Goal: Information Seeking & Learning: Learn about a topic

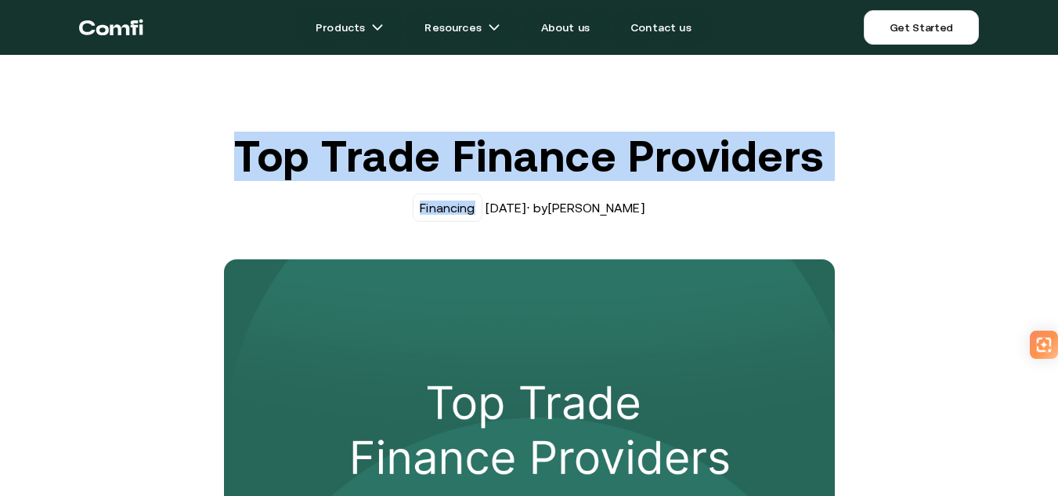
drag, startPoint x: 502, startPoint y: 154, endPoint x: 812, endPoint y: 226, distance: 318.4
click at [808, 223] on div "Top Trade Finance Providers Financing [DATE] · by [PERSON_NAME]" at bounding box center [529, 394] width 627 height 525
click at [813, 226] on div "Top Trade Finance Providers Financing [DATE] · by [PERSON_NAME]" at bounding box center [529, 394] width 627 height 525
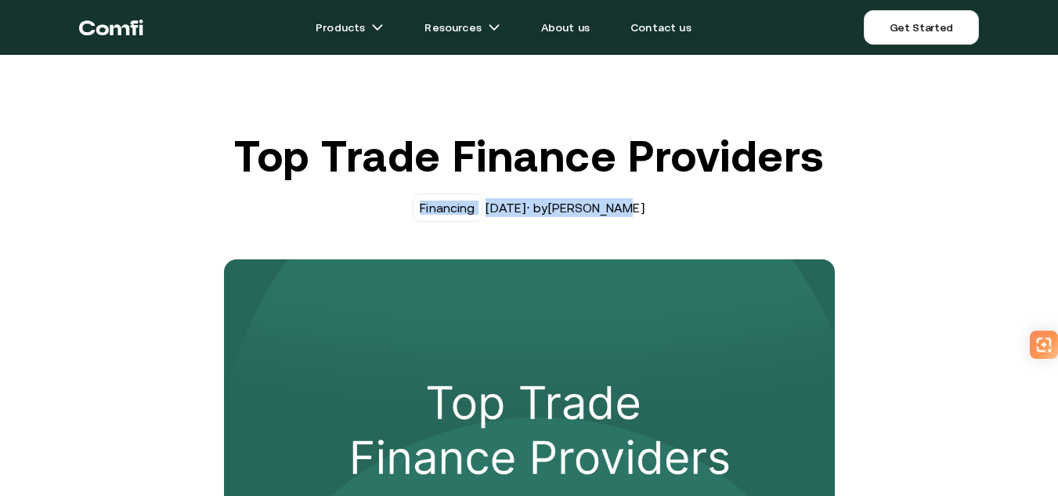
drag, startPoint x: 392, startPoint y: 208, endPoint x: 708, endPoint y: 209, distance: 316.4
click at [694, 209] on div "Financing [DATE] · by [PERSON_NAME]" at bounding box center [529, 207] width 611 height 28
click at [708, 209] on div "Financing [DATE] · by [PERSON_NAME]" at bounding box center [529, 207] width 611 height 28
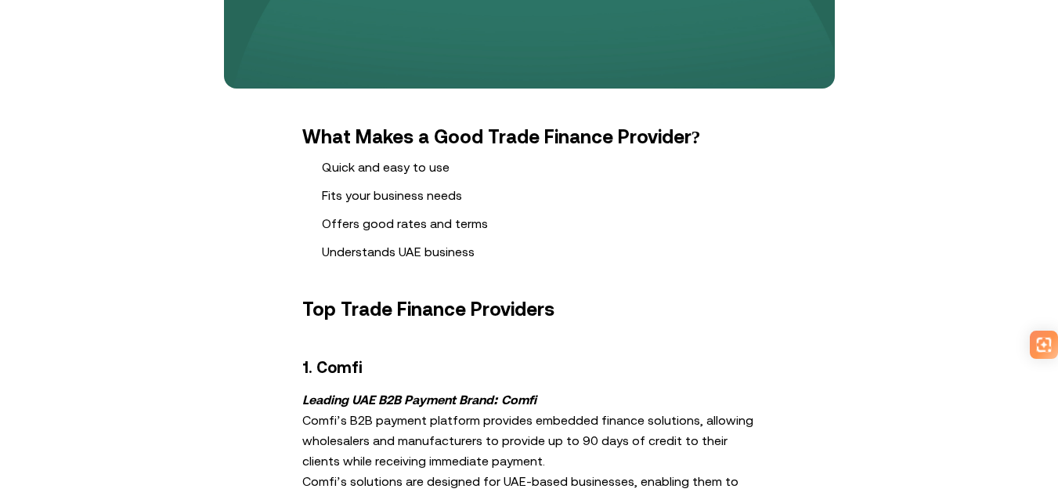
scroll to position [548, 0]
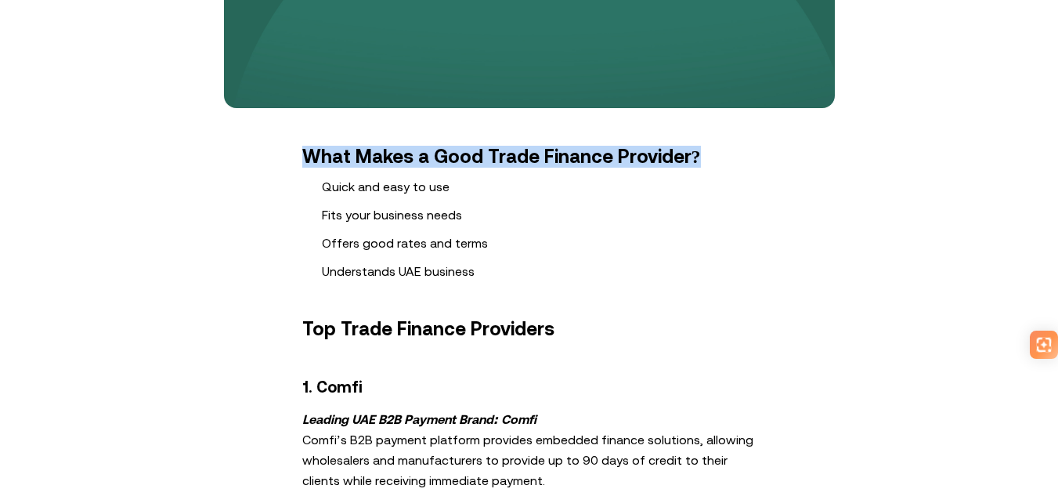
drag, startPoint x: 296, startPoint y: 161, endPoint x: 724, endPoint y: 169, distance: 428.5
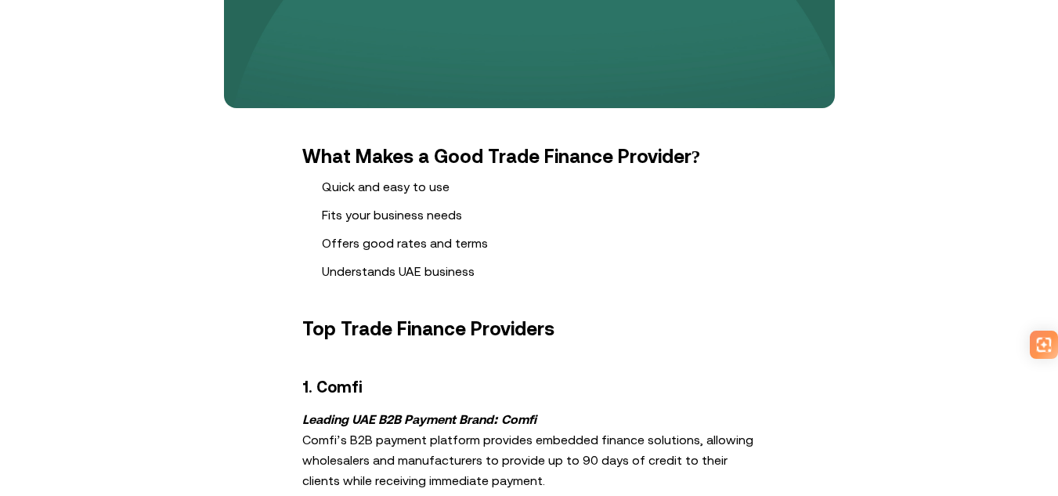
drag, startPoint x: 403, startPoint y: 198, endPoint x: 290, endPoint y: 196, distance: 113.6
click at [290, 196] on ol "Quick and easy to use Fits your business needs Offers good rates and terms Unde…" at bounding box center [529, 228] width 611 height 103
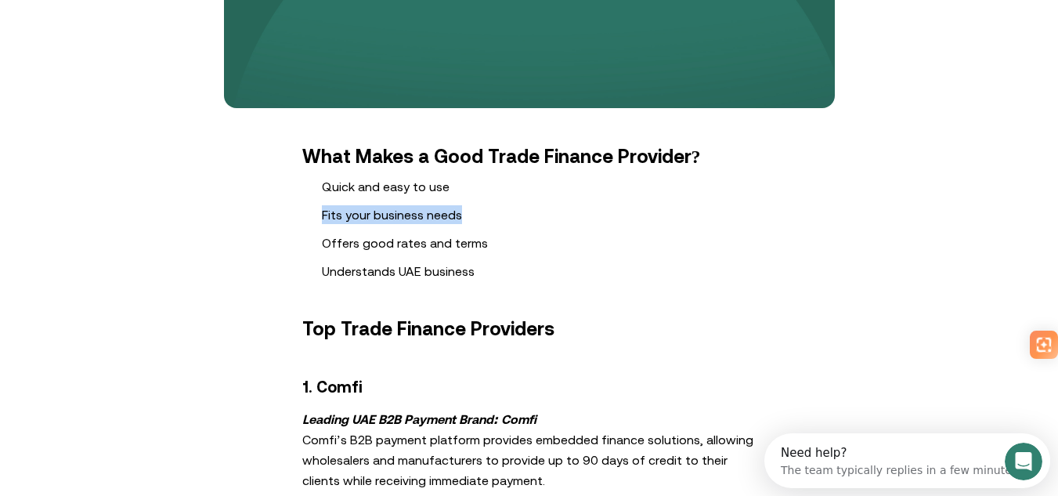
drag, startPoint x: 320, startPoint y: 211, endPoint x: 511, endPoint y: 212, distance: 191.1
click at [505, 212] on ol "Quick and easy to use Fits your business needs Offers good rates and terms Unde…" at bounding box center [529, 228] width 611 height 103
click at [511, 212] on li "Fits your business needs" at bounding box center [549, 214] width 454 height 19
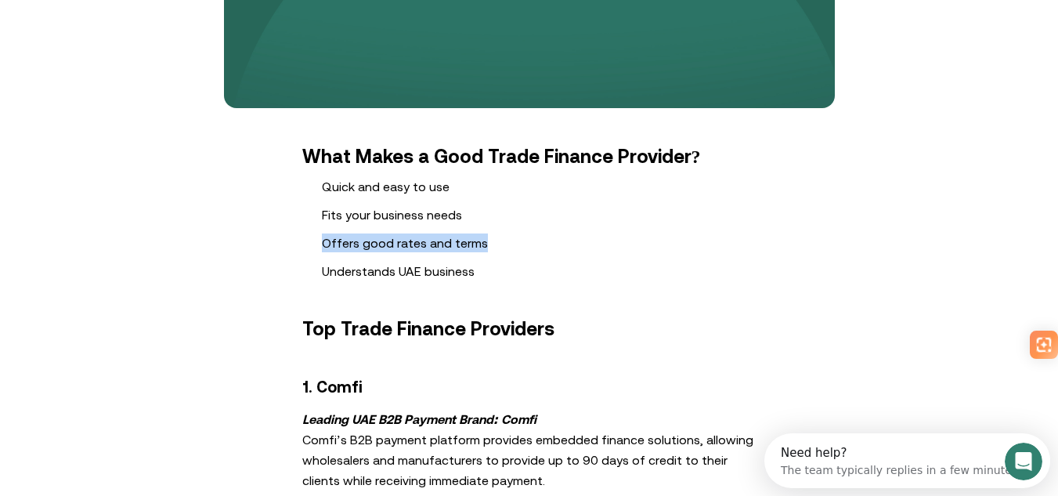
drag, startPoint x: 317, startPoint y: 228, endPoint x: 565, endPoint y: 239, distance: 247.7
click at [564, 239] on ol "Quick and easy to use Fits your business needs Offers good rates and terms Unde…" at bounding box center [529, 228] width 611 height 103
click at [565, 239] on li "Offers good rates and terms" at bounding box center [549, 242] width 454 height 19
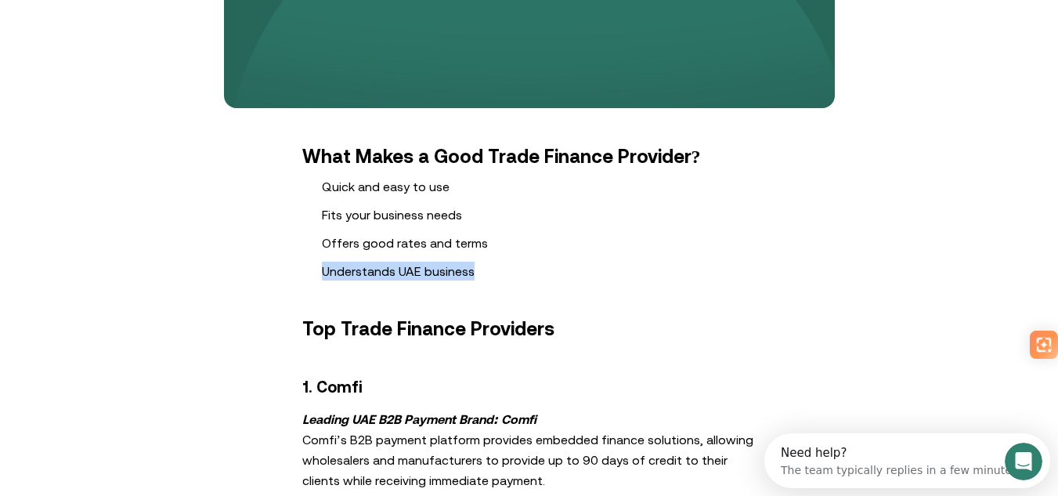
drag, startPoint x: 288, startPoint y: 270, endPoint x: 533, endPoint y: 269, distance: 245.1
click at [533, 269] on ol "Quick and easy to use Fits your business needs Offers good rates and terms Unde…" at bounding box center [529, 228] width 611 height 103
click at [533, 269] on li "Understands UAE business" at bounding box center [549, 271] width 454 height 19
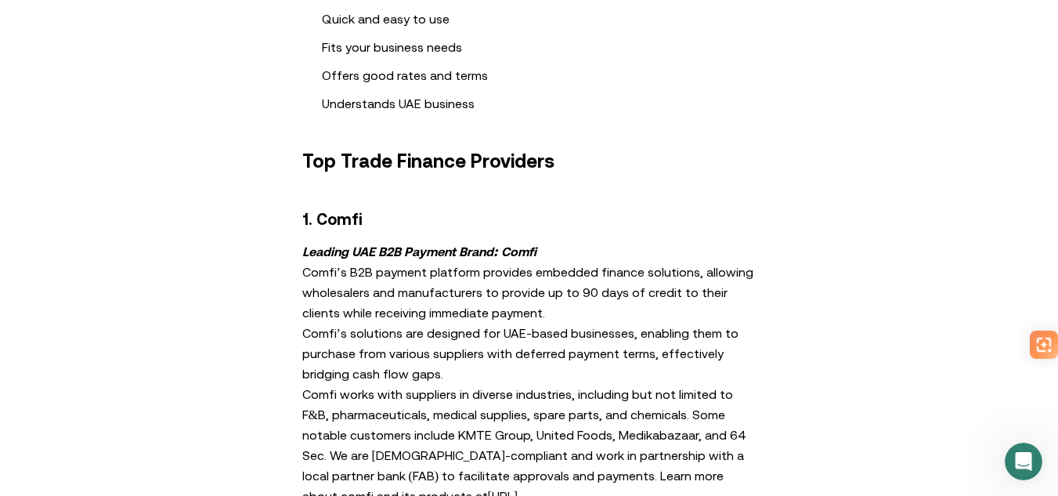
scroll to position [783, 0]
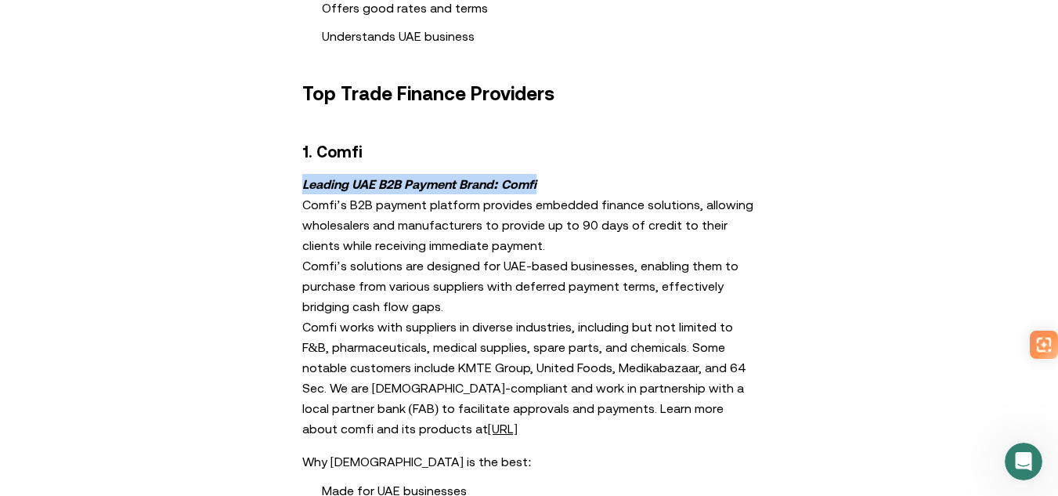
drag, startPoint x: 309, startPoint y: 188, endPoint x: 554, endPoint y: 188, distance: 245.1
click at [554, 188] on p "Leading UAE B2B Payment Brand: Comfi Comfi’s B2B payment platform provides embe…" at bounding box center [529, 306] width 454 height 265
click at [558, 188] on p "Leading UAE B2B Payment Brand: Comfi Comfi’s B2B payment platform provides embe…" at bounding box center [529, 306] width 454 height 265
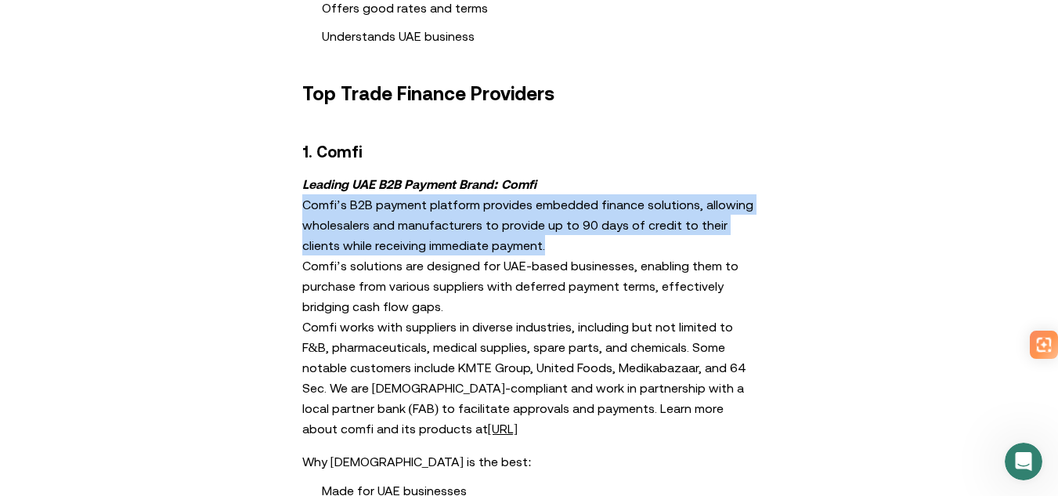
drag, startPoint x: 305, startPoint y: 204, endPoint x: 603, endPoint y: 237, distance: 299.5
click at [603, 237] on p "Leading UAE B2B Payment Brand: Comfi Comfi’s B2B payment platform provides embe…" at bounding box center [529, 306] width 454 height 265
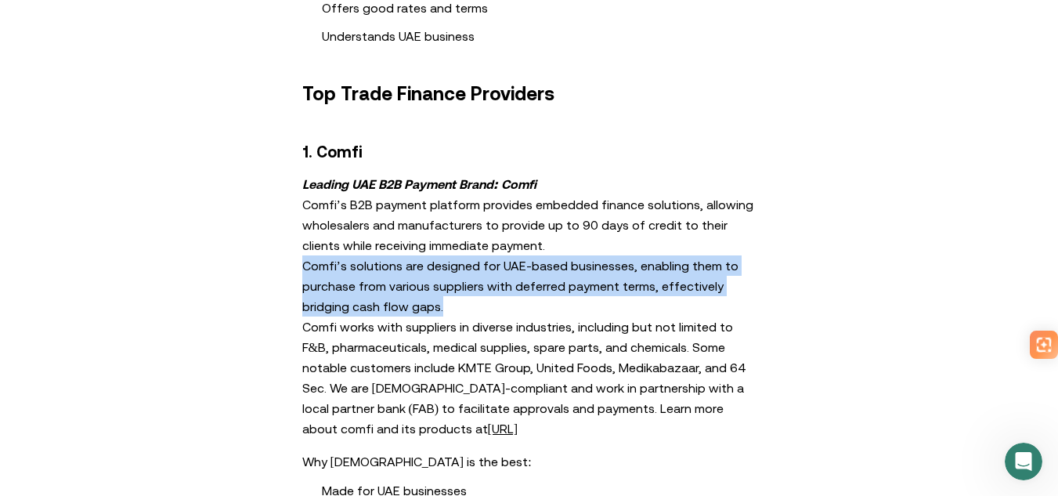
drag, startPoint x: 318, startPoint y: 264, endPoint x: 544, endPoint y: 298, distance: 228.8
click at [544, 298] on p "Leading UAE B2B Payment Brand: Comfi Comfi’s B2B payment platform provides embe…" at bounding box center [529, 306] width 454 height 265
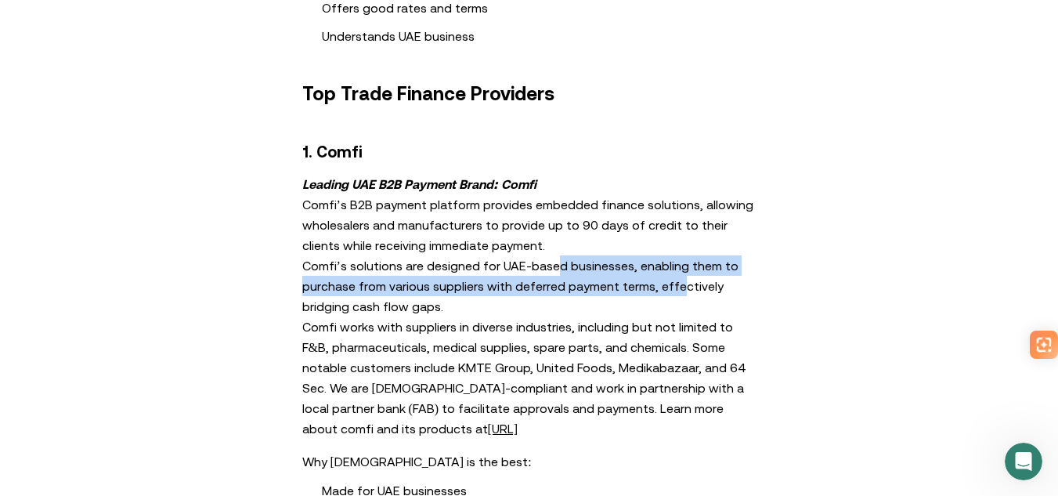
drag, startPoint x: 587, startPoint y: 269, endPoint x: 680, endPoint y: 296, distance: 96.4
click at [679, 295] on p "Leading UAE B2B Payment Brand: Comfi Comfi’s B2B payment platform provides embe…" at bounding box center [529, 306] width 454 height 265
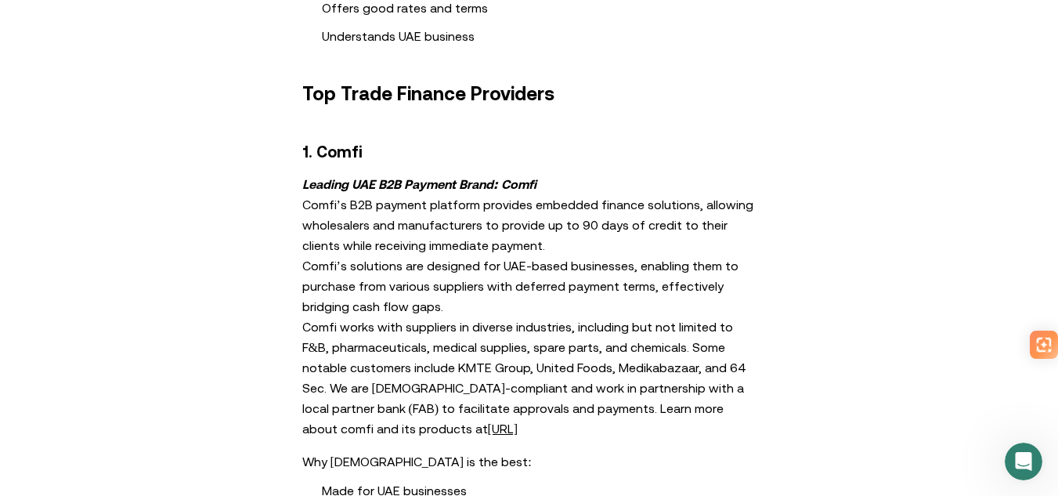
click at [680, 296] on p "Leading UAE B2B Payment Brand: Comfi Comfi’s B2B payment platform provides embe…" at bounding box center [529, 306] width 454 height 265
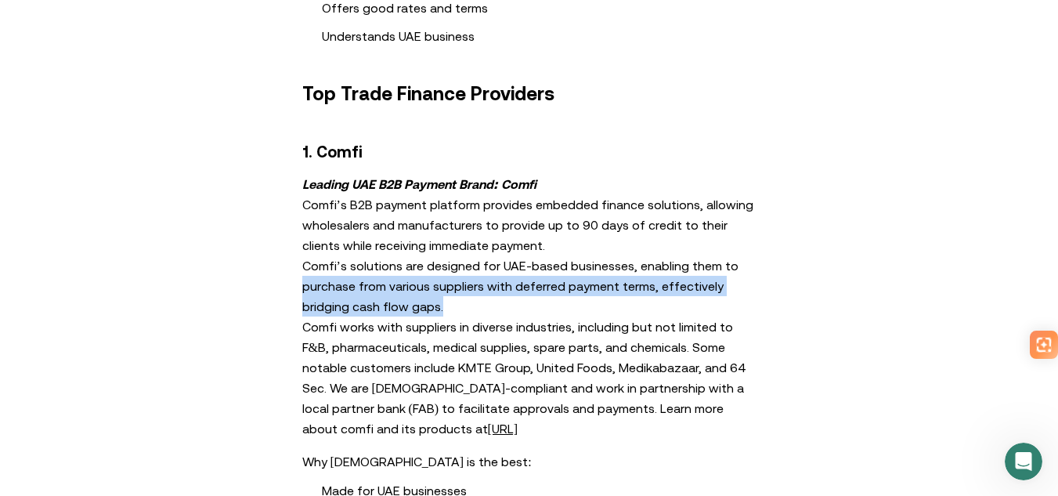
drag, startPoint x: 399, startPoint y: 283, endPoint x: 508, endPoint y: 301, distance: 110.3
click at [513, 301] on p "Leading UAE B2B Payment Brand: Comfi Comfi’s B2B payment platform provides embe…" at bounding box center [529, 306] width 454 height 265
drag, startPoint x: 566, startPoint y: 280, endPoint x: 665, endPoint y: 300, distance: 100.8
click at [665, 300] on p "Leading UAE B2B Payment Brand: Comfi Comfi’s B2B payment platform provides embe…" at bounding box center [529, 306] width 454 height 265
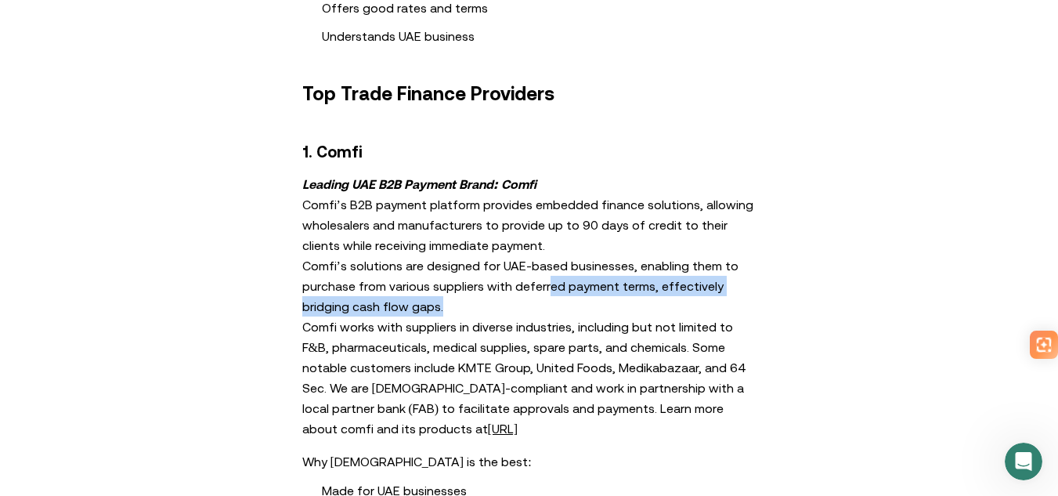
click at [665, 300] on p "Leading UAE B2B Payment Brand: Comfi Comfi’s B2B payment platform provides embe…" at bounding box center [529, 306] width 454 height 265
drag, startPoint x: 363, startPoint y: 298, endPoint x: 269, endPoint y: 290, distance: 93.6
drag, startPoint x: 298, startPoint y: 291, endPoint x: 486, endPoint y: 308, distance: 189.5
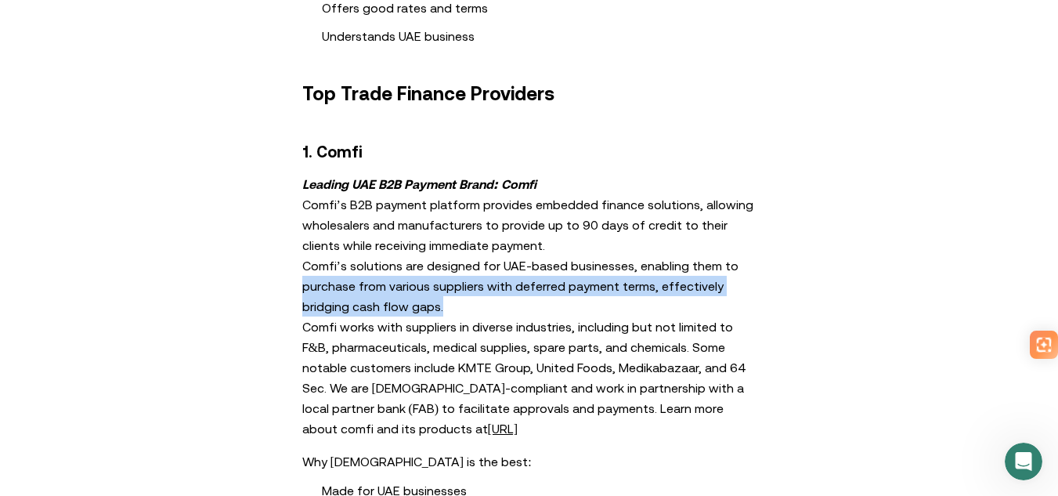
click at [486, 308] on p "Leading UAE B2B Payment Brand: Comfi Comfi’s B2B payment platform provides embe…" at bounding box center [529, 306] width 454 height 265
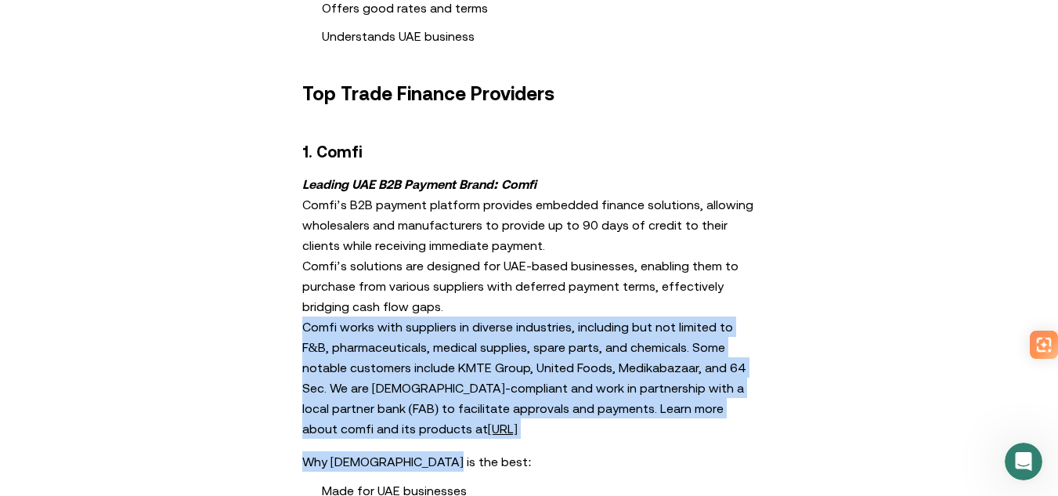
drag, startPoint x: 463, startPoint y: 350, endPoint x: 598, endPoint y: 448, distance: 166.5
click at [625, 430] on p "Leading UAE B2B Payment Brand: Comfi Comfi’s B2B payment platform provides embe…" at bounding box center [529, 306] width 454 height 265
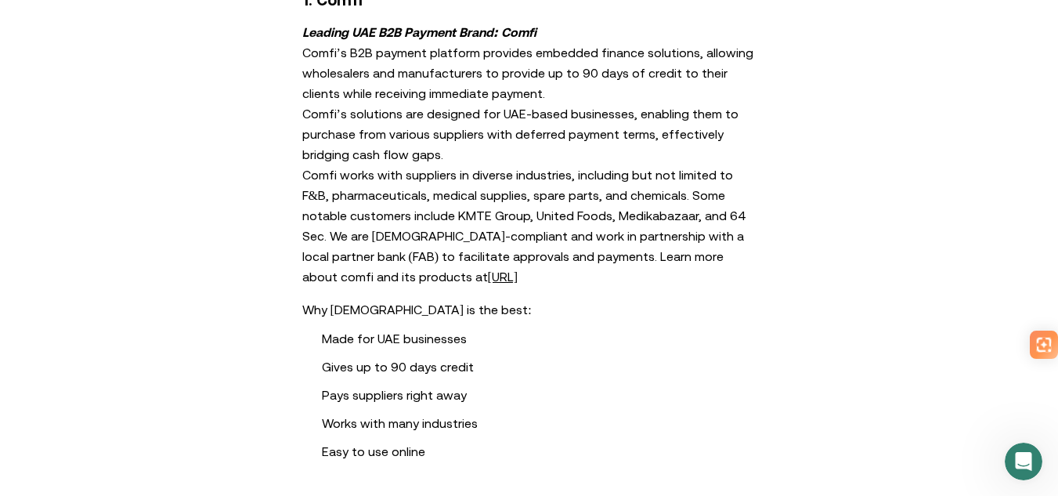
scroll to position [940, 0]
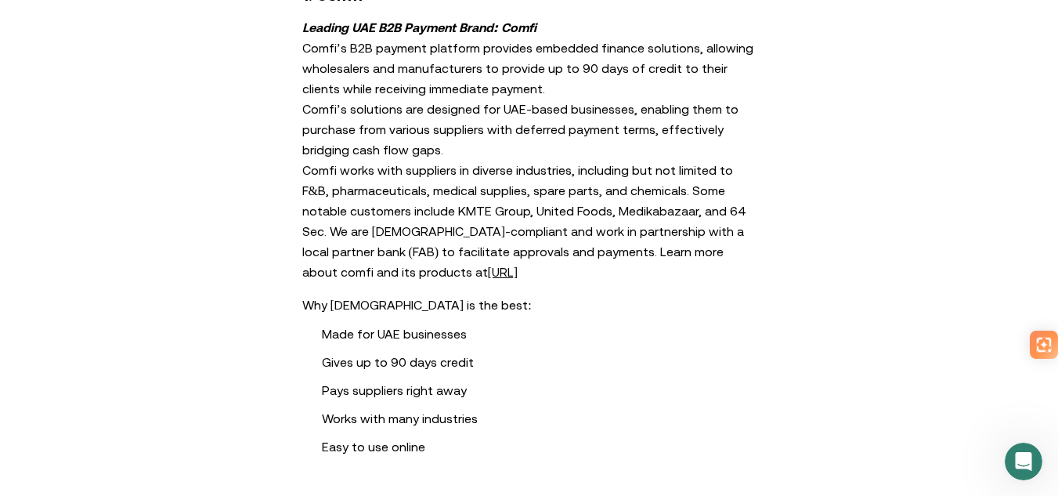
drag, startPoint x: 311, startPoint y: 387, endPoint x: 489, endPoint y: 396, distance: 178.8
click at [485, 396] on ul "Made for UAE businesses Gives up to 90 days credit Pays suppliers right away Wo…" at bounding box center [529, 390] width 611 height 132
click at [493, 395] on li "Pays suppliers right away" at bounding box center [549, 390] width 454 height 19
drag, startPoint x: 313, startPoint y: 414, endPoint x: 532, endPoint y: 420, distance: 218.6
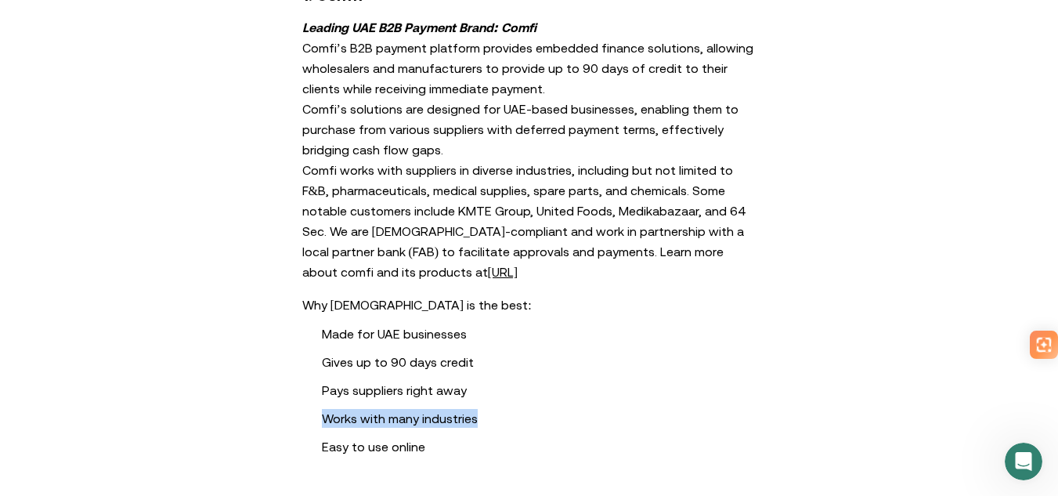
click at [532, 420] on ul "Made for UAE businesses Gives up to 90 days credit Pays suppliers right away Wo…" at bounding box center [529, 390] width 611 height 132
click at [533, 420] on li "Works with many industries" at bounding box center [549, 418] width 454 height 19
drag, startPoint x: 462, startPoint y: 442, endPoint x: 319, endPoint y: 446, distance: 143.4
click at [323, 446] on ul "Made for UAE businesses Gives up to 90 days credit Pays suppliers right away Wo…" at bounding box center [529, 390] width 611 height 132
drag, startPoint x: 310, startPoint y: 446, endPoint x: 468, endPoint y: 381, distance: 170.7
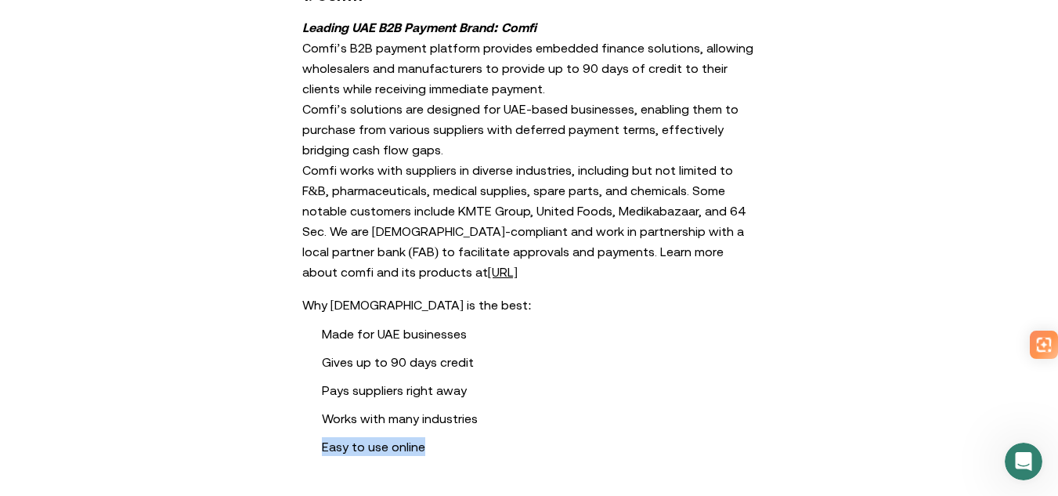
click at [311, 446] on ul "Made for UAE businesses Gives up to 90 days credit Pays suppliers right away Wo…" at bounding box center [529, 390] width 611 height 132
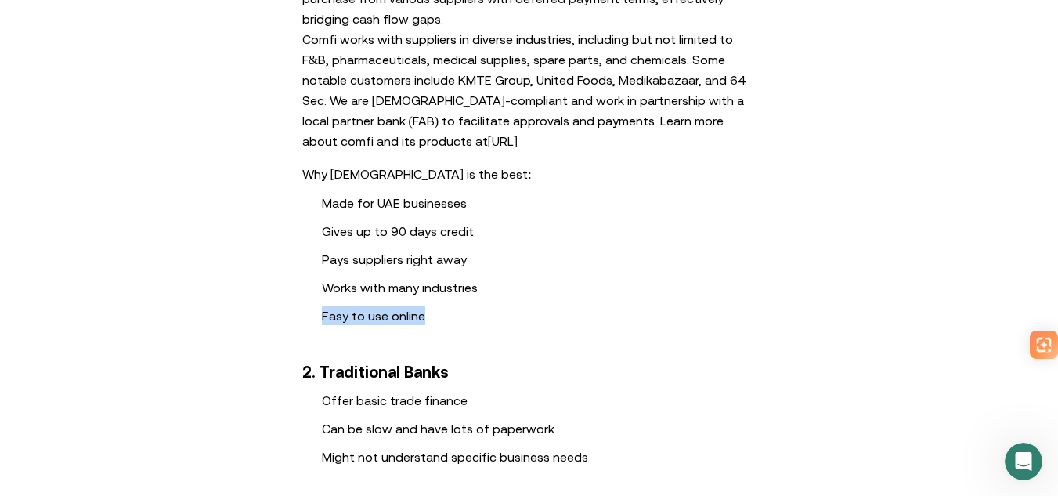
scroll to position [1331, 0]
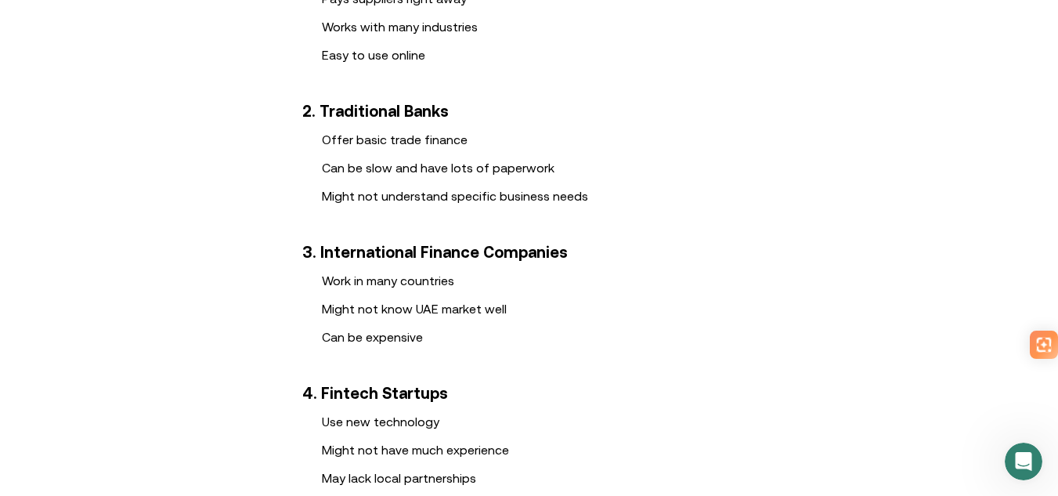
click at [320, 103] on h3 "2. Traditional Banks" at bounding box center [529, 111] width 454 height 19
drag, startPoint x: 327, startPoint y: 134, endPoint x: 507, endPoint y: 132, distance: 179.4
click at [507, 132] on li "Offer basic trade finance" at bounding box center [549, 139] width 454 height 19
drag, startPoint x: 302, startPoint y: 188, endPoint x: 635, endPoint y: 159, distance: 334.9
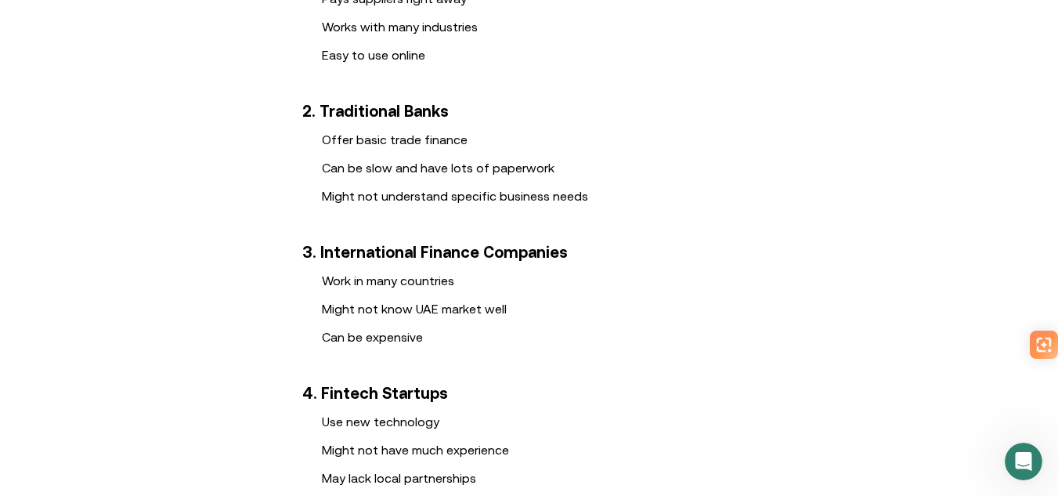
click at [634, 159] on ul "Offer basic trade finance Can be slow and have lots of paperwork Might not unde…" at bounding box center [529, 167] width 611 height 75
click at [656, 161] on li "Can be slow and have lots of paperwork" at bounding box center [549, 167] width 454 height 19
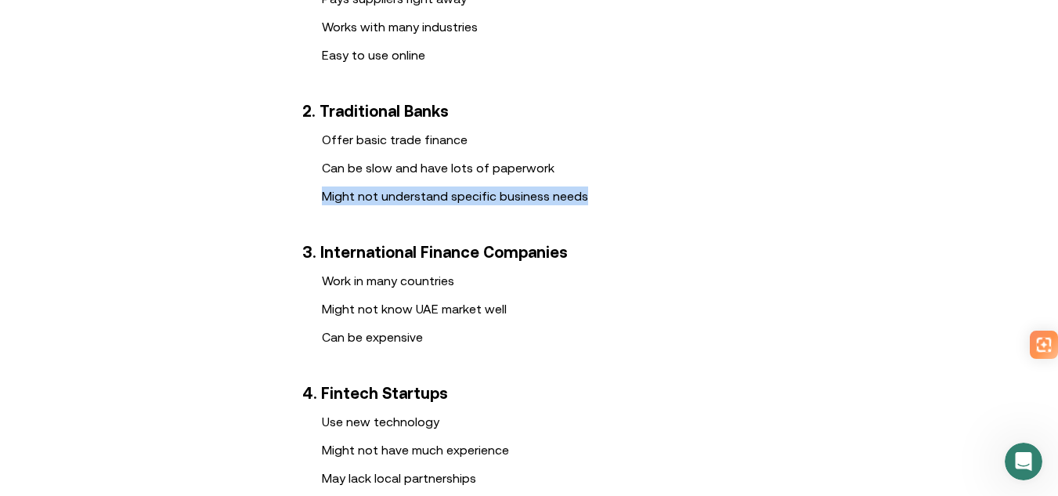
drag, startPoint x: 632, startPoint y: 190, endPoint x: 275, endPoint y: 197, distance: 357.2
click at [275, 197] on ul "Offer basic trade finance Can be slow and have lots of paperwork Might not unde…" at bounding box center [529, 167] width 611 height 75
drag, startPoint x: 356, startPoint y: 197, endPoint x: 637, endPoint y: 204, distance: 280.5
click at [618, 201] on ul "Offer basic trade finance Can be slow and have lots of paperwork Might not unde…" at bounding box center [529, 167] width 611 height 75
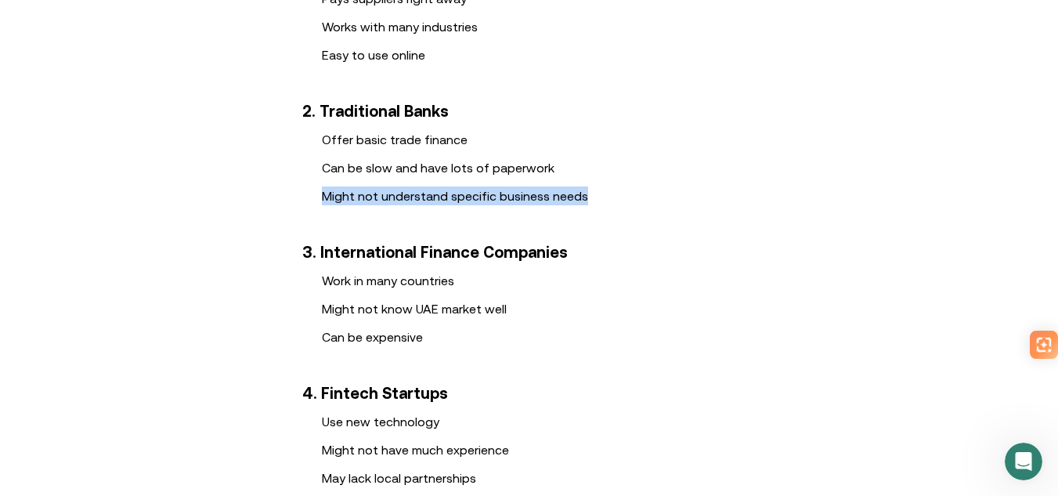
click at [637, 204] on li "Might not understand specific business needs" at bounding box center [549, 195] width 454 height 19
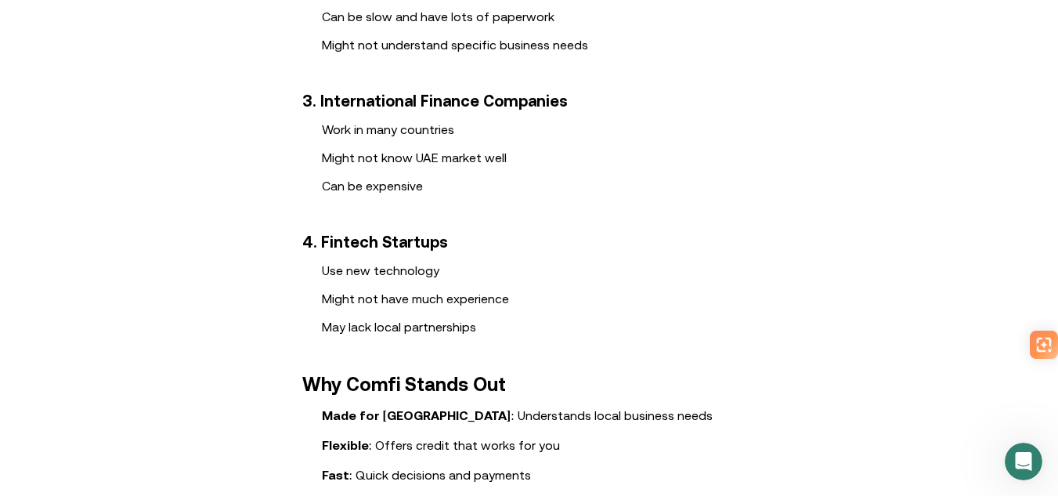
scroll to position [1488, 0]
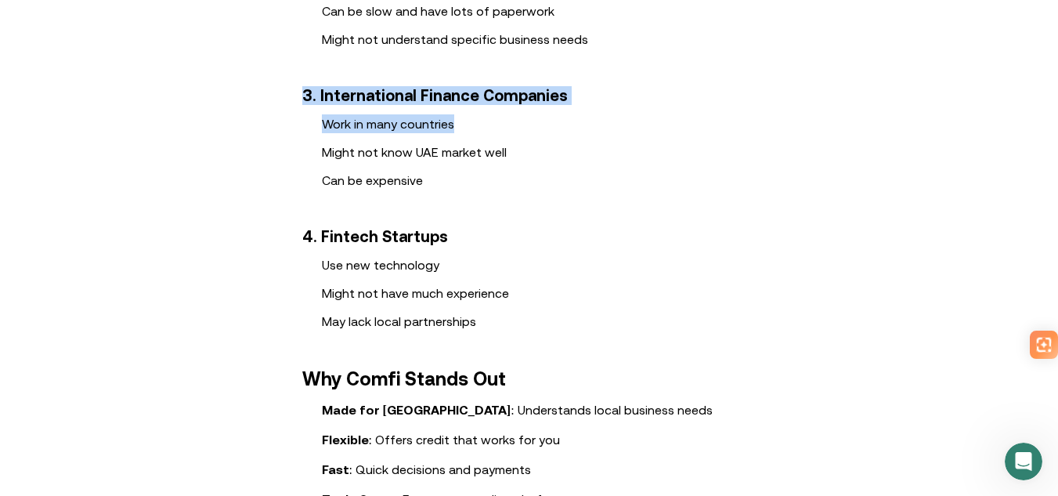
drag, startPoint x: 309, startPoint y: 100, endPoint x: 644, endPoint y: 146, distance: 338.4
click at [634, 143] on div "What Makes a Good Trade Finance Provider? Quick and easy to use Fits your busin…" at bounding box center [529, 82] width 627 height 1753
click at [644, 146] on li "Might not know UAE market well" at bounding box center [549, 152] width 454 height 19
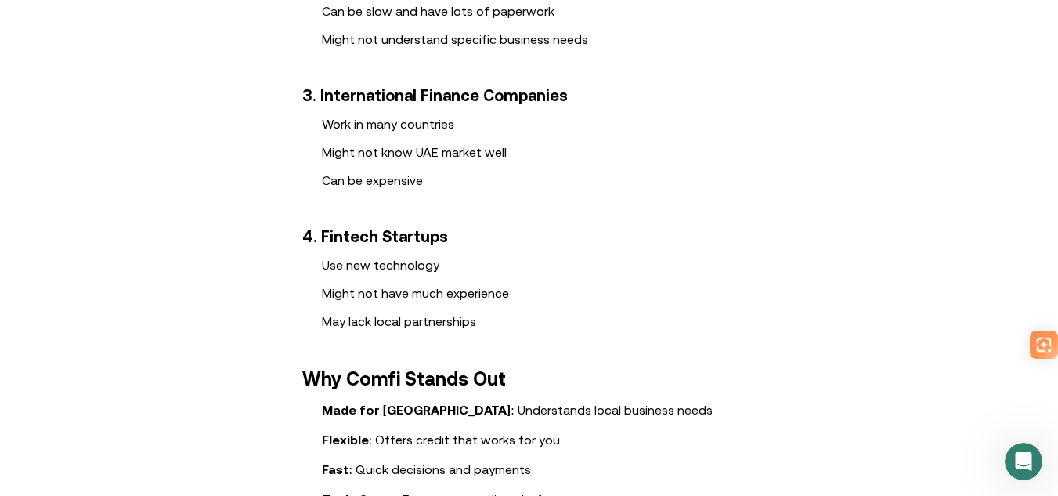
drag, startPoint x: 482, startPoint y: 132, endPoint x: 324, endPoint y: 140, distance: 158.4
click at [324, 140] on ul "Work in many countries Might not know UAE market well Can be expensive" at bounding box center [529, 151] width 611 height 75
drag, startPoint x: 371, startPoint y: 149, endPoint x: 571, endPoint y: 154, distance: 199.8
click at [571, 154] on li "Might not know UAE market well" at bounding box center [549, 152] width 454 height 19
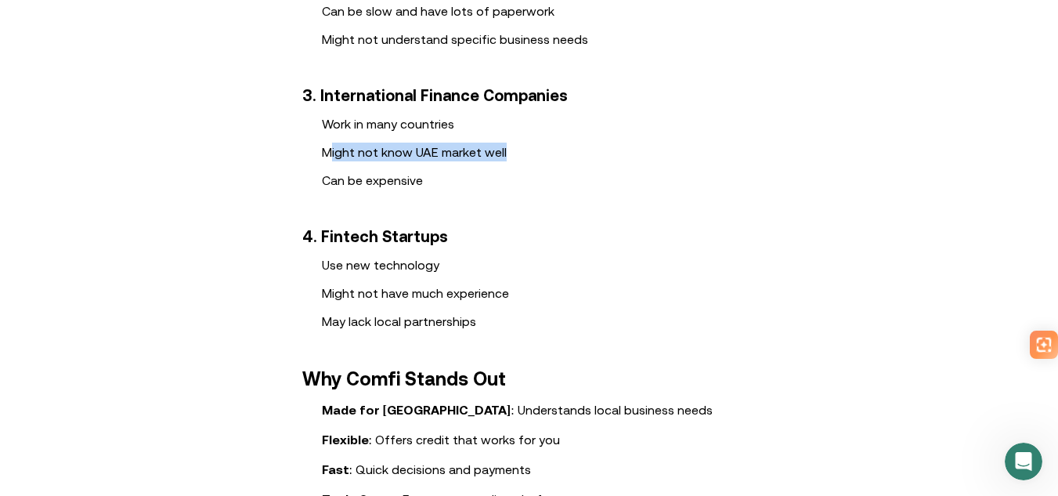
click at [571, 154] on li "Might not know UAE market well" at bounding box center [549, 152] width 454 height 19
drag, startPoint x: 464, startPoint y: 154, endPoint x: 316, endPoint y: 158, distance: 148.9
click at [316, 158] on ul "Work in many countries Might not know UAE market well Can be expensive" at bounding box center [529, 151] width 611 height 75
drag, startPoint x: 334, startPoint y: 158, endPoint x: 580, endPoint y: 158, distance: 245.1
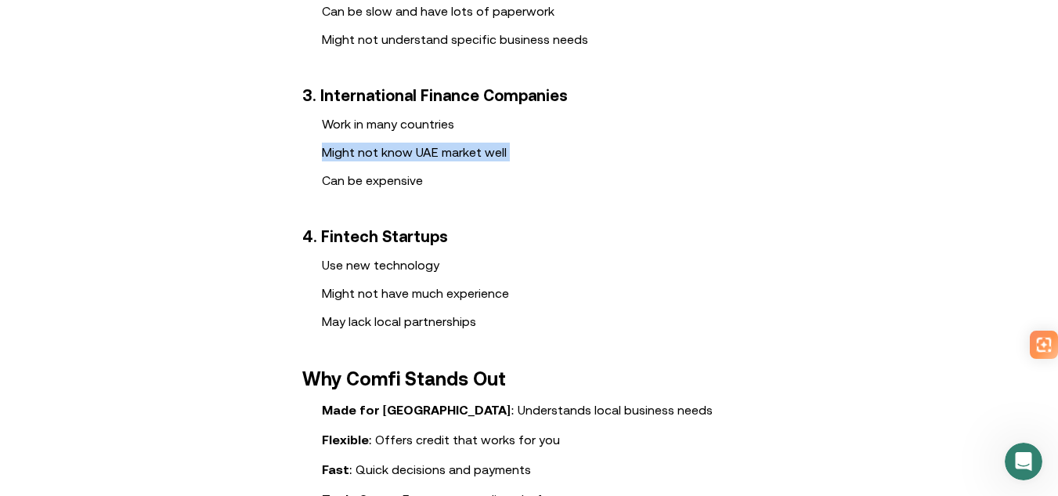
click at [580, 158] on ul "Work in many countries Might not know UAE market well Can be expensive" at bounding box center [529, 151] width 611 height 75
click at [580, 158] on li "Might not know UAE market well" at bounding box center [549, 152] width 454 height 19
drag, startPoint x: 453, startPoint y: 176, endPoint x: 300, endPoint y: 192, distance: 154.3
click at [300, 192] on div "What Makes a Good Trade Finance Provider? Quick and easy to use Fits your busin…" at bounding box center [529, 82] width 627 height 1753
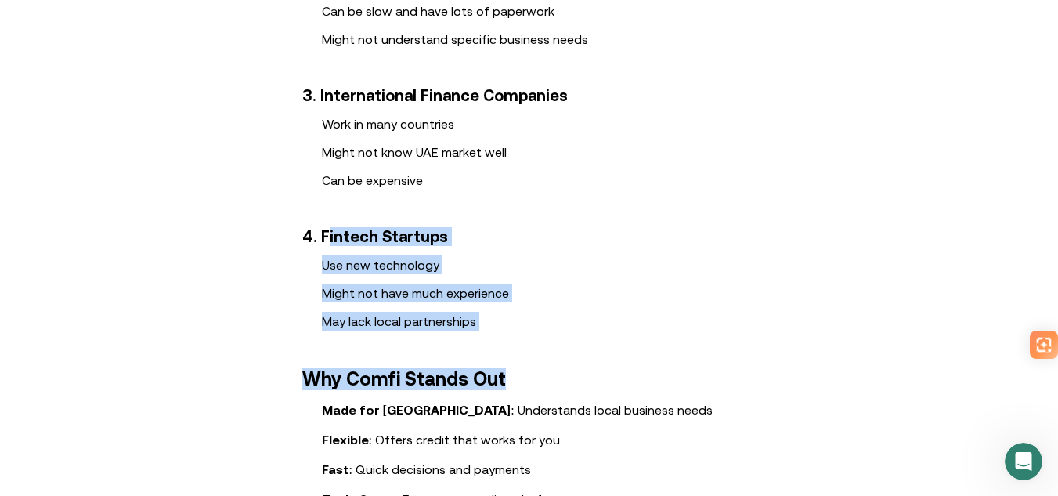
drag
click at [527, 336] on div "What Makes a Good Trade Finance Provider? Quick and easy to use Fits your busin…" at bounding box center [529, 82] width 627 height 1753
click at [534, 334] on div "What Makes a Good Trade Finance Provider? Quick and easy to use Fits your busin…" at bounding box center [529, 82] width 627 height 1753
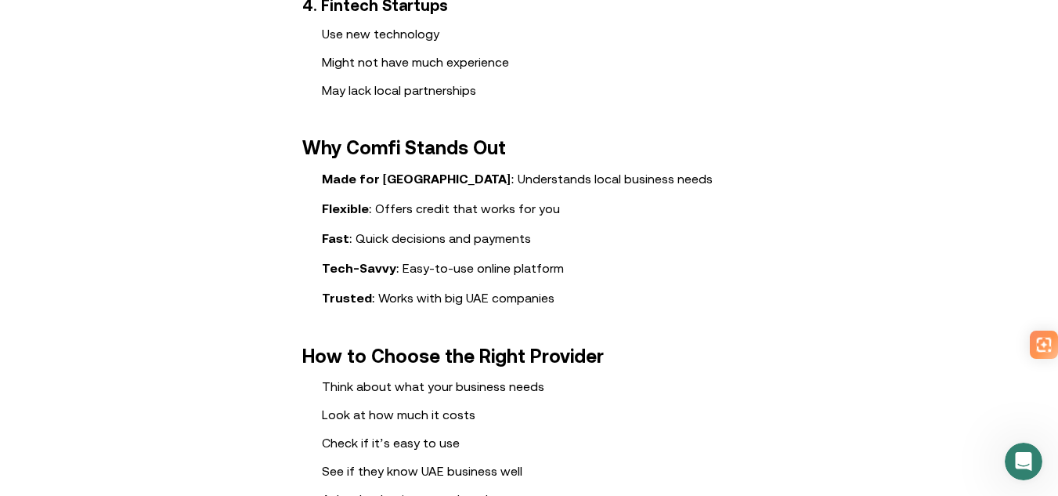
scroll to position [1723, 0]
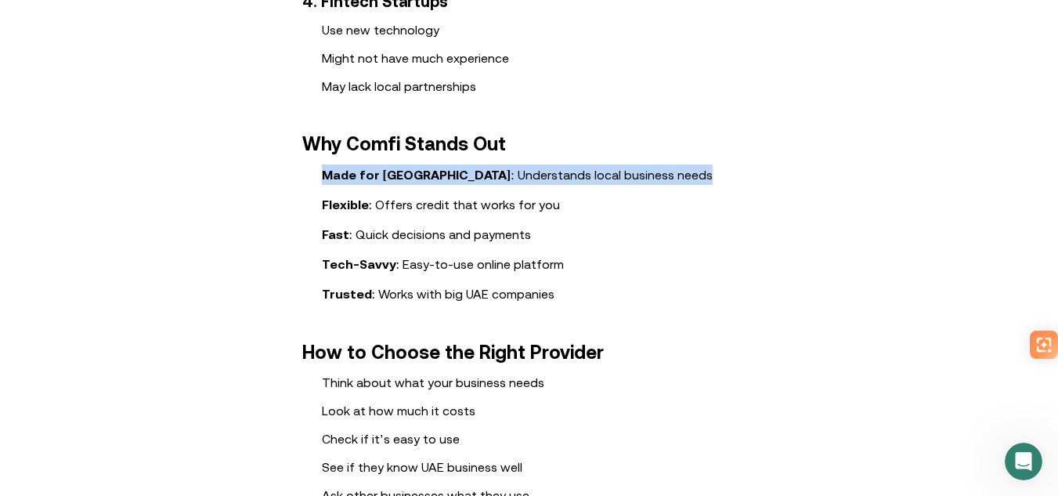
click at [668, 172] on ol "Made for [GEOGRAPHIC_DATA] : Understands local business needs Flexible : Offers…" at bounding box center [529, 233] width 611 height 139
click at [679, 172] on li "Made for [GEOGRAPHIC_DATA] : Understands local business needs" at bounding box center [549, 174] width 454 height 20
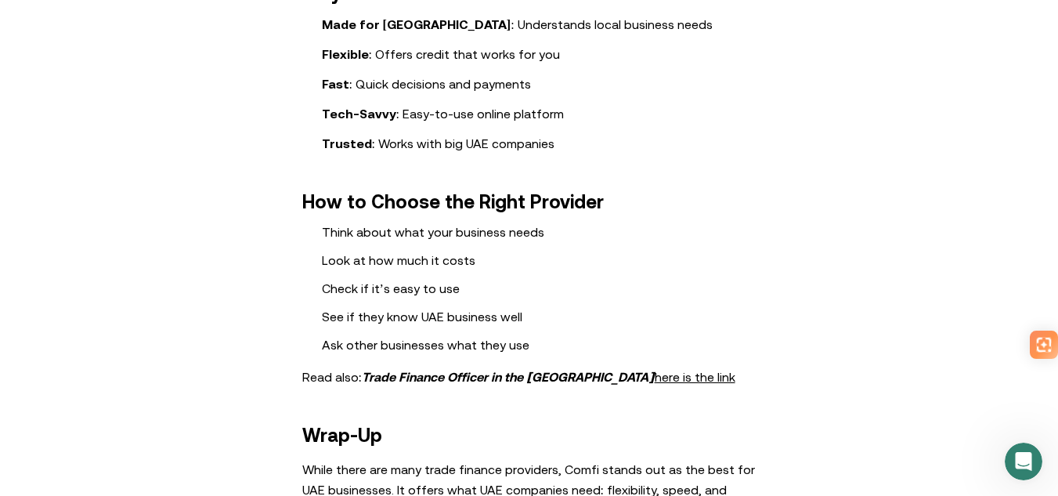
scroll to position [1880, 0]
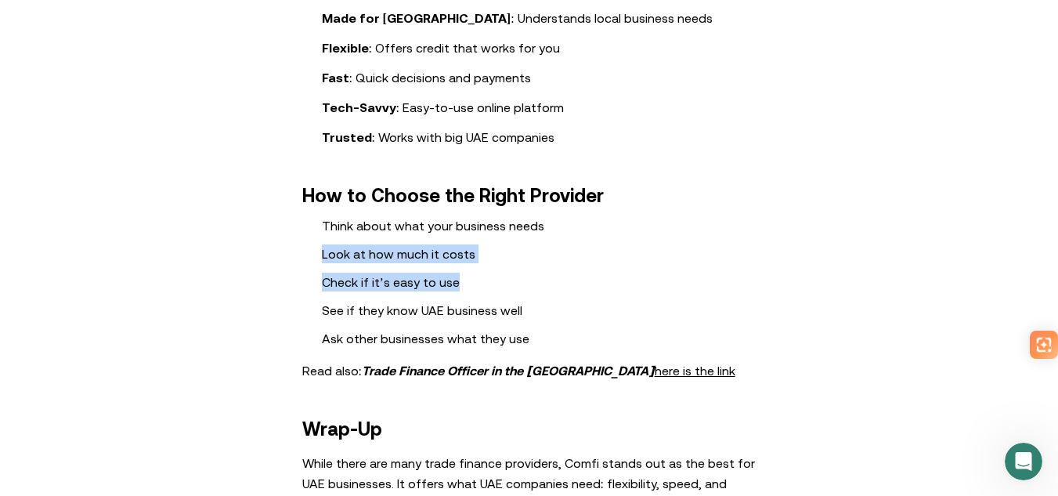
click at [539, 272] on ol "Think about what your business needs Look at how much it costs Check if it’s ea…" at bounding box center [529, 282] width 611 height 132
click at [574, 273] on li "Check if it’s easy to use" at bounding box center [549, 282] width 454 height 19
click at [268, 286] on ol "Think about what your business needs Look at how much it costs Check if it’s ea…" at bounding box center [529, 282] width 611 height 132
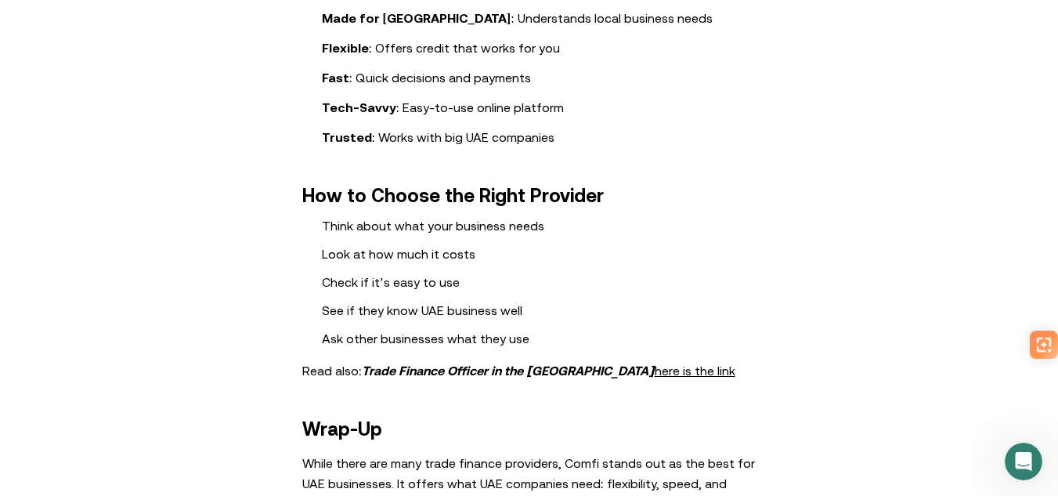
click at [255, 298] on ol "Think about what your business needs Look at how much it costs Check if it’s ea…" at bounding box center [529, 282] width 611 height 132
click at [579, 302] on ol "Think about what your business needs Look at how much it costs Check if it’s ea…" at bounding box center [529, 282] width 611 height 132
click at [585, 302] on li "See if they know UAE business well" at bounding box center [549, 310] width 454 height 19
click at [601, 331] on ol "Think about what your business needs Look at how much it costs Check if it’s ea…" at bounding box center [529, 282] width 611 height 132
click at [609, 329] on li "Ask other businesses what they use" at bounding box center [549, 338] width 454 height 19
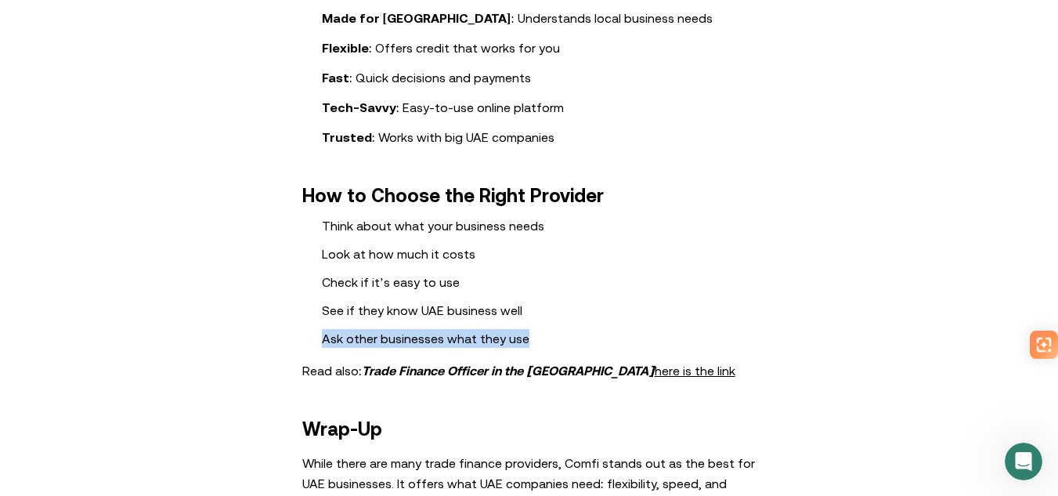
click at [518, 371] on strong "Trade Finance Officer in the [GEOGRAPHIC_DATA] here is the link" at bounding box center [549, 370] width 374 height 14
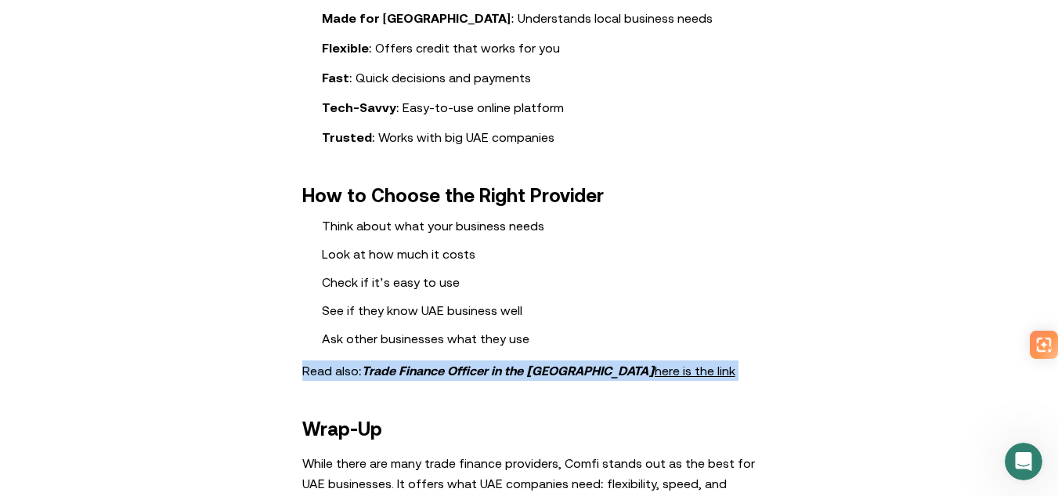
click at [518, 371] on strong "Trade Finance Officer in the [GEOGRAPHIC_DATA] here is the link" at bounding box center [549, 370] width 374 height 14
click at [499, 371] on strong "Trade Finance Officer in the [GEOGRAPHIC_DATA] here is the link" at bounding box center [549, 370] width 374 height 14
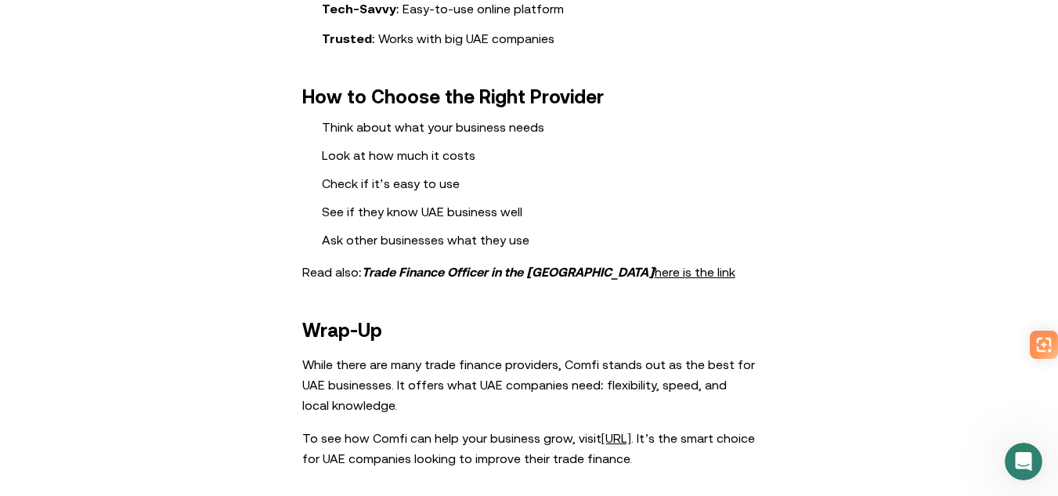
scroll to position [2115, 0]
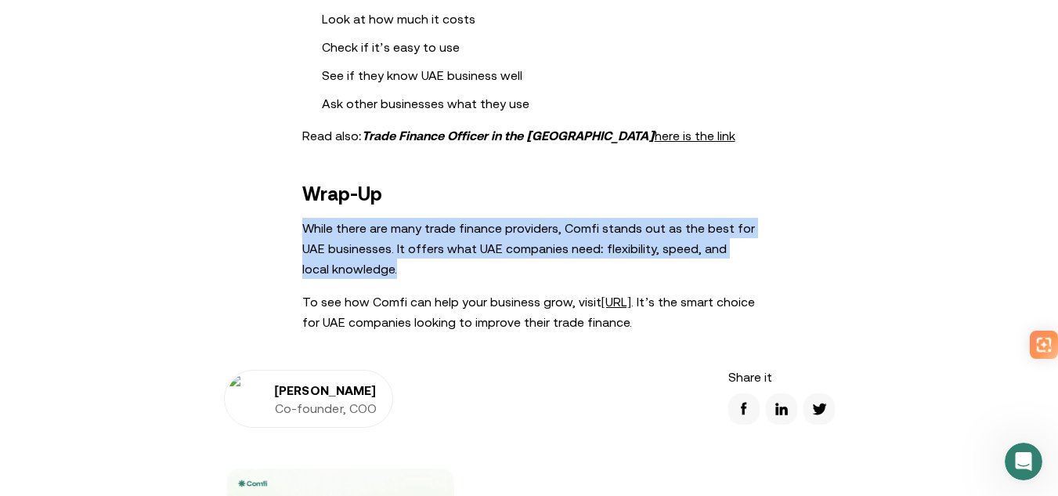
click at [498, 268] on p "While there are many trade finance providers, Comfi stands out as the best for …" at bounding box center [529, 248] width 454 height 61
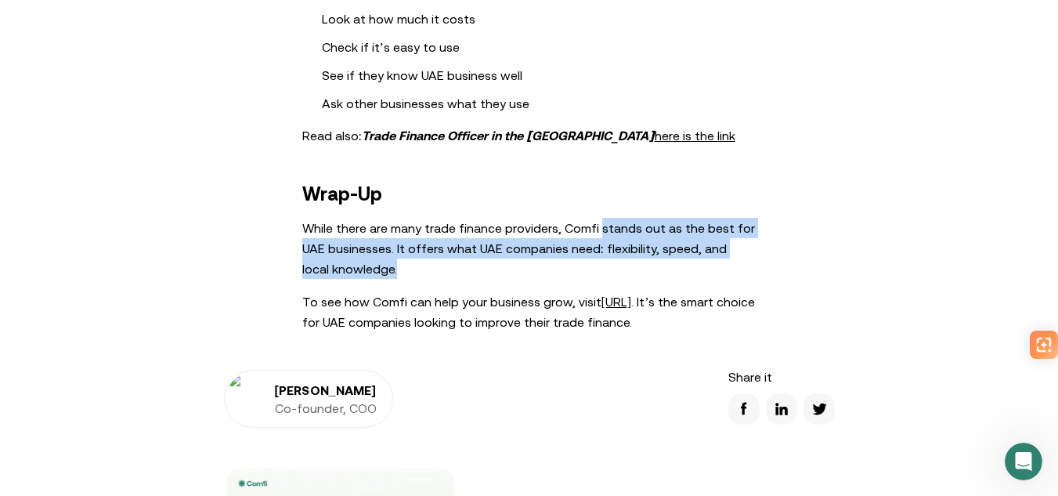
click at [742, 262] on p "While there are many trade finance providers, Comfi stands out as the best for …" at bounding box center [529, 248] width 454 height 61
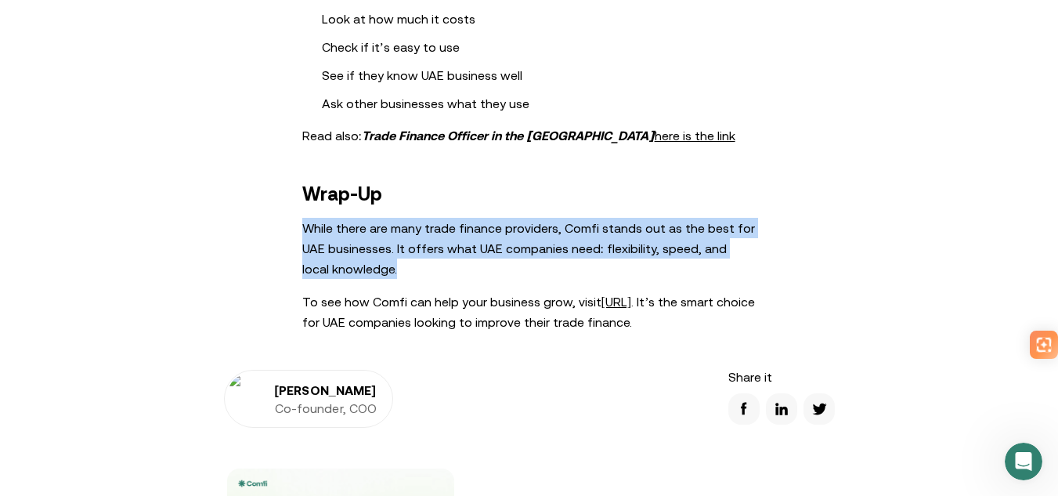
click at [576, 272] on p "While there are many trade finance providers, Comfi stands out as the best for …" at bounding box center [529, 248] width 454 height 61
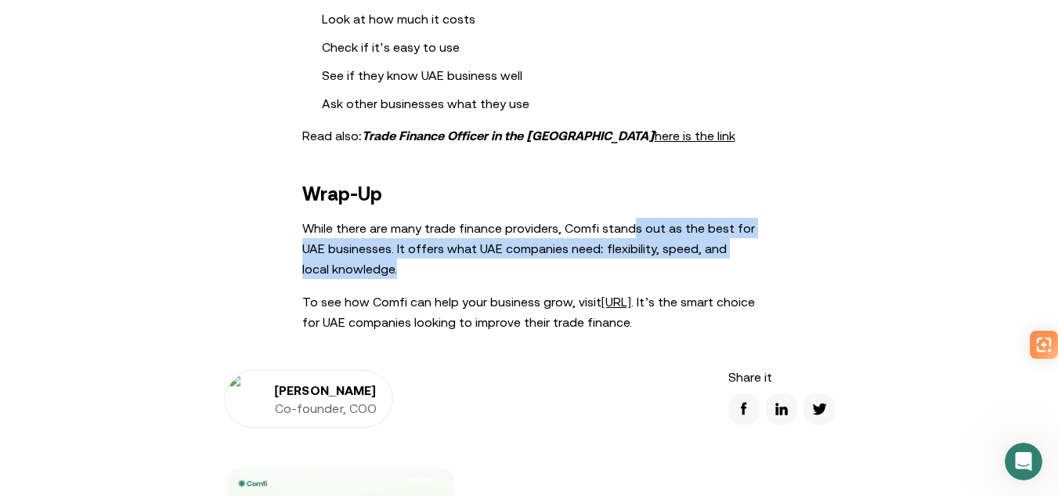
click at [753, 267] on p "While there are many trade finance providers, Comfi stands out as the best for …" at bounding box center [529, 248] width 454 height 61
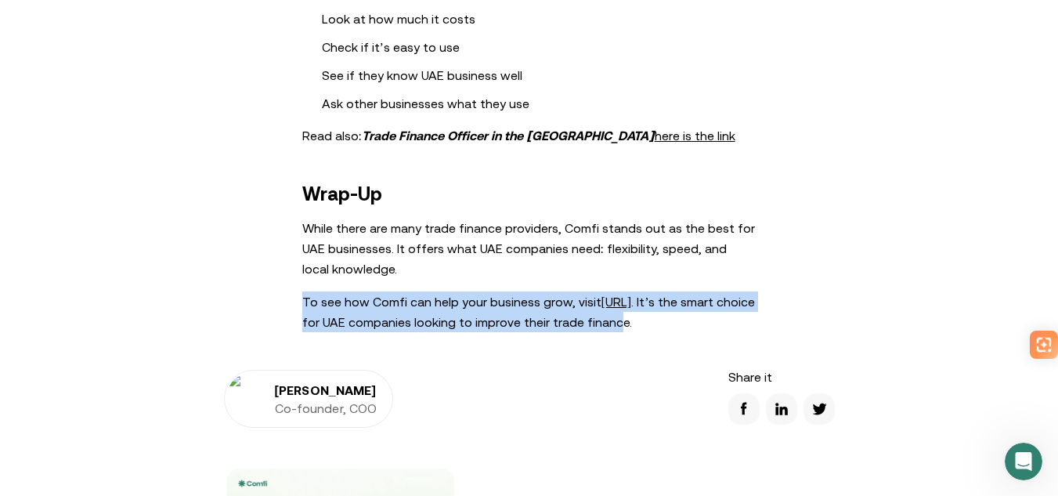
click at [688, 331] on p "To see how Comfi can help your business grow, visit [URL] . It’s the smart choi…" at bounding box center [529, 311] width 454 height 41
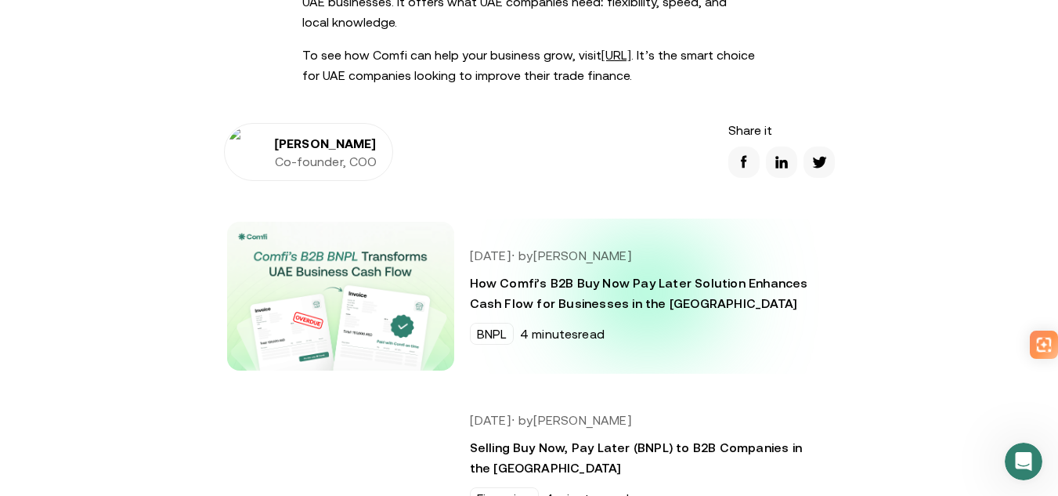
scroll to position [2350, 0]
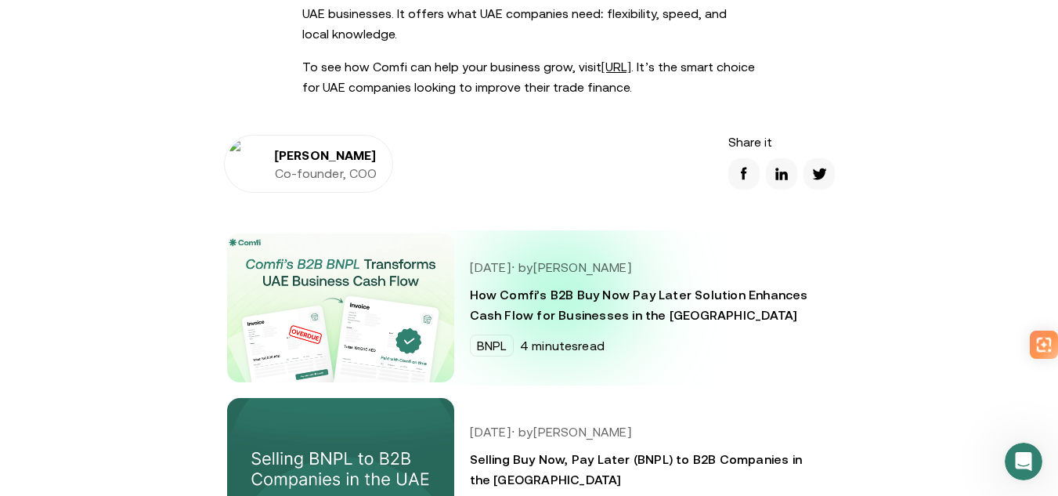
click at [565, 294] on h3 "How Comfi’s B2B Buy Now Pay Later Solution Enhances Cash Flow for Businesses in…" at bounding box center [643, 304] width 346 height 41
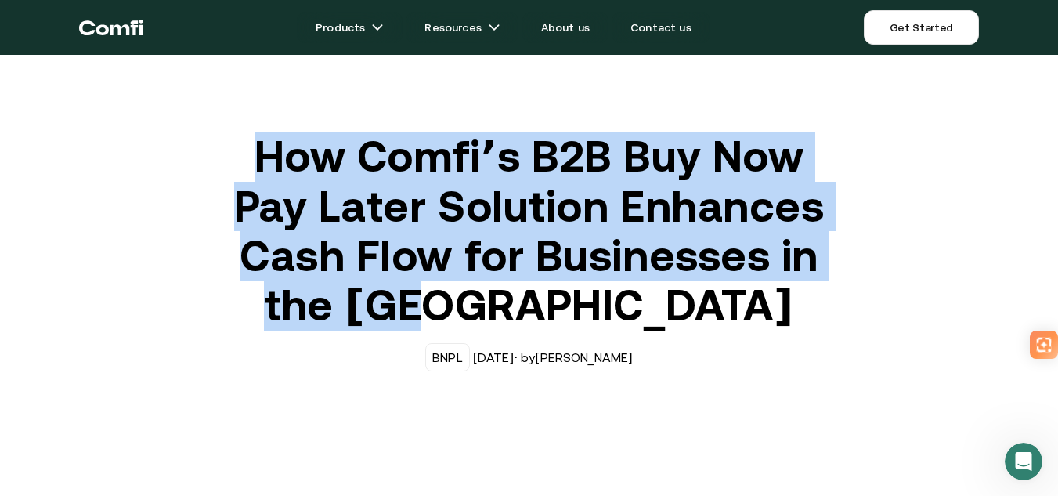
drag, startPoint x: 444, startPoint y: 211, endPoint x: 716, endPoint y: 294, distance: 284.2
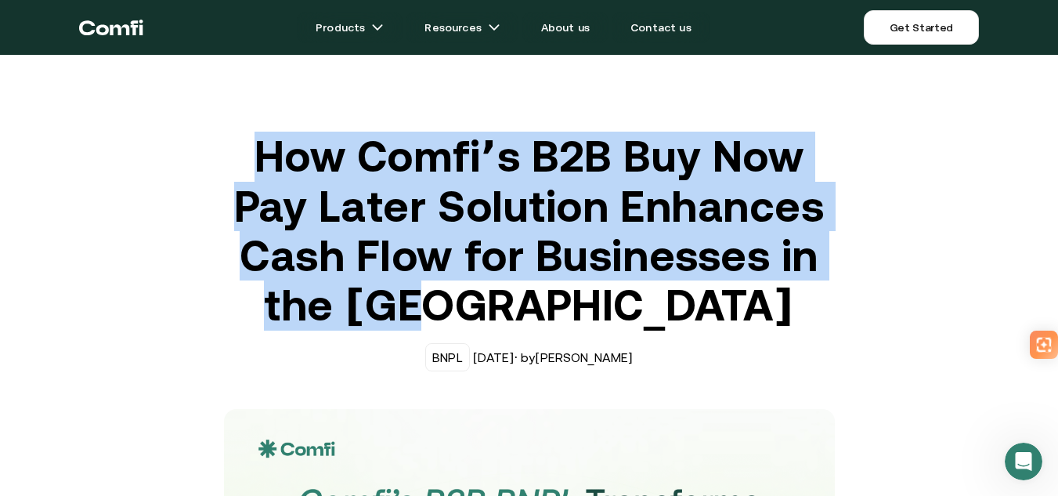
click at [694, 294] on h1 "How Comfi’s B2B Buy Now Pay Later Solution Enhances Cash Flow for Businesses in…" at bounding box center [529, 231] width 611 height 199
click at [717, 294] on h1 "How Comfi’s B2B Buy Now Pay Later Solution Enhances Cash Flow for Businesses in…" at bounding box center [529, 231] width 611 height 199
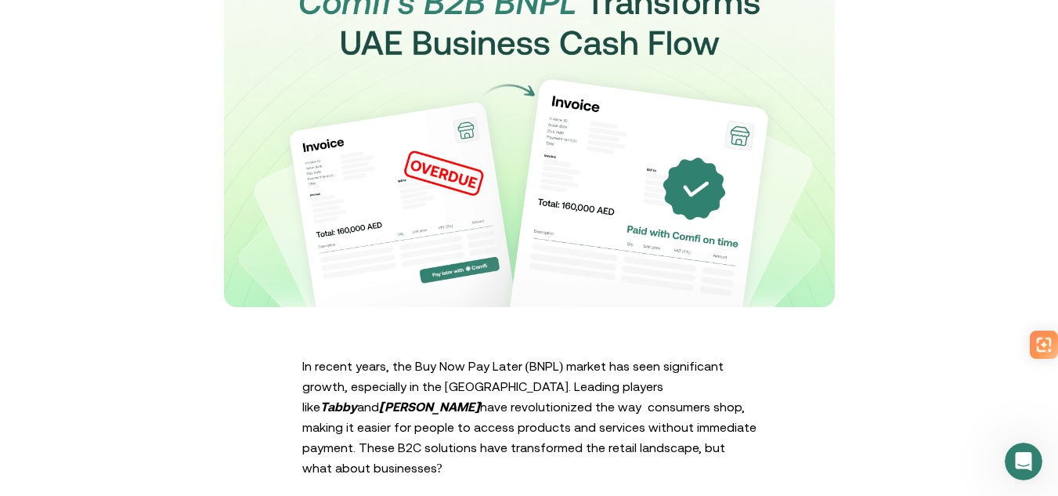
scroll to position [705, 0]
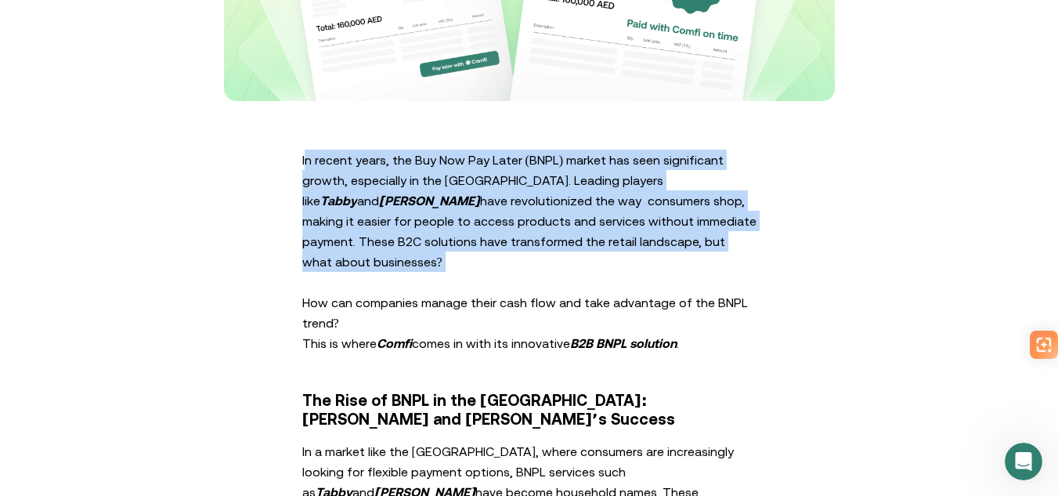
drag, startPoint x: 320, startPoint y: 161, endPoint x: 771, endPoint y: 254, distance: 460.6
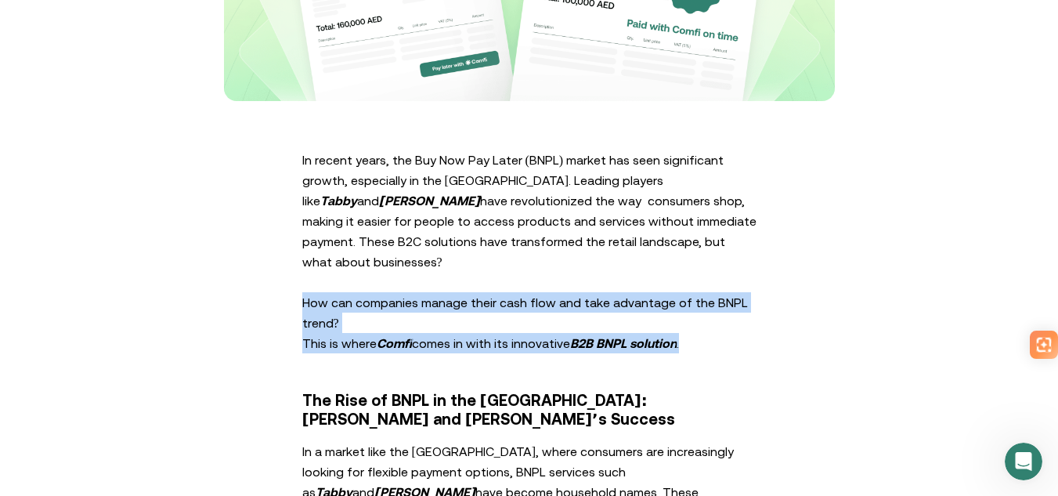
drag, startPoint x: 307, startPoint y: 284, endPoint x: 760, endPoint y: 314, distance: 454.4
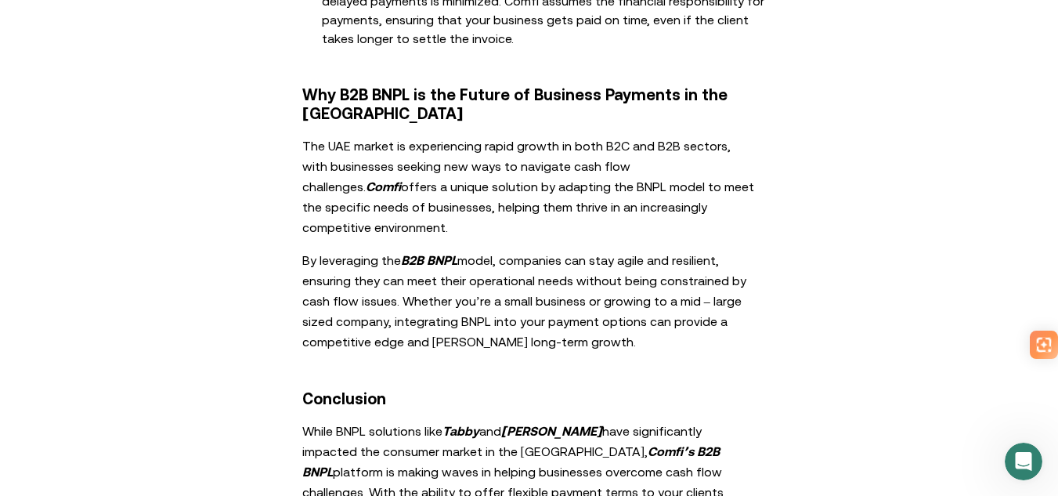
scroll to position [2271, 0]
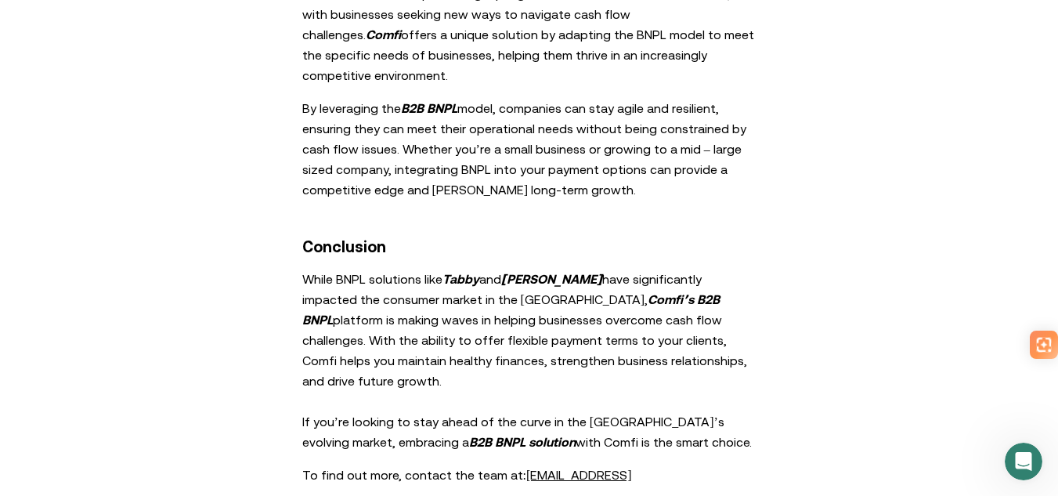
drag, startPoint x: 325, startPoint y: 165, endPoint x: 724, endPoint y: 235, distance: 404.7
click at [721, 269] on p "While BNPL solutions like Tabby and [PERSON_NAME] have significantly impacted t…" at bounding box center [529, 360] width 454 height 183
click at [724, 269] on p "While BNPL solutions like Tabby and [PERSON_NAME] have significantly impacted t…" at bounding box center [529, 360] width 454 height 183
drag, startPoint x: 456, startPoint y: 193, endPoint x: 731, endPoint y: 250, distance: 281.5
click at [721, 269] on p "While BNPL solutions like Tabby and [PERSON_NAME] have significantly impacted t…" at bounding box center [529, 360] width 454 height 183
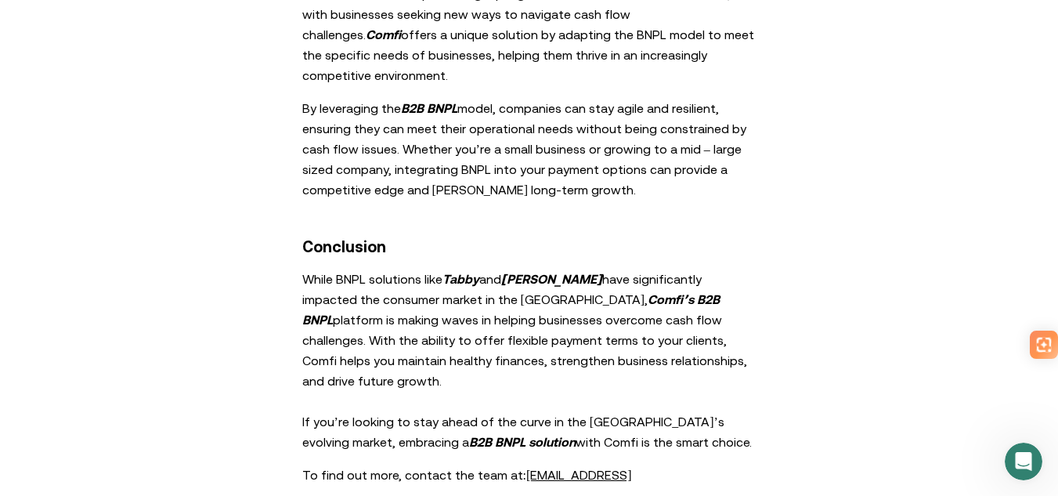
click at [731, 269] on p "While BNPL solutions like Tabby and [PERSON_NAME] have significantly impacted t…" at bounding box center [529, 360] width 454 height 183
drag, startPoint x: 309, startPoint y: 265, endPoint x: 739, endPoint y: 295, distance: 431.8
click at [729, 295] on p "While BNPL solutions like Tabby and [PERSON_NAME] have significantly impacted t…" at bounding box center [529, 360] width 454 height 183
click at [739, 295] on p "While BNPL solutions like Tabby and [PERSON_NAME] have significantly impacted t…" at bounding box center [529, 360] width 454 height 183
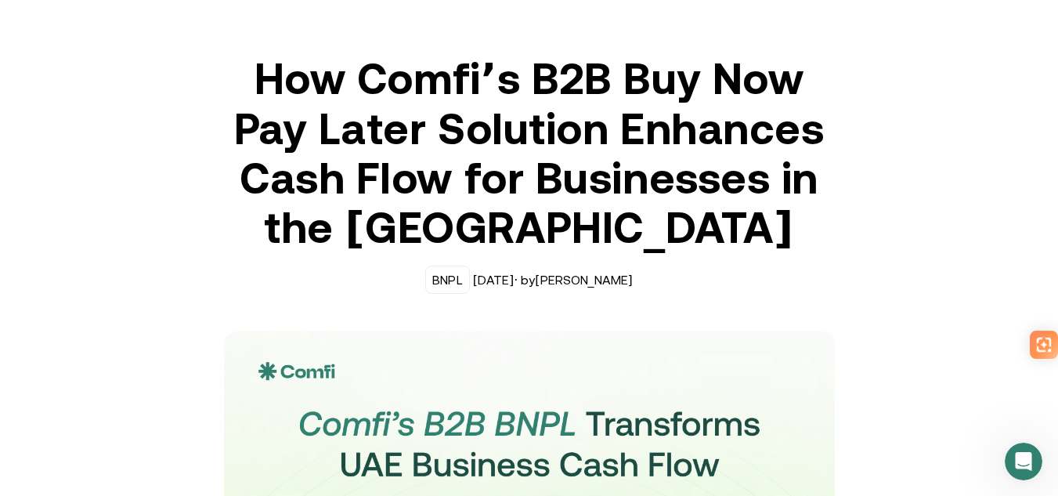
scroll to position [0, 0]
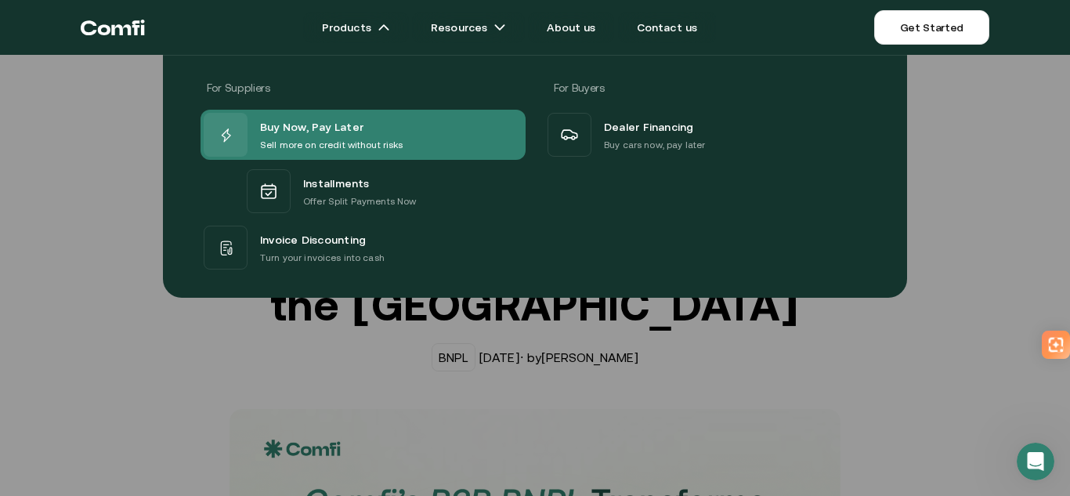
click at [361, 129] on div "Buy Now, Pay Later" at bounding box center [331, 127] width 143 height 20
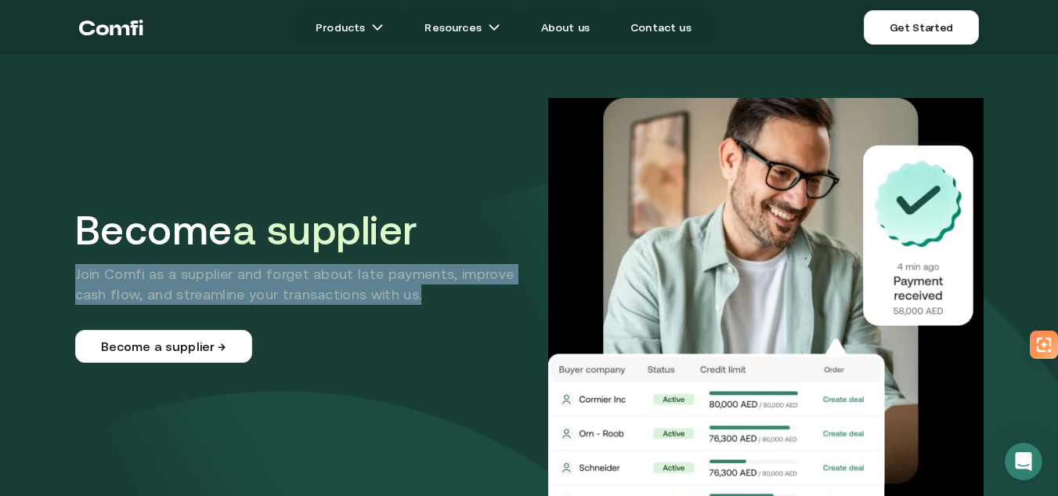
drag, startPoint x: 89, startPoint y: 276, endPoint x: 464, endPoint y: 290, distance: 374.6
click at [464, 290] on div "Become a supplier Join Comfi as a supplier and forget about late payments, impr…" at bounding box center [530, 316] width 940 height 522
click at [464, 290] on p "Join Comfi as a supplier and forget about late payments, improve cash flow, and…" at bounding box center [304, 284] width 459 height 41
drag, startPoint x: 96, startPoint y: 279, endPoint x: 390, endPoint y: 302, distance: 295.4
click at [376, 300] on p "Join Comfi as a supplier and forget about late payments, improve cash flow, and…" at bounding box center [304, 284] width 459 height 41
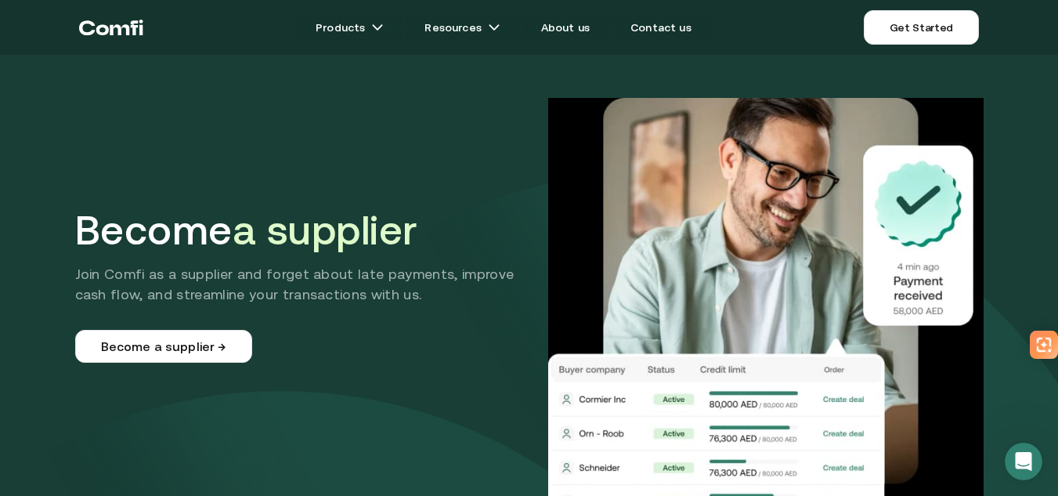
click at [391, 302] on p "Join Comfi as a supplier and forget about late payments, improve cash flow, and…" at bounding box center [304, 284] width 459 height 41
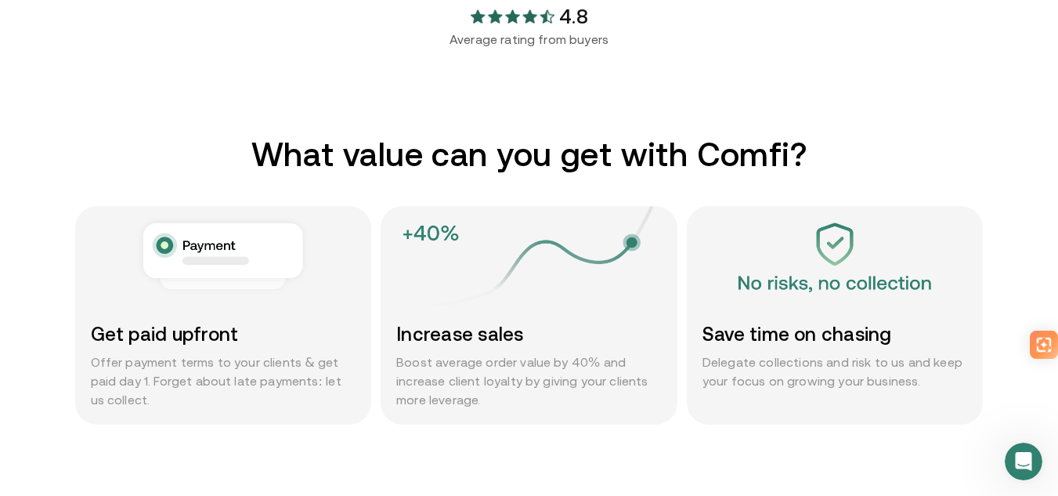
scroll to position [705, 0]
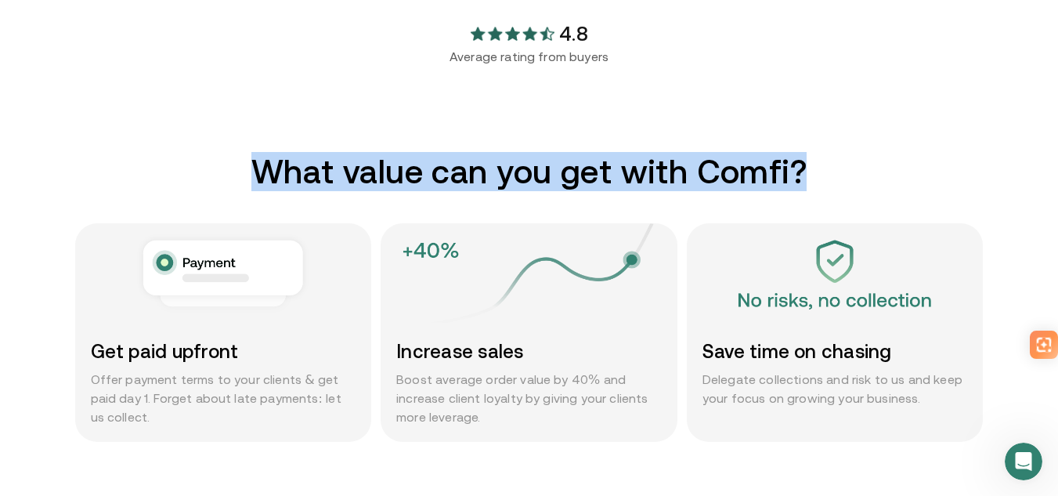
drag, startPoint x: 267, startPoint y: 185, endPoint x: 869, endPoint y: 175, distance: 602.3
click at [868, 175] on h2 "What value can you get with Comfi?" at bounding box center [529, 171] width 908 height 39
click at [869, 175] on h2 "What value can you get with Comfi?" at bounding box center [529, 171] width 908 height 39
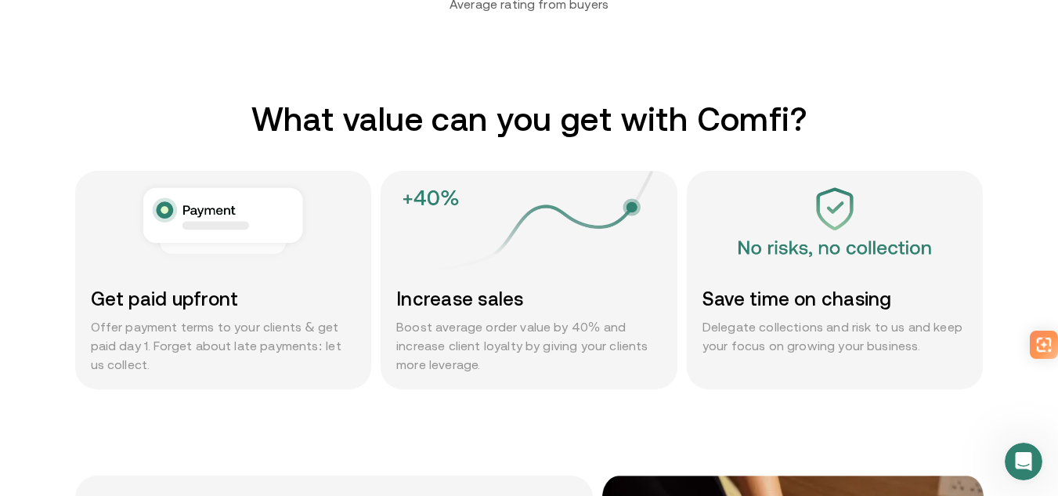
scroll to position [862, 0]
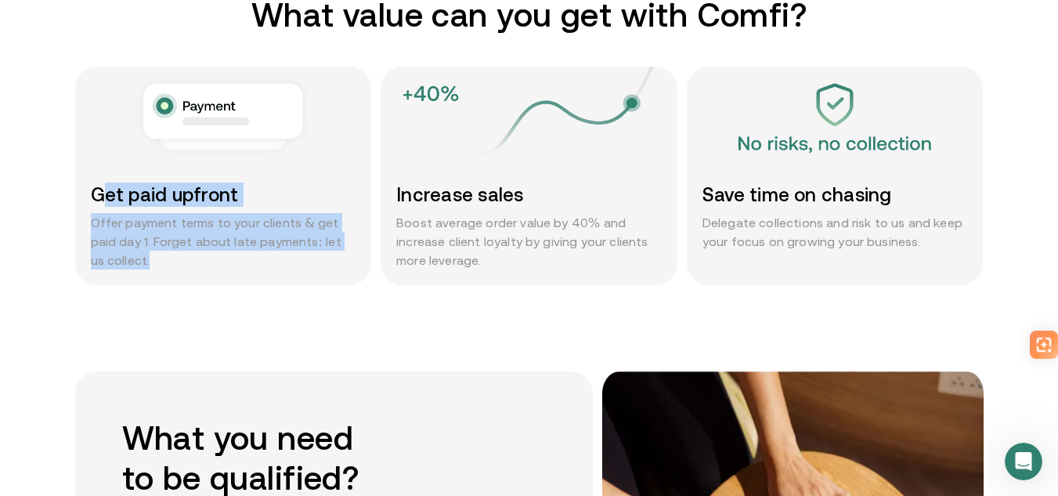
drag, startPoint x: 108, startPoint y: 195, endPoint x: 294, endPoint y: 263, distance: 198.5
click at [291, 263] on div "Get paid upfront Offer payment terms to your clients & get paid day 1. Forget a…" at bounding box center [223, 226] width 297 height 118
click at [294, 263] on p "Offer payment terms to your clients & get paid day 1. Forget about late payment…" at bounding box center [223, 241] width 265 height 56
drag, startPoint x: 88, startPoint y: 222, endPoint x: 273, endPoint y: 255, distance: 188.6
click at [269, 255] on div "Get paid upfront Offer payment terms to your clients & get paid day 1. Forget a…" at bounding box center [223, 226] width 297 height 118
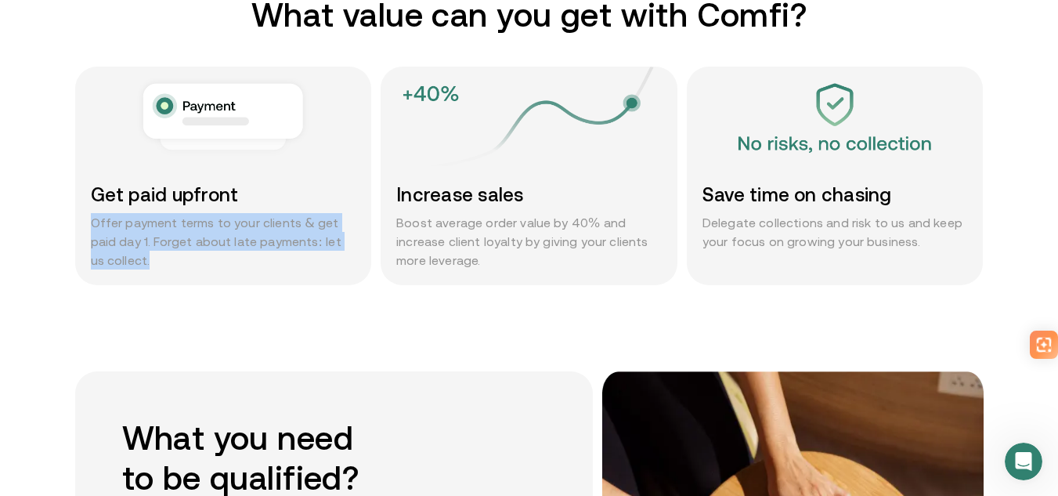
click at [273, 255] on p "Offer payment terms to your clients & get paid day 1. Forget about late payment…" at bounding box center [223, 241] width 265 height 56
drag, startPoint x: 77, startPoint y: 200, endPoint x: 274, endPoint y: 264, distance: 207.5
click at [266, 263] on div "What value can you get with Comfi? Get paid upfront Offer payment terms to your…" at bounding box center [530, 140] width 940 height 290
click at [274, 264] on p "Offer payment terms to your clients & get paid day 1. Forget about late payment…" at bounding box center [223, 241] width 265 height 56
drag, startPoint x: 91, startPoint y: 199, endPoint x: 320, endPoint y: 269, distance: 239.3
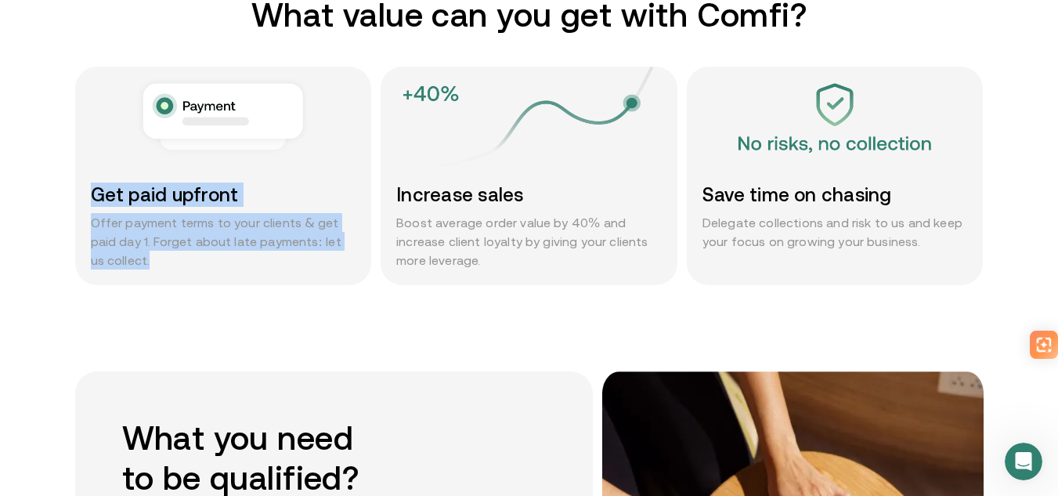
click at [316, 269] on div "Get paid upfront Offer payment terms to your clients & get paid day 1. Forget a…" at bounding box center [223, 226] width 297 height 118
click at [320, 269] on div "Get paid upfront Offer payment terms to your clients & get paid day 1. Forget a…" at bounding box center [223, 226] width 297 height 118
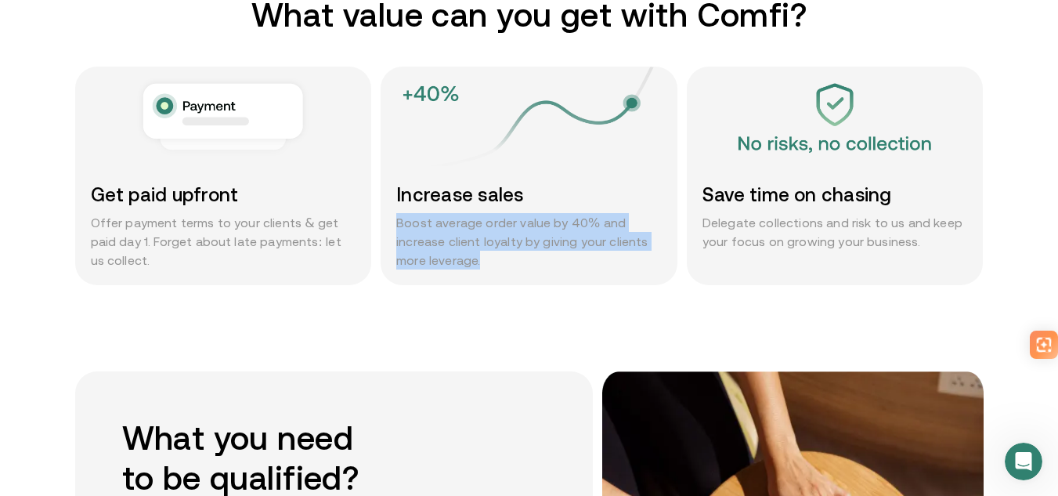
drag, startPoint x: 407, startPoint y: 226, endPoint x: 563, endPoint y: 264, distance: 160.5
click at [548, 268] on div "Increase sales Boost average order value by 40% and increase client loyalty by …" at bounding box center [529, 226] width 297 height 118
click at [563, 264] on p "Boost average order value by 40% and increase client loyalty by giving your cli…" at bounding box center [528, 241] width 265 height 56
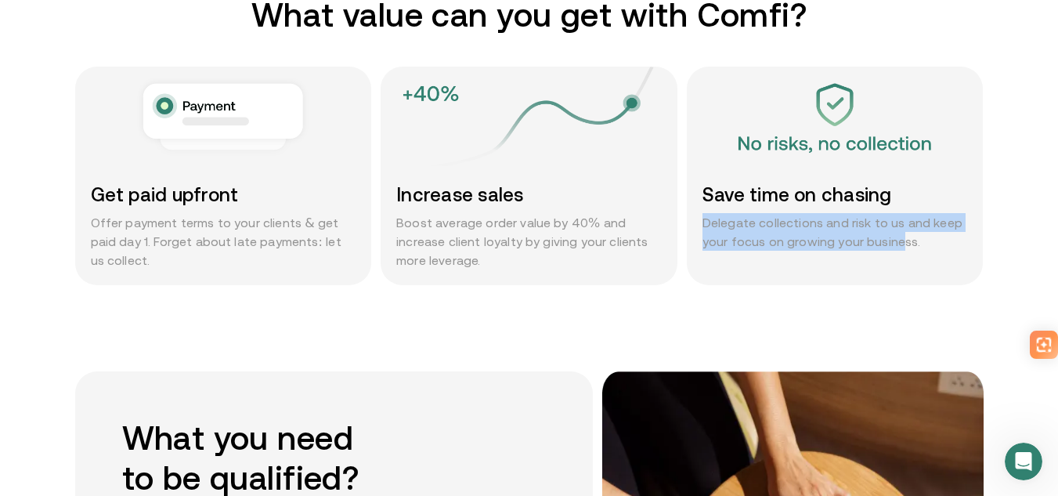
drag, startPoint x: 705, startPoint y: 218, endPoint x: 923, endPoint y: 257, distance: 222.0
click at [912, 258] on div "Save time on chasing Delegate collections and risk to us and keep your focus on…" at bounding box center [835, 216] width 297 height 99
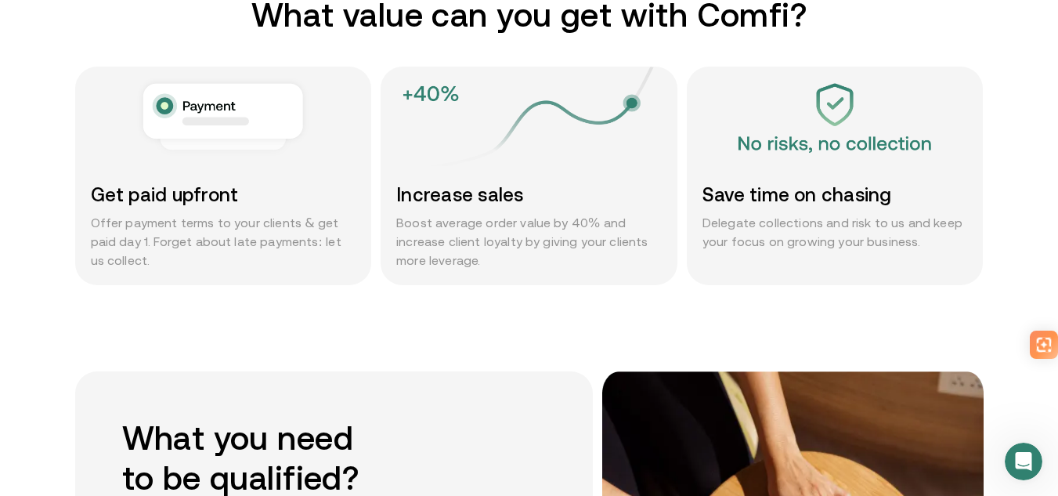
click at [923, 257] on div "Save time on chasing Delegate collections and risk to us and keep your focus on…" at bounding box center [835, 216] width 297 height 99
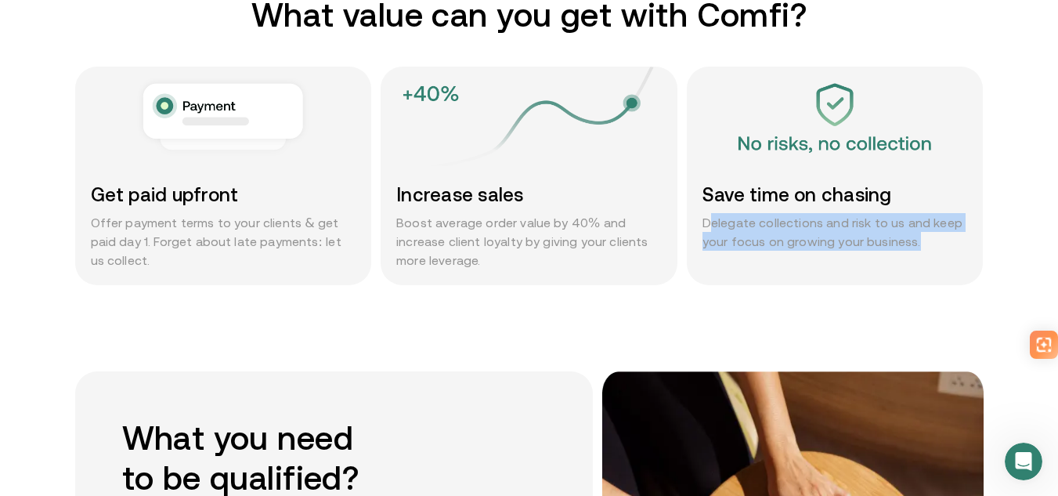
drag, startPoint x: 937, startPoint y: 244, endPoint x: 717, endPoint y: 228, distance: 219.9
click at [717, 228] on p "Delegate collections and risk to us and keep your focus on growing your busines…" at bounding box center [835, 232] width 265 height 38
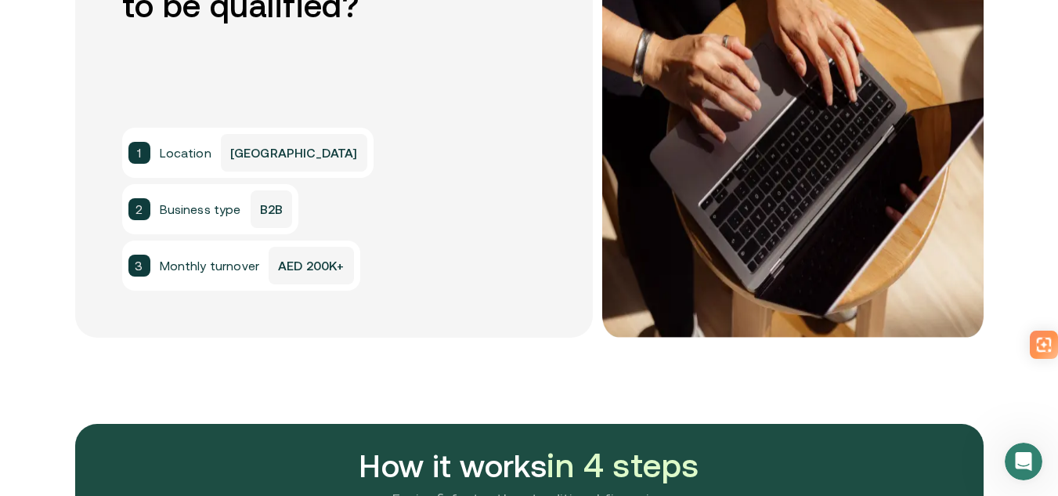
scroll to position [1331, 0]
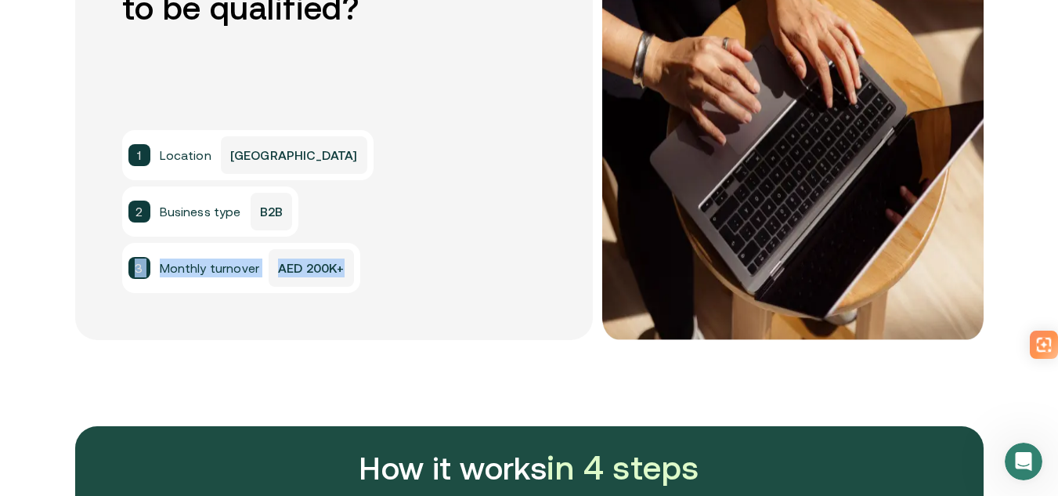
drag, startPoint x: 139, startPoint y: 265, endPoint x: 468, endPoint y: 275, distance: 329.9
click at [467, 275] on div "1 Location [GEOGRAPHIC_DATA] 2 Business type B2B 3 Monthly turnover AED 200K+" at bounding box center [334, 211] width 424 height 163
click at [468, 275] on div "1 Location [GEOGRAPHIC_DATA] 2 Business type B2B 3 Monthly turnover AED 200K+" at bounding box center [334, 211] width 424 height 163
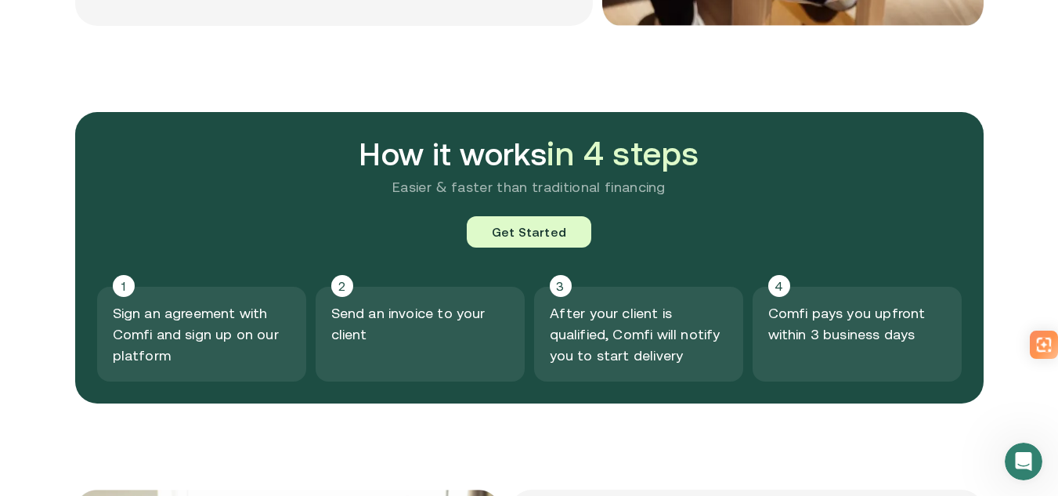
scroll to position [1645, 0]
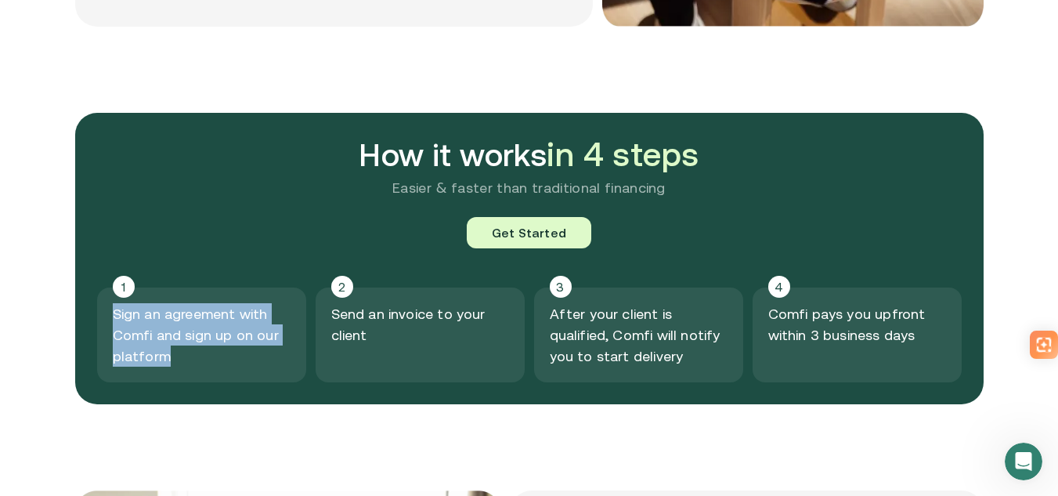
drag, startPoint x: 108, startPoint y: 320, endPoint x: 208, endPoint y: 365, distance: 110.1
click at [208, 365] on div "1 Sign an agreement with Comfi and sign up on our platform" at bounding box center [201, 334] width 209 height 95
click at [211, 365] on p "Sign an agreement with Comfi and sign up on our platform" at bounding box center [202, 334] width 178 height 63
drag, startPoint x: 161, startPoint y: 316, endPoint x: 219, endPoint y: 329, distance: 60.1
click at [192, 327] on p "Sign an agreement with Comfi and sign up on our platform" at bounding box center [202, 334] width 178 height 63
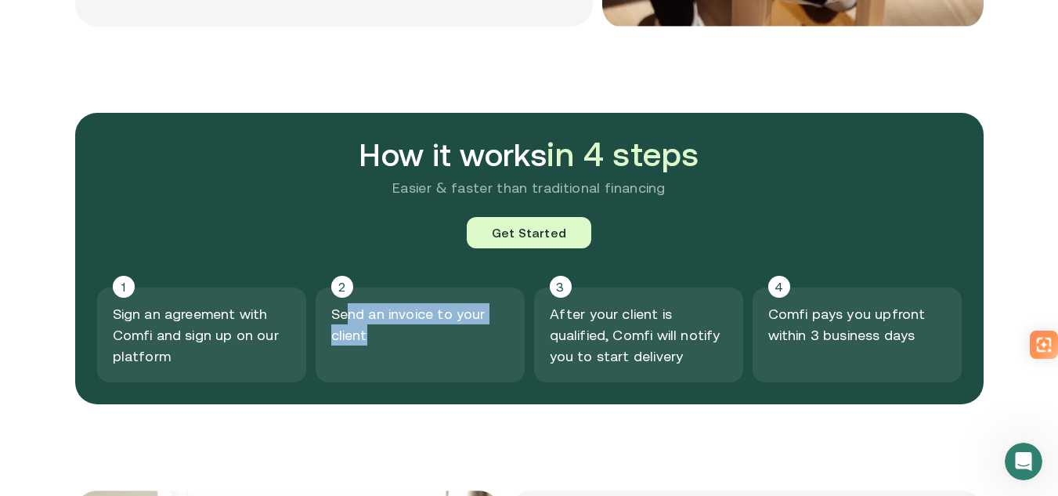
drag, startPoint x: 352, startPoint y: 311, endPoint x: 445, endPoint y: 345, distance: 99.4
click at [444, 345] on div "2 Send an invoice to your client" at bounding box center [420, 334] width 209 height 95
click at [445, 345] on div "2 Send an invoice to your client" at bounding box center [420, 334] width 209 height 95
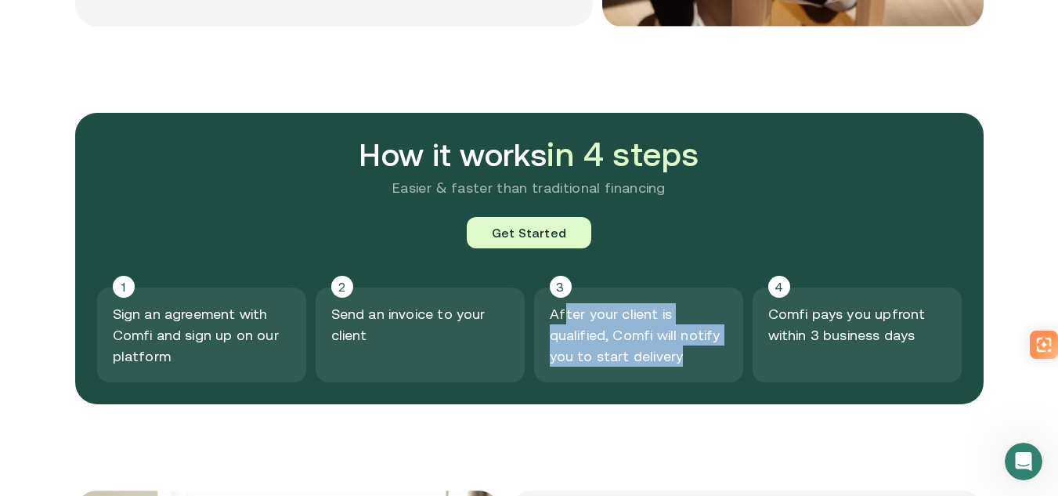
drag, startPoint x: 569, startPoint y: 312, endPoint x: 702, endPoint y: 368, distance: 144.3
click at [702, 368] on div "3 After your client is qualified, Comfi will notify you to start delivery" at bounding box center [638, 334] width 209 height 95
drag, startPoint x: 660, startPoint y: 362, endPoint x: 553, endPoint y: 313, distance: 117.8
click at [555, 314] on p "After your client is qualified, Comfi will notify you to start delivery" at bounding box center [639, 334] width 178 height 63
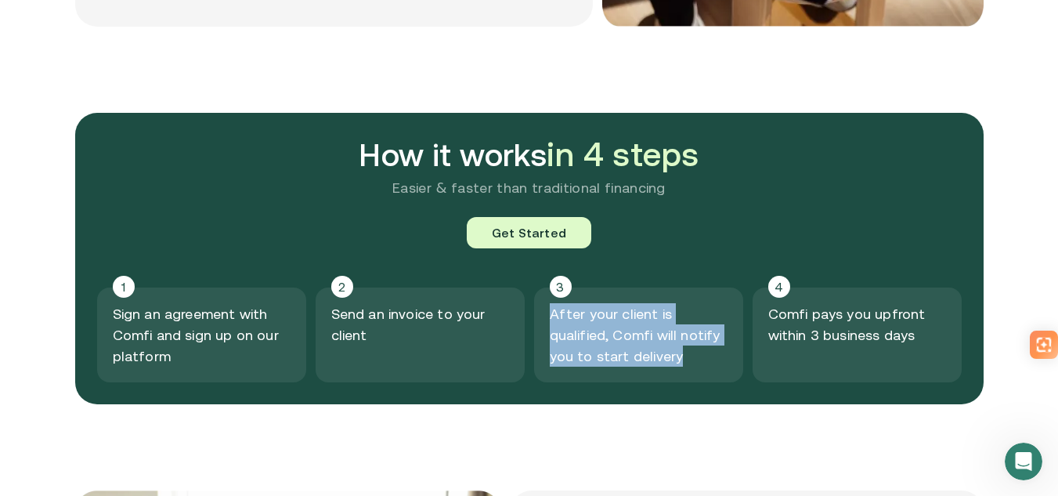
click at [553, 313] on div "3 After your client is qualified, Comfi will notify you to start delivery" at bounding box center [638, 334] width 209 height 95
drag, startPoint x: 553, startPoint y: 313, endPoint x: 675, endPoint y: 369, distance: 134.2
click at [671, 368] on div "3 After your client is qualified, Comfi will notify you to start delivery" at bounding box center [638, 334] width 209 height 95
click at [675, 369] on div "3 After your client is qualified, Comfi will notify you to start delivery" at bounding box center [638, 334] width 209 height 95
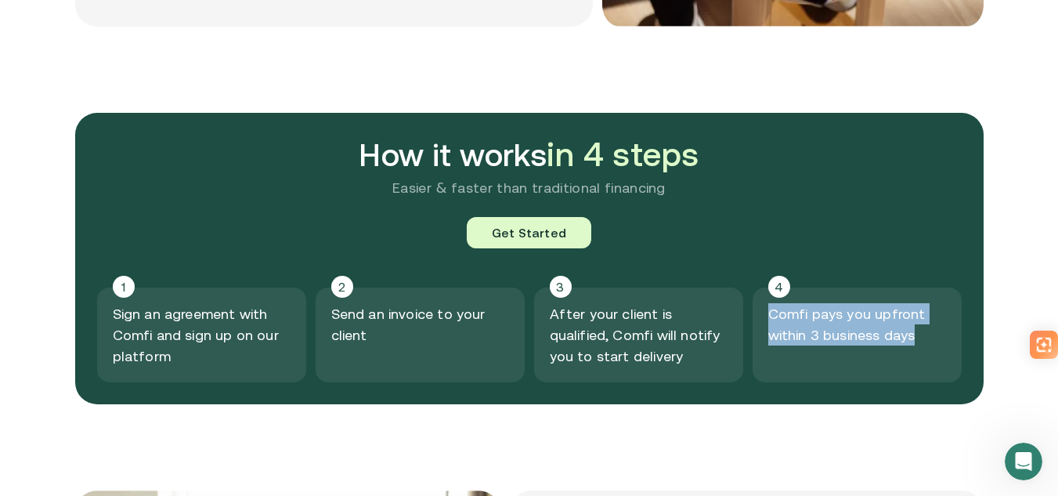
drag, startPoint x: 777, startPoint y: 306, endPoint x: 943, endPoint y: 345, distance: 170.6
click at [942, 345] on div "4 Comfi pays you upfront within 3 business days" at bounding box center [857, 334] width 209 height 95
click at [943, 345] on div "4 Comfi pays you upfront within 3 business days" at bounding box center [857, 334] width 209 height 95
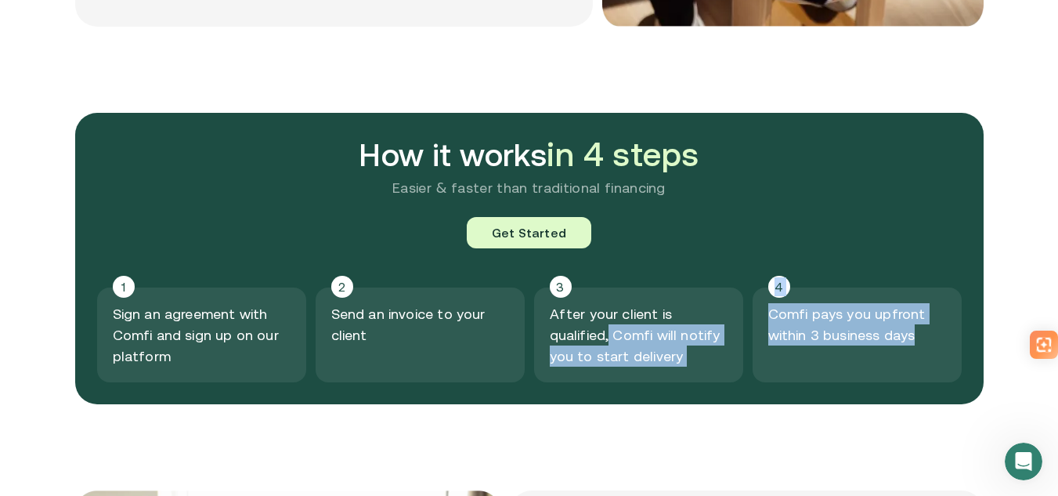
drag, startPoint x: 928, startPoint y: 342, endPoint x: 752, endPoint y: 321, distance: 177.5
click at [752, 321] on div "1 Sign an agreement with Comfi and sign up on our platform 2 Send an invoice to…" at bounding box center [529, 334] width 865 height 95
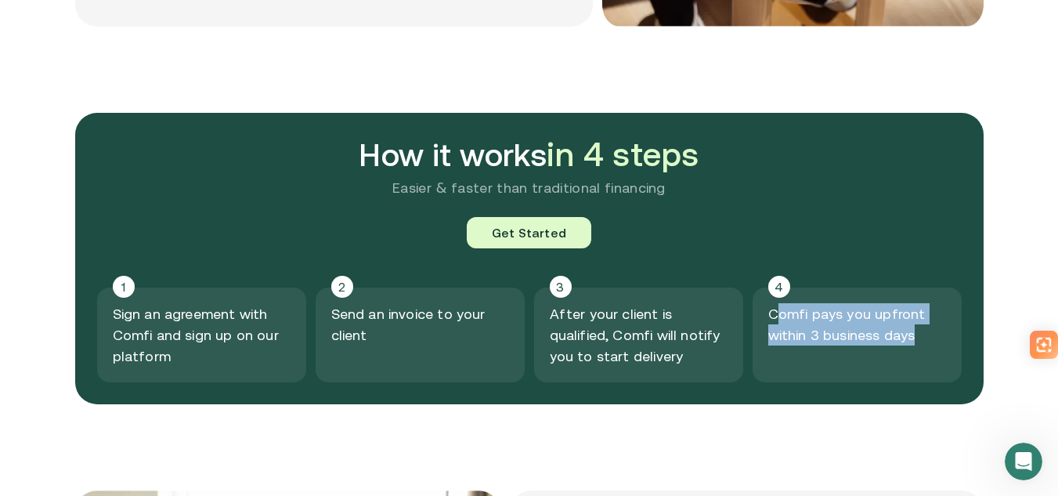
drag, startPoint x: 815, startPoint y: 325, endPoint x: 929, endPoint y: 341, distance: 114.6
click at [927, 341] on p "Comfi pays you upfront within 3 business days" at bounding box center [857, 324] width 178 height 42
click at [929, 341] on p "Comfi pays you upfront within 3 business days" at bounding box center [857, 324] width 178 height 42
drag, startPoint x: 771, startPoint y: 308, endPoint x: 935, endPoint y: 342, distance: 168.0
click at [935, 342] on div "4 Comfi pays you upfront within 3 business days" at bounding box center [857, 334] width 209 height 95
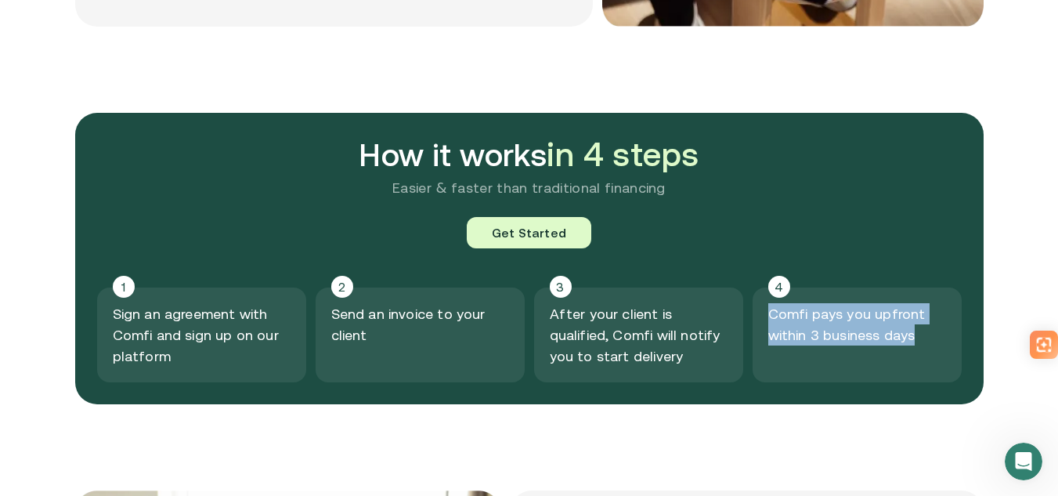
click at [935, 342] on p "Comfi pays you upfront within 3 business days" at bounding box center [857, 324] width 178 height 42
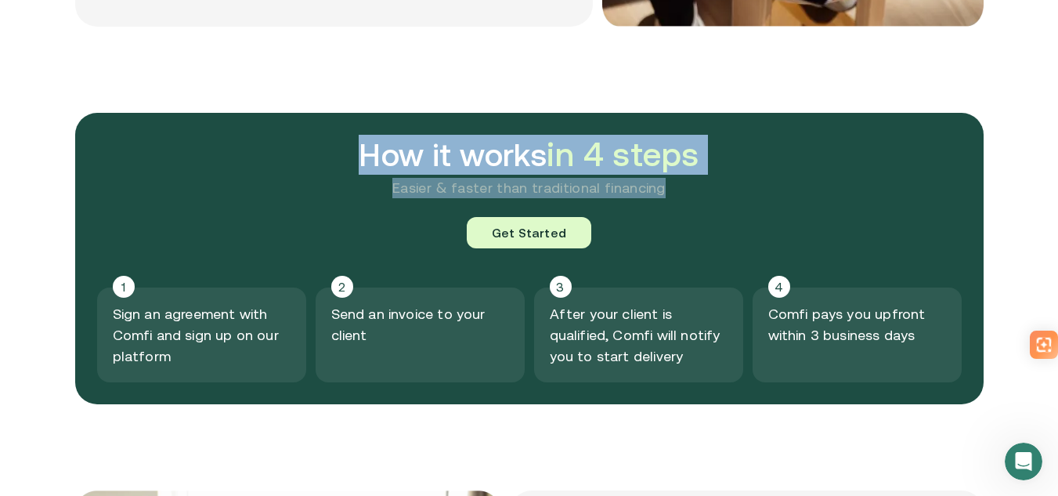
drag, startPoint x: 370, startPoint y: 148, endPoint x: 706, endPoint y: 185, distance: 338.0
click at [706, 185] on div "How it works in 4 steps Easier & faster than traditional financing Get Started …" at bounding box center [529, 258] width 908 height 291
click at [706, 185] on p "Easier & faster than traditional financing" at bounding box center [529, 188] width 865 height 20
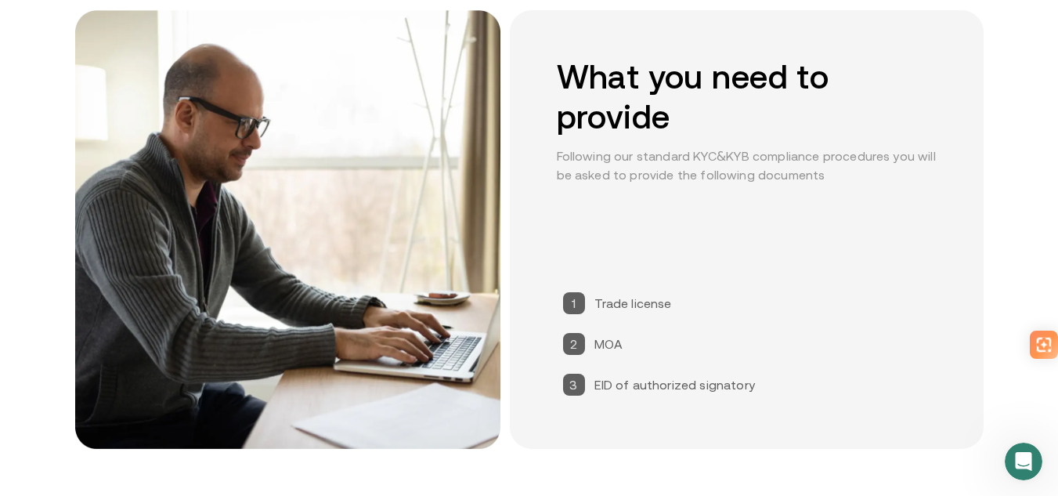
scroll to position [1958, 0]
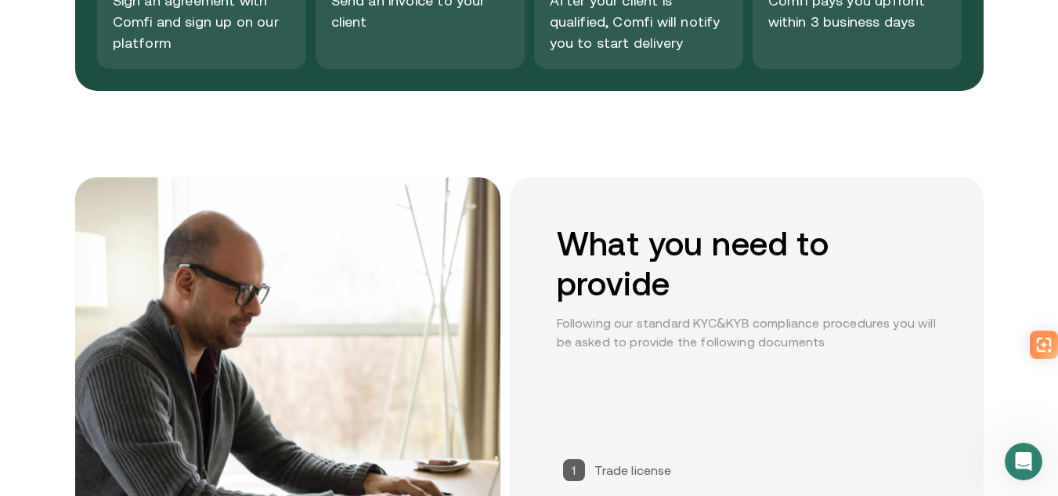
drag, startPoint x: 608, startPoint y: 276, endPoint x: 750, endPoint y: 299, distance: 144.3
click at [744, 303] on h2 "What you need to provide" at bounding box center [747, 264] width 380 height 80
click at [750, 299] on h2 "What you need to provide" at bounding box center [747, 264] width 380 height 80
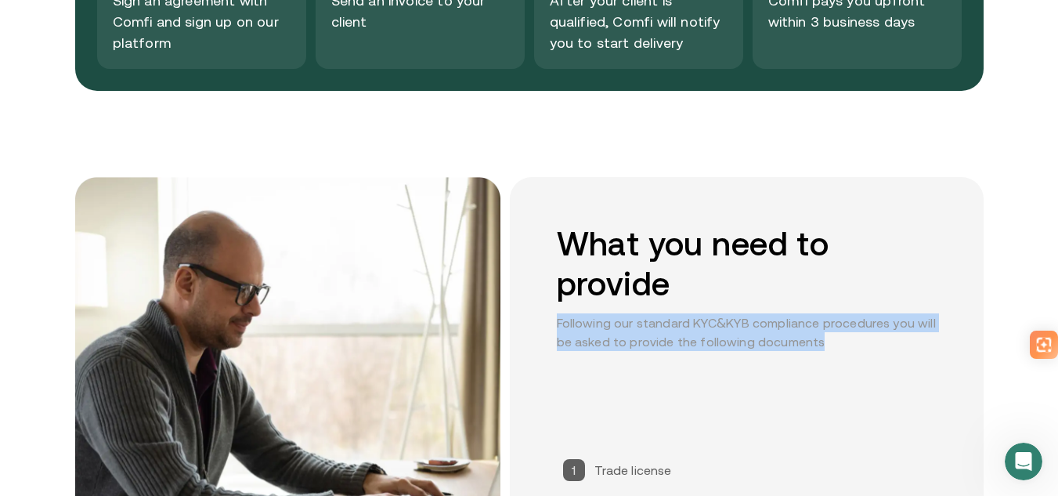
drag, startPoint x: 540, startPoint y: 313, endPoint x: 867, endPoint y: 350, distance: 329.4
click at [866, 350] on div "What you need to provide Following our standard KYC&KYB compliance procedures y…" at bounding box center [747, 396] width 474 height 439
click at [867, 350] on p "Following our standard KYC&KYB compliance procedures you will be asked to provi…" at bounding box center [747, 332] width 380 height 38
drag, startPoint x: 826, startPoint y: 349, endPoint x: 568, endPoint y: 320, distance: 260.0
click at [568, 320] on p "Following our standard KYC&KYB compliance procedures you will be asked to provi…" at bounding box center [747, 332] width 380 height 38
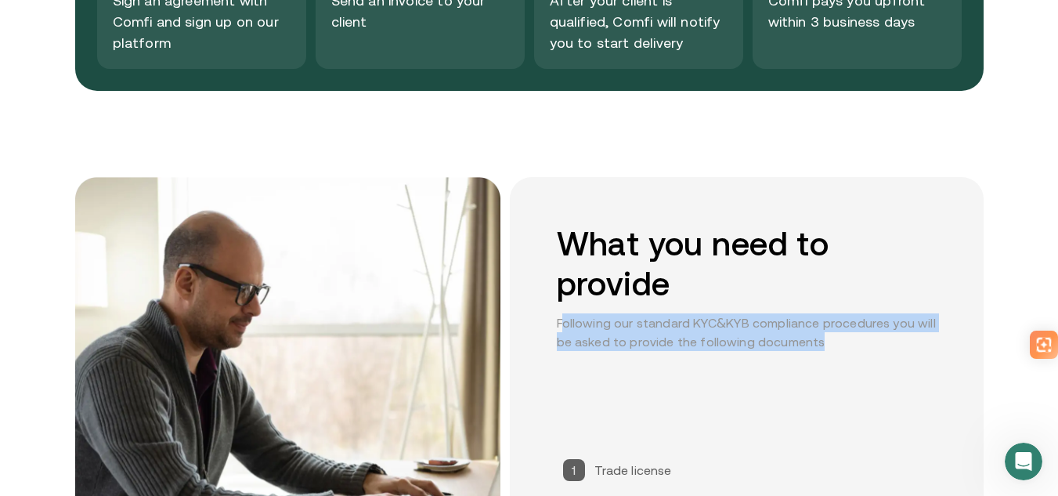
click at [568, 320] on p "Following our standard KYC&KYB compliance procedures you will be asked to provi…" at bounding box center [747, 332] width 380 height 38
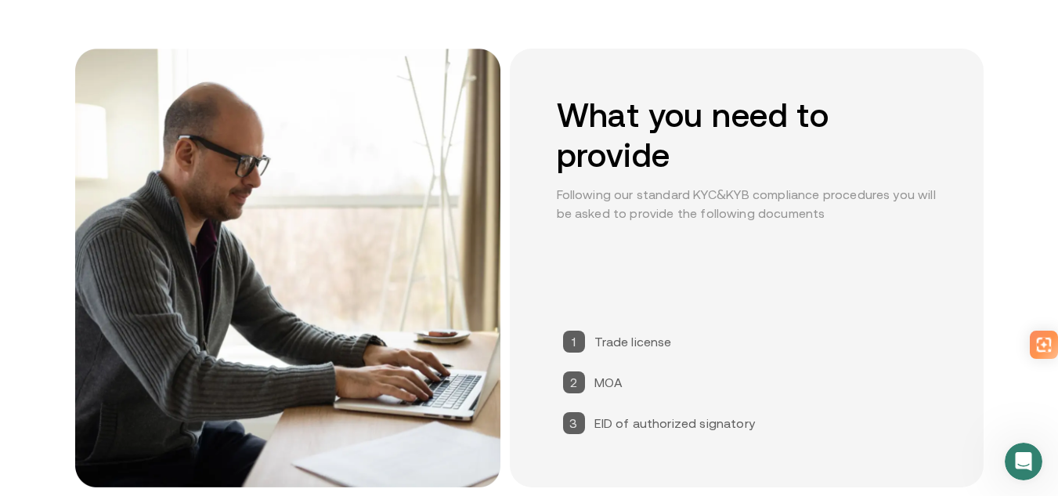
scroll to position [2271, 0]
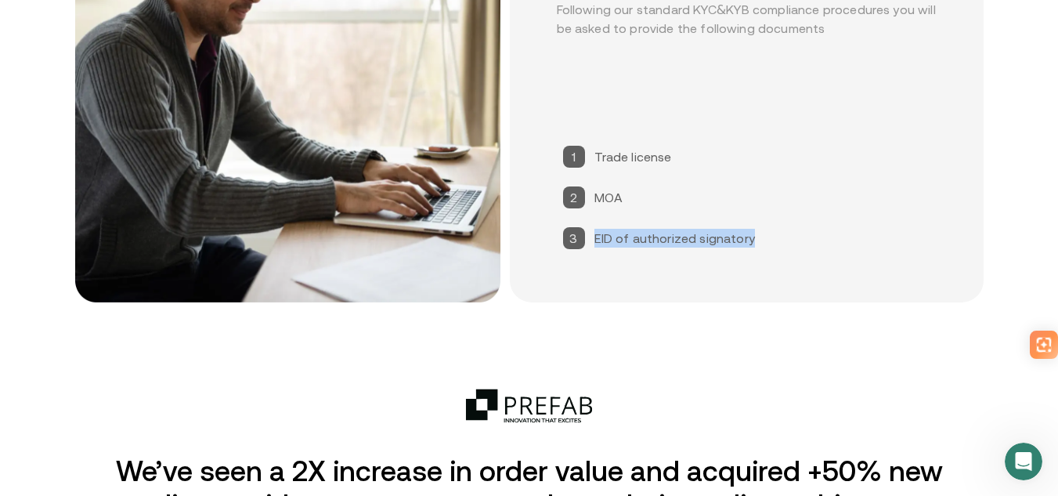
drag, startPoint x: 681, startPoint y: 240, endPoint x: 779, endPoint y: 229, distance: 98.6
click at [779, 229] on div "1 Trade license 2 MOA 3 EID of authorized signatory" at bounding box center [747, 197] width 380 height 116
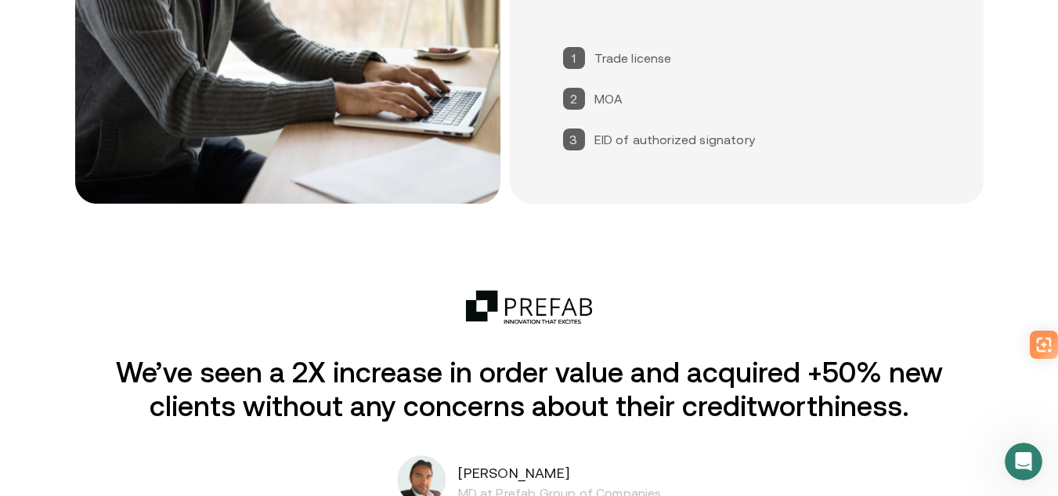
scroll to position [2585, 0]
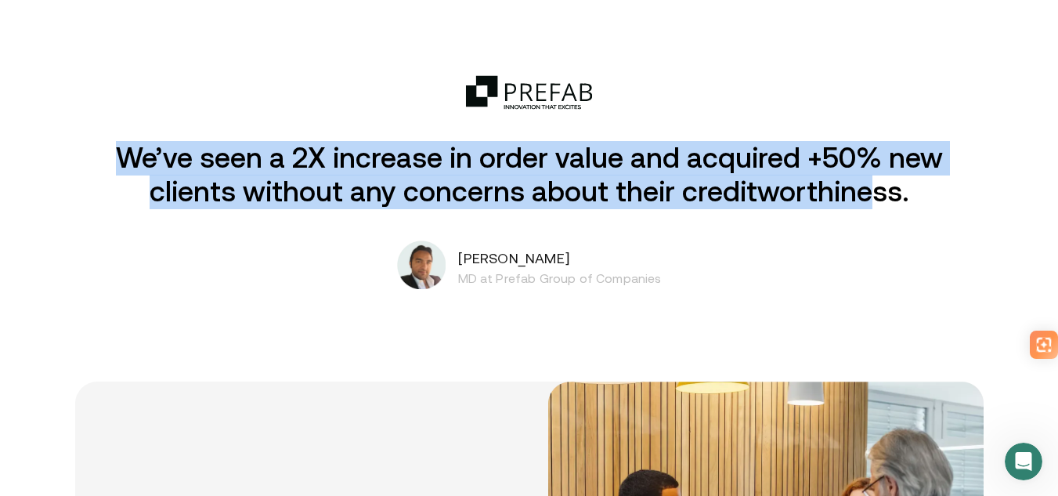
drag, startPoint x: 141, startPoint y: 150, endPoint x: 895, endPoint y: 197, distance: 755.7
click at [894, 197] on p "We’ve seen a 2X increase in order value and acquired +50% new clients without a…" at bounding box center [529, 175] width 905 height 68
click at [897, 197] on p "We’ve seen a 2X increase in order value and acquired +50% new clients without a…" at bounding box center [529, 175] width 905 height 68
drag, startPoint x: 912, startPoint y: 196, endPoint x: 178, endPoint y: 172, distance: 734.2
click at [182, 172] on p "We’ve seen a 2X increase in order value and acquired +50% new clients without a…" at bounding box center [529, 175] width 905 height 68
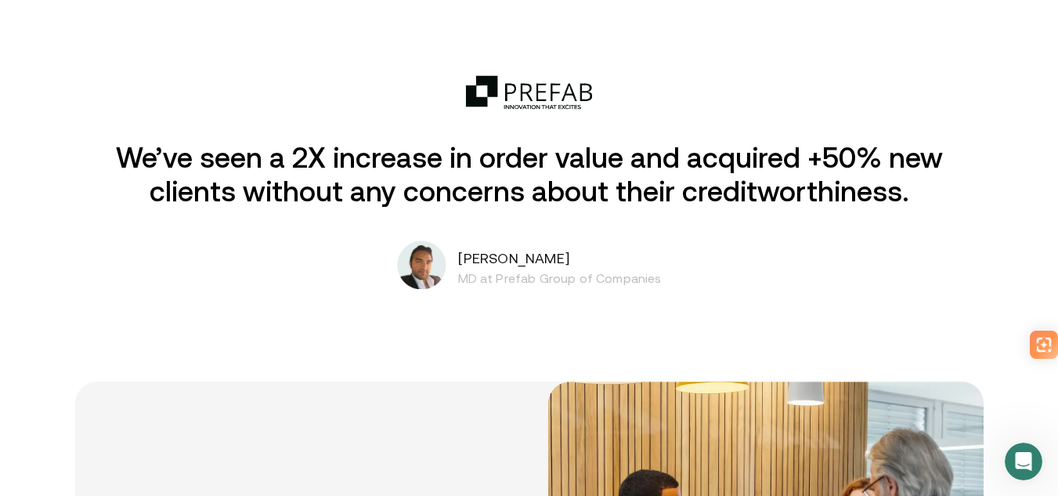
click at [169, 171] on p "We’ve seen a 2X increase in order value and acquired +50% new clients without a…" at bounding box center [529, 175] width 905 height 68
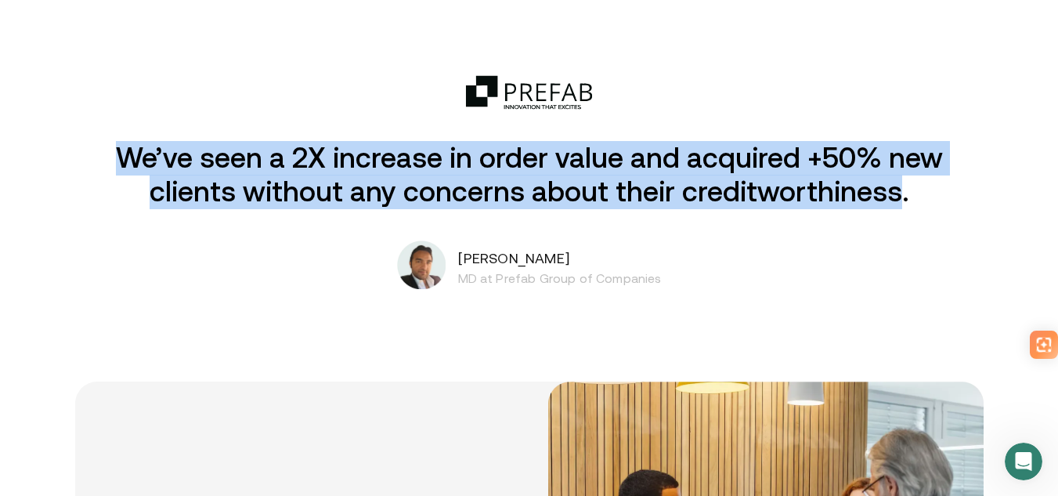
drag, startPoint x: 536, startPoint y: 183, endPoint x: 877, endPoint y: 190, distance: 340.8
click at [876, 190] on p "We’ve seen a 2X increase in order value and acquired +50% new clients without a…" at bounding box center [529, 175] width 905 height 68
click at [879, 190] on p "We’ve seen a 2X increase in order value and acquired +50% new clients without a…" at bounding box center [529, 175] width 905 height 68
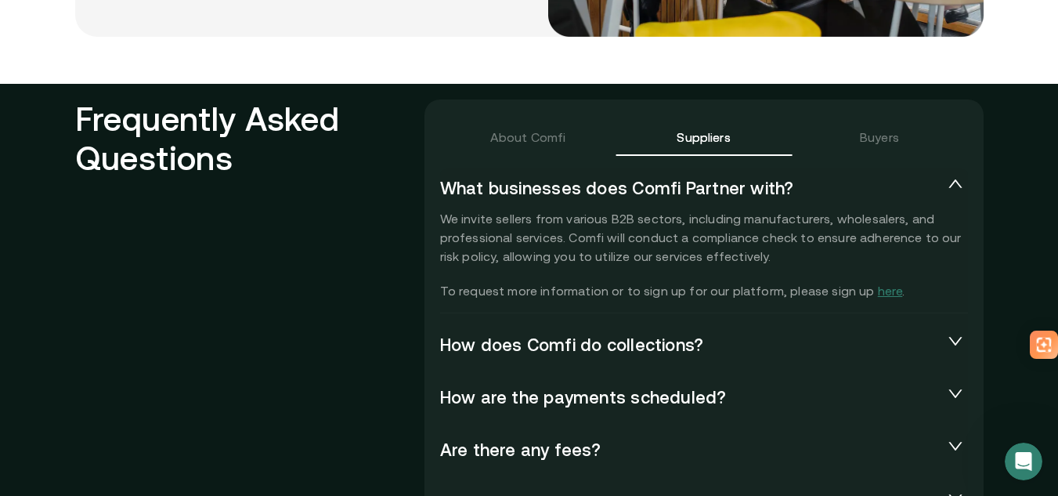
scroll to position [3368, 0]
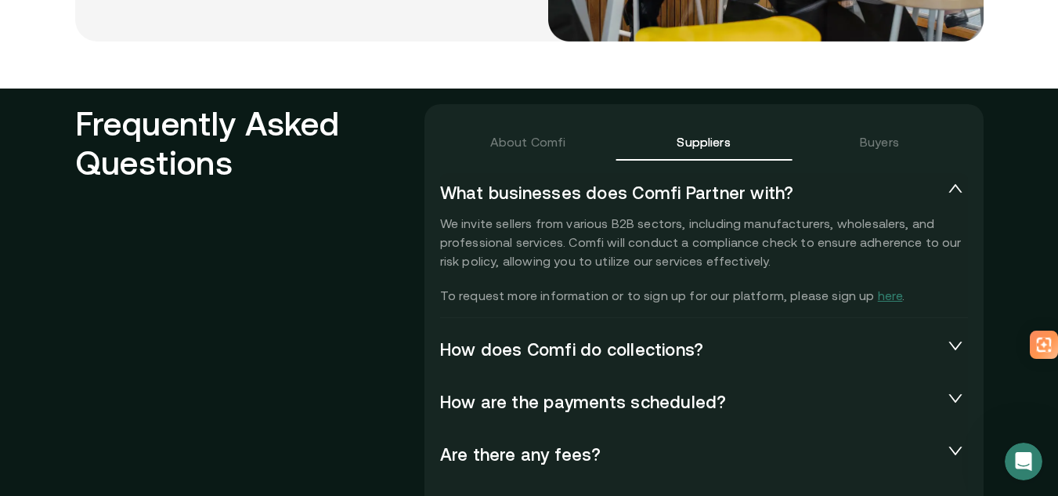
click at [876, 176] on div "What businesses does Comfi Partner with?" at bounding box center [704, 193] width 528 height 41
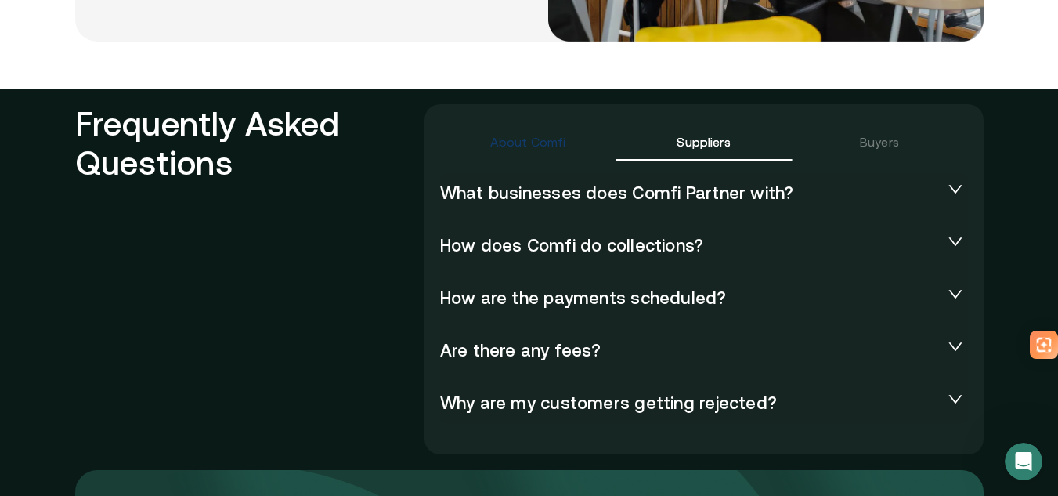
click at [504, 134] on div "About Comfi" at bounding box center [528, 141] width 76 height 19
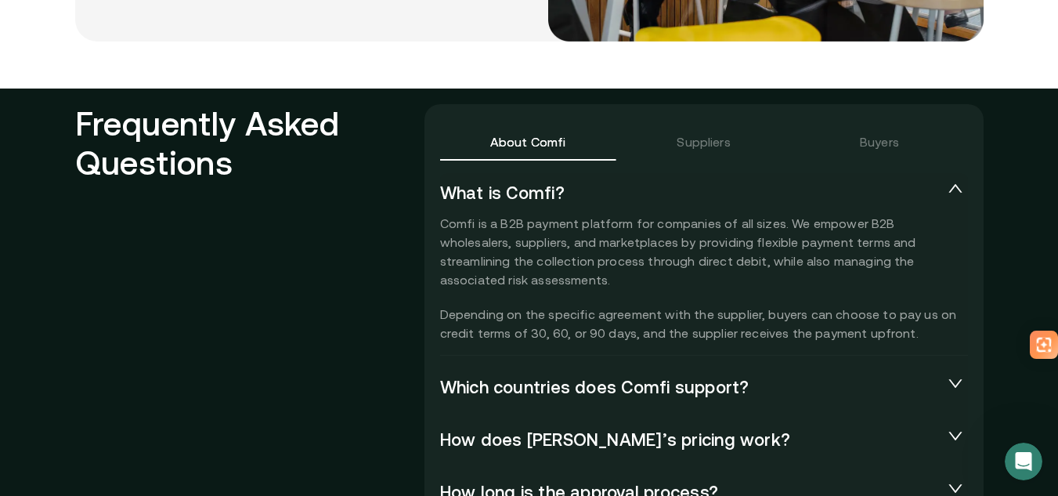
click at [680, 138] on div "Suppliers" at bounding box center [703, 142] width 175 height 38
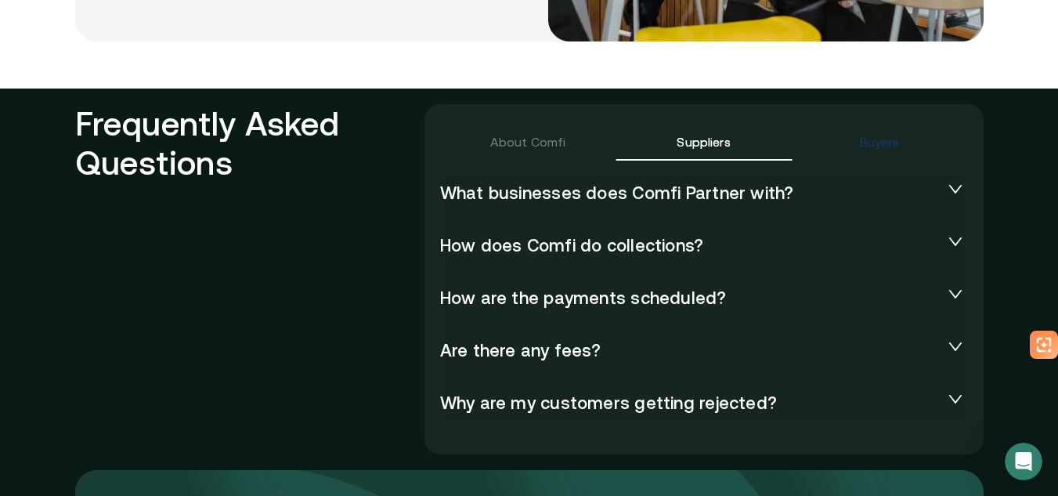
click at [898, 139] on div "Buyers" at bounding box center [879, 141] width 39 height 19
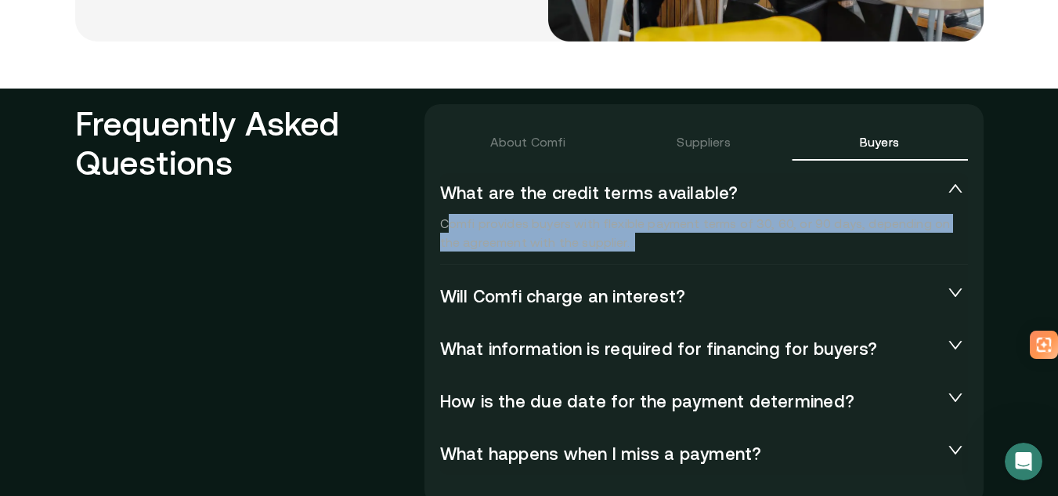
drag, startPoint x: 450, startPoint y: 222, endPoint x: 638, endPoint y: 244, distance: 190.0
click at [636, 244] on p "Comfi provides buyers with flexible payment terms of 30, 60, or 90 days, depend…" at bounding box center [704, 233] width 528 height 38
click at [638, 244] on p "Comfi provides buyers with flexible payment terms of 30, 60, or 90 days, depend…" at bounding box center [704, 233] width 528 height 38
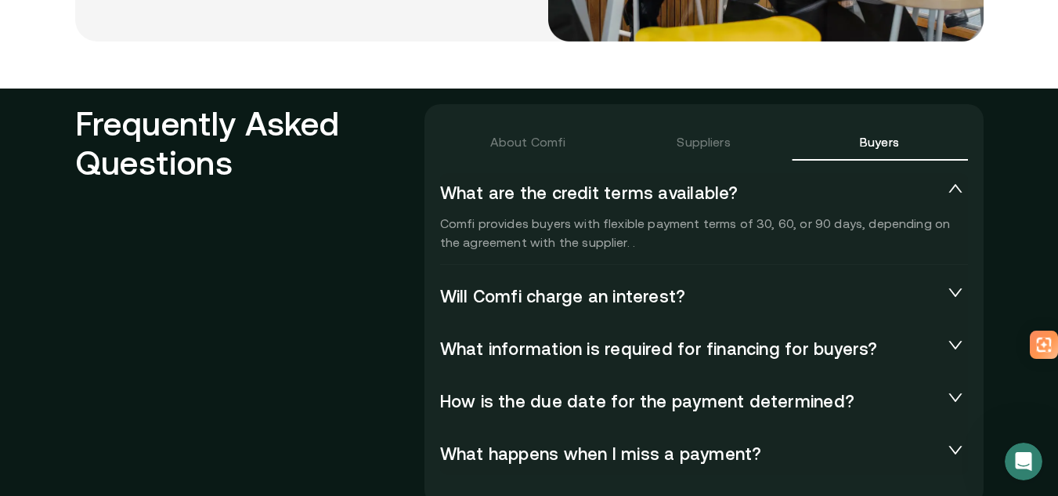
click at [638, 244] on p "Comfi provides buyers with flexible payment terms of 30, 60, or 90 days, depend…" at bounding box center [704, 233] width 528 height 38
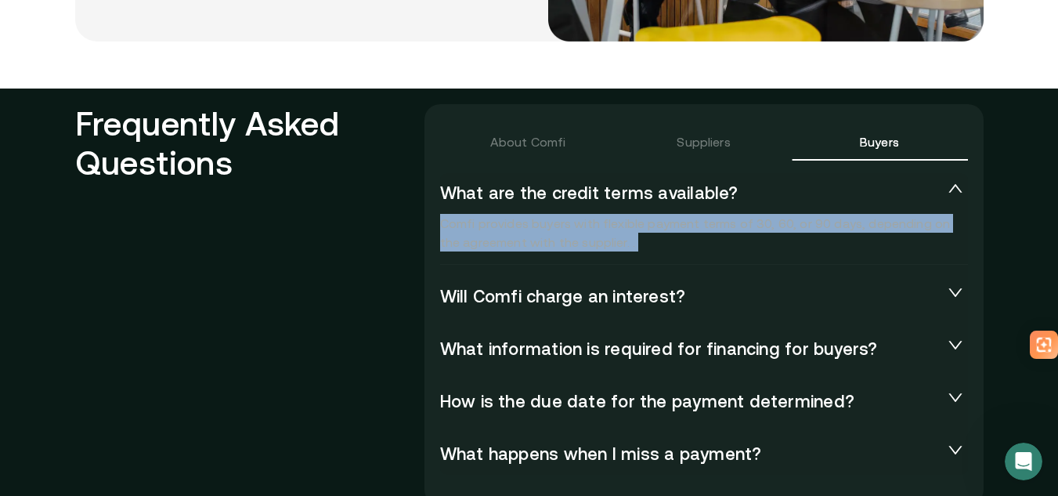
click at [638, 244] on p "Comfi provides buyers with flexible payment terms of 30, 60, or 90 days, depend…" at bounding box center [704, 233] width 528 height 38
click at [779, 233] on p "Comfi provides buyers with flexible payment terms of 30, 60, or 90 days, depend…" at bounding box center [704, 233] width 528 height 38
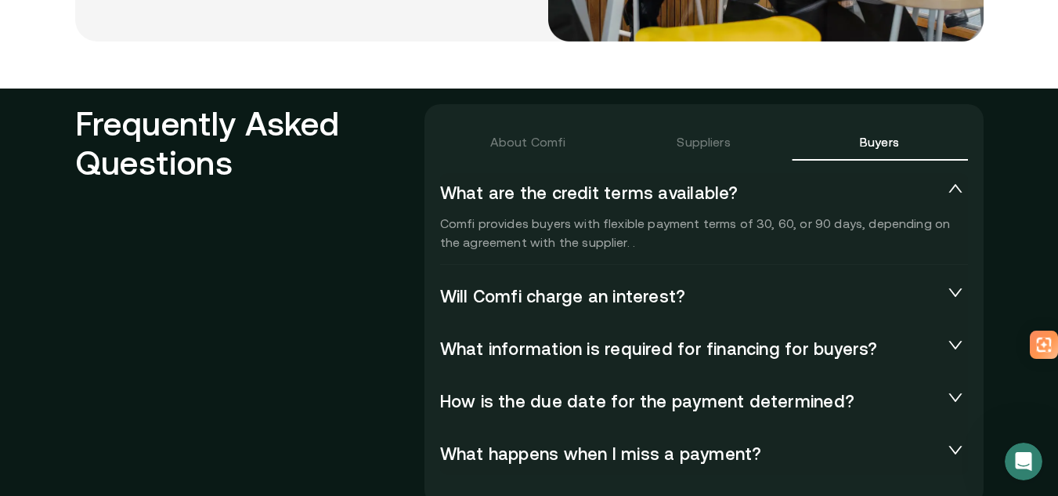
click at [779, 233] on p "Comfi provides buyers with flexible payment terms of 30, 60, or 90 days, depend…" at bounding box center [704, 233] width 528 height 38
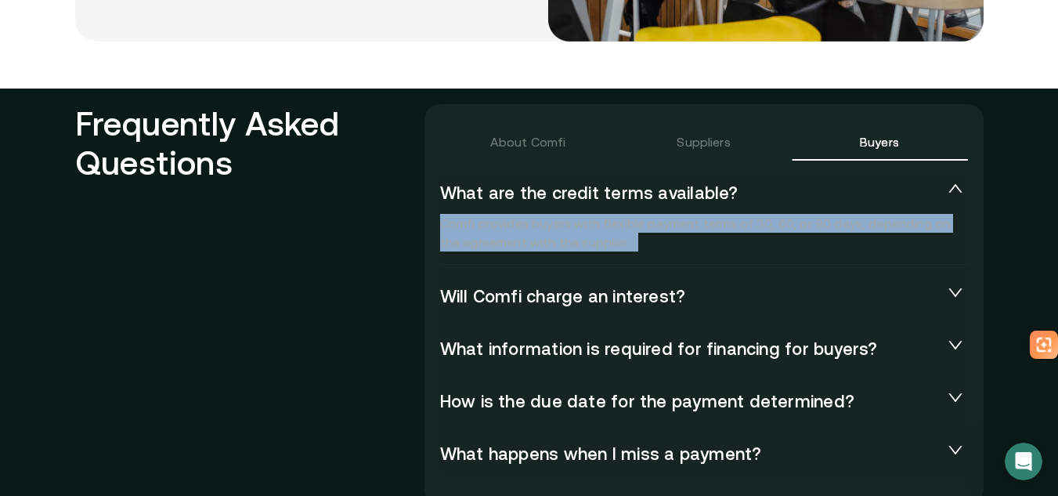
click at [779, 233] on p "Comfi provides buyers with flexible payment terms of 30, 60, or 90 days, depend…" at bounding box center [704, 233] width 528 height 38
click at [742, 236] on p "Comfi provides buyers with flexible payment terms of 30, 60, or 90 days, depend…" at bounding box center [704, 233] width 528 height 38
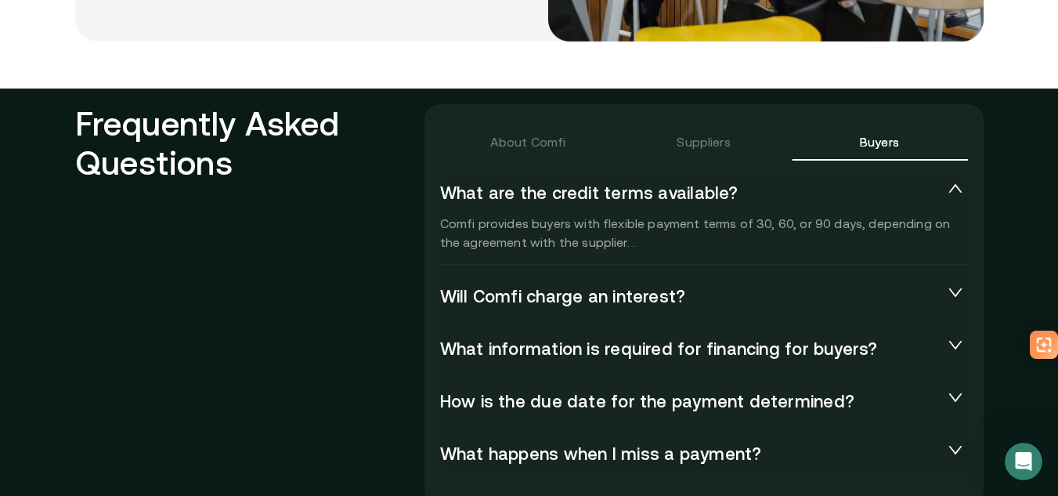
click at [742, 236] on p "Comfi provides buyers with flexible payment terms of 30, 60, or 90 days, depend…" at bounding box center [704, 233] width 528 height 38
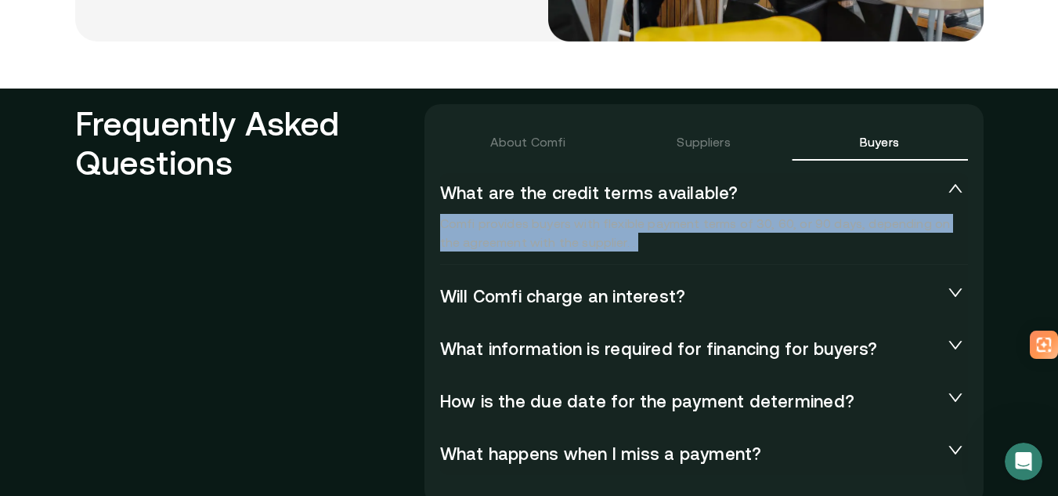
click at [742, 236] on p "Comfi provides buyers with flexible payment terms of 30, 60, or 90 days, depend…" at bounding box center [704, 233] width 528 height 38
click at [688, 237] on p "Comfi provides buyers with flexible payment terms of 30, 60, or 90 days, depend…" at bounding box center [704, 233] width 528 height 38
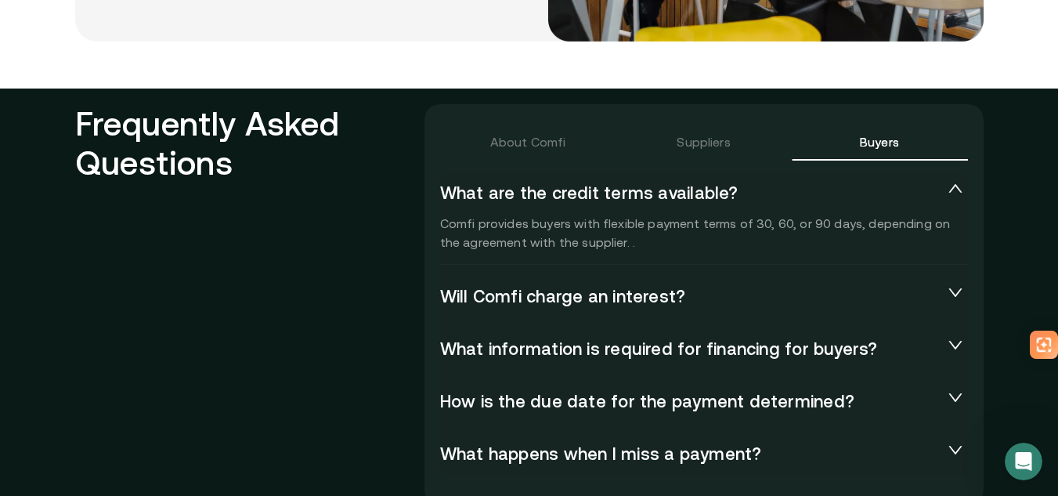
click at [688, 237] on p "Comfi provides buyers with flexible payment terms of 30, 60, or 90 days, depend…" at bounding box center [704, 233] width 528 height 38
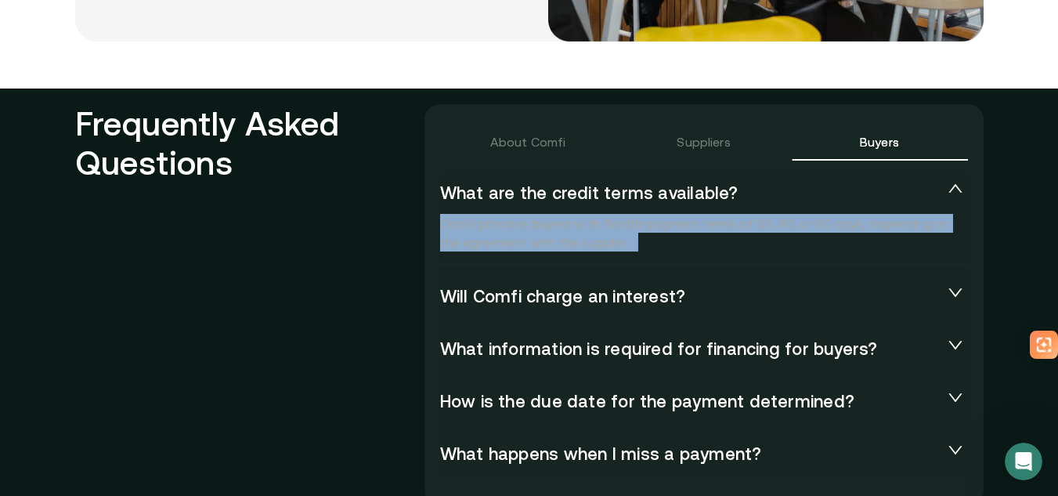
click at [688, 237] on p "Comfi provides buyers with flexible payment terms of 30, 60, or 90 days, depend…" at bounding box center [704, 233] width 528 height 38
click at [648, 240] on p "Comfi provides buyers with flexible payment terms of 30, 60, or 90 days, depend…" at bounding box center [704, 233] width 528 height 38
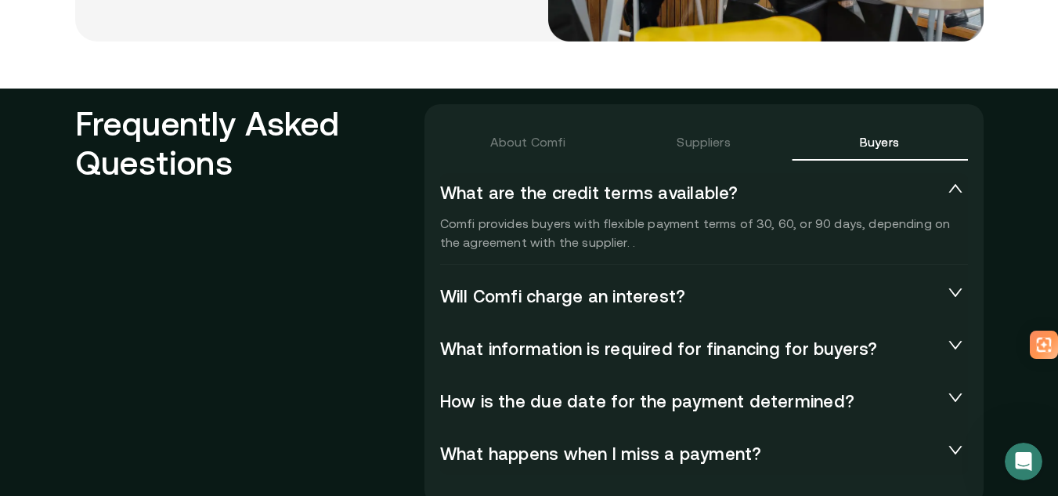
click at [648, 240] on p "Comfi provides buyers with flexible payment terms of 30, 60, or 90 days, depend…" at bounding box center [704, 233] width 528 height 38
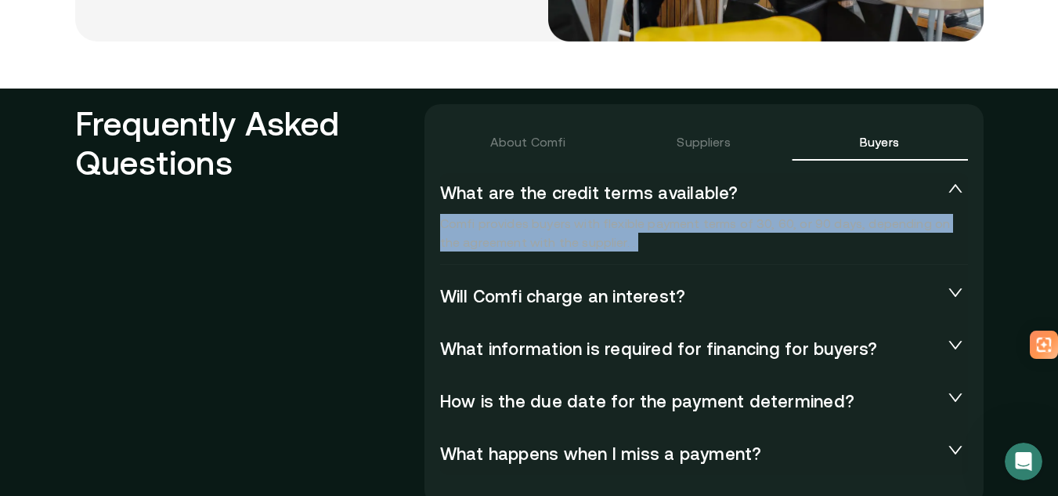
click at [648, 240] on p "Comfi provides buyers with flexible payment terms of 30, 60, or 90 days, depend…" at bounding box center [704, 233] width 528 height 38
click at [694, 239] on p "Comfi provides buyers with flexible payment terms of 30, 60, or 90 days, depend…" at bounding box center [704, 233] width 528 height 38
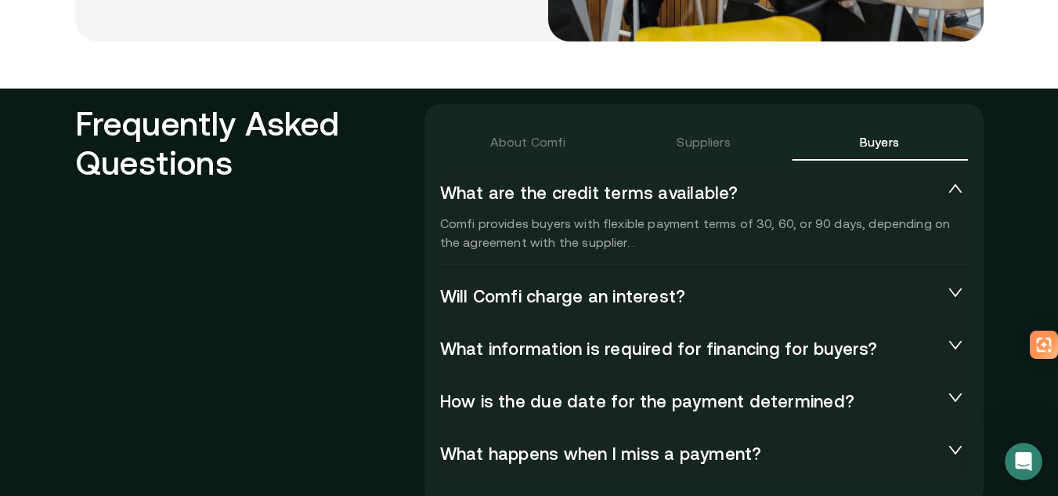
click at [638, 288] on span "Will Comfi charge an interest?" at bounding box center [691, 297] width 503 height 22
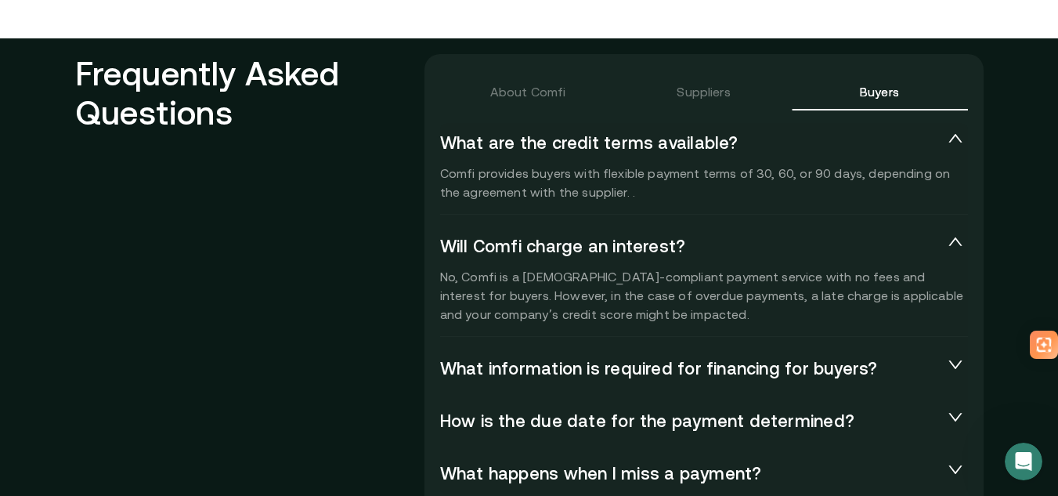
scroll to position [3446, 0]
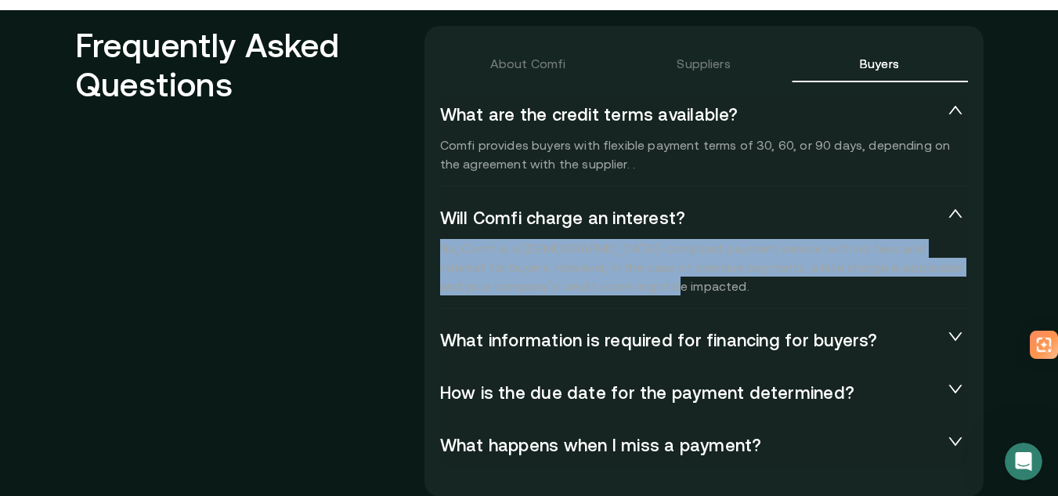
drag, startPoint x: 534, startPoint y: 264, endPoint x: 663, endPoint y: 284, distance: 130.0
click at [659, 284] on p "No, Comfi is a [DEMOGRAPHIC_DATA]-compliant payment service with no fees and in…" at bounding box center [704, 267] width 528 height 56
click at [666, 284] on p "No, Comfi is a [DEMOGRAPHIC_DATA]-compliant payment service with no fees and in…" at bounding box center [704, 267] width 528 height 56
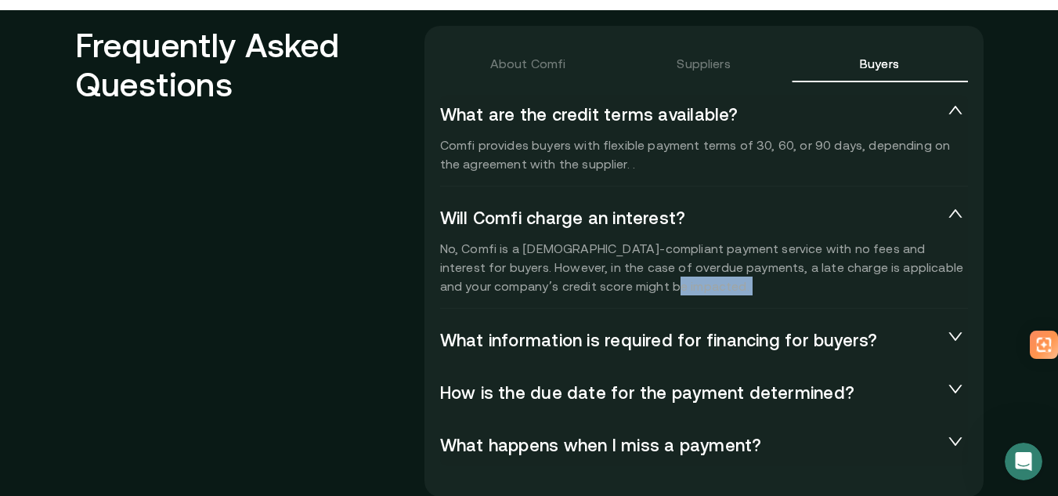
click at [666, 284] on p "No, Comfi is a [DEMOGRAPHIC_DATA]-compliant payment service with no fees and in…" at bounding box center [704, 267] width 528 height 56
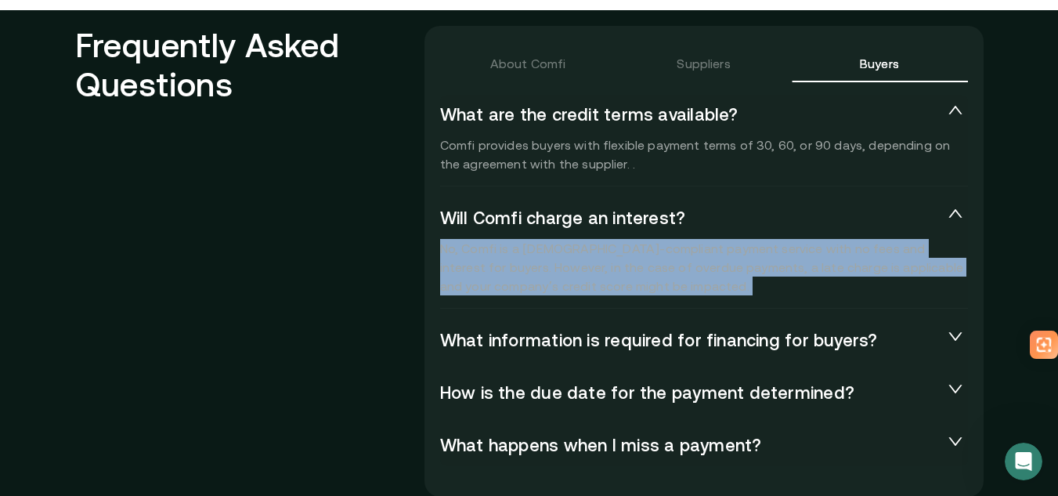
click at [666, 284] on p "No, Comfi is a [DEMOGRAPHIC_DATA]-compliant payment service with no fees and in…" at bounding box center [704, 267] width 528 height 56
click at [753, 280] on p "No, Comfi is a [DEMOGRAPHIC_DATA]-compliant payment service with no fees and in…" at bounding box center [704, 267] width 528 height 56
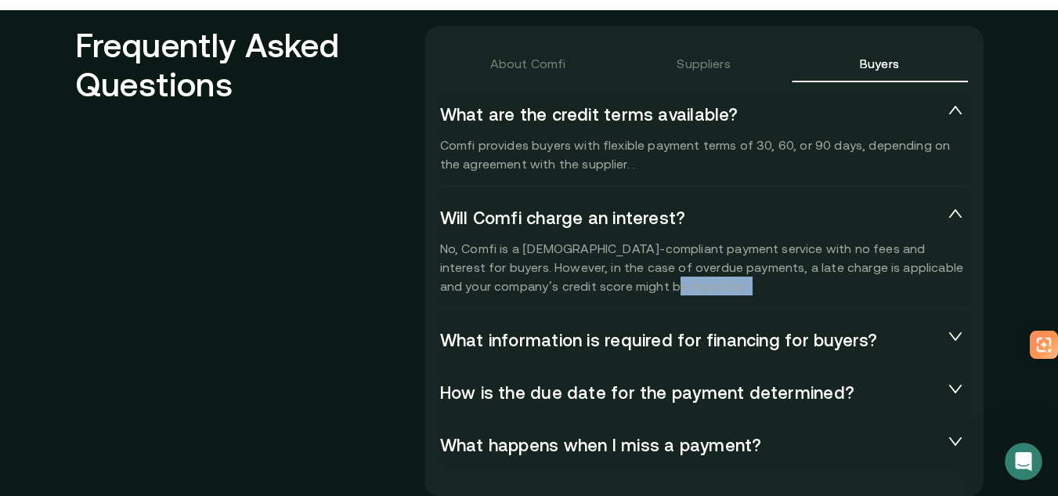
click at [753, 280] on p "No, Comfi is a [DEMOGRAPHIC_DATA]-compliant payment service with no fees and in…" at bounding box center [704, 267] width 528 height 56
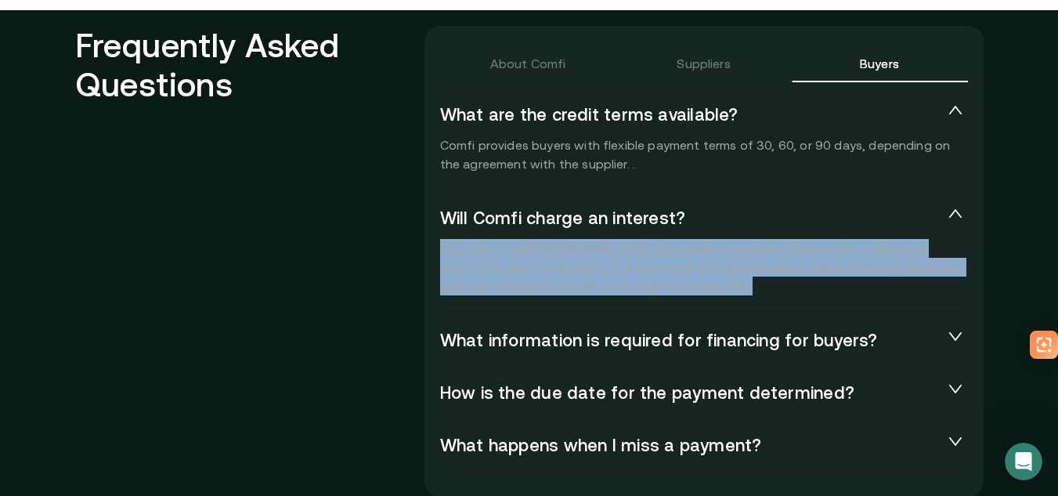
click at [753, 280] on p "No, Comfi is a [DEMOGRAPHIC_DATA]-compliant payment service with no fees and in…" at bounding box center [704, 267] width 528 height 56
click at [703, 279] on p "No, Comfi is a [DEMOGRAPHIC_DATA]-compliant payment service with no fees and in…" at bounding box center [704, 267] width 528 height 56
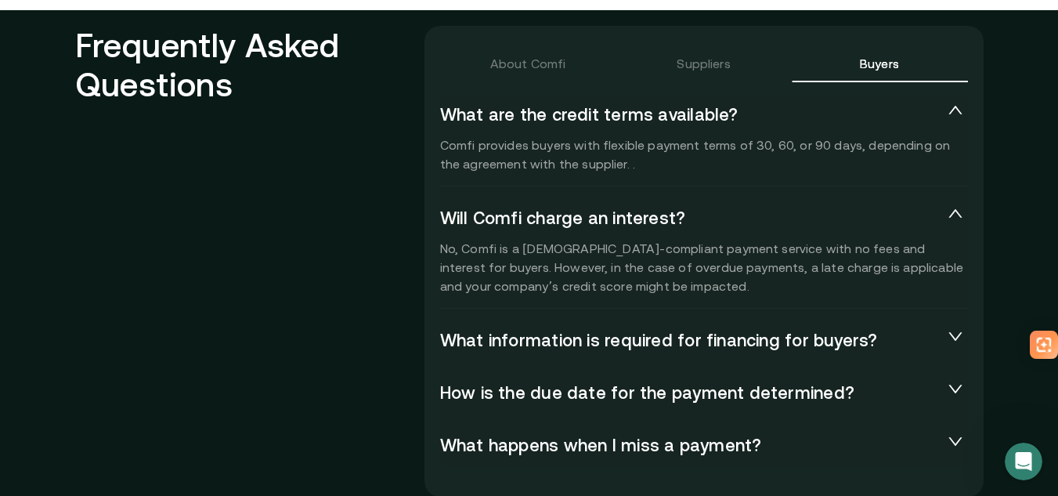
click at [633, 336] on span "What information is required for financing for buyers?" at bounding box center [691, 341] width 503 height 22
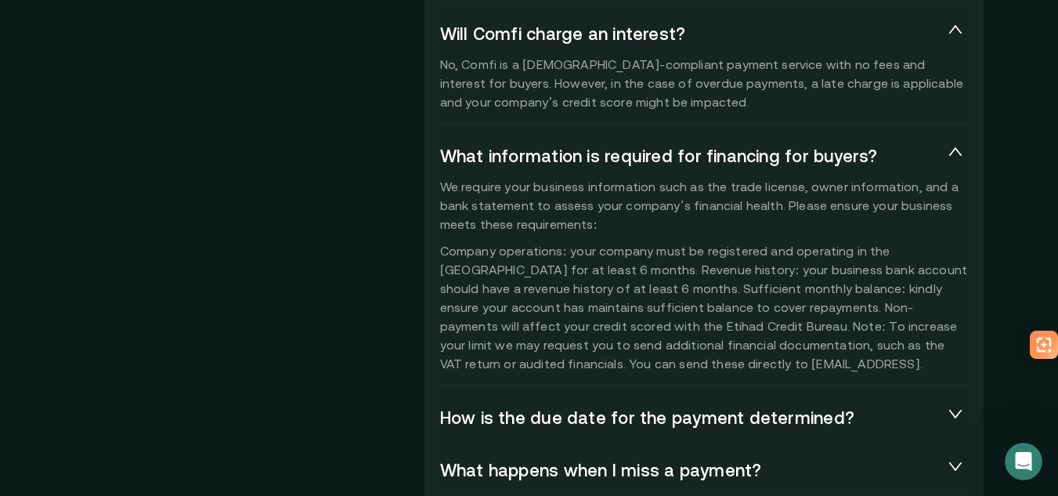
scroll to position [3603, 0]
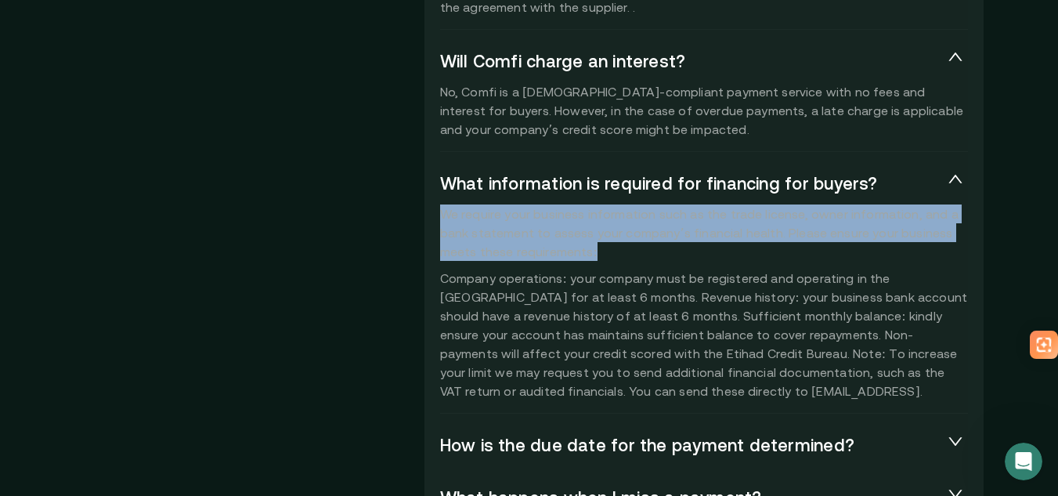
drag, startPoint x: 450, startPoint y: 208, endPoint x: 725, endPoint y: 252, distance: 278.5
click at [717, 253] on p "We require your business information such as the trade license, owner informati…" at bounding box center [704, 302] width 528 height 196
click at [733, 250] on p "We require your business information such as the trade license, owner informati…" at bounding box center [704, 302] width 528 height 196
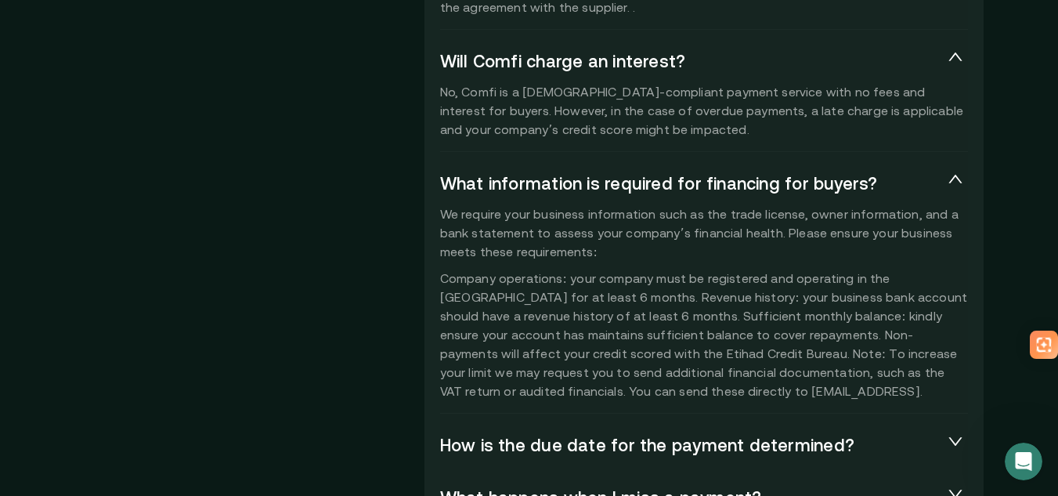
click at [733, 250] on p "We require your business information such as the trade license, owner informati…" at bounding box center [704, 302] width 528 height 196
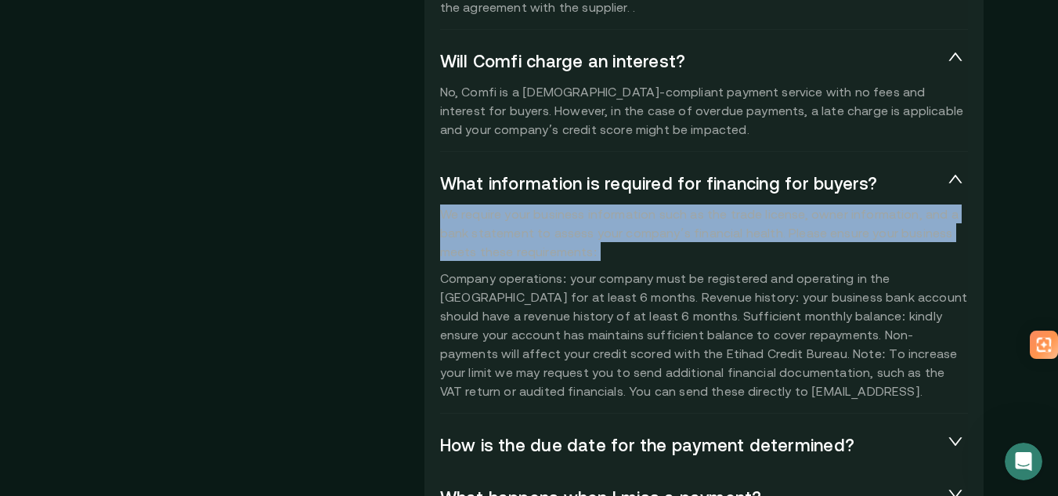
click at [733, 250] on p "We require your business information such as the trade license, owner informati…" at bounding box center [704, 302] width 528 height 196
click at [695, 229] on p "We require your business information such as the trade license, owner informati…" at bounding box center [704, 302] width 528 height 196
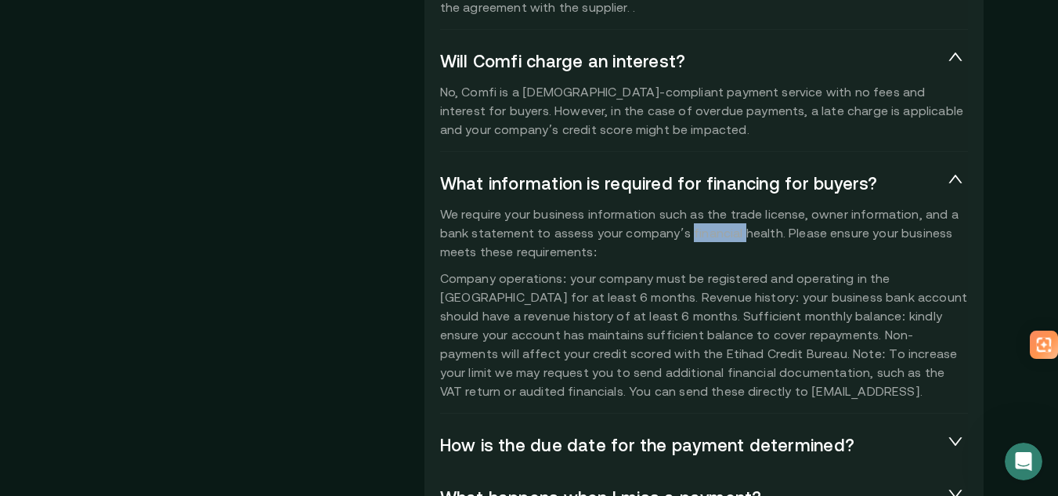
click at [695, 229] on p "We require your business information such as the trade license, owner informati…" at bounding box center [704, 302] width 528 height 196
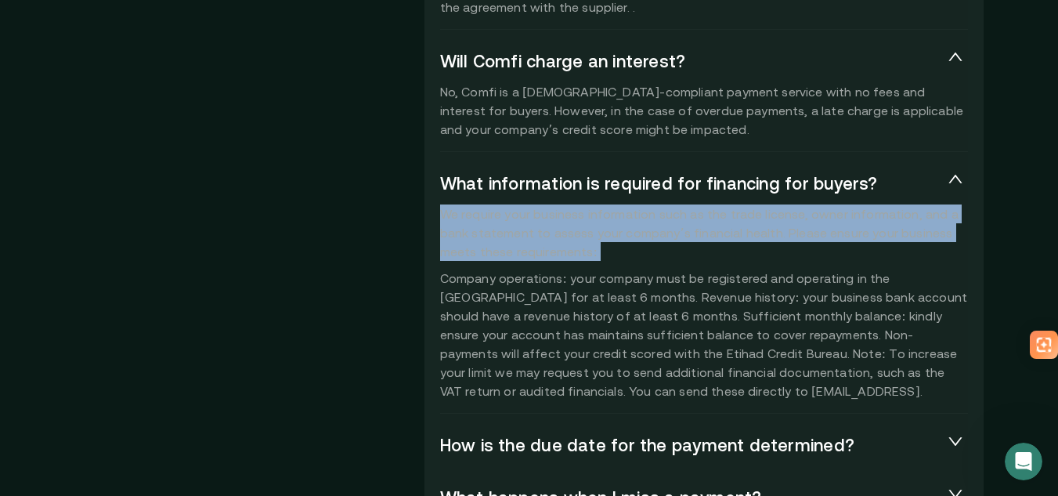
click at [695, 229] on p "We require your business information such as the trade license, owner informati…" at bounding box center [704, 302] width 528 height 196
click at [821, 230] on p "We require your business information such as the trade license, owner informati…" at bounding box center [704, 302] width 528 height 196
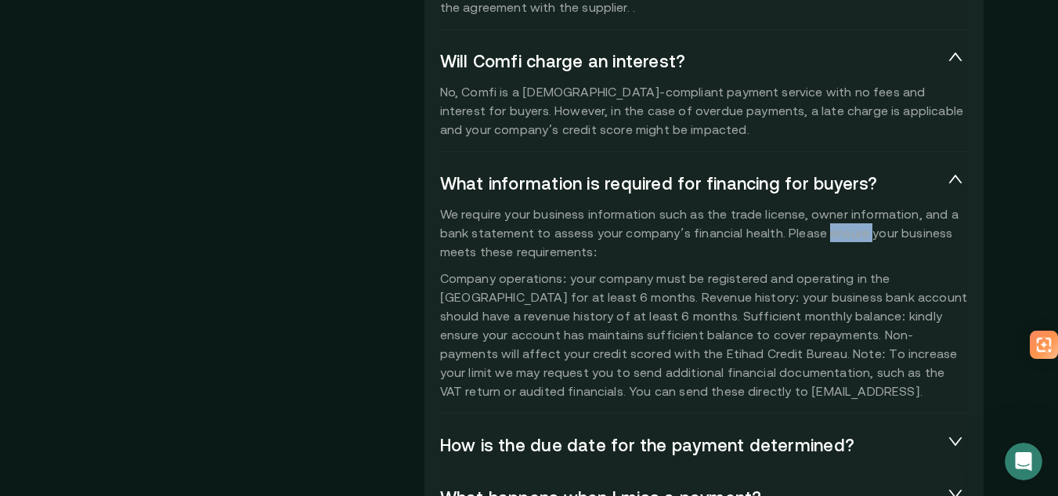
click at [821, 230] on p "We require your business information such as the trade license, owner informati…" at bounding box center [704, 302] width 528 height 196
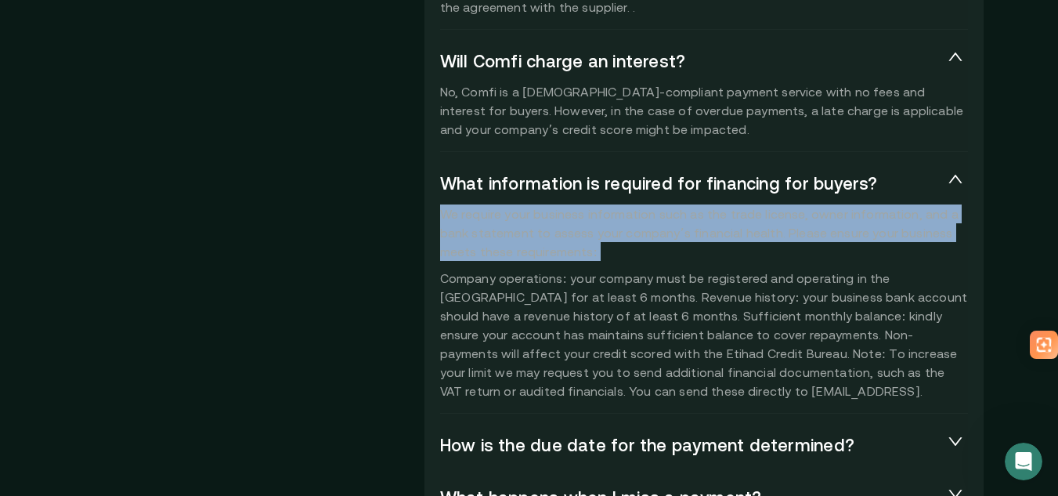
click at [821, 230] on p "We require your business information such as the trade license, owner informati…" at bounding box center [704, 302] width 528 height 196
click at [789, 229] on p "We require your business information such as the trade license, owner informati…" at bounding box center [704, 302] width 528 height 196
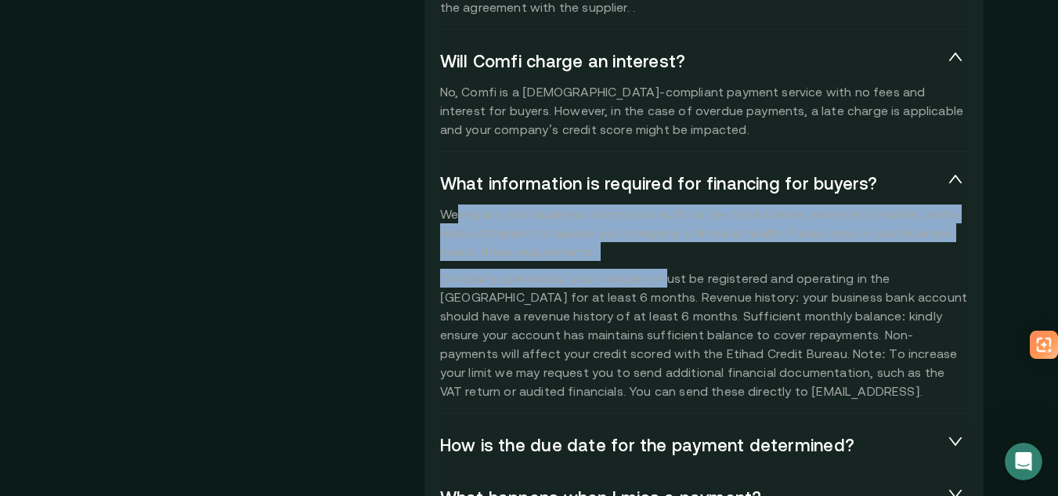
drag, startPoint x: 479, startPoint y: 219, endPoint x: 704, endPoint y: 255, distance: 228.3
click at [674, 265] on p "We require your business information such as the trade license, owner informati…" at bounding box center [704, 302] width 528 height 196
click at [708, 251] on p "We require your business information such as the trade license, owner informati…" at bounding box center [704, 302] width 528 height 196
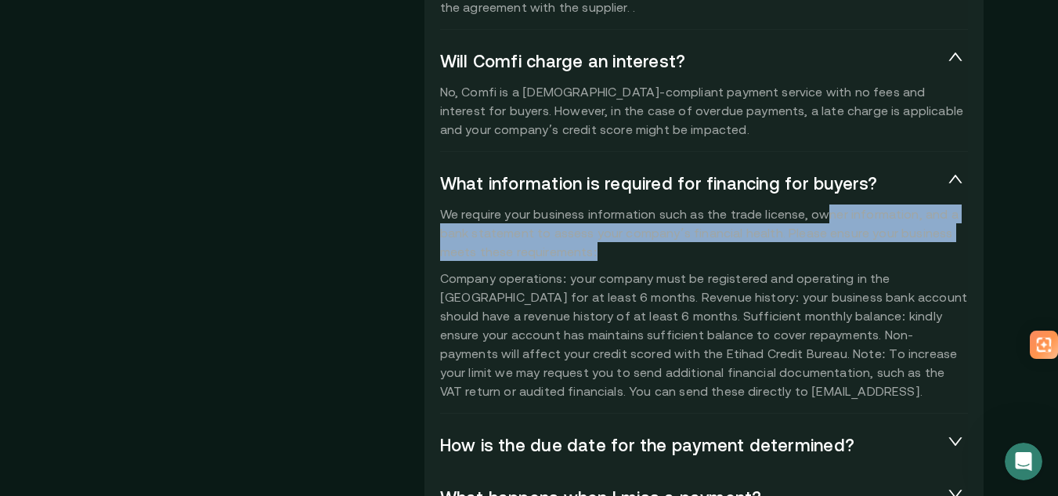
drag, startPoint x: 843, startPoint y: 220, endPoint x: 880, endPoint y: 245, distance: 45.2
click at [880, 245] on p "We require your business information such as the trade license, owner informati…" at bounding box center [704, 302] width 528 height 196
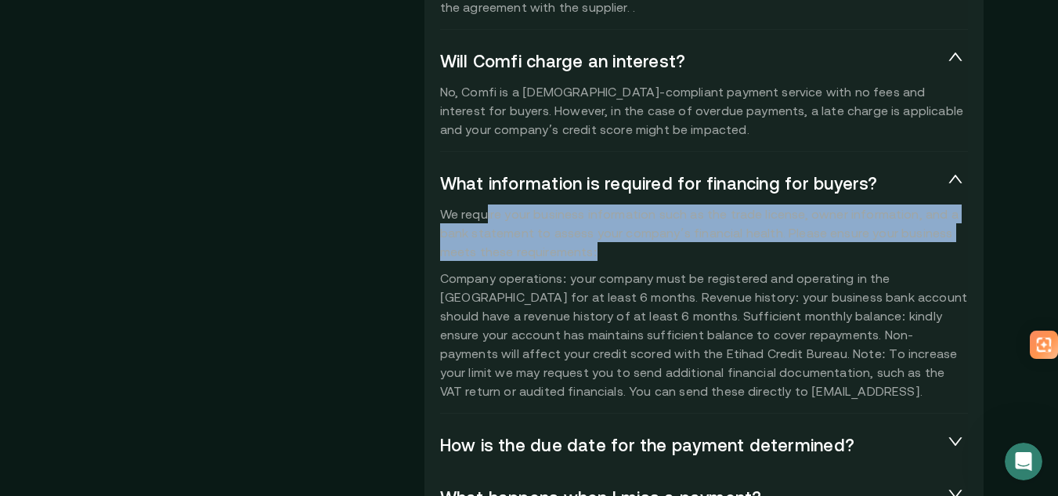
drag, startPoint x: 491, startPoint y: 222, endPoint x: 669, endPoint y: 255, distance: 180.8
click at [655, 255] on p "We require your business information such as the trade license, owner informati…" at bounding box center [704, 302] width 528 height 196
click at [669, 255] on p "We require your business information such as the trade license, owner informati…" at bounding box center [704, 302] width 528 height 196
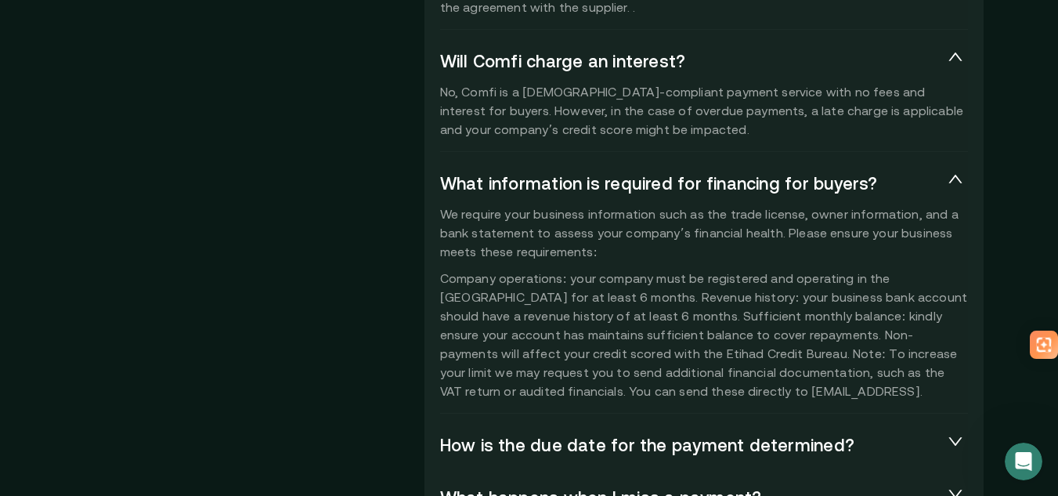
click at [607, 280] on p "We require your business information such as the trade license, owner informati…" at bounding box center [704, 302] width 528 height 196
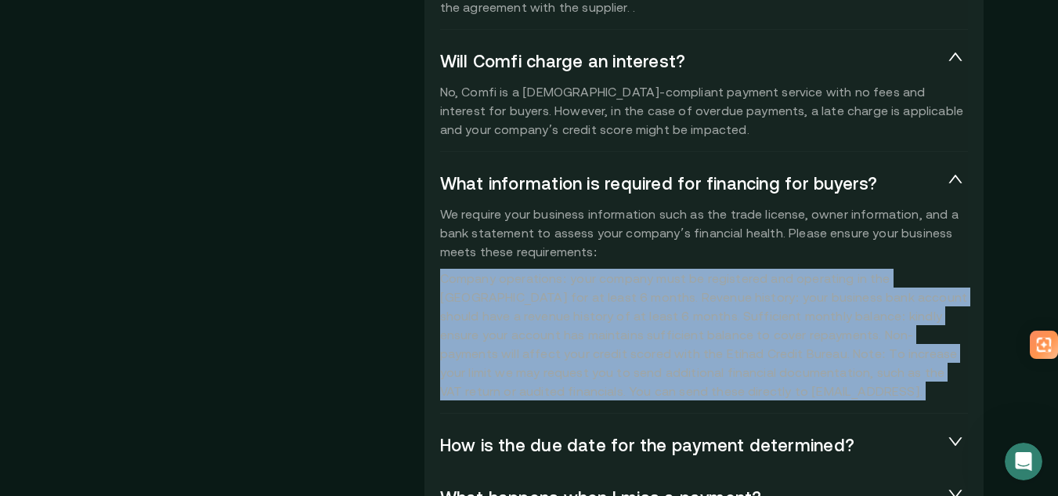
click at [607, 280] on p "We require your business information such as the trade license, owner informati…" at bounding box center [704, 302] width 528 height 196
click at [750, 289] on p "We require your business information such as the trade license, owner informati…" at bounding box center [704, 302] width 528 height 196
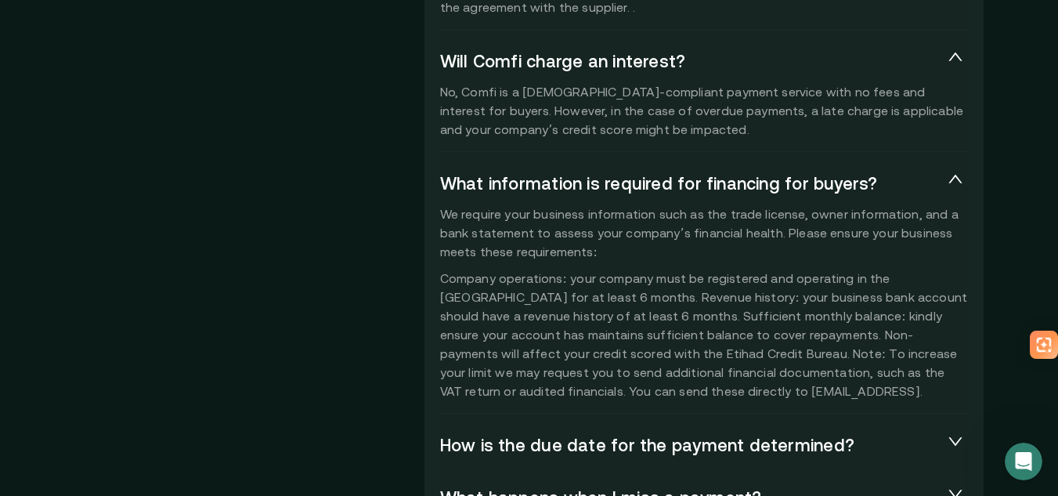
click at [750, 289] on p "We require your business information such as the trade license, owner informati…" at bounding box center [704, 302] width 528 height 196
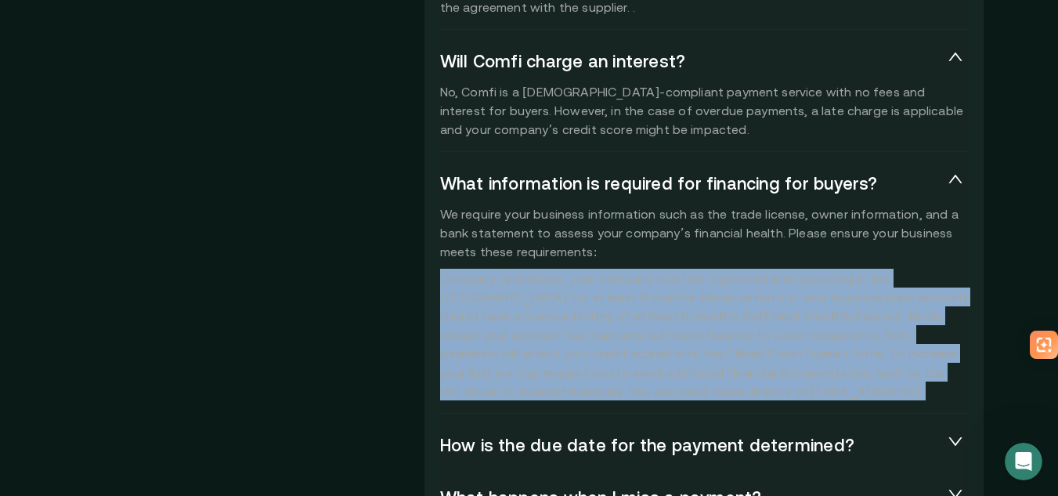
click at [750, 289] on p "We require your business information such as the trade license, owner informati…" at bounding box center [704, 302] width 528 height 196
click at [656, 331] on p "We require your business information such as the trade license, owner informati…" at bounding box center [704, 302] width 528 height 196
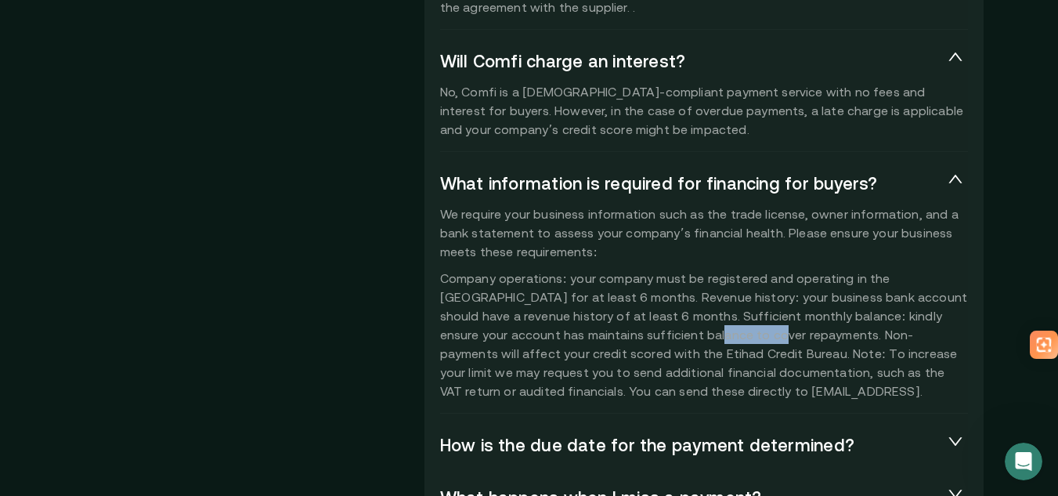
click at [656, 331] on p "We require your business information such as the trade license, owner informati…" at bounding box center [704, 302] width 528 height 196
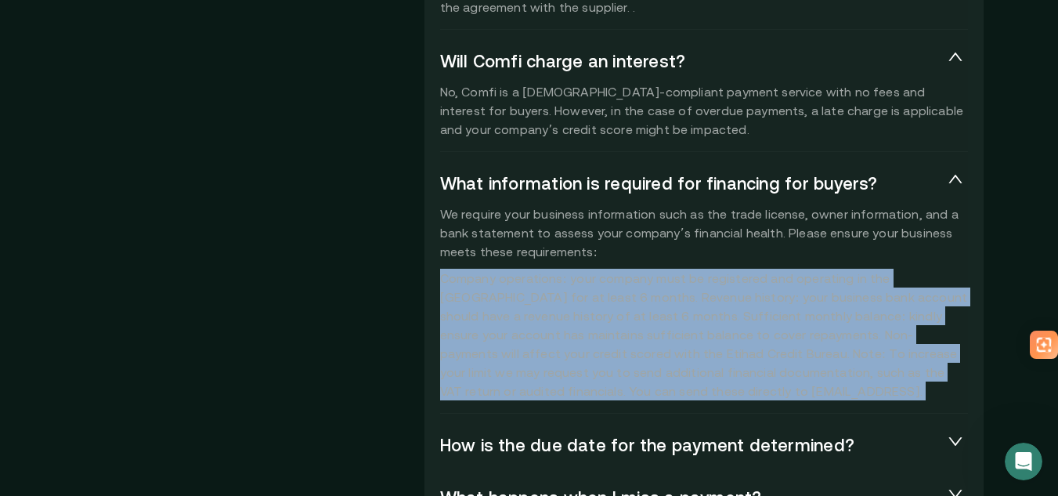
click at [656, 331] on p "We require your business information such as the trade license, owner informati…" at bounding box center [704, 302] width 528 height 196
click at [805, 329] on p "We require your business information such as the trade license, owner informati…" at bounding box center [704, 302] width 528 height 196
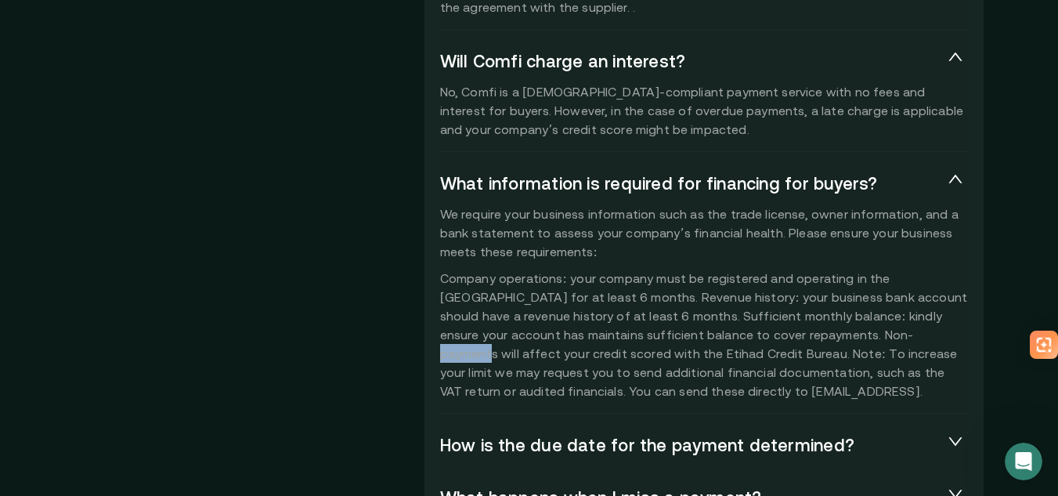
click at [805, 329] on p "We require your business information such as the trade license, owner informati…" at bounding box center [704, 302] width 528 height 196
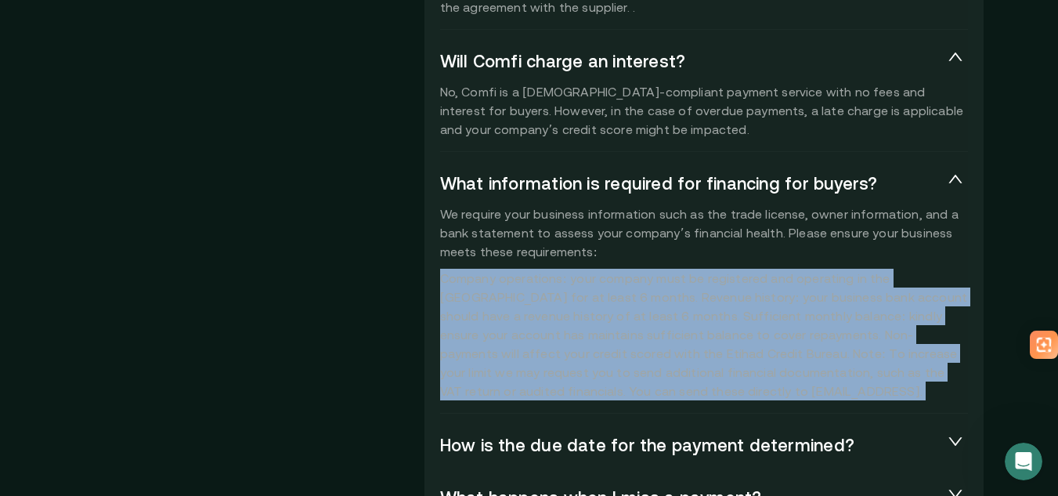
click at [805, 329] on p "We require your business information such as the trade license, owner informati…" at bounding box center [704, 302] width 528 height 196
click at [710, 341] on p "We require your business information such as the trade license, owner informati…" at bounding box center [704, 302] width 528 height 196
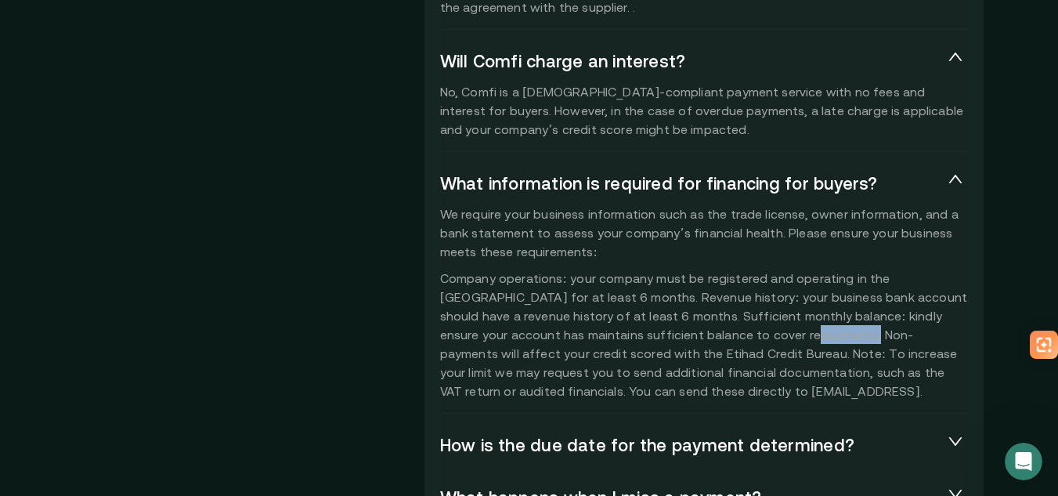
click at [710, 341] on p "We require your business information such as the trade license, owner informati…" at bounding box center [704, 302] width 528 height 196
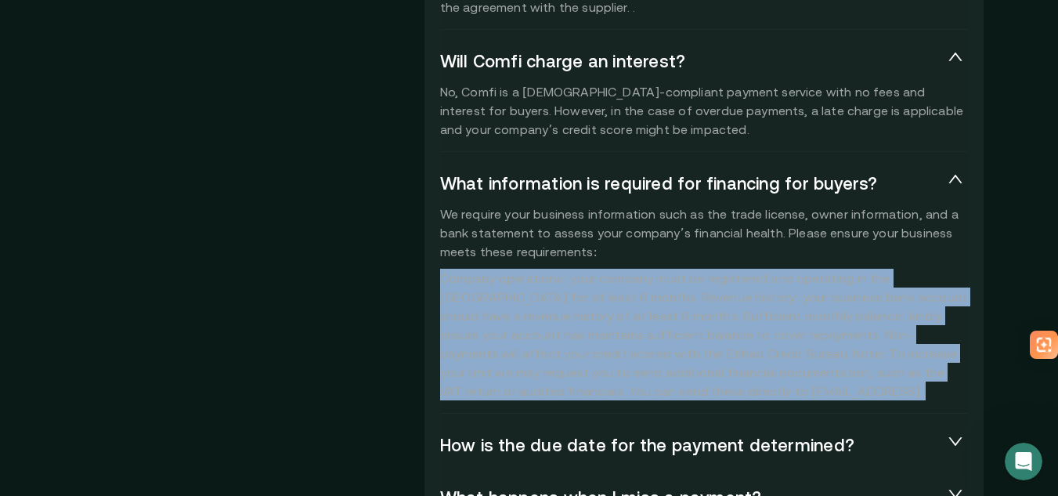
click at [710, 341] on p "We require your business information such as the trade license, owner informati…" at bounding box center [704, 302] width 528 height 196
click at [873, 341] on p "We require your business information such as the trade license, owner informati…" at bounding box center [704, 302] width 528 height 196
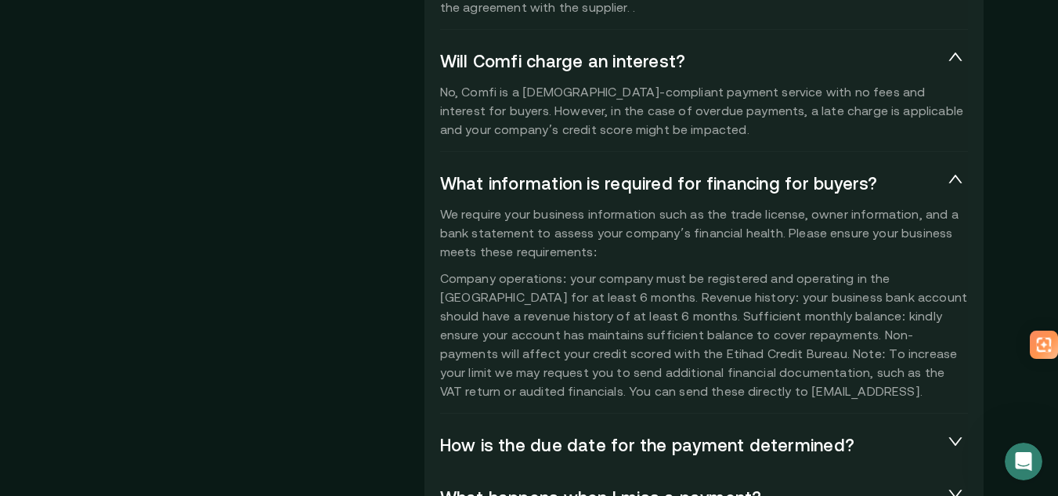
click at [873, 341] on p "We require your business information such as the trade license, owner informati…" at bounding box center [704, 302] width 528 height 196
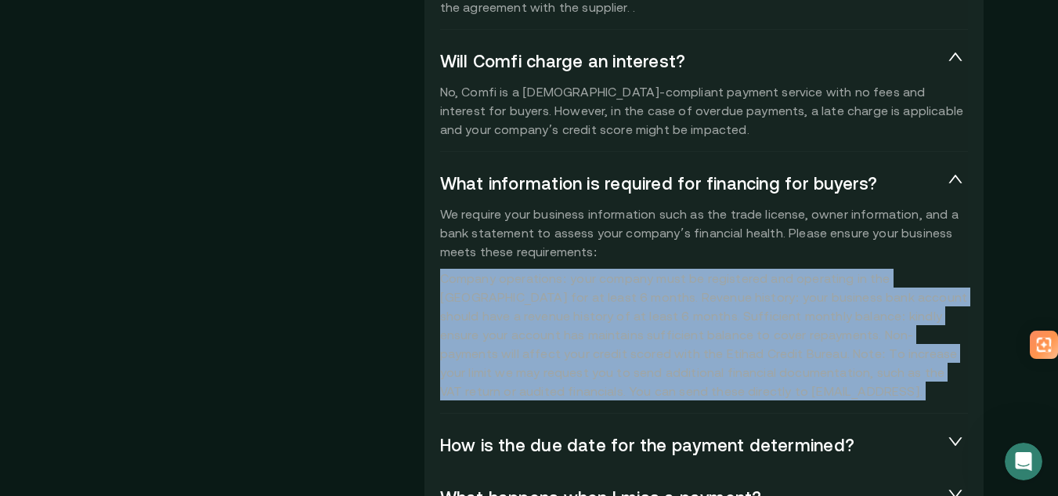
click at [873, 341] on p "We require your business information such as the trade license, owner informati…" at bounding box center [704, 302] width 528 height 196
click at [797, 345] on p "We require your business information such as the trade license, owner informati…" at bounding box center [704, 302] width 528 height 196
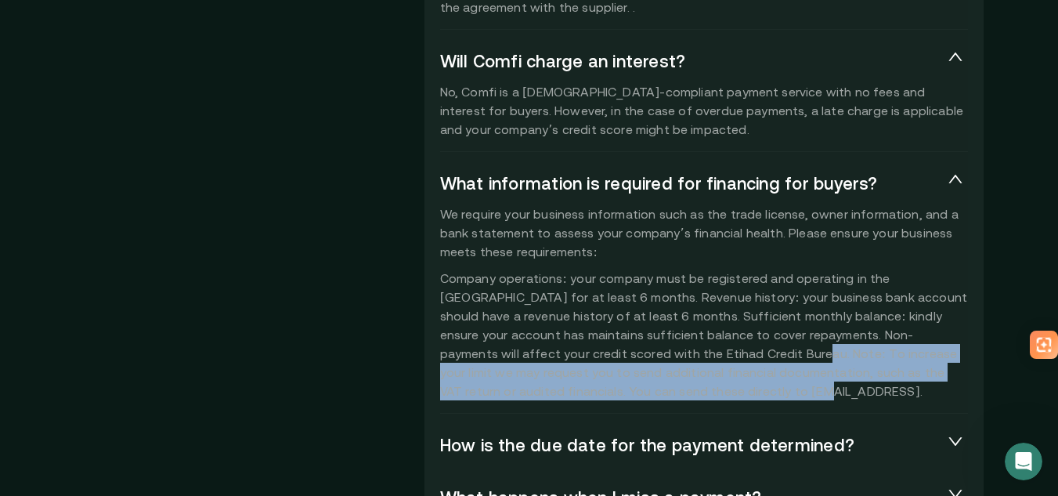
drag, startPoint x: 637, startPoint y: 354, endPoint x: 783, endPoint y: 385, distance: 149.6
click at [779, 385] on p "We require your business information such as the trade license, owner informati…" at bounding box center [704, 302] width 528 height 196
click at [783, 385] on p "We require your business information such as the trade license, owner informati…" at bounding box center [704, 302] width 528 height 196
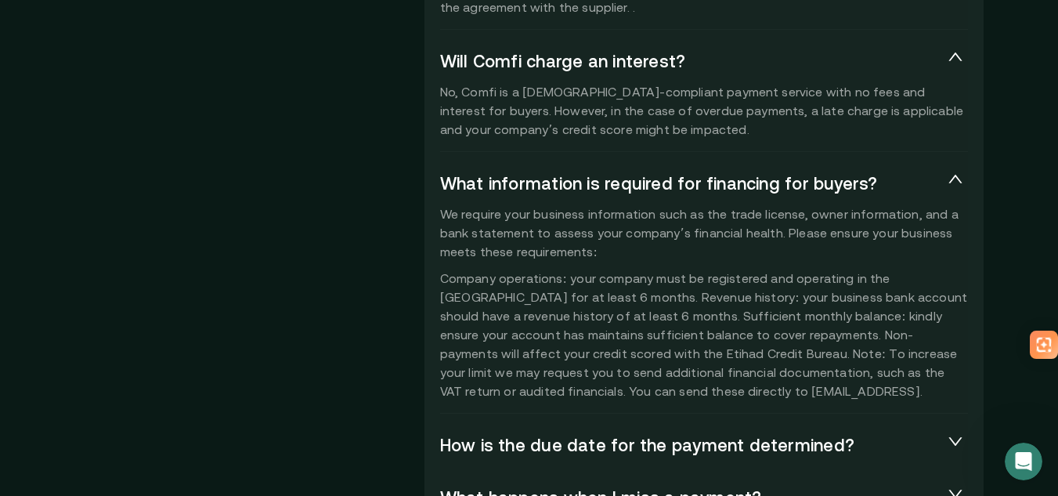
click at [841, 365] on p "We require your business information such as the trade license, owner informati…" at bounding box center [704, 302] width 528 height 196
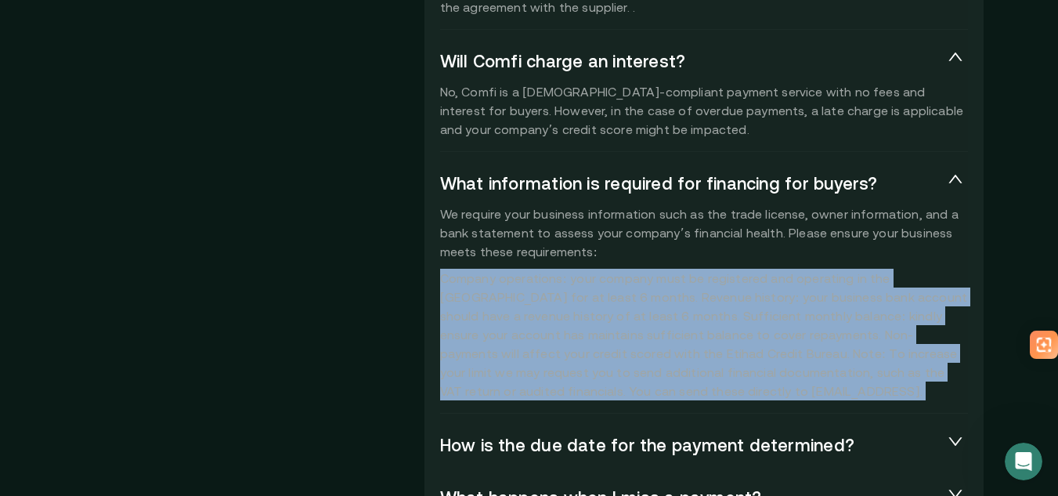
click at [841, 365] on p "We require your business information such as the trade license, owner informati…" at bounding box center [704, 302] width 528 height 196
click at [802, 365] on p "We require your business information such as the trade license, owner informati…" at bounding box center [704, 302] width 528 height 196
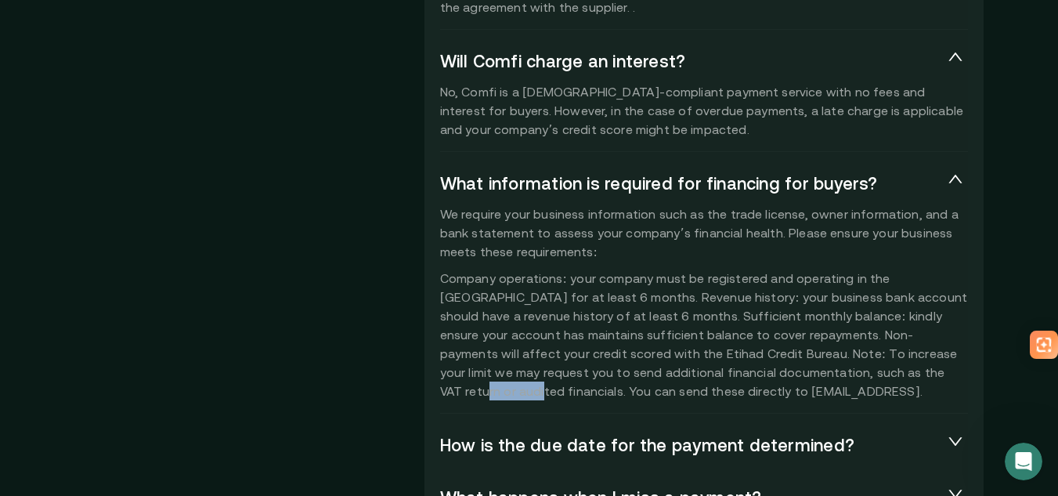
click at [802, 365] on p "We require your business information such as the trade license, owner informati…" at bounding box center [704, 302] width 528 height 196
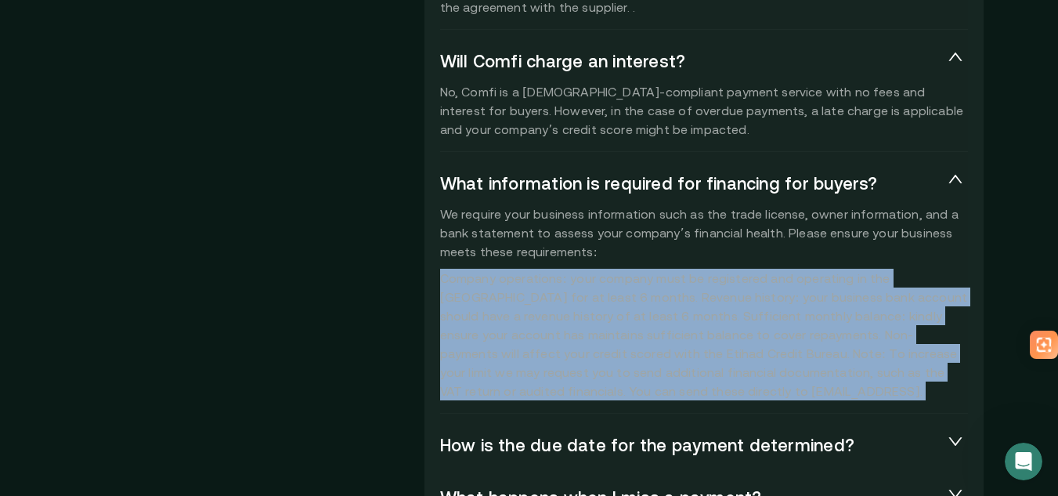
click at [802, 365] on p "We require your business information such as the trade license, owner informati…" at bounding box center [704, 302] width 528 height 196
click at [686, 373] on p "We require your business information such as the trade license, owner informati…" at bounding box center [704, 302] width 528 height 196
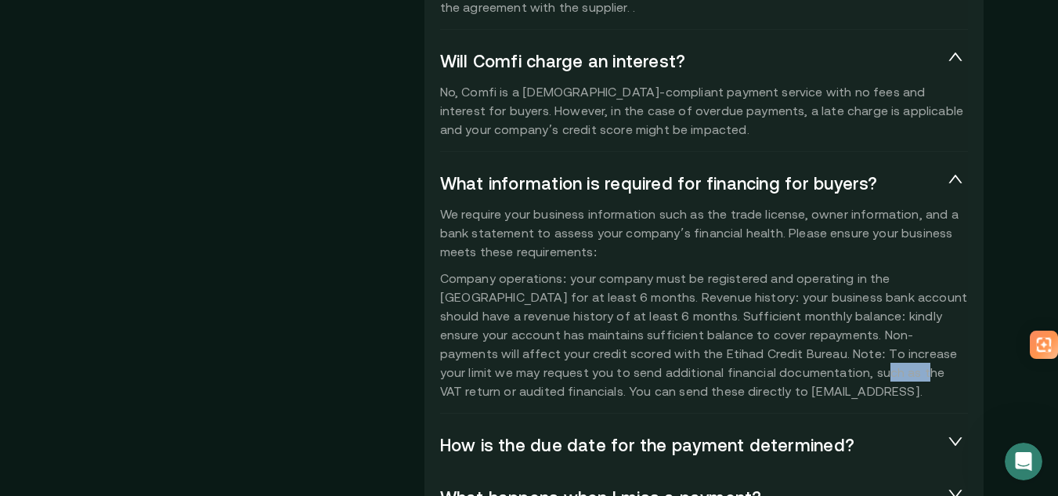
click at [686, 373] on p "We require your business information such as the trade license, owner informati…" at bounding box center [704, 302] width 528 height 196
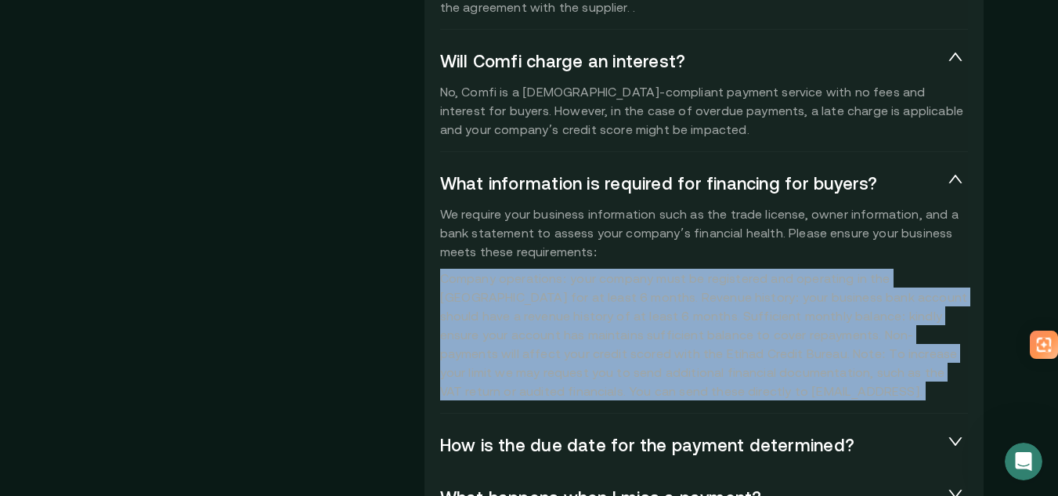
click at [686, 373] on p "We require your business information such as the trade license, owner informati…" at bounding box center [704, 302] width 528 height 196
click at [681, 374] on p "We require your business information such as the trade license, owner informati…" at bounding box center [704, 302] width 528 height 196
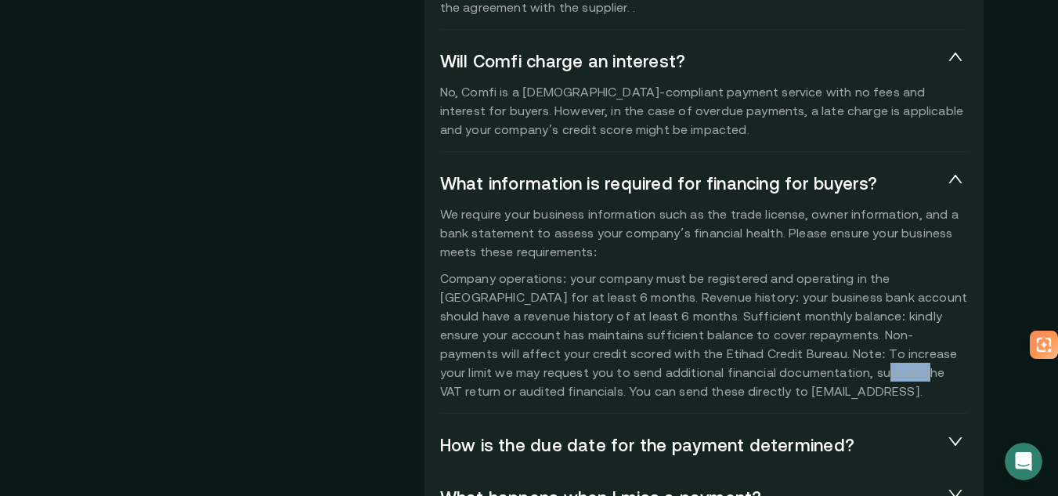
click at [681, 374] on p "We require your business information such as the trade license, owner informati…" at bounding box center [704, 302] width 528 height 196
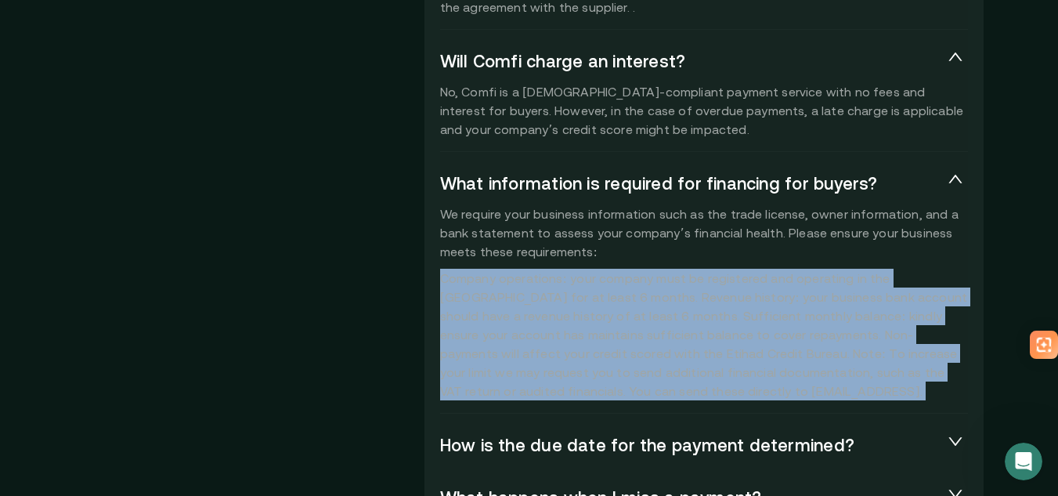
click at [681, 374] on p "We require your business information such as the trade license, owner informati…" at bounding box center [704, 302] width 528 height 196
click at [821, 377] on p "We require your business information such as the trade license, owner informati…" at bounding box center [704, 302] width 528 height 196
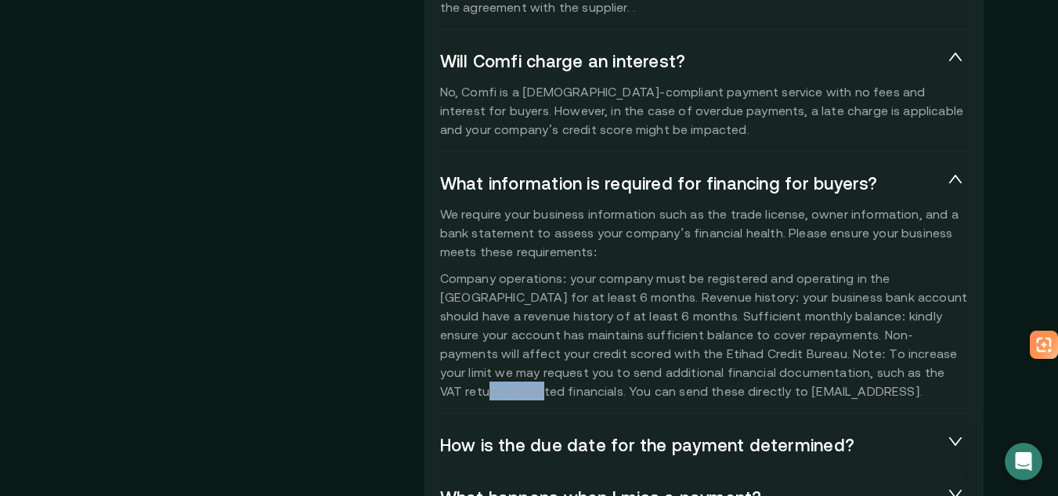
click at [821, 377] on p "We require your business information such as the trade license, owner informati…" at bounding box center [704, 302] width 528 height 196
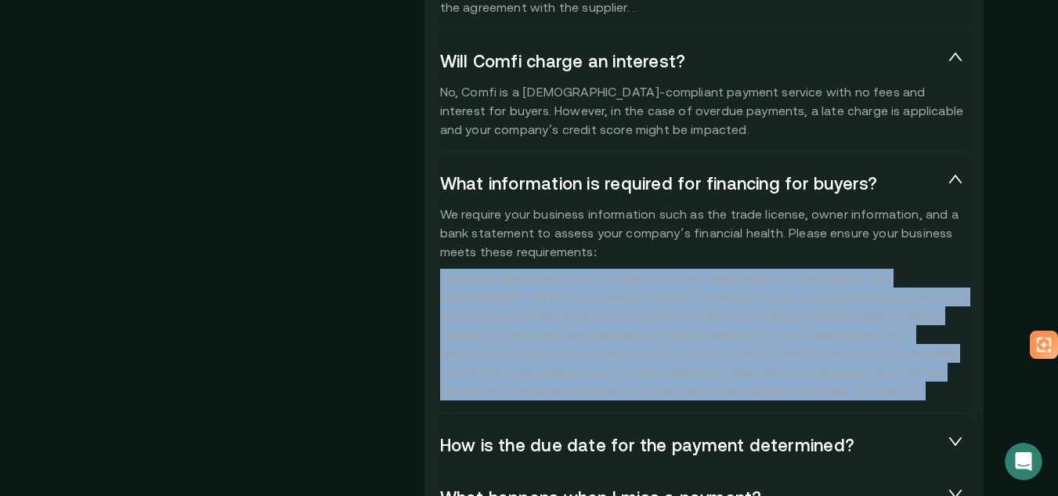
click at [821, 377] on p "We require your business information such as the trade license, owner informati…" at bounding box center [704, 302] width 528 height 196
click at [768, 377] on p "We require your business information such as the trade license, owner informati…" at bounding box center [704, 302] width 528 height 196
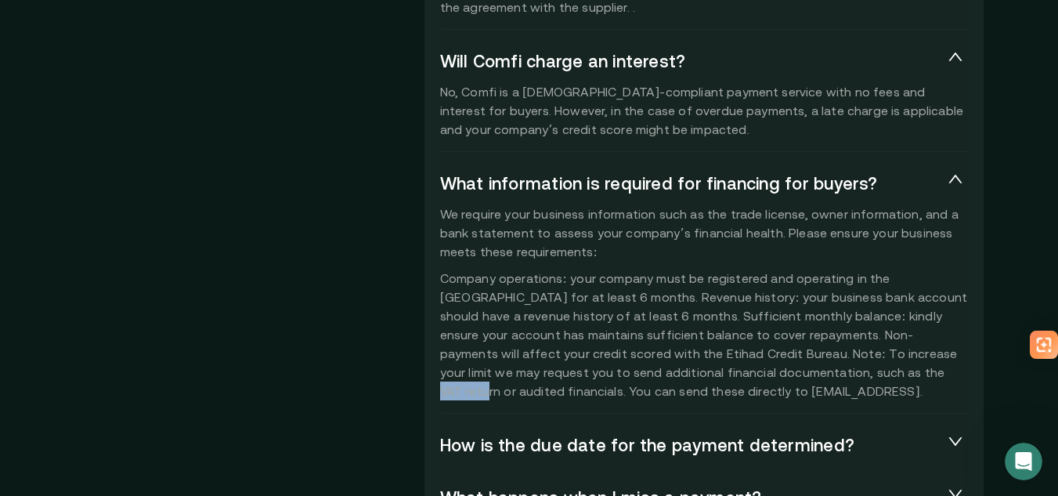
click at [768, 377] on p "We require your business information such as the trade license, owner informati…" at bounding box center [704, 302] width 528 height 196
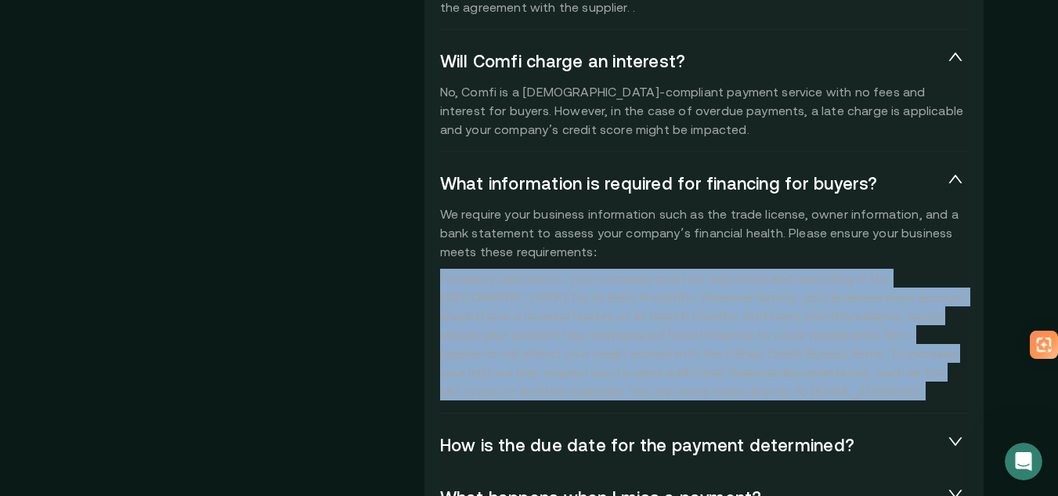
click at [768, 377] on p "We require your business information such as the trade license, owner informati…" at bounding box center [704, 302] width 528 height 196
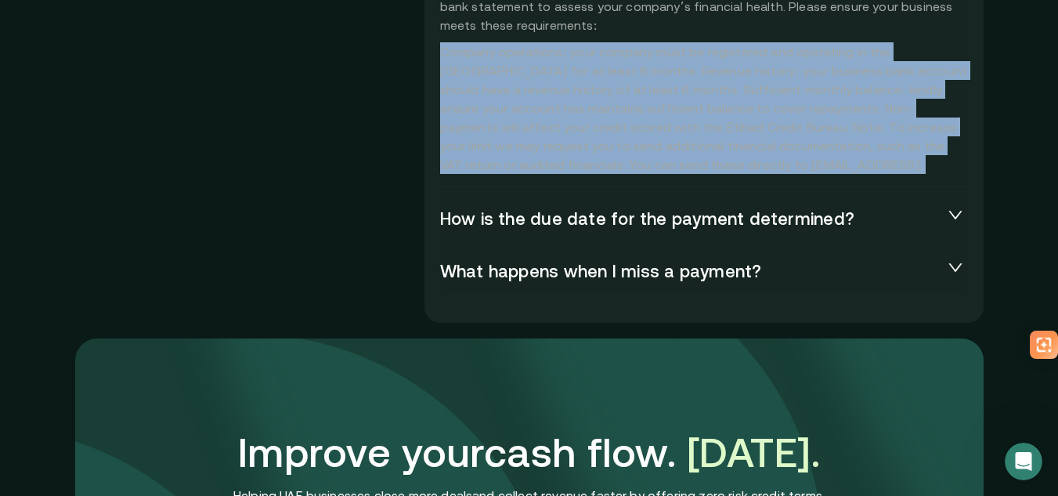
scroll to position [3838, 0]
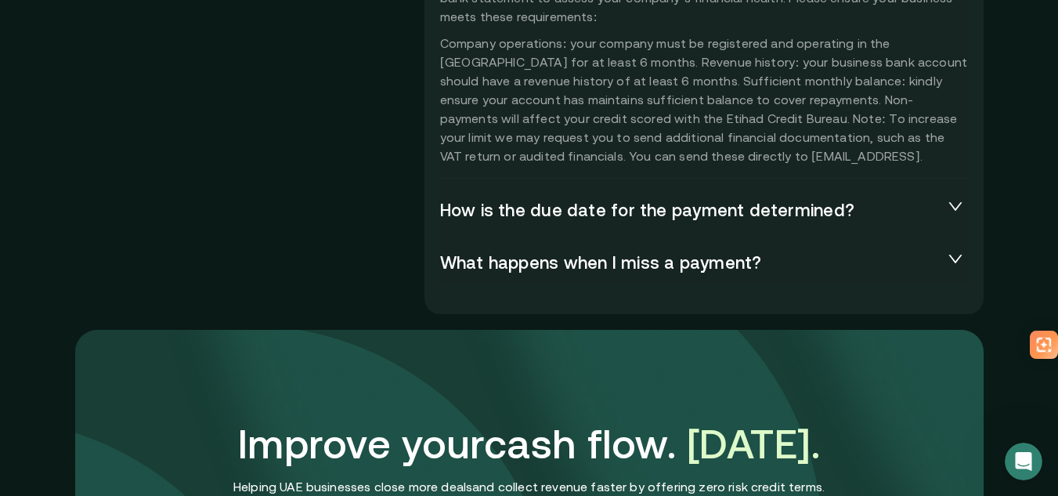
click at [723, 207] on span "How is the due date for the payment determined?" at bounding box center [691, 211] width 503 height 22
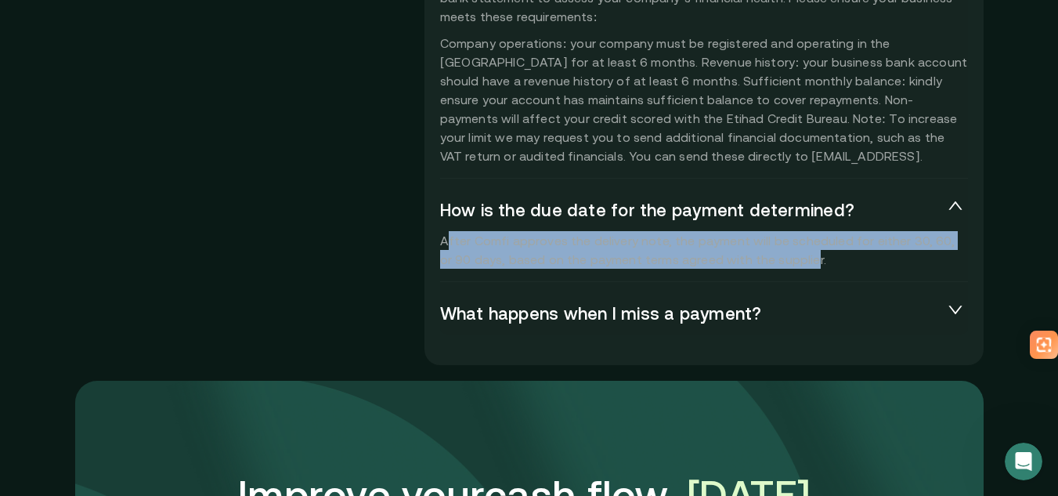
drag, startPoint x: 450, startPoint y: 239, endPoint x: 797, endPoint y: 254, distance: 348.1
click at [797, 254] on p "After Comfi approves the delivery note, the payment will be scheduled for eithe…" at bounding box center [704, 250] width 528 height 38
click at [800, 254] on p "After Comfi approves the delivery note, the payment will be scheduled for eithe…" at bounding box center [704, 250] width 528 height 38
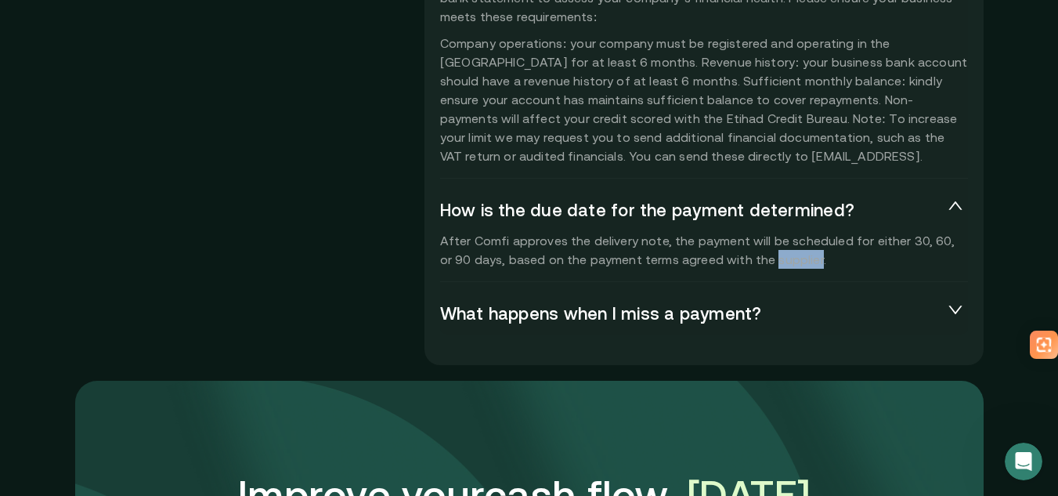
click at [800, 254] on p "After Comfi approves the delivery note, the payment will be scheduled for eithe…" at bounding box center [704, 250] width 528 height 38
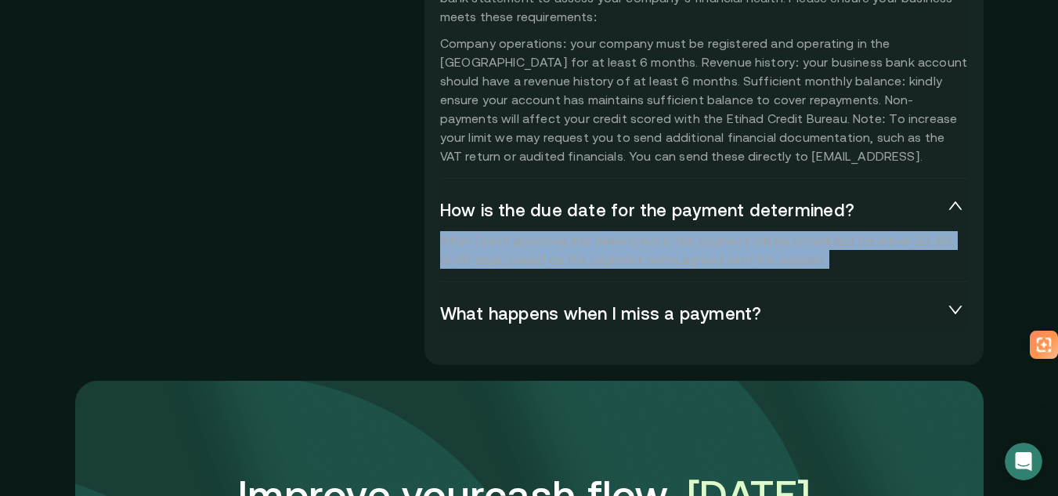
click at [800, 254] on p "After Comfi approves the delivery note, the payment will be scheduled for eithe…" at bounding box center [704, 250] width 528 height 38
click at [822, 255] on p "After Comfi approves the delivery note, the payment will be scheduled for eithe…" at bounding box center [704, 250] width 528 height 38
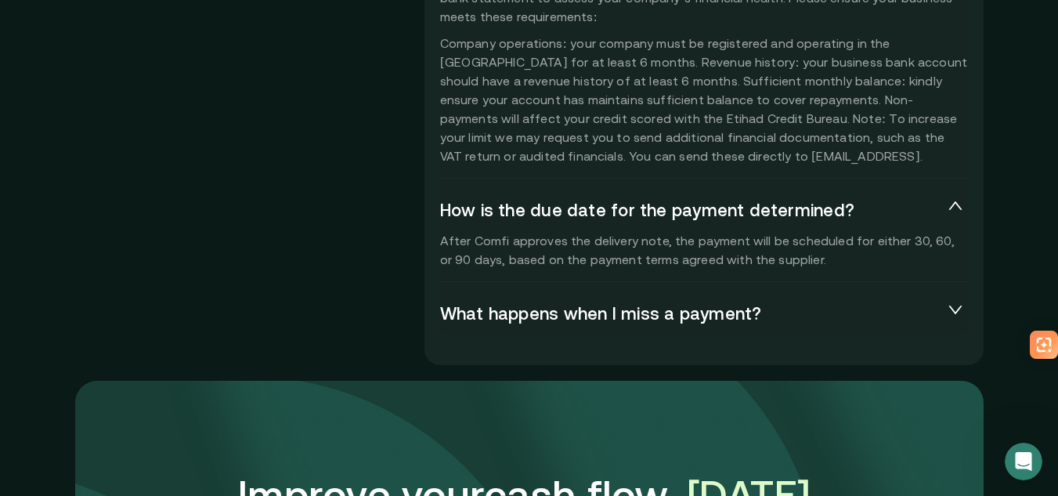
click at [822, 255] on p "After Comfi approves the delivery note, the payment will be scheduled for eithe…" at bounding box center [704, 250] width 528 height 38
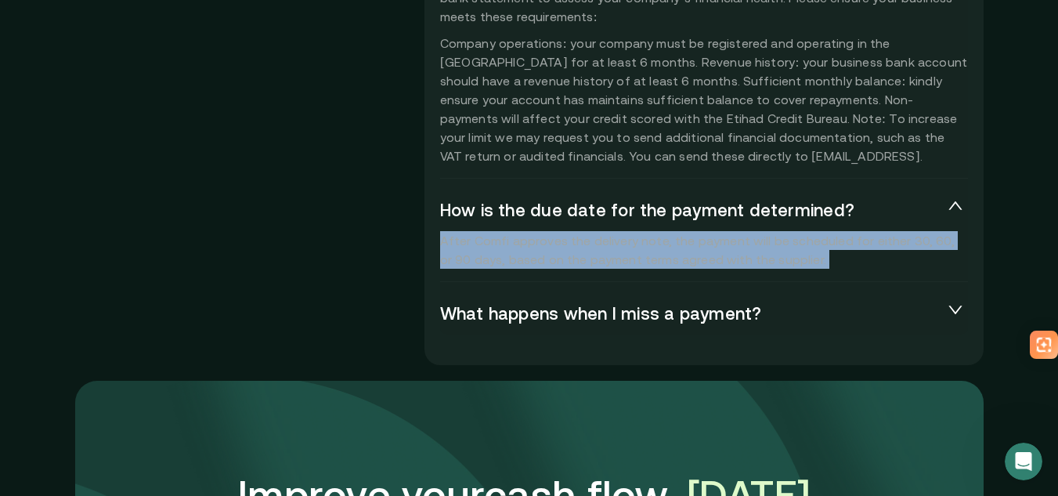
click at [822, 255] on p "After Comfi approves the delivery note, the payment will be scheduled for eithe…" at bounding box center [704, 250] width 528 height 38
click at [645, 248] on p "After Comfi approves the delivery note, the payment will be scheduled for eithe…" at bounding box center [704, 250] width 528 height 38
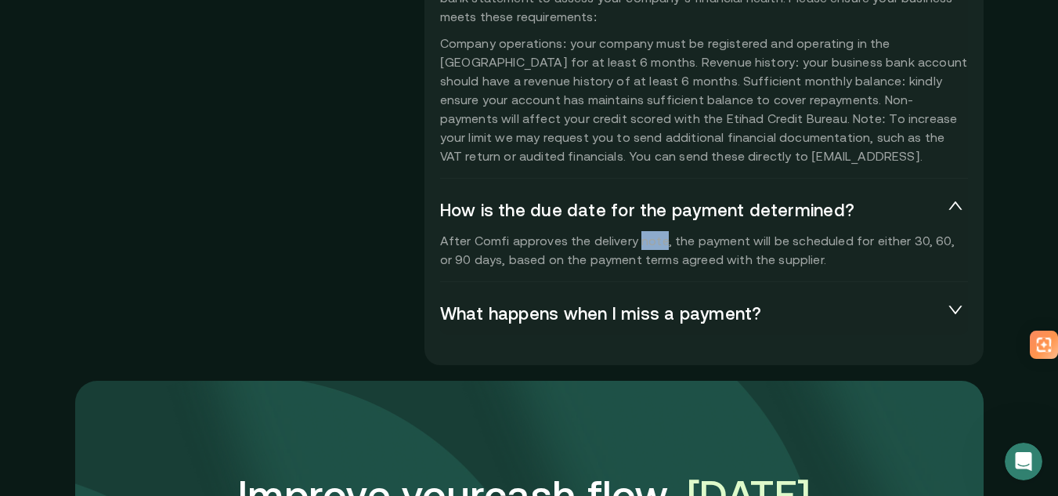
click at [645, 248] on p "After Comfi approves the delivery note, the payment will be scheduled for eithe…" at bounding box center [704, 250] width 528 height 38
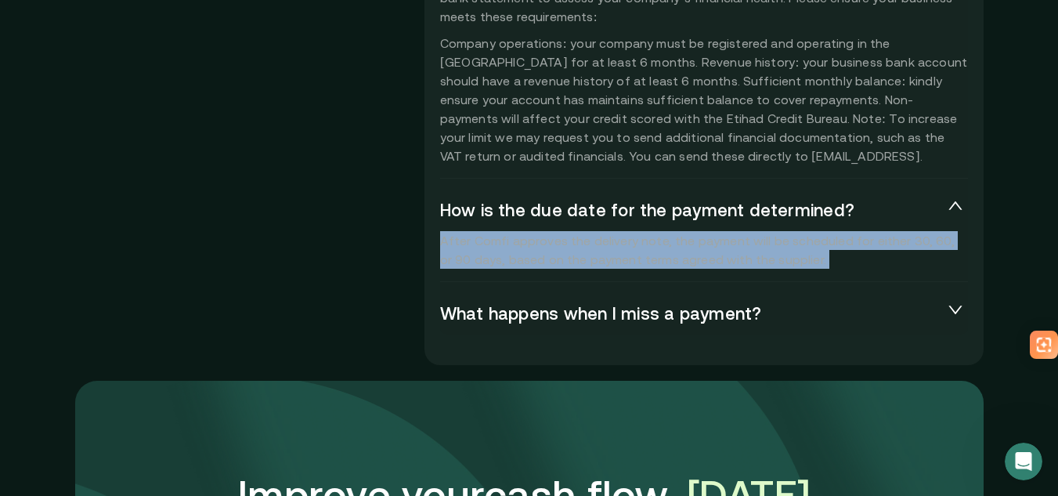
click at [645, 248] on p "After Comfi approves the delivery note, the payment will be scheduled for eithe…" at bounding box center [704, 250] width 528 height 38
click at [765, 246] on p "After Comfi approves the delivery note, the payment will be scheduled for eithe…" at bounding box center [704, 250] width 528 height 38
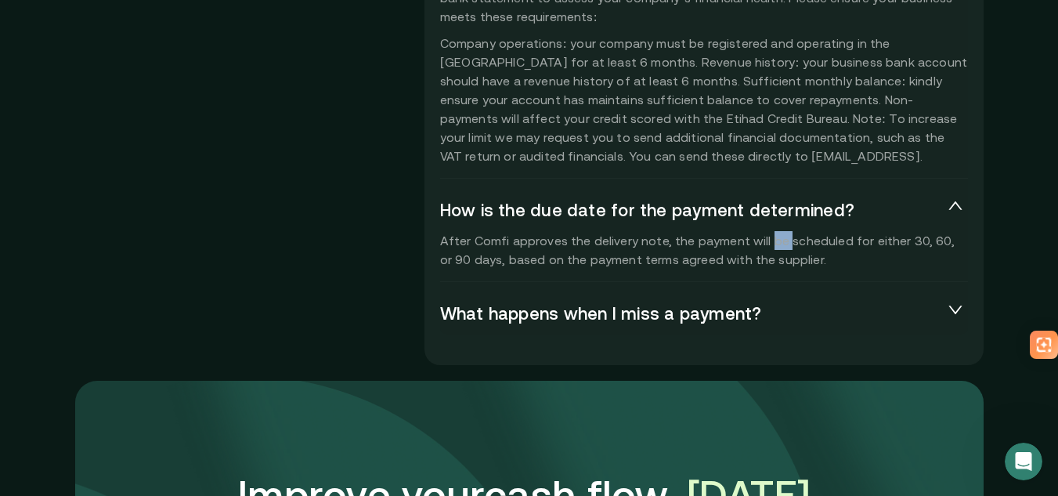
click at [765, 246] on p "After Comfi approves the delivery note, the payment will be scheduled for eithe…" at bounding box center [704, 250] width 528 height 38
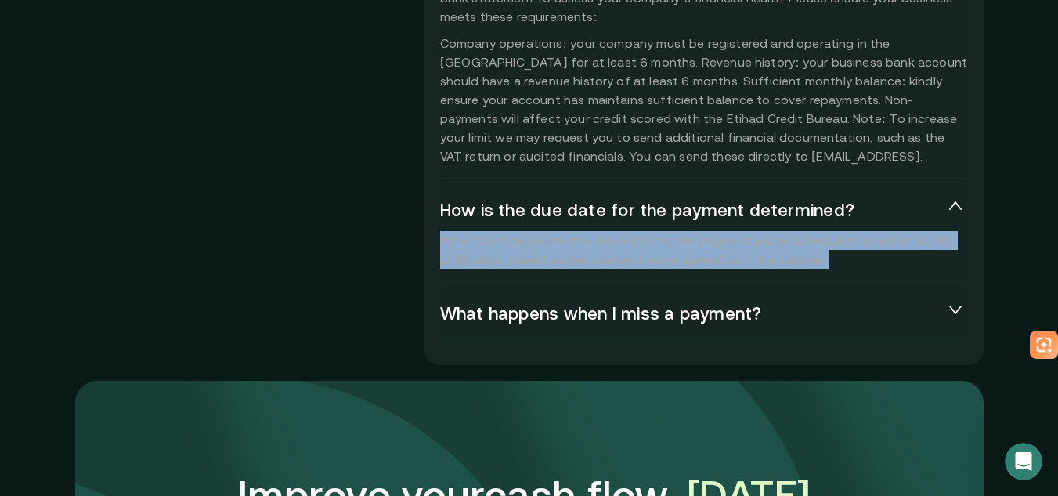
click at [765, 246] on p "After Comfi approves the delivery note, the payment will be scheduled for eithe…" at bounding box center [704, 250] width 528 height 38
click at [836, 242] on p "After Comfi approves the delivery note, the payment will be scheduled for eithe…" at bounding box center [704, 250] width 528 height 38
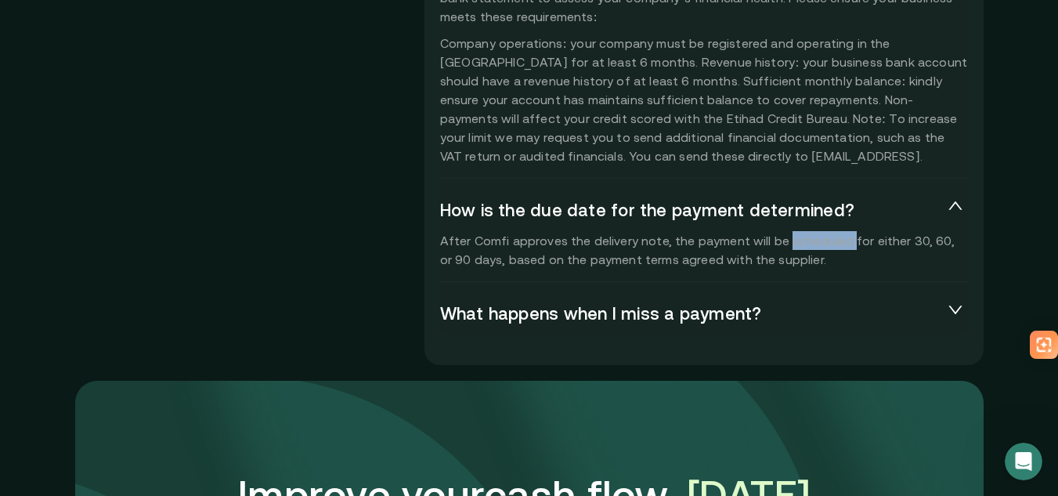
click at [836, 242] on p "After Comfi approves the delivery note, the payment will be scheduled for eithe…" at bounding box center [704, 250] width 528 height 38
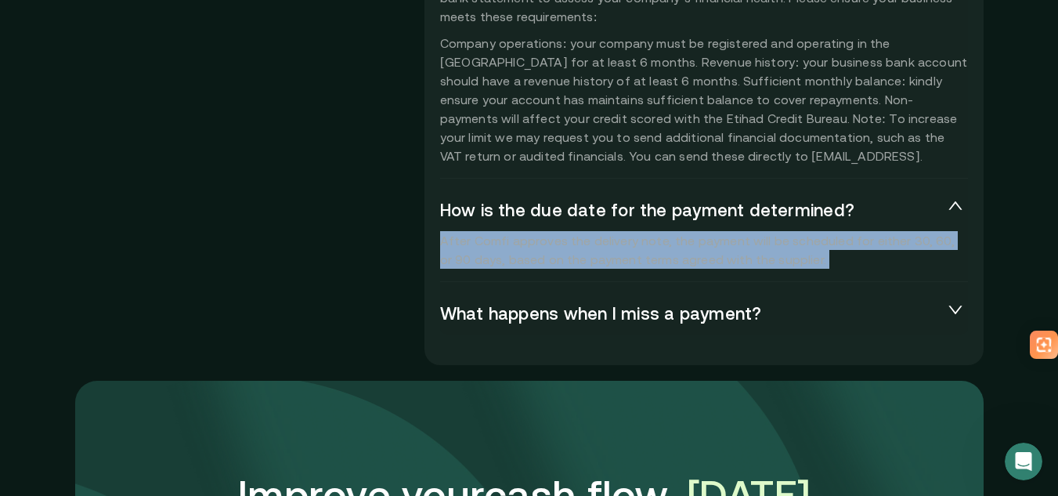
click at [836, 242] on p "After Comfi approves the delivery note, the payment will be scheduled for eithe…" at bounding box center [704, 250] width 528 height 38
click at [808, 243] on p "After Comfi approves the delivery note, the payment will be scheduled for eithe…" at bounding box center [704, 250] width 528 height 38
drag, startPoint x: 477, startPoint y: 233, endPoint x: 840, endPoint y: 253, distance: 363.2
click at [834, 253] on p "After Comfi approves the delivery note, the payment will be scheduled for eithe…" at bounding box center [704, 250] width 528 height 38
click at [841, 253] on p "After Comfi approves the delivery note, the payment will be scheduled for eithe…" at bounding box center [704, 250] width 528 height 38
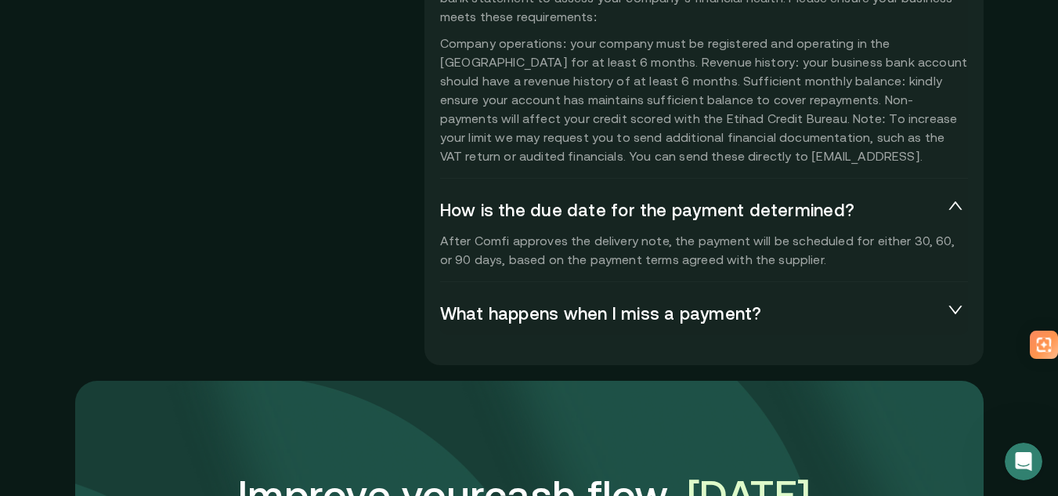
click at [841, 253] on p "After Comfi approves the delivery note, the payment will be scheduled for eithe…" at bounding box center [704, 250] width 528 height 38
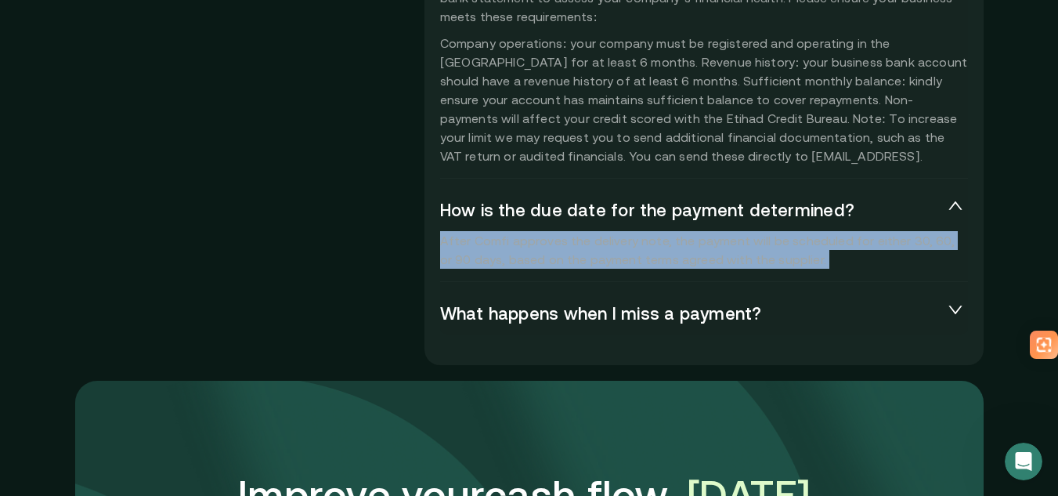
click at [841, 253] on p "After Comfi approves the delivery note, the payment will be scheduled for eithe…" at bounding box center [704, 250] width 528 height 38
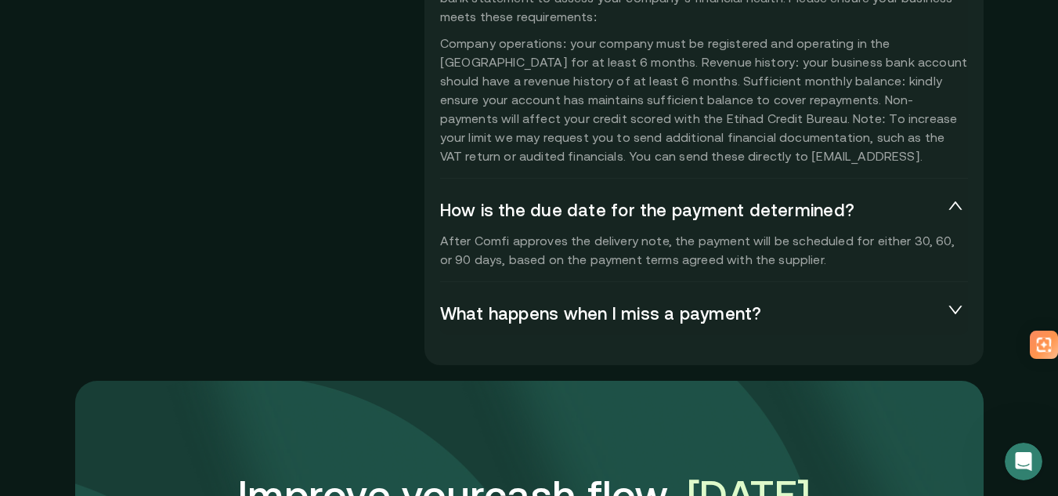
click at [620, 315] on span "What happens when I miss a payment?" at bounding box center [691, 314] width 503 height 22
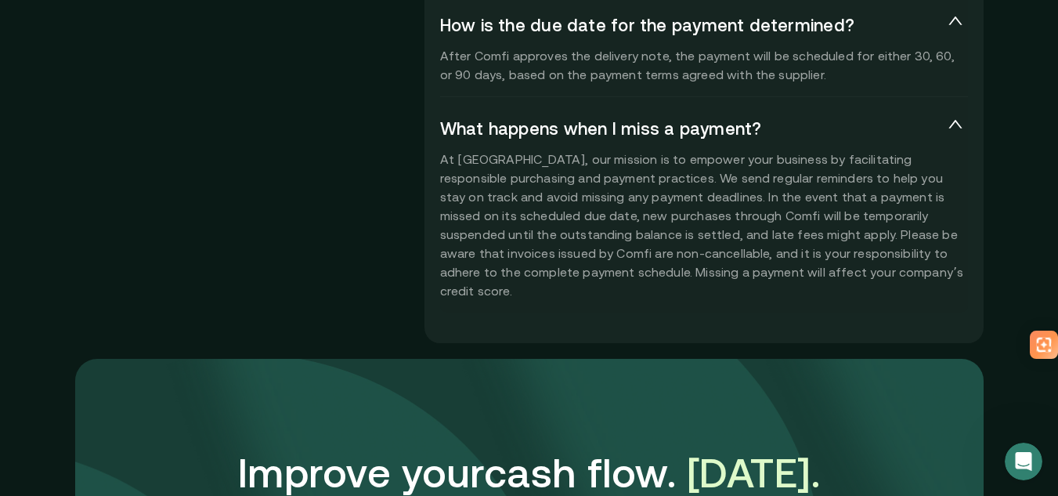
scroll to position [3994, 0]
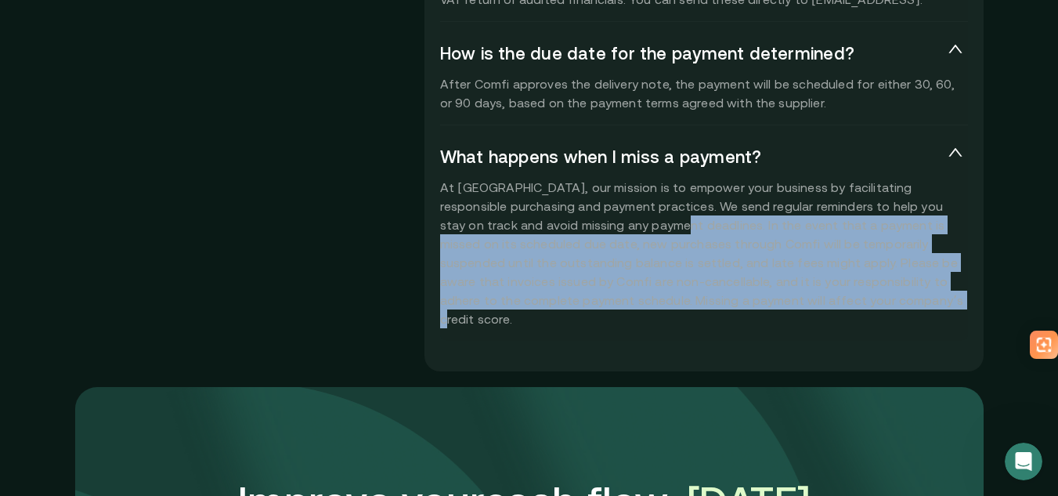
drag, startPoint x: 602, startPoint y: 228, endPoint x: 829, endPoint y: 306, distance: 239.5
click at [829, 306] on p "At [GEOGRAPHIC_DATA], our mission is to empower your business by facilitating r…" at bounding box center [704, 253] width 528 height 150
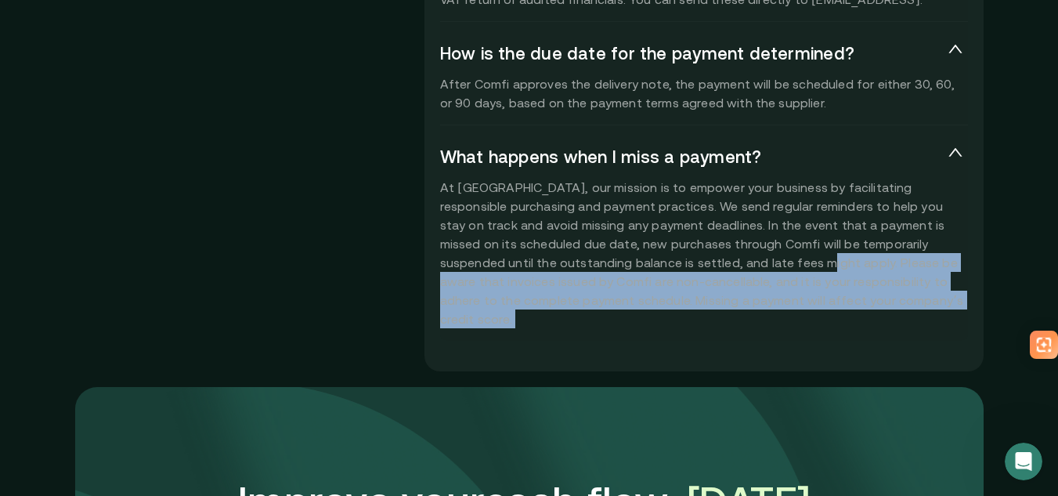
drag, startPoint x: 829, startPoint y: 306, endPoint x: 660, endPoint y: 261, distance: 174.4
click at [660, 261] on p "At [GEOGRAPHIC_DATA], our mission is to empower your business by facilitating r…" at bounding box center [704, 253] width 528 height 150
drag, startPoint x: 643, startPoint y: 269, endPoint x: 810, endPoint y: 302, distance: 170.2
click at [809, 302] on p "At [GEOGRAPHIC_DATA], our mission is to empower your business by facilitating r…" at bounding box center [704, 253] width 528 height 150
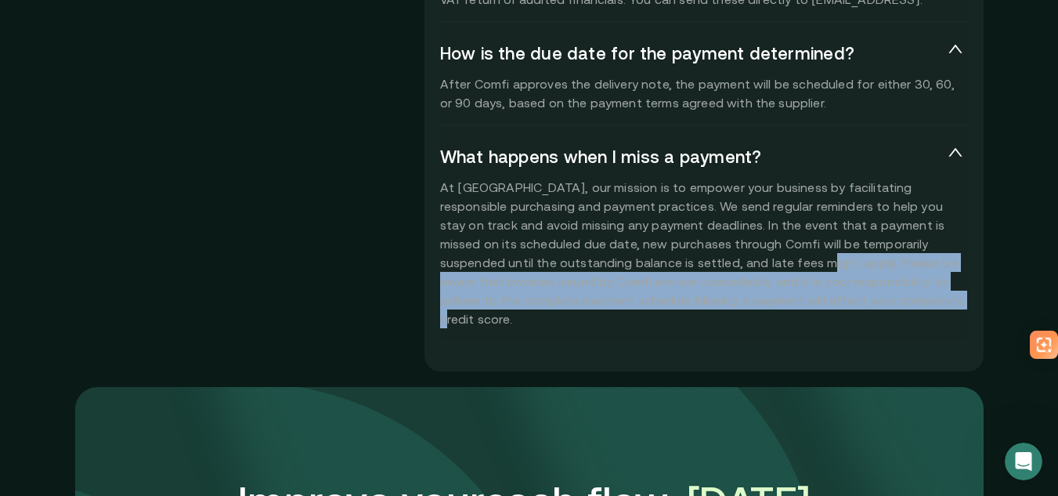
click at [810, 302] on p "At [GEOGRAPHIC_DATA], our mission is to empower your business by facilitating r…" at bounding box center [704, 253] width 528 height 150
drag, startPoint x: 810, startPoint y: 302, endPoint x: 652, endPoint y: 265, distance: 161.7
click at [652, 265] on p "At [GEOGRAPHIC_DATA], our mission is to empower your business by facilitating r…" at bounding box center [704, 253] width 528 height 150
drag, startPoint x: 652, startPoint y: 265, endPoint x: 803, endPoint y: 304, distance: 155.2
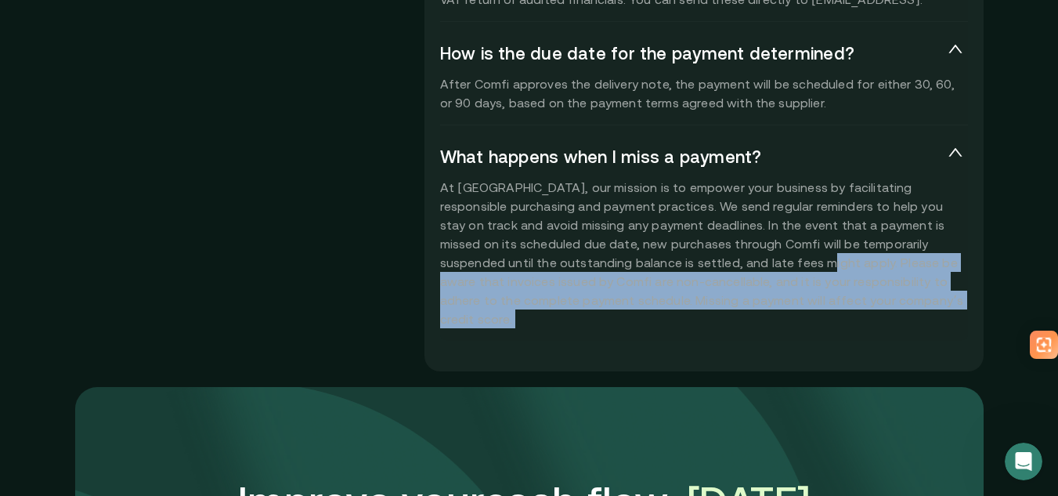
click at [800, 303] on p "At [GEOGRAPHIC_DATA], our mission is to empower your business by facilitating r…" at bounding box center [704, 253] width 528 height 150
click at [814, 305] on p "At [GEOGRAPHIC_DATA], our mission is to empower your business by facilitating r…" at bounding box center [704, 253] width 528 height 150
drag, startPoint x: 733, startPoint y: 262, endPoint x: 851, endPoint y: 308, distance: 127.0
click at [851, 308] on p "At [GEOGRAPHIC_DATA], our mission is to empower your business by facilitating r…" at bounding box center [704, 253] width 528 height 150
click at [853, 308] on p "At [GEOGRAPHIC_DATA], our mission is to empower your business by facilitating r…" at bounding box center [704, 253] width 528 height 150
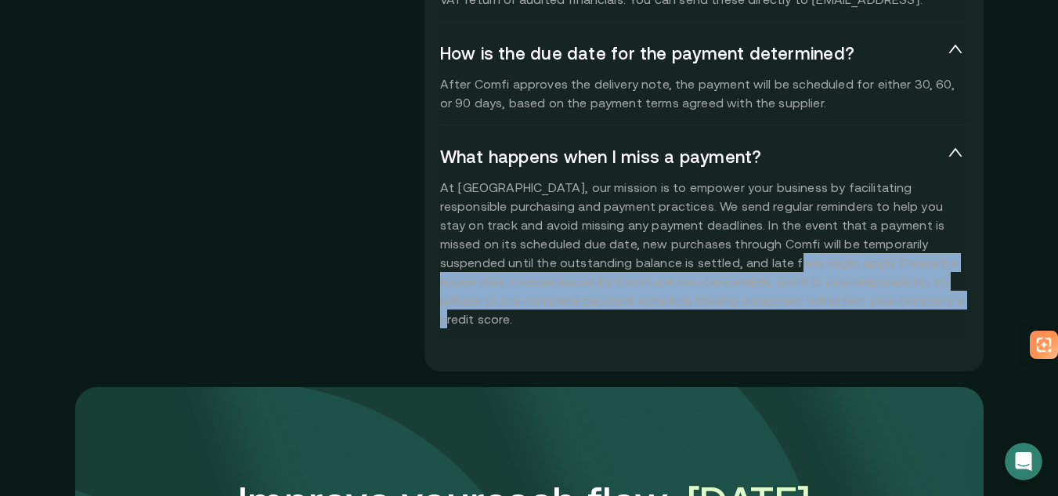
drag, startPoint x: 720, startPoint y: 284, endPoint x: 616, endPoint y: 256, distance: 107.0
click at [616, 256] on p "At [GEOGRAPHIC_DATA], our mission is to empower your business by facilitating r…" at bounding box center [704, 253] width 528 height 150
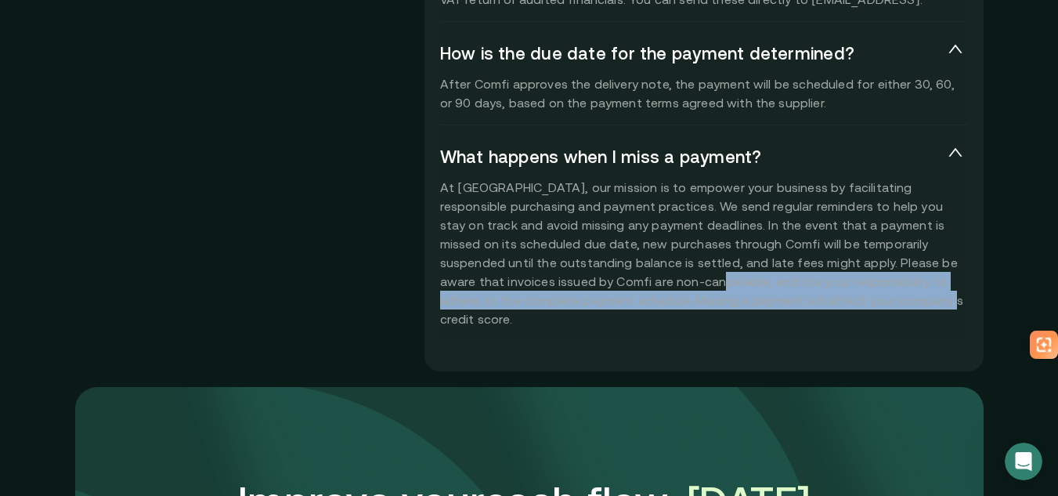
drag, startPoint x: 540, startPoint y: 280, endPoint x: 782, endPoint y: 302, distance: 243.0
click at [778, 302] on p "At [GEOGRAPHIC_DATA], our mission is to empower your business by facilitating r…" at bounding box center [704, 253] width 528 height 150
click at [782, 302] on p "At [GEOGRAPHIC_DATA], our mission is to empower your business by facilitating r…" at bounding box center [704, 253] width 528 height 150
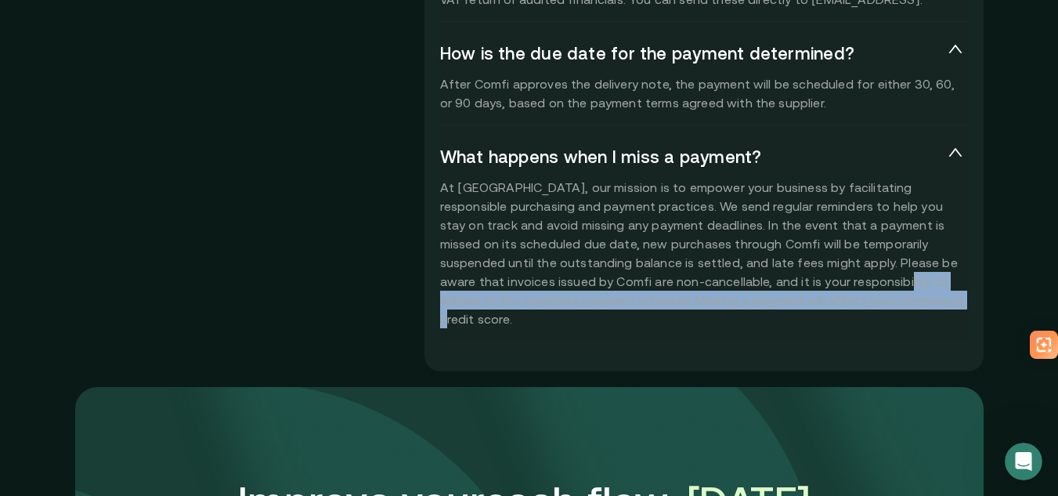
drag, startPoint x: 771, startPoint y: 288, endPoint x: 833, endPoint y: 303, distance: 63.6
click at [833, 303] on p "At [GEOGRAPHIC_DATA], our mission is to empower your business by facilitating r…" at bounding box center [704, 253] width 528 height 150
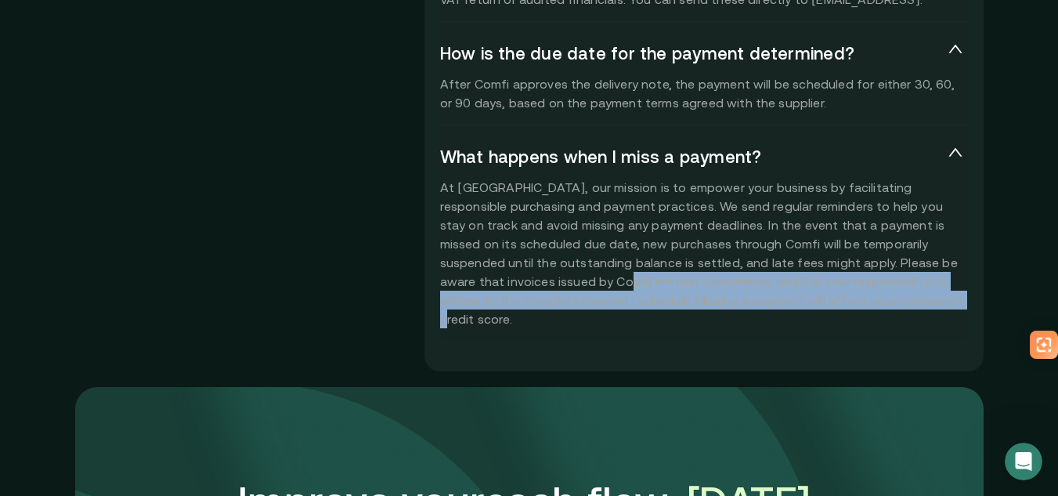
drag, startPoint x: 767, startPoint y: 303, endPoint x: 432, endPoint y: 288, distance: 335.5
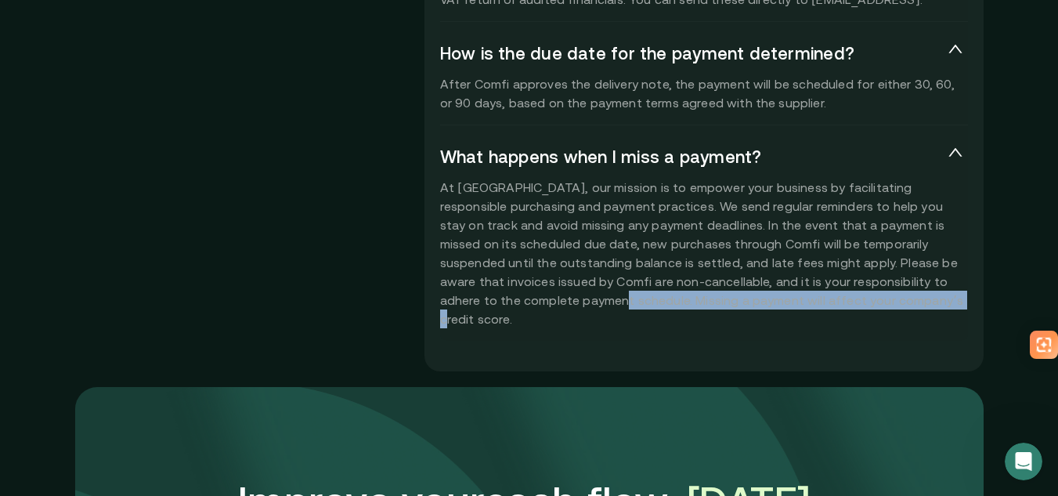
drag, startPoint x: 529, startPoint y: 305, endPoint x: 813, endPoint y: 305, distance: 283.5
click at [813, 305] on p "At [GEOGRAPHIC_DATA], our mission is to empower your business by facilitating r…" at bounding box center [704, 253] width 528 height 150
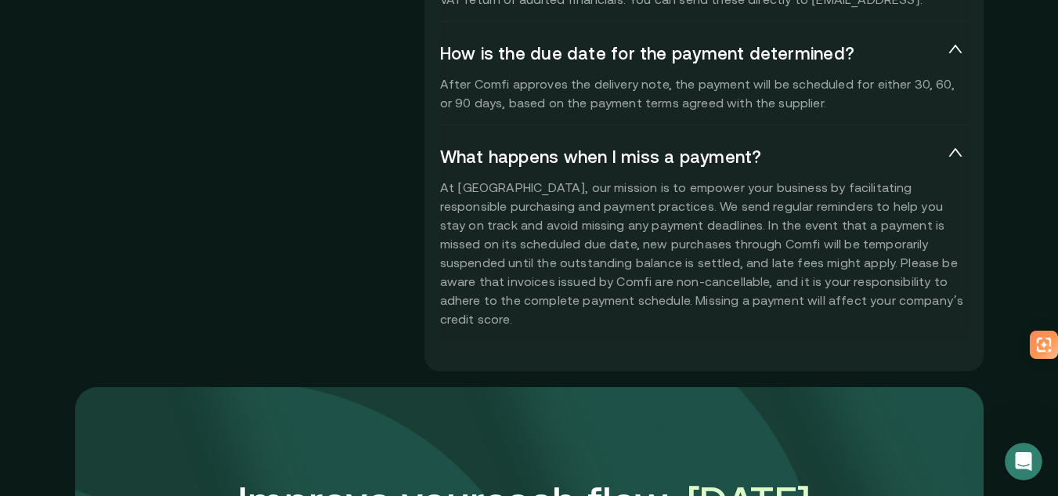
click at [863, 164] on span "What happens when I miss a payment?" at bounding box center [691, 157] width 503 height 22
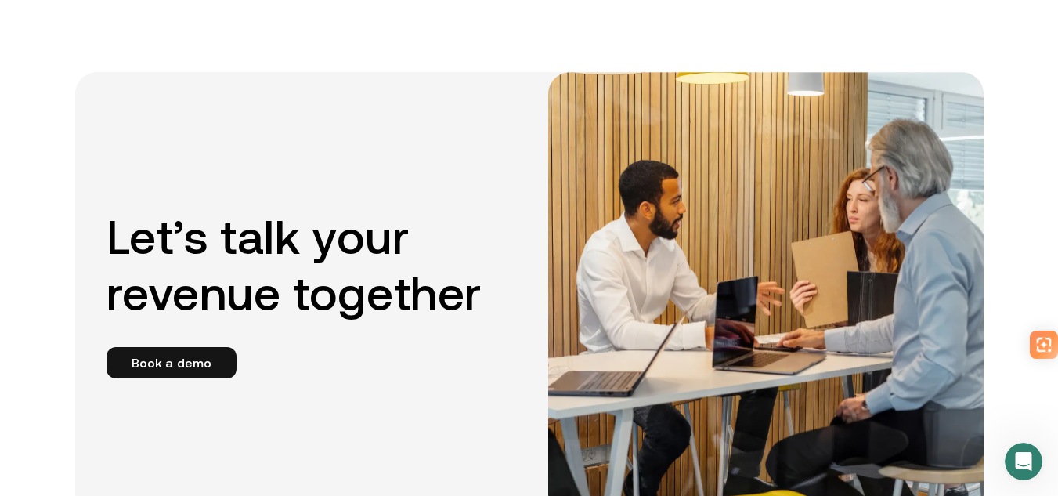
scroll to position [3211, 0]
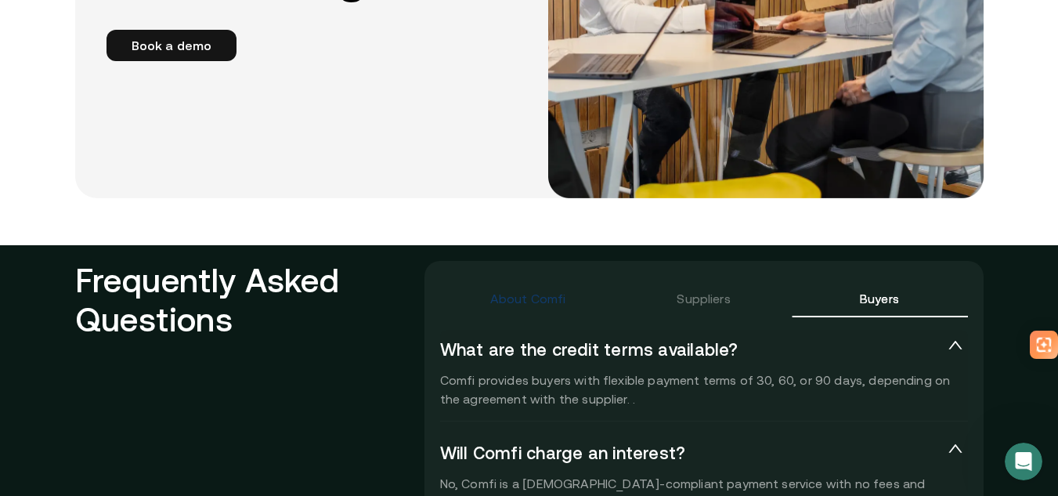
click at [536, 307] on div "About Comfi" at bounding box center [528, 298] width 76 height 19
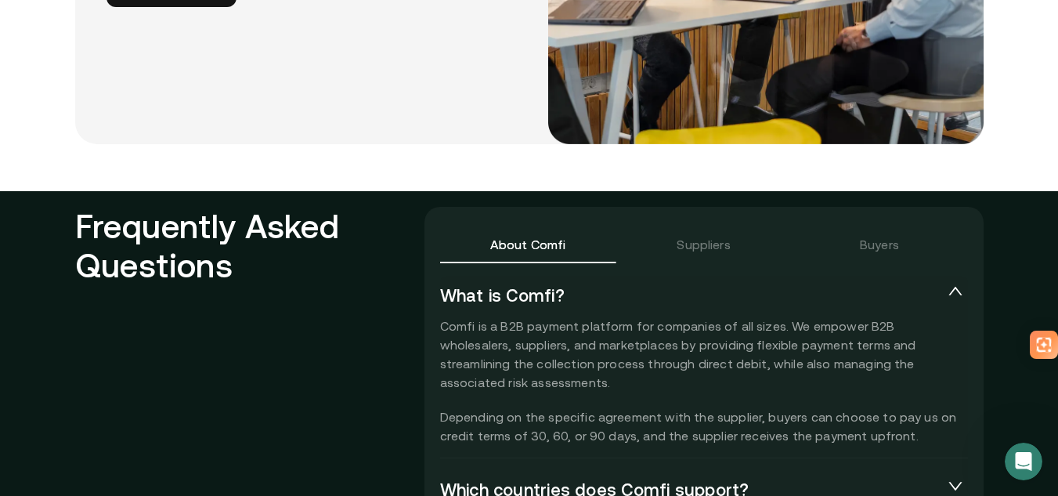
scroll to position [3289, 0]
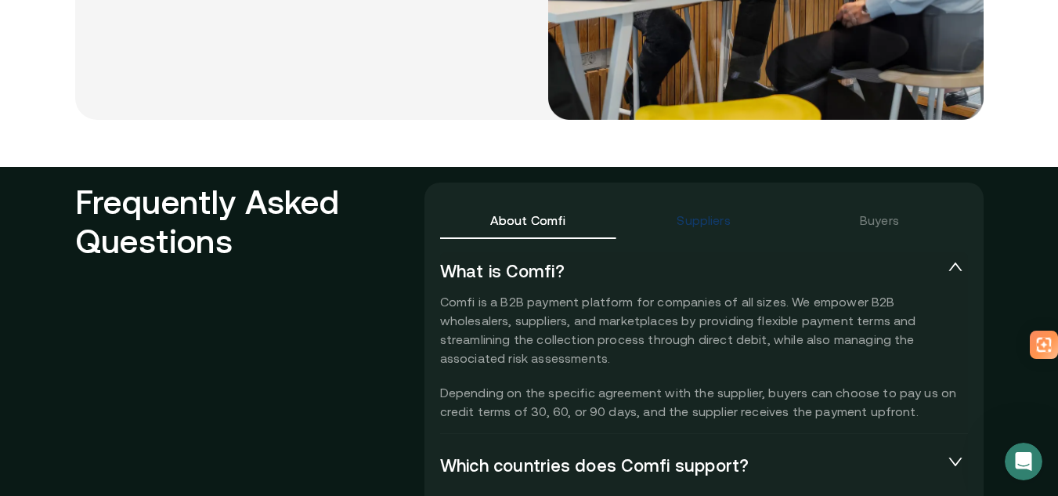
click at [706, 219] on div "Suppliers" at bounding box center [703, 220] width 53 height 19
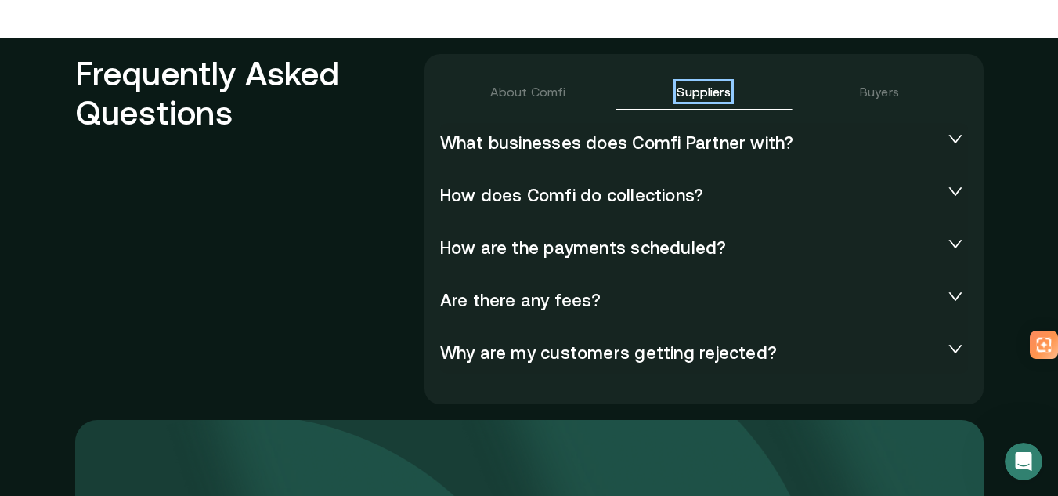
scroll to position [3446, 0]
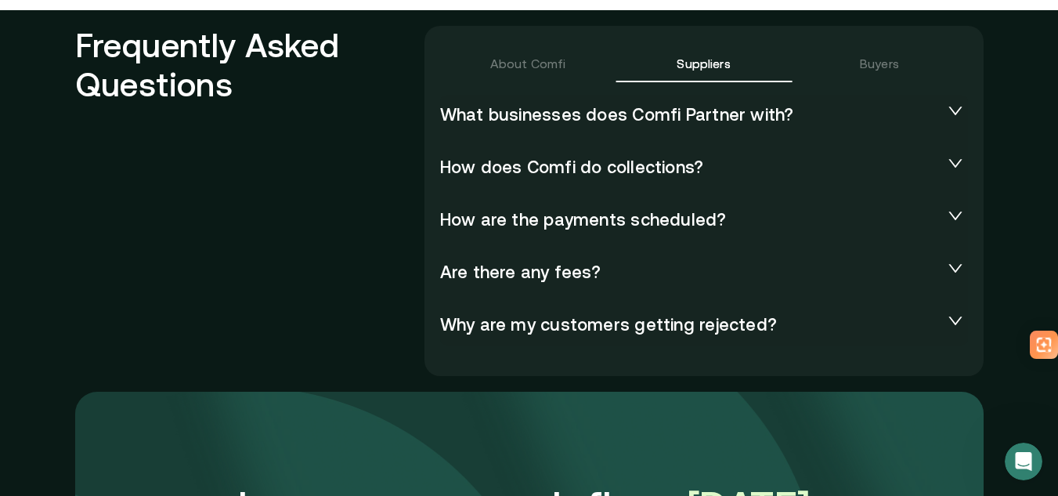
click at [663, 117] on span "What businesses does Comfi Partner with?" at bounding box center [691, 115] width 503 height 22
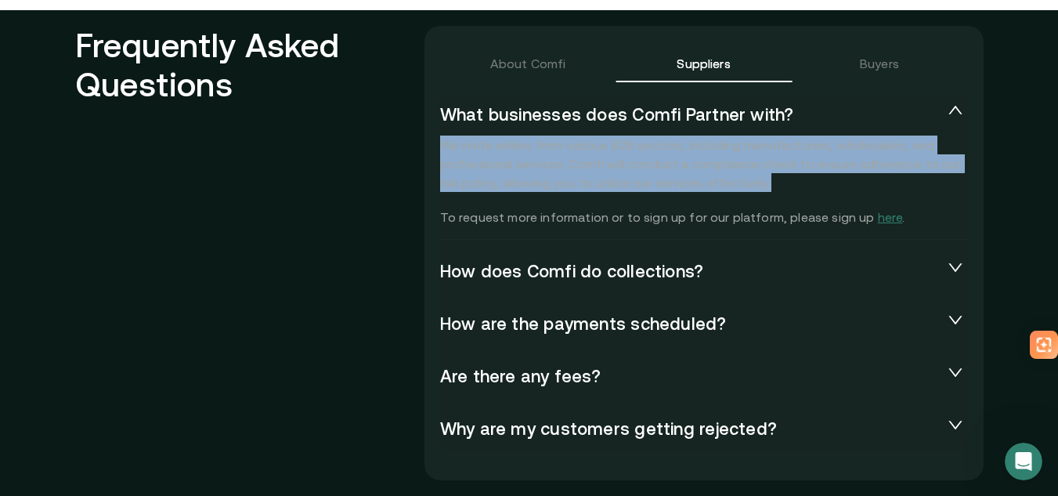
drag, startPoint x: 445, startPoint y: 148, endPoint x: 793, endPoint y: 185, distance: 349.7
click at [793, 185] on div "About Comfi Suppliers Buyers What is [DEMOGRAPHIC_DATA]? Comfi is a B2B payment…" at bounding box center [703, 253] width 559 height 454
click at [799, 184] on p "We invite sellers from various B2B sectors, including manufacturers, wholesaler…" at bounding box center [704, 180] width 528 height 91
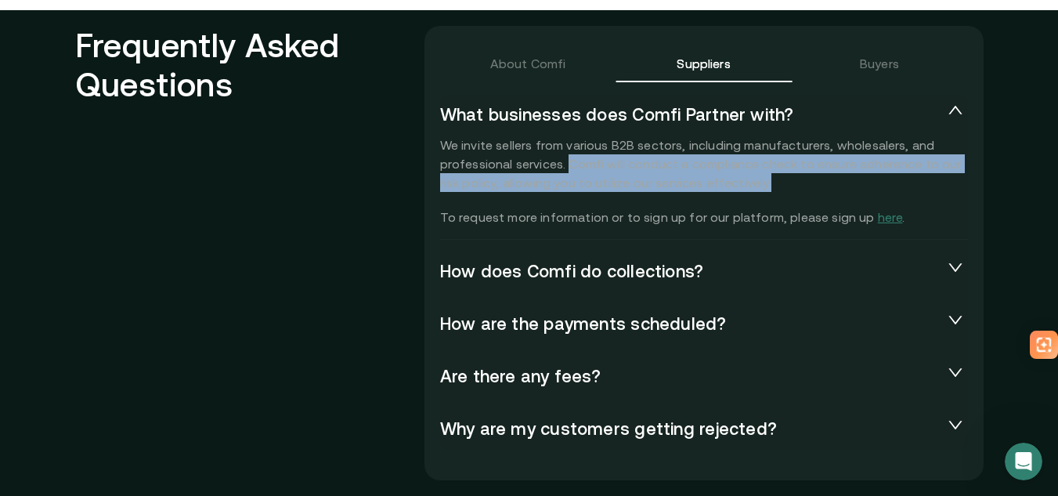
drag, startPoint x: 575, startPoint y: 166, endPoint x: 796, endPoint y: 186, distance: 221.7
click at [796, 186] on p "We invite sellers from various B2B sectors, including manufacturers, wholesaler…" at bounding box center [704, 180] width 528 height 91
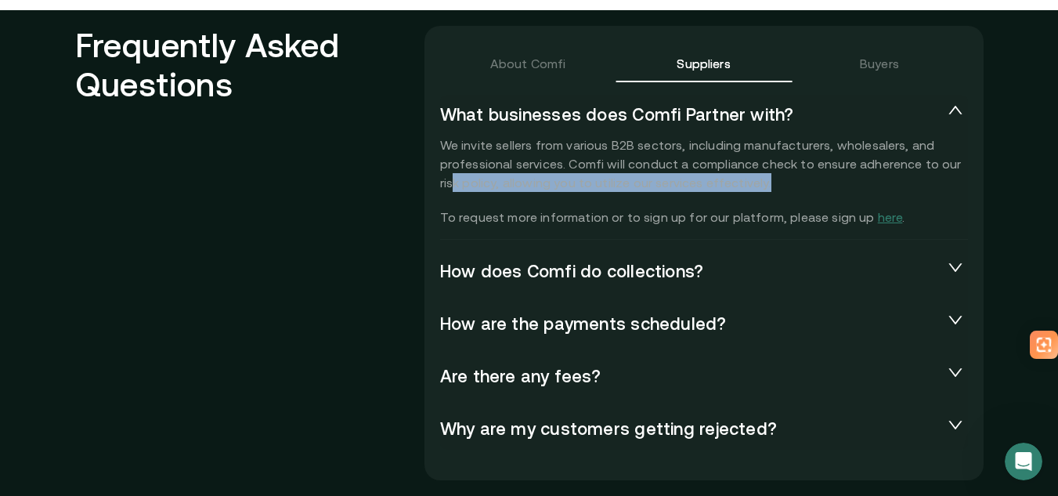
drag, startPoint x: 461, startPoint y: 177, endPoint x: 822, endPoint y: 179, distance: 361.8
click at [822, 179] on p "We invite sellers from various B2B sectors, including manufacturers, wholesaler…" at bounding box center [704, 180] width 528 height 91
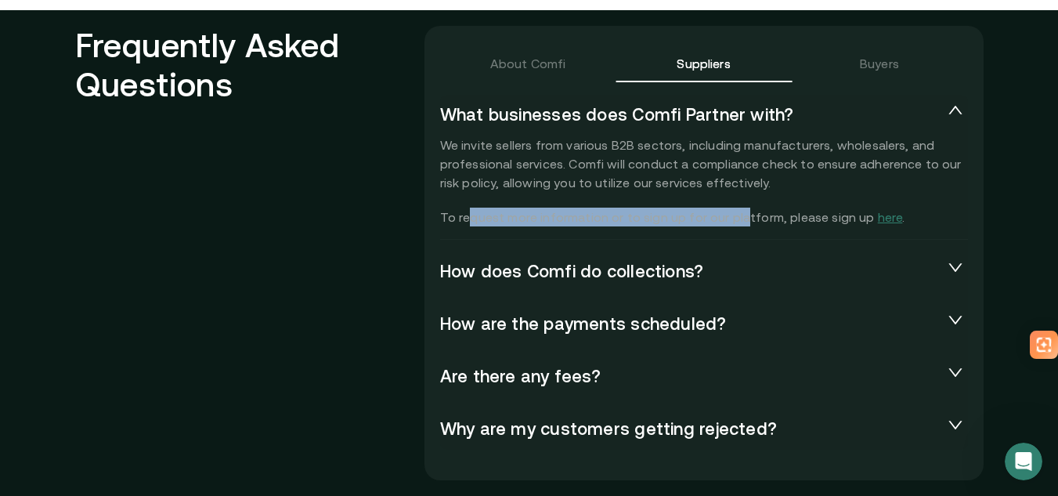
drag, startPoint x: 471, startPoint y: 218, endPoint x: 758, endPoint y: 222, distance: 286.7
click at [755, 222] on p "We invite sellers from various B2B sectors, including manufacturers, wholesaler…" at bounding box center [704, 180] width 528 height 91
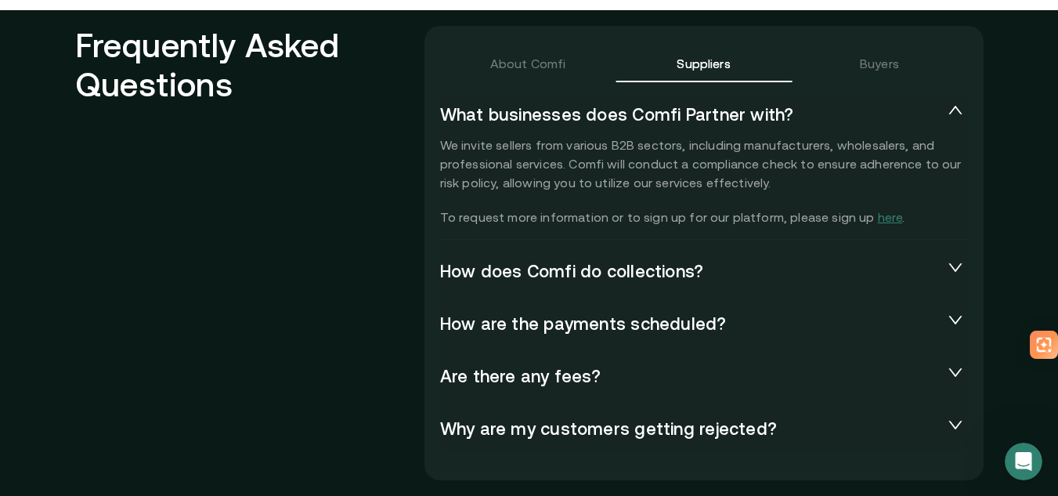
click at [764, 222] on p "We invite sellers from various B2B sectors, including manufacturers, wholesaler…" at bounding box center [704, 180] width 528 height 91
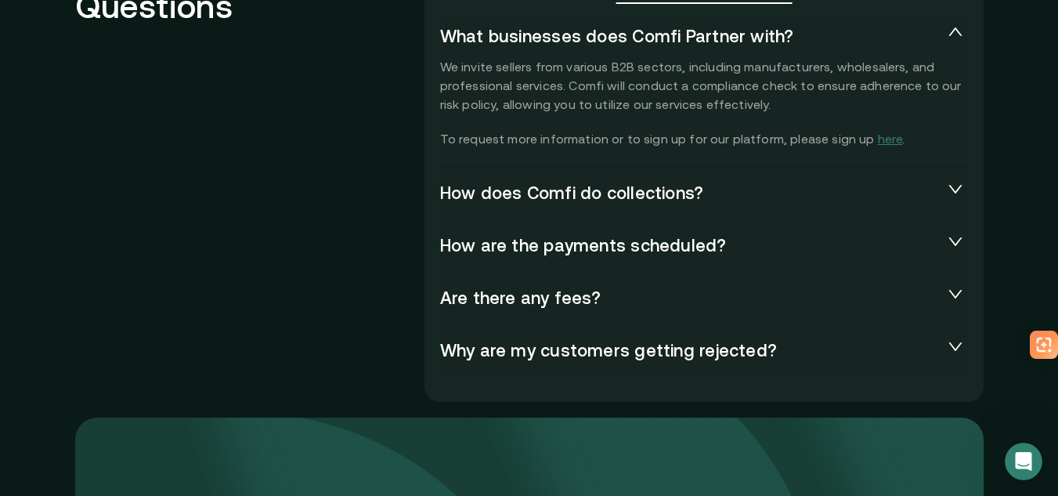
click at [627, 203] on span "How does Comfi do collections?" at bounding box center [691, 193] width 503 height 22
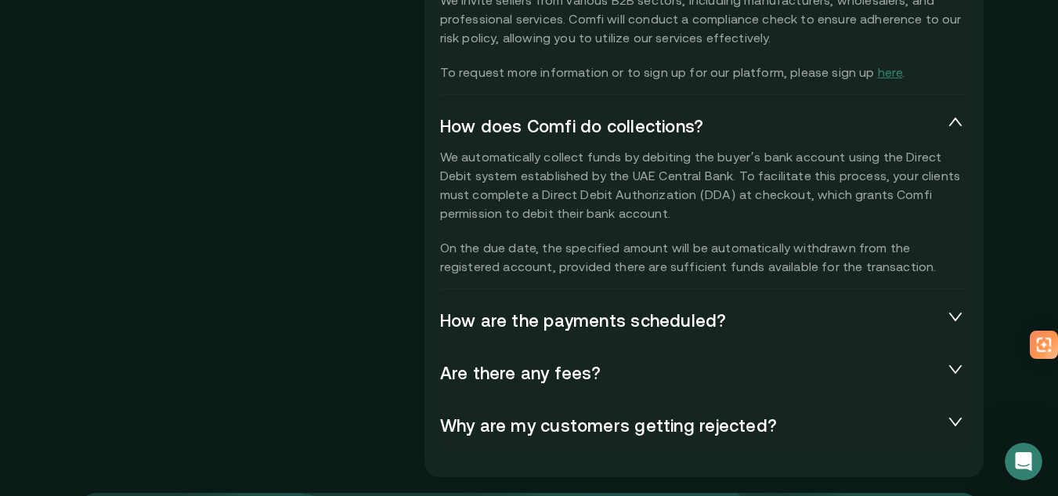
scroll to position [3603, 0]
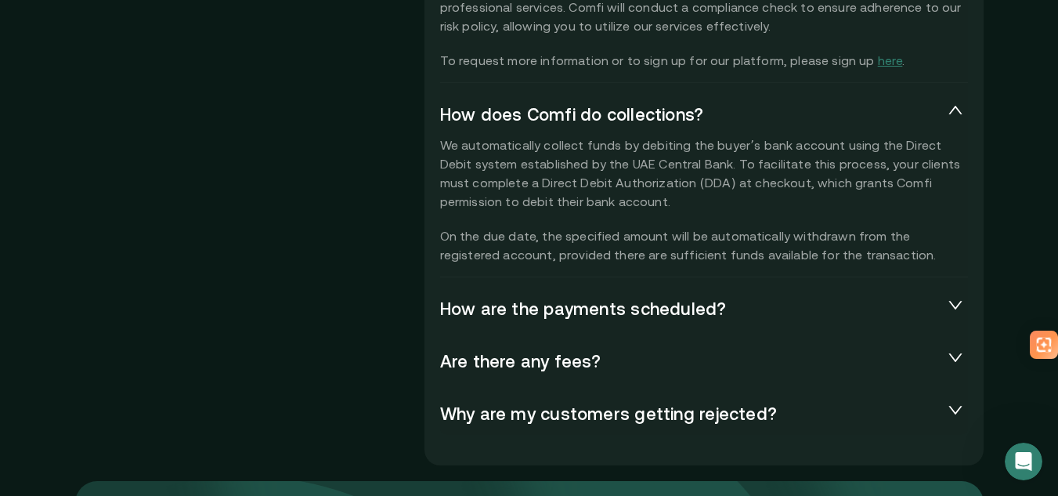
click at [410, 222] on h2 "Frequently Asked Questions" at bounding box center [249, 164] width 349 height 590
click at [582, 243] on p "We automatically collect funds by debiting the buyer’s bank account using the D…" at bounding box center [704, 199] width 528 height 128
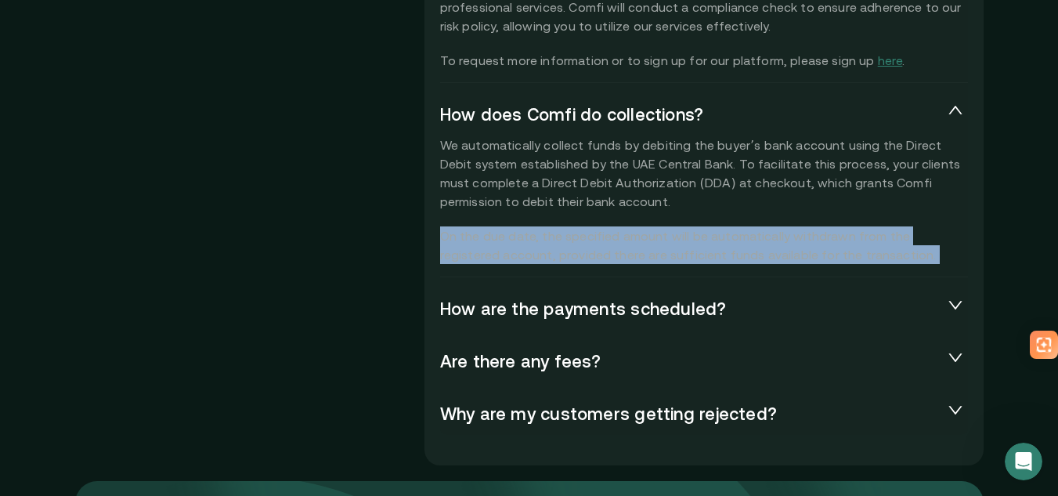
click at [582, 243] on p "We automatically collect funds by debiting the buyer’s bank account using the D…" at bounding box center [704, 199] width 528 height 128
click at [699, 237] on p "We automatically collect funds by debiting the buyer’s bank account using the D…" at bounding box center [704, 199] width 528 height 128
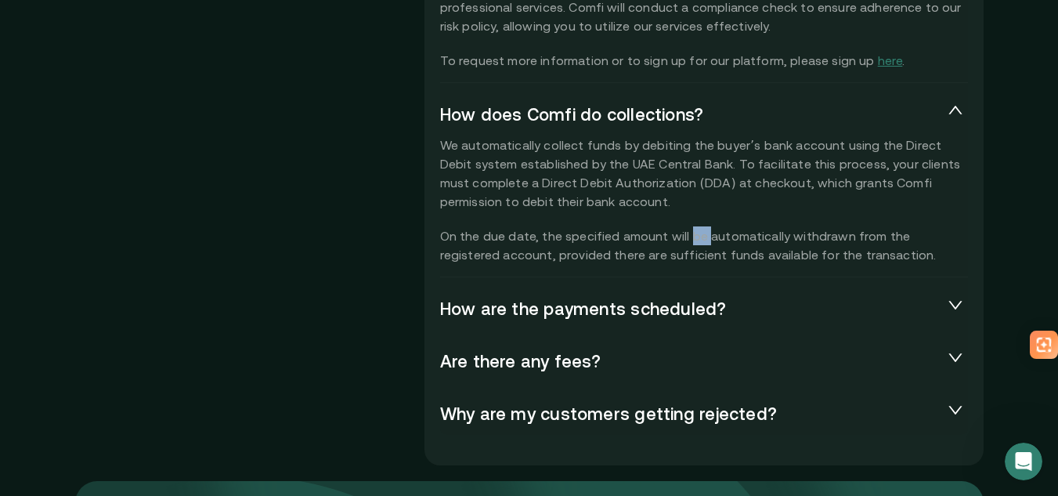
click at [699, 237] on p "We automatically collect funds by debiting the buyer’s bank account using the D…" at bounding box center [704, 199] width 528 height 128
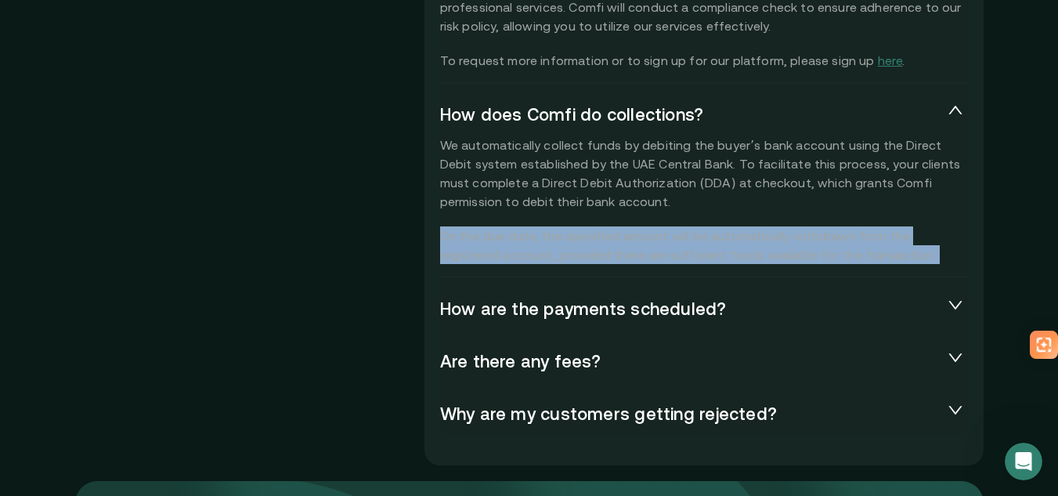
click at [699, 237] on p "We automatically collect funds by debiting the buyer’s bank account using the D…" at bounding box center [704, 199] width 528 height 128
click at [794, 247] on p "We automatically collect funds by debiting the buyer’s bank account using the D…" at bounding box center [704, 199] width 528 height 128
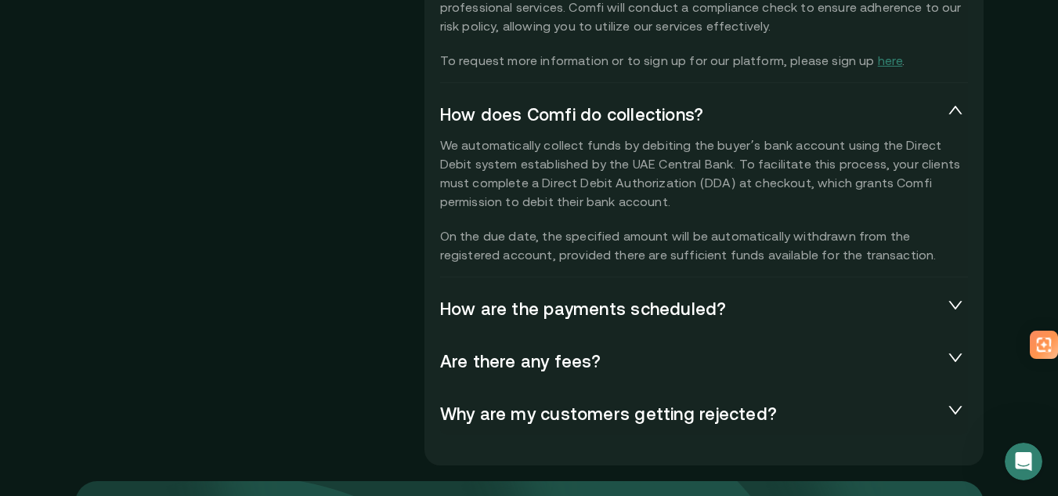
click at [659, 296] on div "How are the payments scheduled?" at bounding box center [704, 309] width 528 height 41
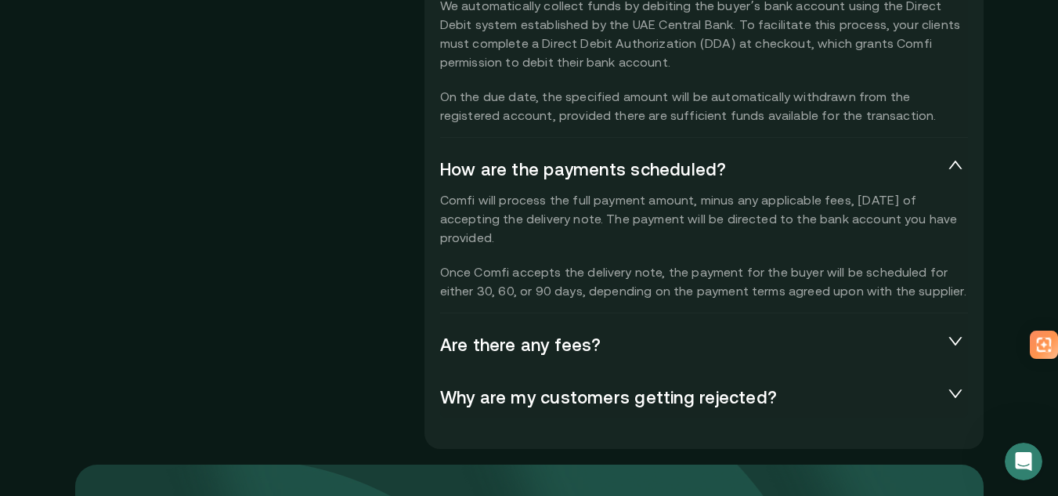
scroll to position [3759, 0]
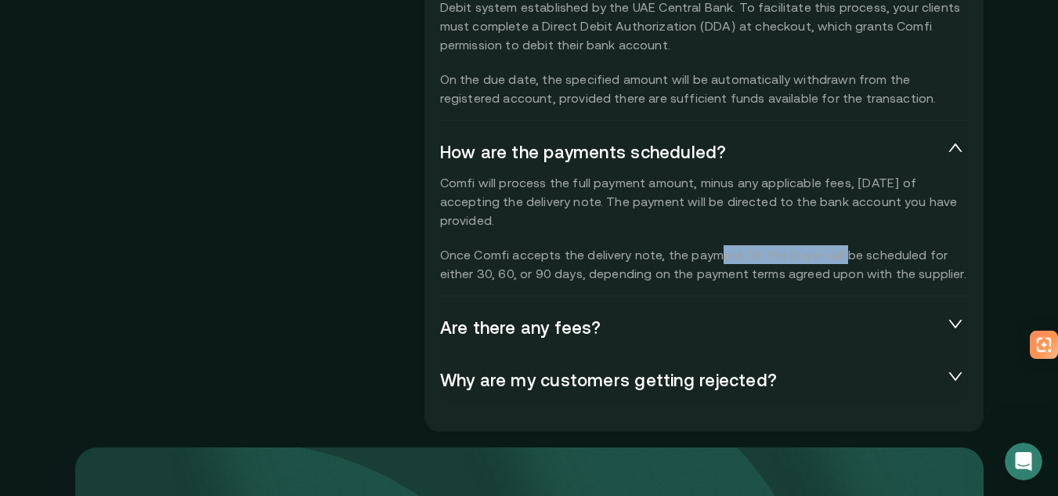
drag, startPoint x: 725, startPoint y: 262, endPoint x: 842, endPoint y: 262, distance: 116.7
click at [842, 262] on p "Comfi will process the full payment amount, minus any applicable fees, [DATE] o…" at bounding box center [704, 228] width 528 height 110
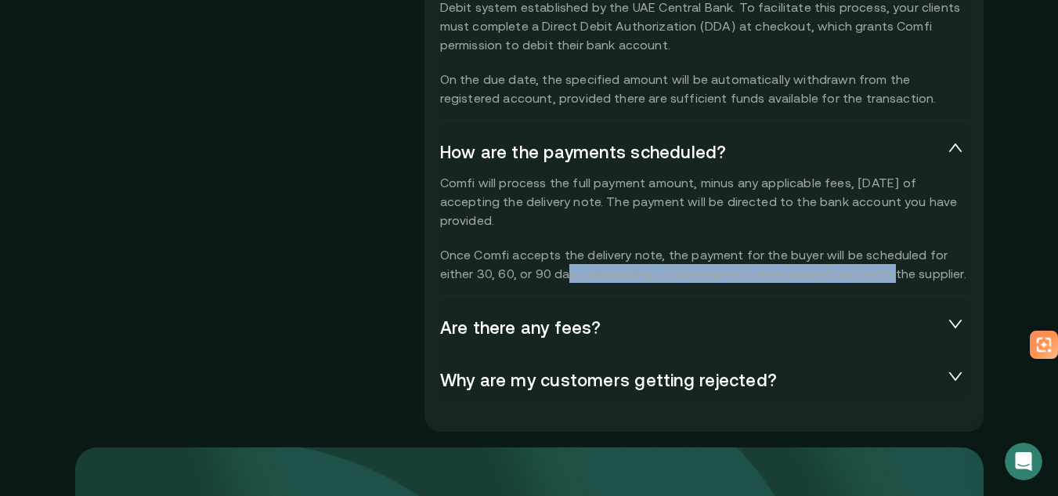
drag, startPoint x: 547, startPoint y: 276, endPoint x: 863, endPoint y: 279, distance: 316.4
click at [854, 280] on p "Comfi will process the full payment amount, minus any applicable fees, [DATE] o…" at bounding box center [704, 228] width 528 height 110
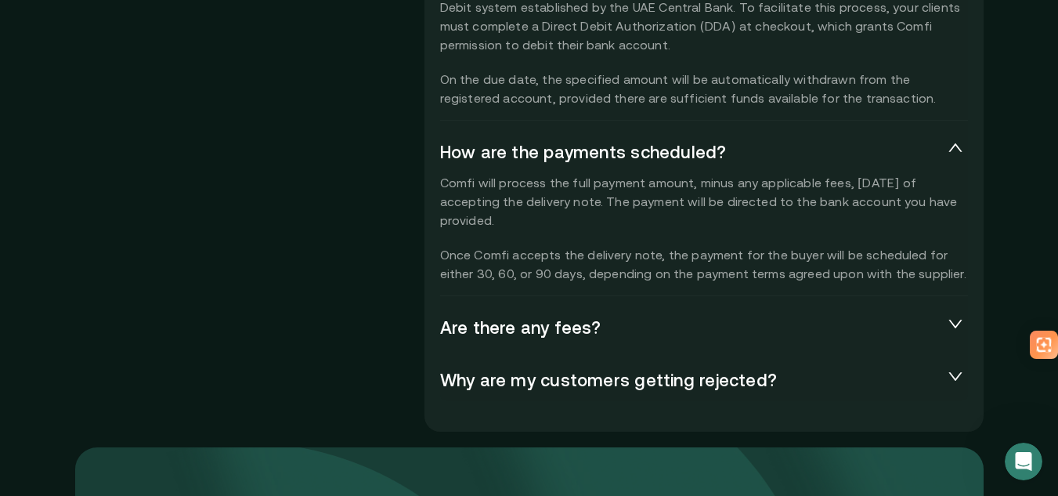
click at [863, 279] on p "Comfi will process the full payment amount, minus any applicable fees, [DATE] o…" at bounding box center [704, 228] width 528 height 110
click at [633, 326] on span "Are there any fees?" at bounding box center [691, 328] width 503 height 22
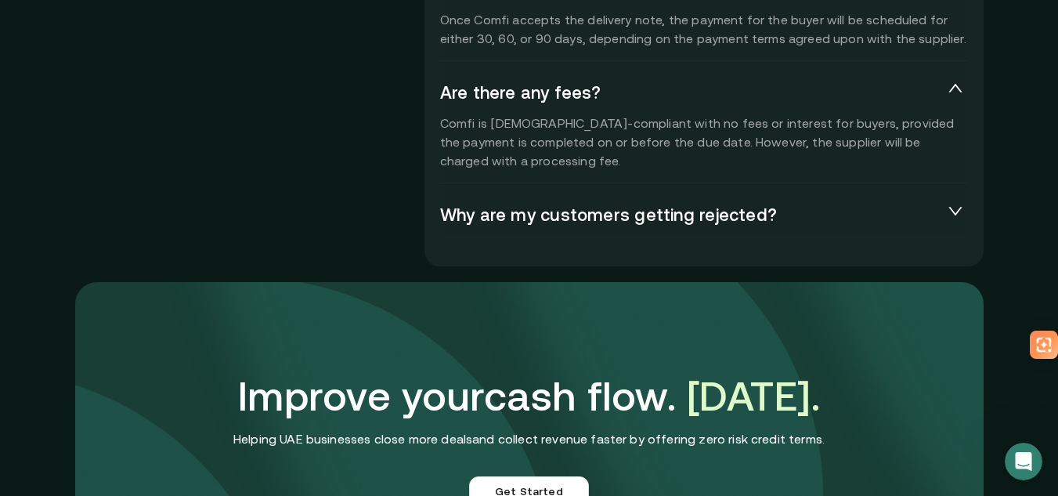
scroll to position [3916, 0]
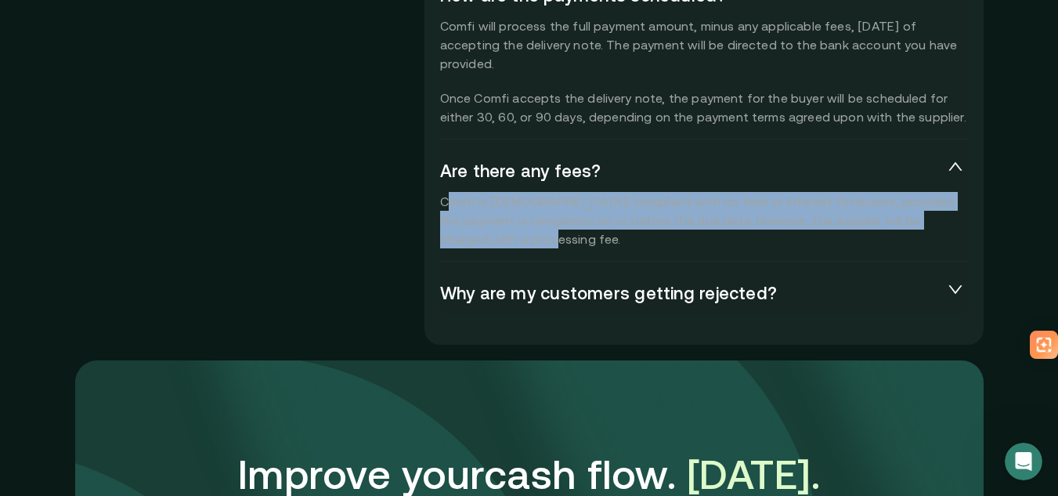
drag, startPoint x: 450, startPoint y: 198, endPoint x: 627, endPoint y: 240, distance: 181.0
click at [623, 240] on p "Comfi is [DEMOGRAPHIC_DATA]-compliant with no fees or interest for buyers, prov…" at bounding box center [704, 220] width 528 height 56
click at [650, 240] on p "Comfi is [DEMOGRAPHIC_DATA]-compliant with no fees or interest for buyers, prov…" at bounding box center [704, 220] width 528 height 56
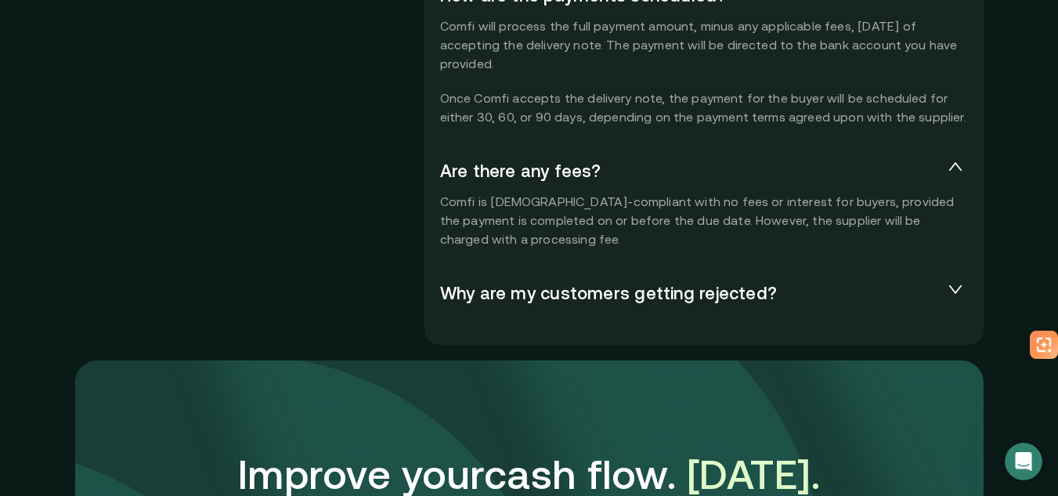
click at [711, 300] on span "Why are my customers getting rejected?" at bounding box center [691, 294] width 503 height 22
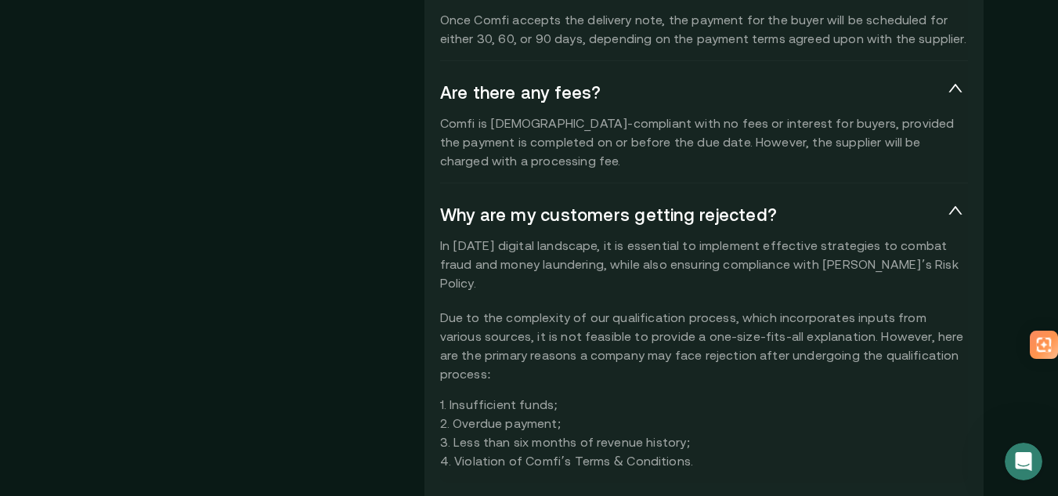
scroll to position [4073, 0]
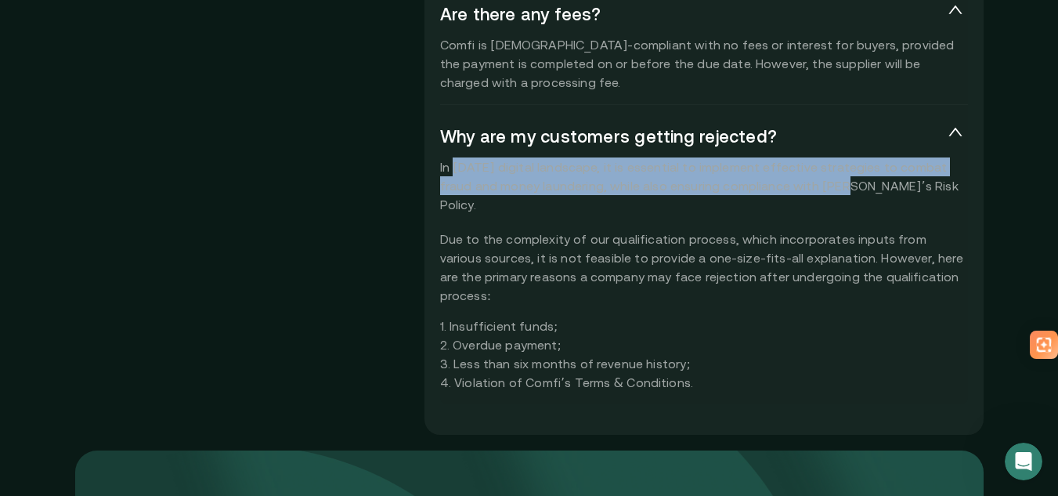
drag, startPoint x: 457, startPoint y: 164, endPoint x: 825, endPoint y: 179, distance: 368.4
click at [823, 179] on div "In [DATE] digital landscape, it is essential to implement effective strategies …" at bounding box center [704, 274] width 528 height 234
click at [826, 179] on div "In [DATE] digital landscape, it is essential to implement effective strategies …" at bounding box center [704, 274] width 528 height 234
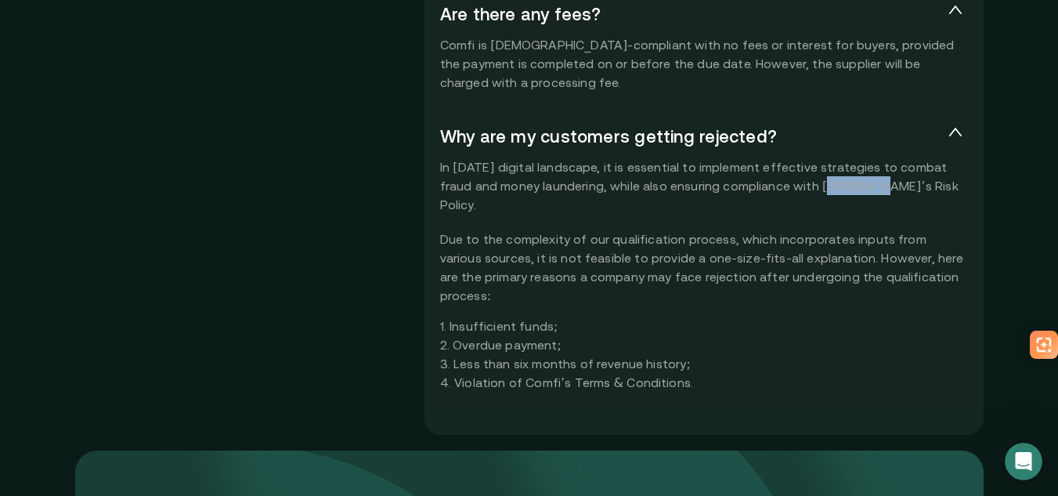
click at [826, 179] on div "In [DATE] digital landscape, it is essential to implement effective strategies …" at bounding box center [704, 274] width 528 height 234
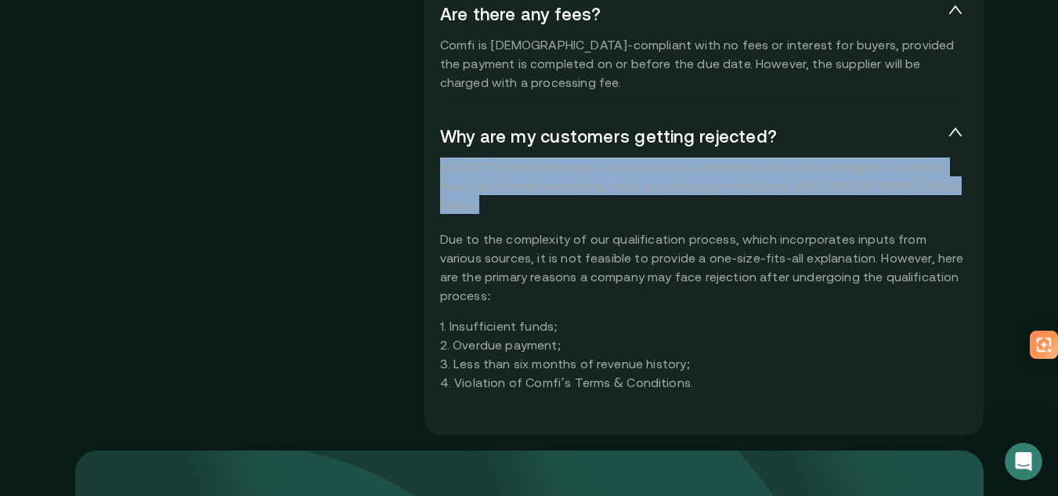
click at [826, 179] on div "In [DATE] digital landscape, it is essential to implement effective strategies …" at bounding box center [704, 274] width 528 height 234
click at [794, 168] on div "In [DATE] digital landscape, it is essential to implement effective strategies …" at bounding box center [704, 274] width 528 height 234
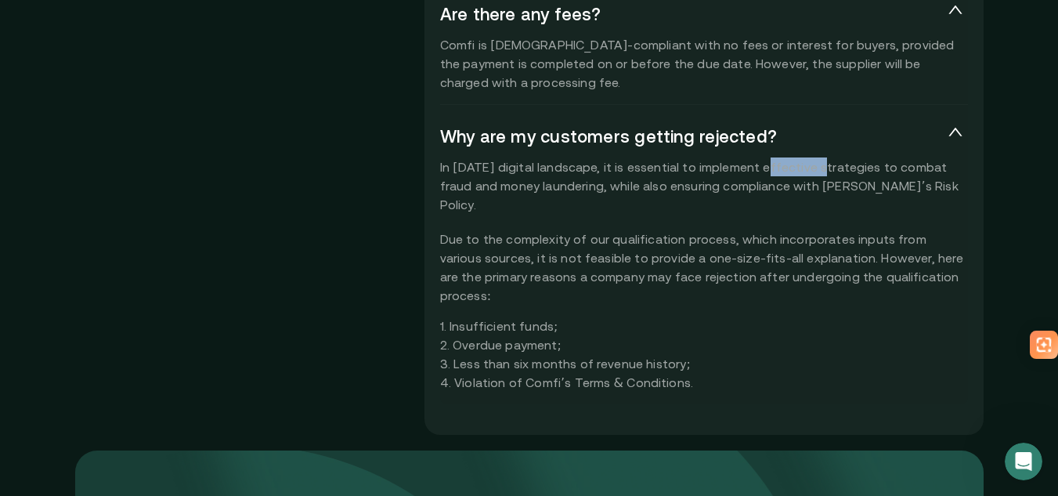
click at [794, 168] on div "In [DATE] digital landscape, it is essential to implement effective strategies …" at bounding box center [704, 274] width 528 height 234
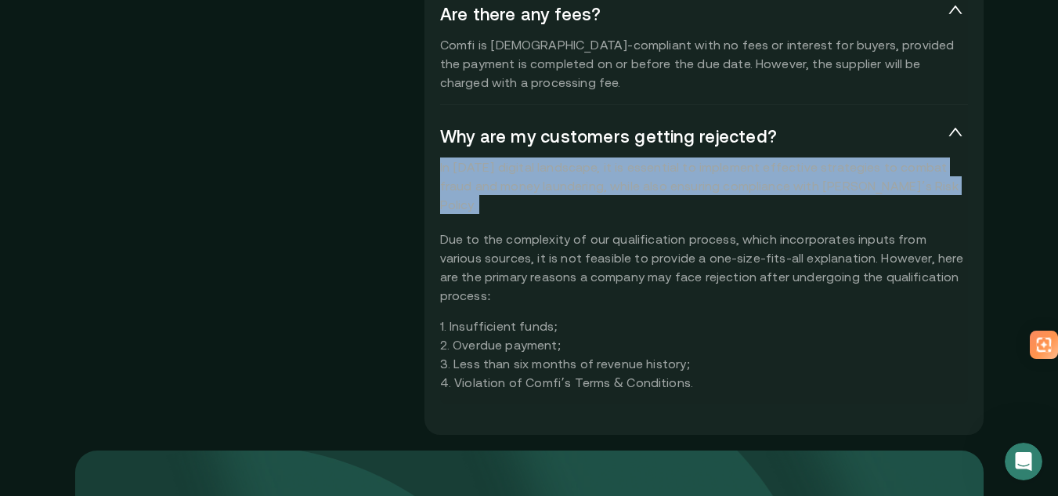
click at [794, 168] on div "In [DATE] digital landscape, it is essential to implement effective strategies …" at bounding box center [704, 274] width 528 height 234
click at [718, 175] on div "In [DATE] digital landscape, it is essential to implement effective strategies …" at bounding box center [704, 274] width 528 height 234
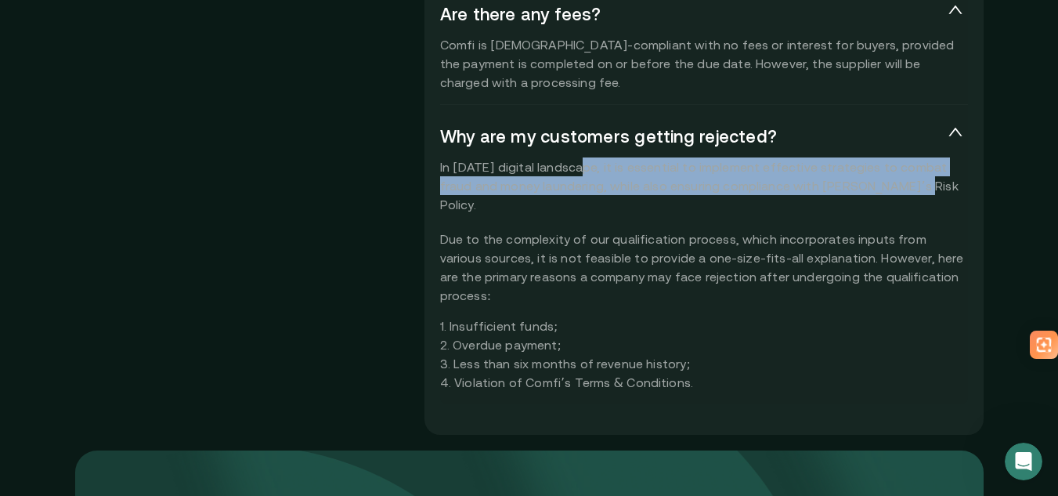
drag, startPoint x: 623, startPoint y: 160, endPoint x: 882, endPoint y: 193, distance: 261.3
click at [881, 193] on div "In [DATE] digital landscape, it is essential to implement effective strategies …" at bounding box center [704, 274] width 528 height 234
click at [882, 193] on div "In [DATE] digital landscape, it is essential to implement effective strategies …" at bounding box center [704, 274] width 528 height 234
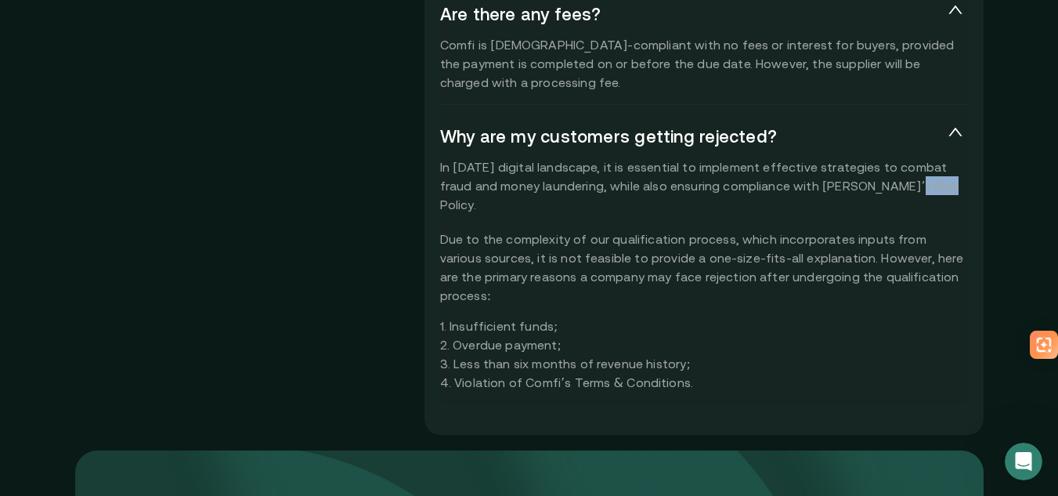
click at [882, 193] on div "In [DATE] digital landscape, it is essential to implement effective strategies …" at bounding box center [704, 274] width 528 height 234
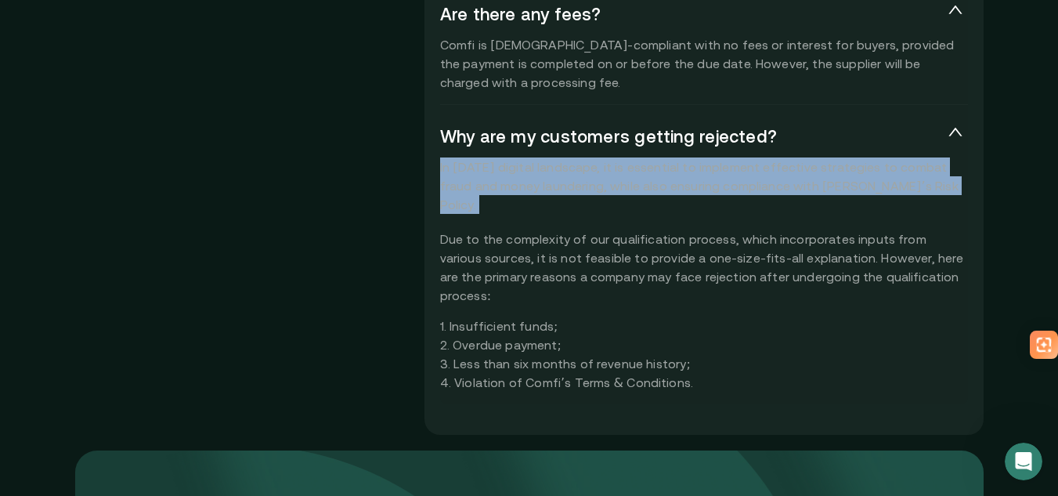
click at [882, 193] on div "In [DATE] digital landscape, it is essential to implement effective strategies …" at bounding box center [704, 274] width 528 height 234
click at [768, 191] on div "In [DATE] digital landscape, it is essential to implement effective strategies …" at bounding box center [704, 274] width 528 height 234
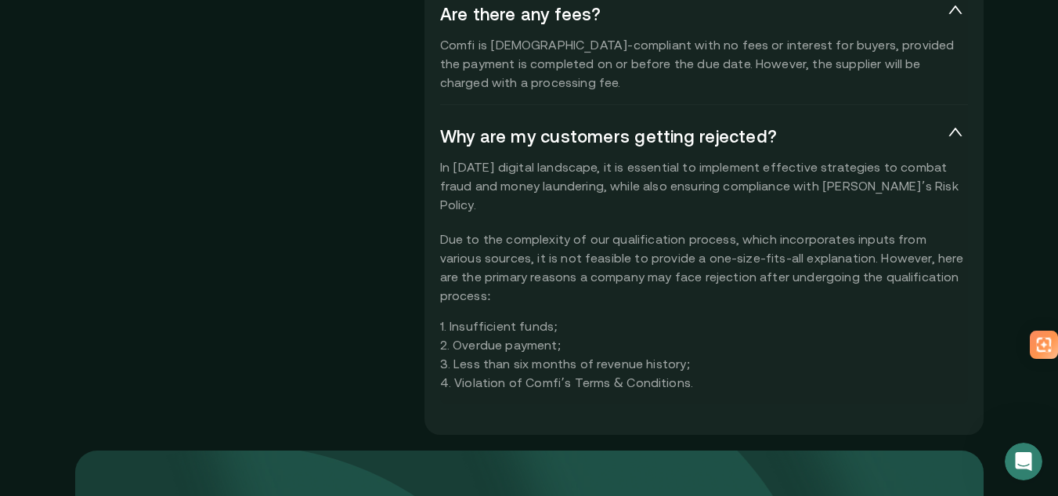
click at [526, 244] on div "In [DATE] digital landscape, it is essential to implement effective strategies …" at bounding box center [704, 274] width 528 height 234
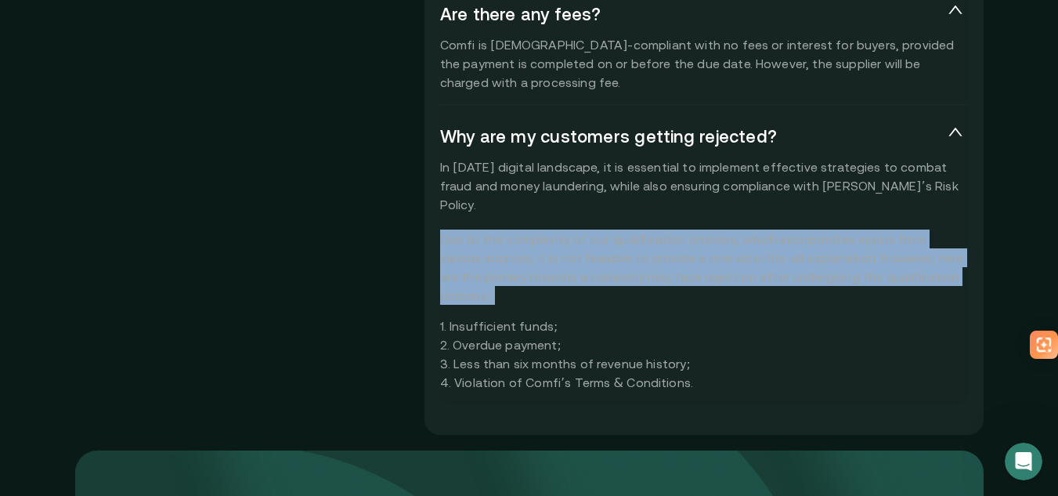
click at [526, 244] on div "In [DATE] digital landscape, it is essential to implement effective strategies …" at bounding box center [704, 274] width 528 height 234
click at [594, 244] on div "In [DATE] digital landscape, it is essential to implement effective strategies …" at bounding box center [704, 274] width 528 height 234
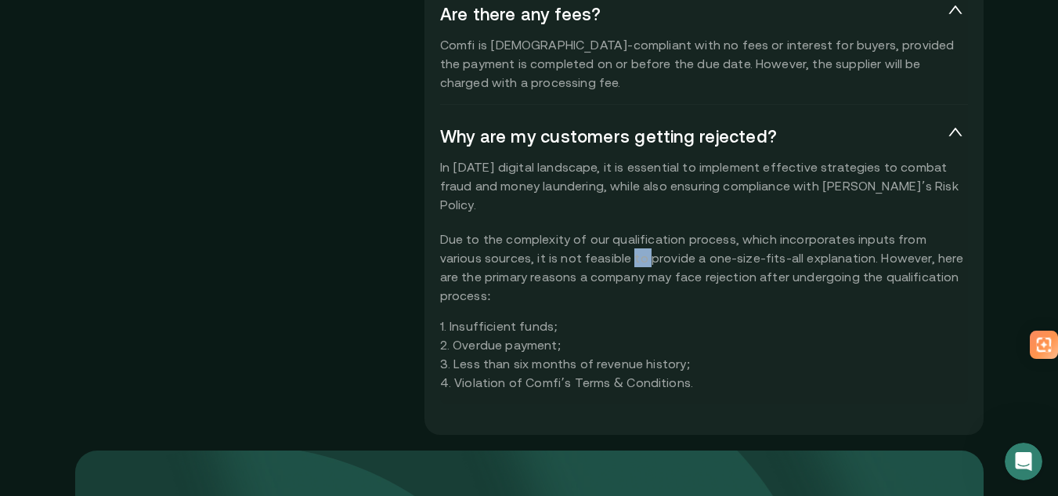
click at [594, 244] on div "In [DATE] digital landscape, it is essential to implement effective strategies …" at bounding box center [704, 274] width 528 height 234
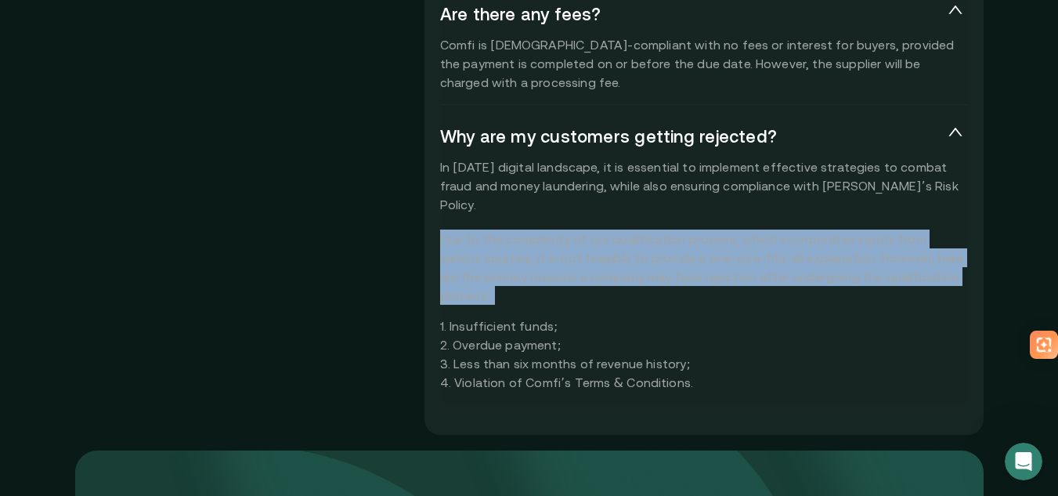
click at [594, 244] on div "In [DATE] digital landscape, it is essential to implement effective strategies …" at bounding box center [704, 274] width 528 height 234
click at [721, 229] on div "In [DATE] digital landscape, it is essential to implement effective strategies …" at bounding box center [704, 274] width 528 height 234
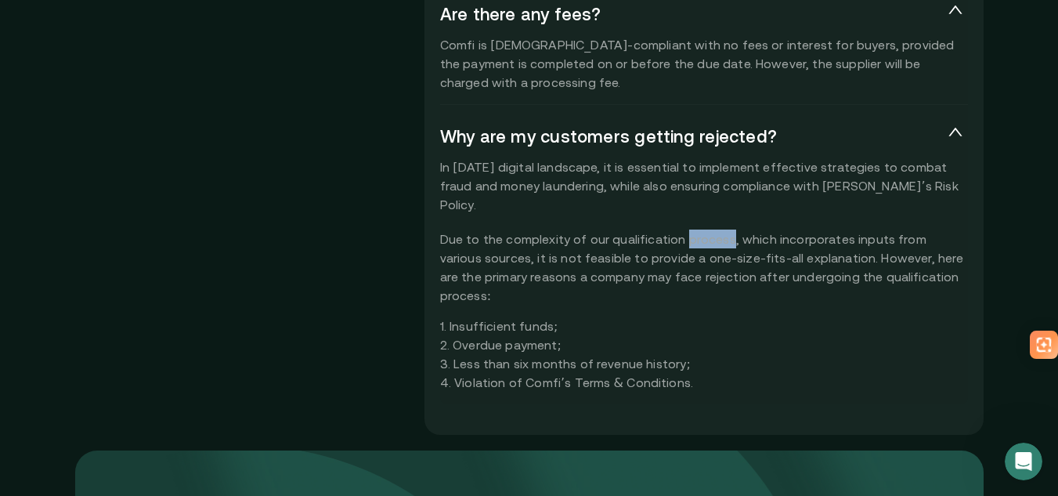
click at [721, 229] on div "In [DATE] digital landscape, it is essential to implement effective strategies …" at bounding box center [704, 274] width 528 height 234
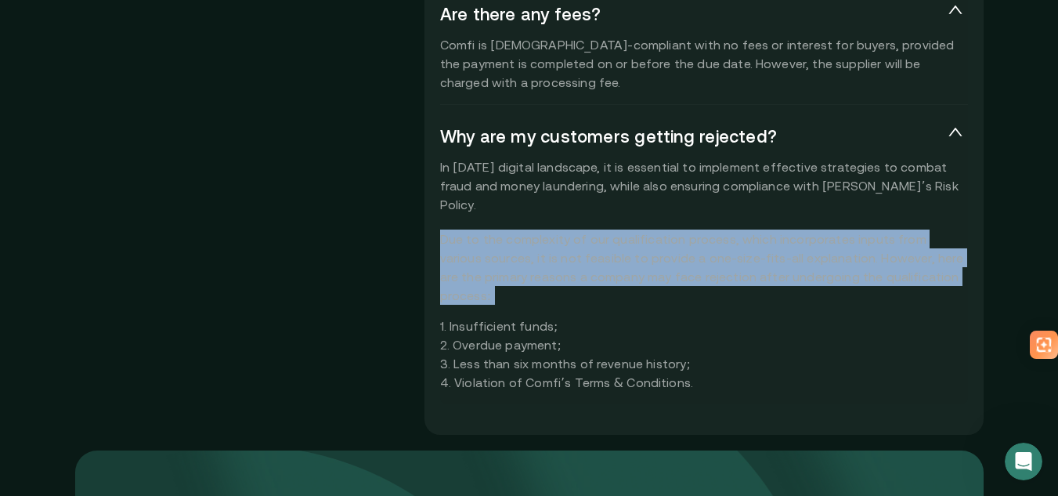
click at [721, 229] on div "In [DATE] digital landscape, it is essential to implement effective strategies …" at bounding box center [704, 274] width 528 height 234
click at [878, 227] on div "In [DATE] digital landscape, it is essential to implement effective strategies …" at bounding box center [704, 274] width 528 height 234
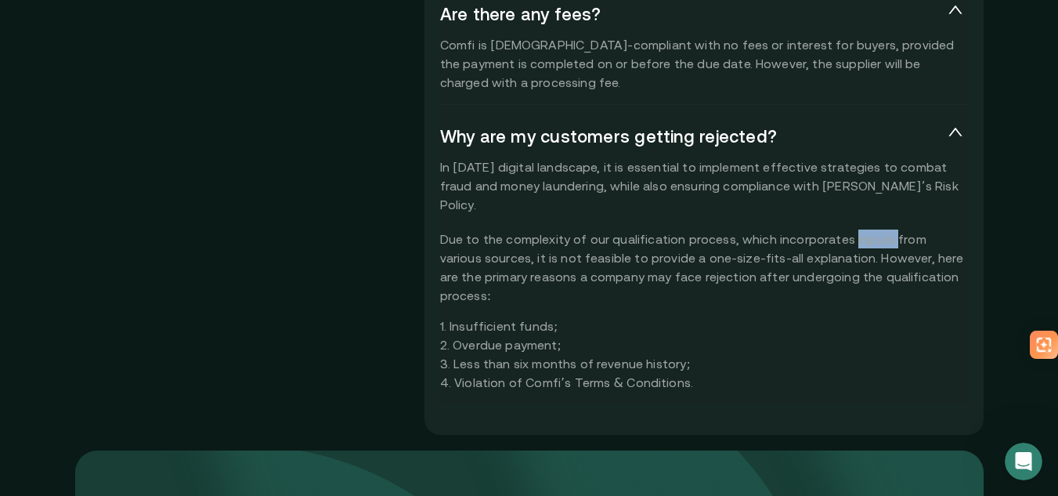
click at [878, 227] on div "In [DATE] digital landscape, it is essential to implement effective strategies …" at bounding box center [704, 274] width 528 height 234
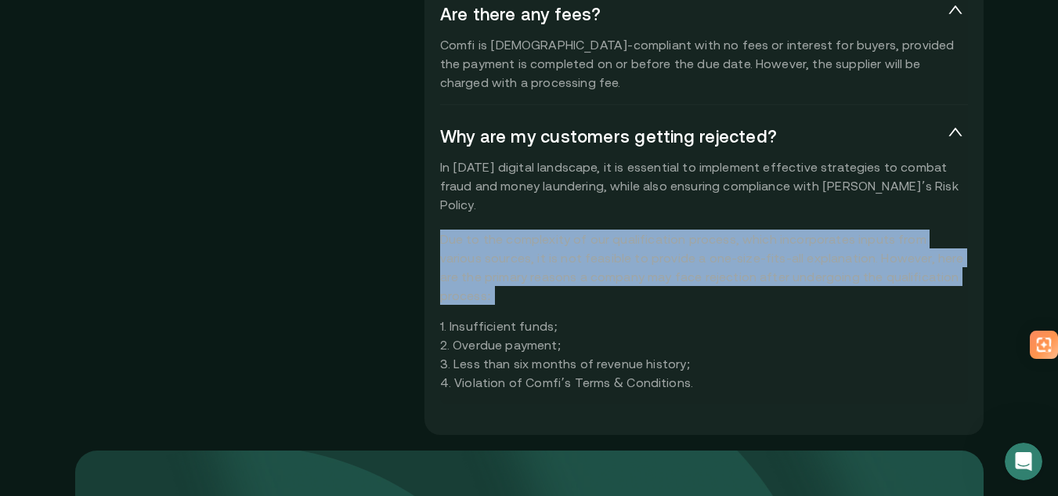
click at [878, 227] on div "In [DATE] digital landscape, it is essential to implement effective strategies …" at bounding box center [704, 274] width 528 height 234
click at [824, 222] on div "In [DATE] digital landscape, it is essential to implement effective strategies …" at bounding box center [704, 274] width 528 height 234
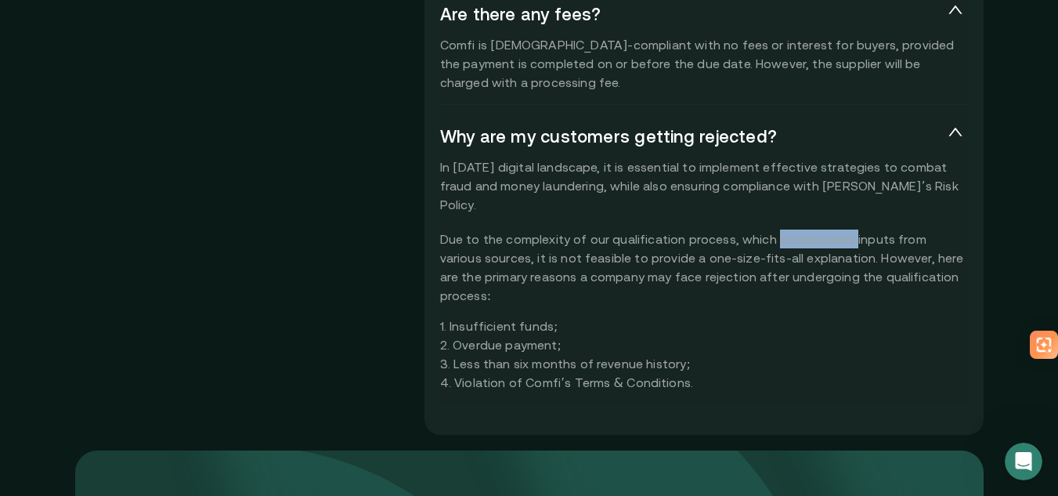
click at [824, 222] on div "In [DATE] digital landscape, it is essential to implement effective strategies …" at bounding box center [704, 274] width 528 height 234
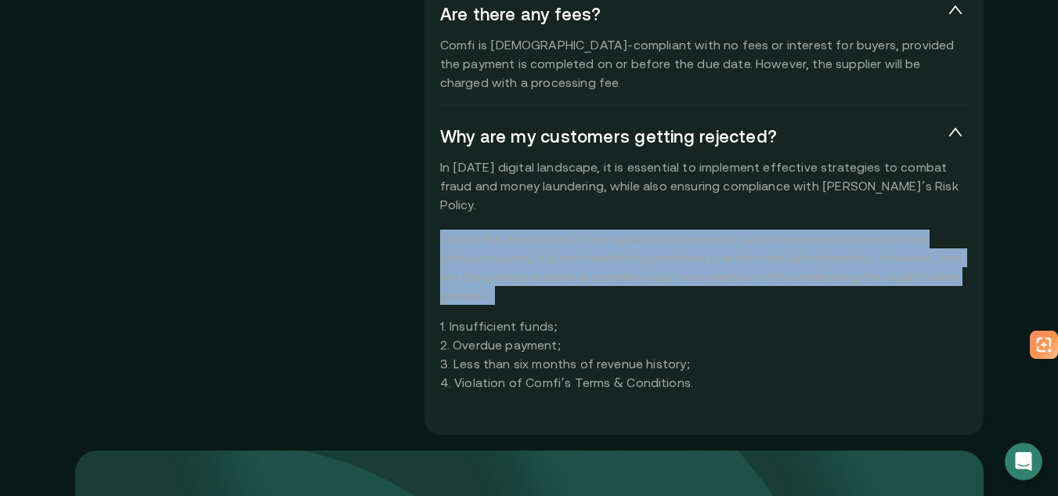
click at [824, 222] on div "In [DATE] digital landscape, it is essential to implement effective strategies …" at bounding box center [704, 274] width 528 height 234
click at [782, 226] on div "In [DATE] digital landscape, it is essential to implement effective strategies …" at bounding box center [704, 274] width 528 height 234
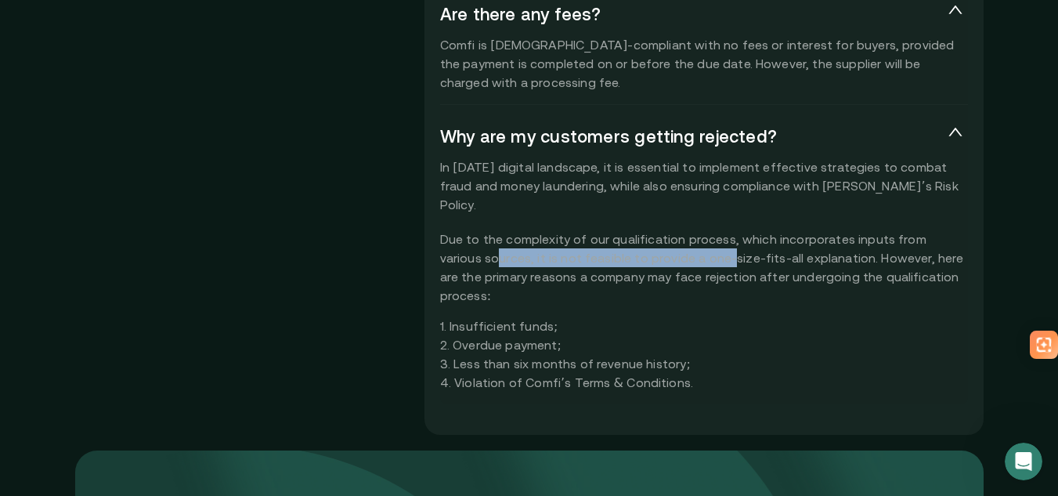
drag, startPoint x: 459, startPoint y: 239, endPoint x: 720, endPoint y: 249, distance: 261.0
click at [711, 249] on div "In [DATE] digital landscape, it is essential to implement effective strategies …" at bounding box center [704, 274] width 528 height 234
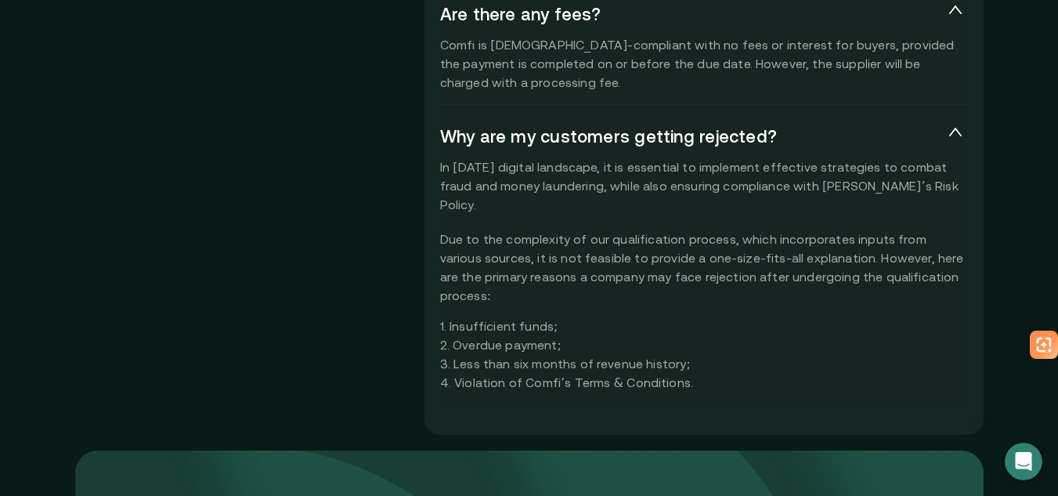
click at [720, 249] on div "In [DATE] digital landscape, it is essential to implement effective strategies …" at bounding box center [704, 274] width 528 height 234
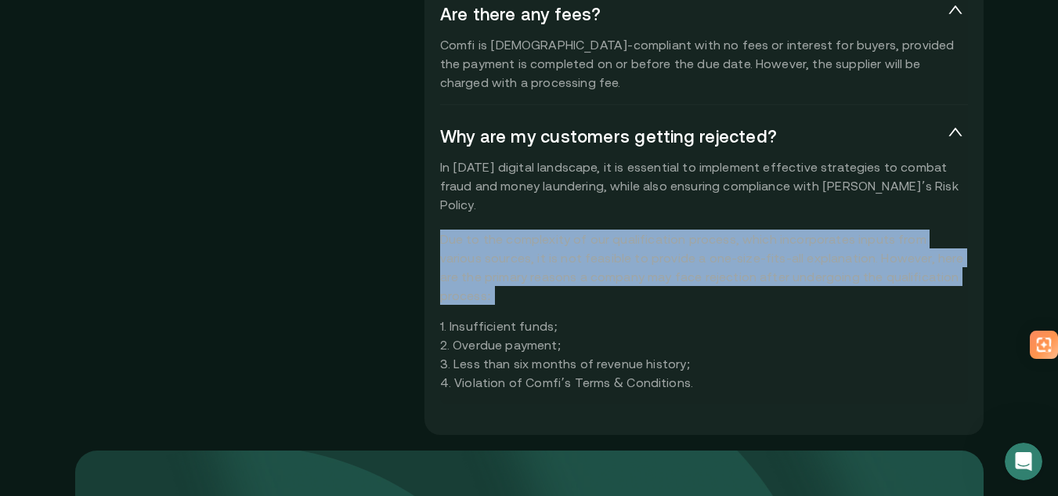
click at [720, 249] on div "In [DATE] digital landscape, it is essential to implement effective strategies …" at bounding box center [704, 274] width 528 height 234
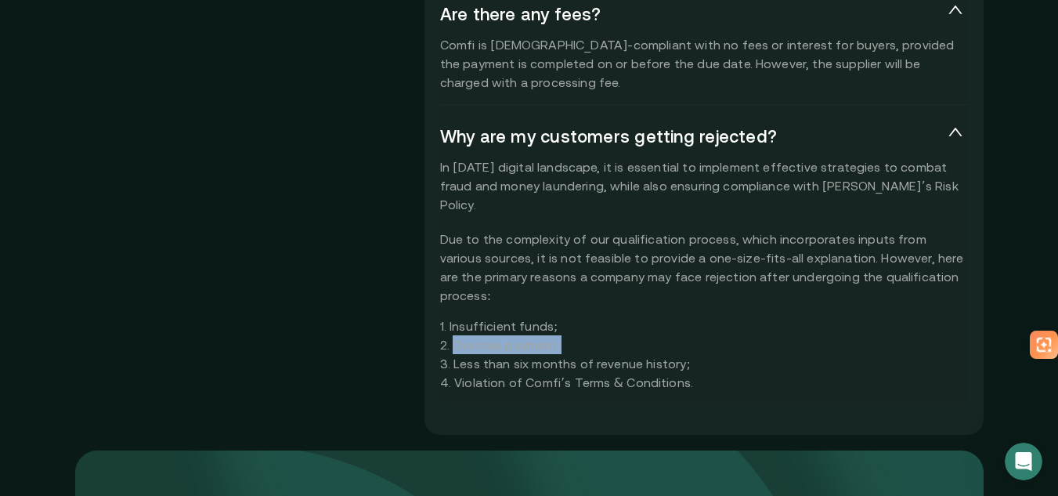
drag, startPoint x: 544, startPoint y: 304, endPoint x: 646, endPoint y: 304, distance: 102.6
click at [646, 304] on div "In [DATE] digital landscape, it is essential to implement effective strategies …" at bounding box center [704, 274] width 528 height 234
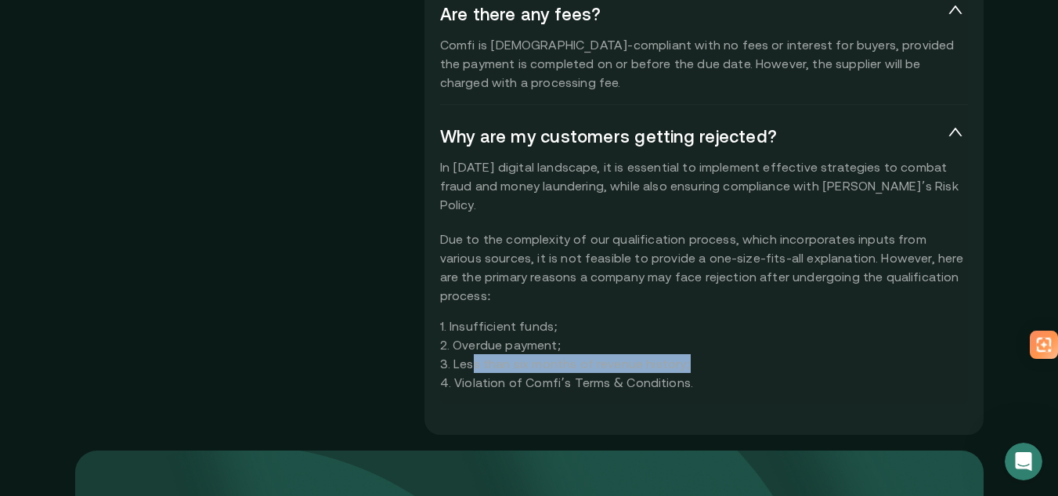
drag, startPoint x: 479, startPoint y: 331, endPoint x: 759, endPoint y: 327, distance: 279.6
click at [758, 327] on div "In [DATE] digital landscape, it is essential to implement effective strategies …" at bounding box center [704, 274] width 528 height 234
click at [760, 327] on div "In [DATE] digital landscape, it is essential to implement effective strategies …" at bounding box center [704, 274] width 528 height 234
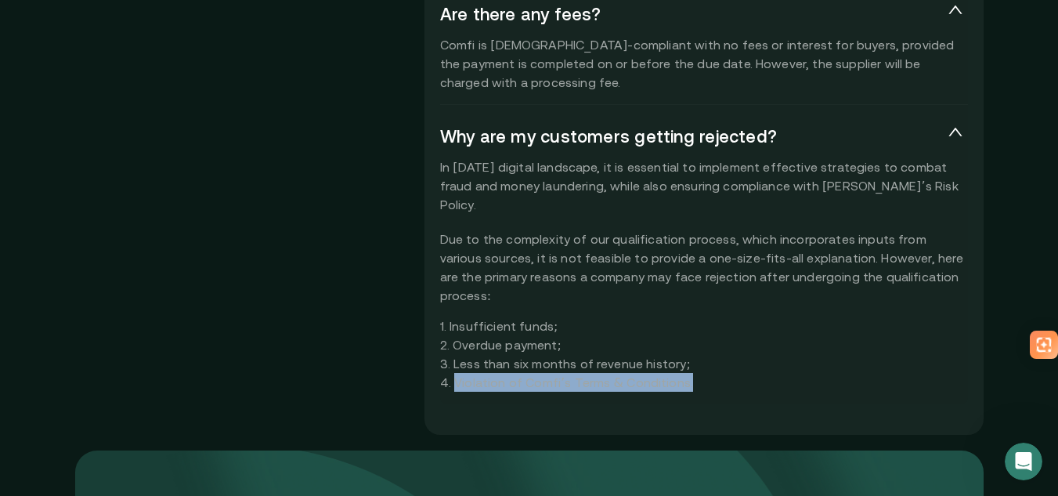
drag, startPoint x: 457, startPoint y: 352, endPoint x: 756, endPoint y: 351, distance: 299.2
click at [751, 352] on div "In [DATE] digital landscape, it is essential to implement effective strategies …" at bounding box center [704, 274] width 528 height 234
click at [756, 351] on div "In [DATE] digital landscape, it is essential to implement effective strategies …" at bounding box center [704, 274] width 528 height 234
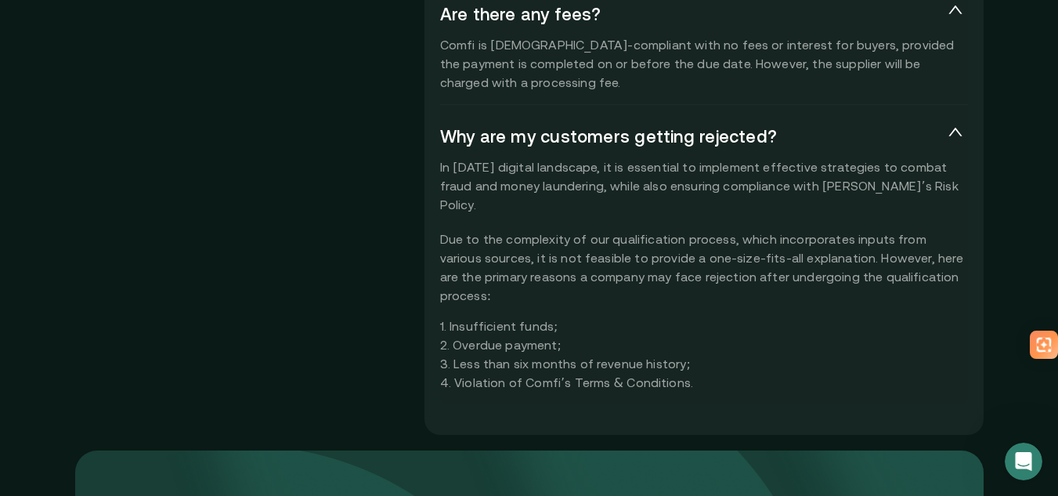
click at [964, 140] on div at bounding box center [955, 137] width 17 height 25
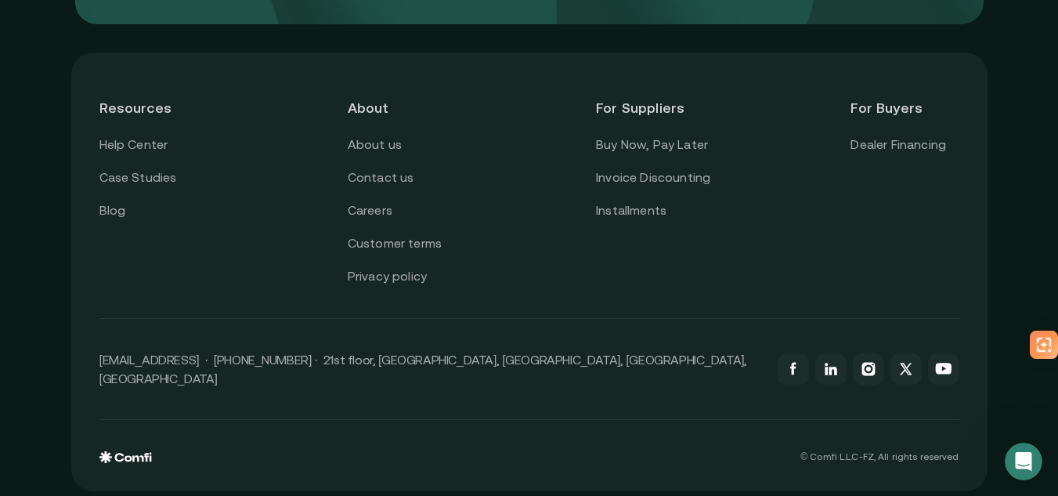
scroll to position [4568, 0]
click at [150, 172] on link "Case Studies" at bounding box center [138, 176] width 78 height 20
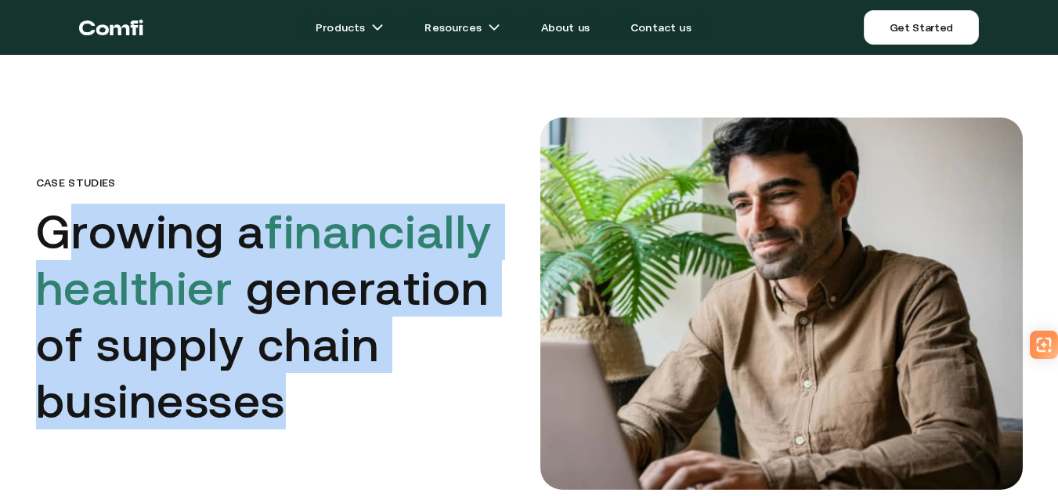
drag, startPoint x: 67, startPoint y: 251, endPoint x: 310, endPoint y: 413, distance: 291.9
click at [306, 414] on h1 "Growing a financially healthier generation of supply chain businesses" at bounding box center [277, 317] width 482 height 226
click at [312, 411] on h1 "Growing a financially healthier generation of supply chain businesses" at bounding box center [277, 317] width 482 height 226
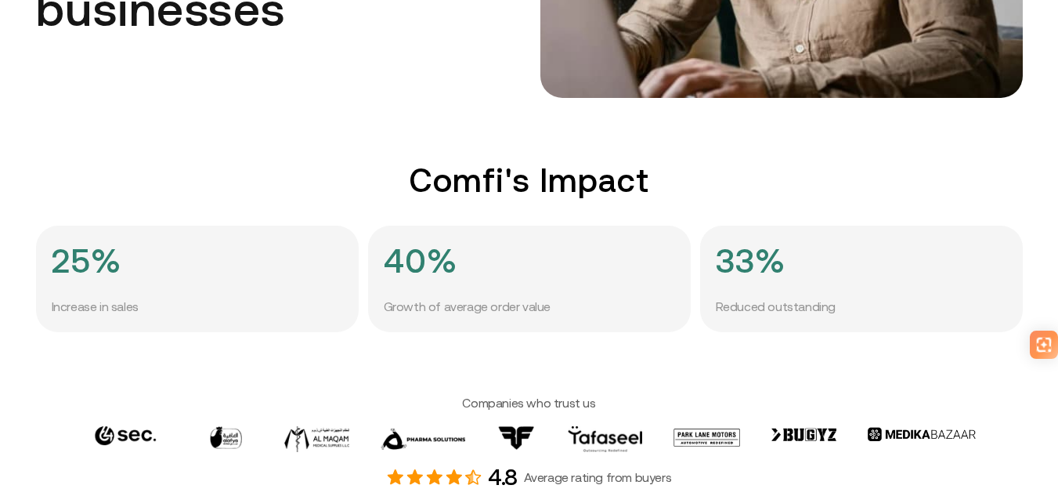
scroll to position [470, 0]
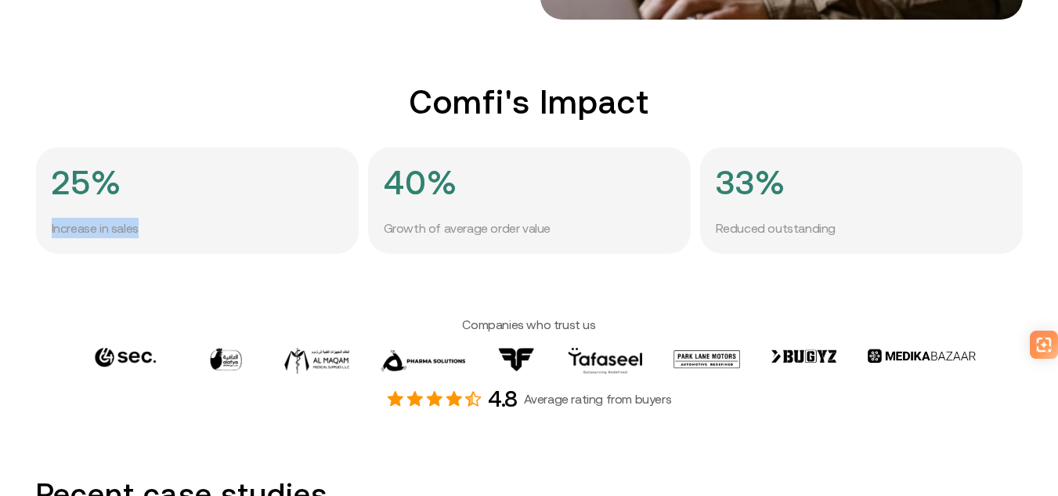
drag, startPoint x: 56, startPoint y: 230, endPoint x: 174, endPoint y: 225, distance: 118.4
click at [171, 226] on div "25% Increase in sales" at bounding box center [197, 200] width 323 height 107
click at [179, 225] on div "25% Increase in sales" at bounding box center [197, 200] width 323 height 107
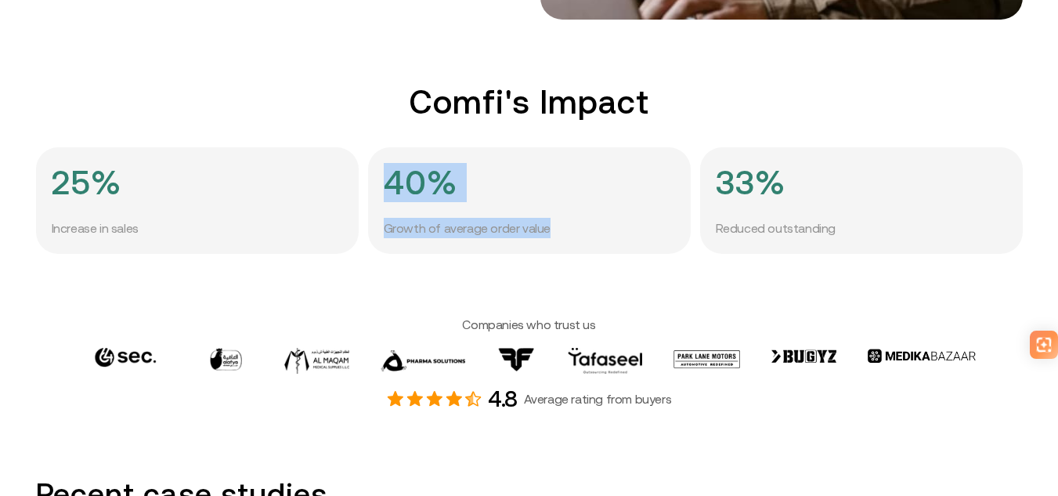
drag, startPoint x: 381, startPoint y: 224, endPoint x: 600, endPoint y: 233, distance: 218.7
click at [600, 233] on div "25% Increase in sales 40% Growth of average order value 33% Reduced outstanding" at bounding box center [529, 200] width 987 height 107
click at [602, 233] on div "40% Growth of average order value" at bounding box center [529, 200] width 323 height 107
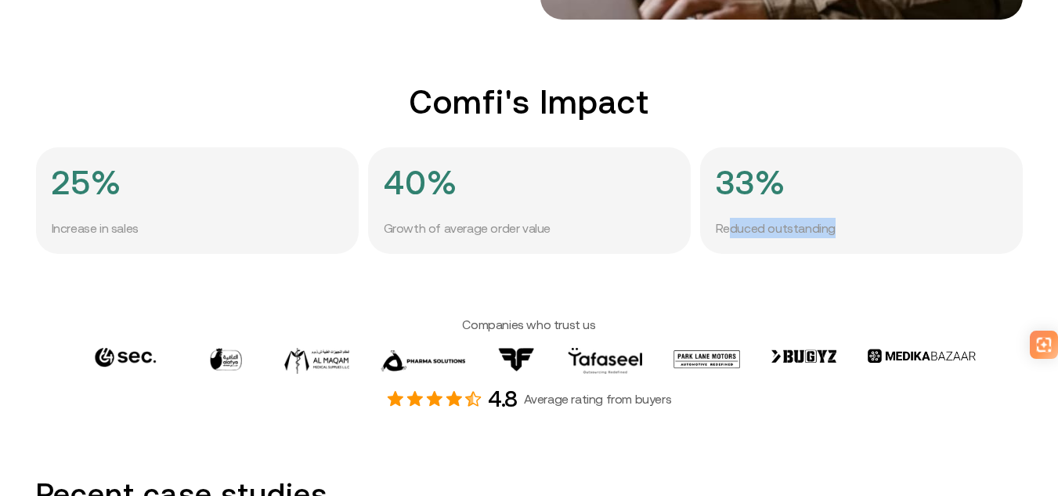
drag, startPoint x: 740, startPoint y: 217, endPoint x: 910, endPoint y: 234, distance: 170.8
click at [910, 234] on div "33% Reduced outstanding" at bounding box center [861, 200] width 323 height 107
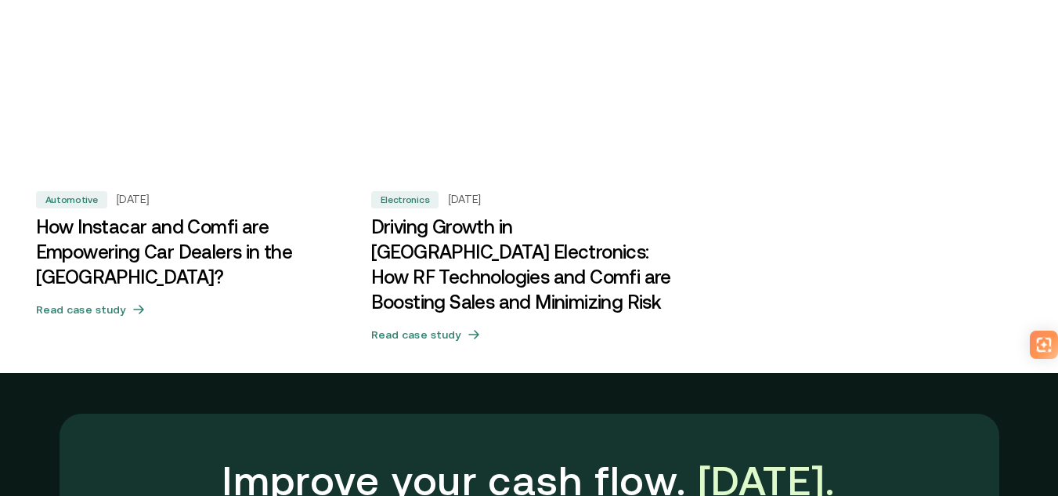
scroll to position [1018, 0]
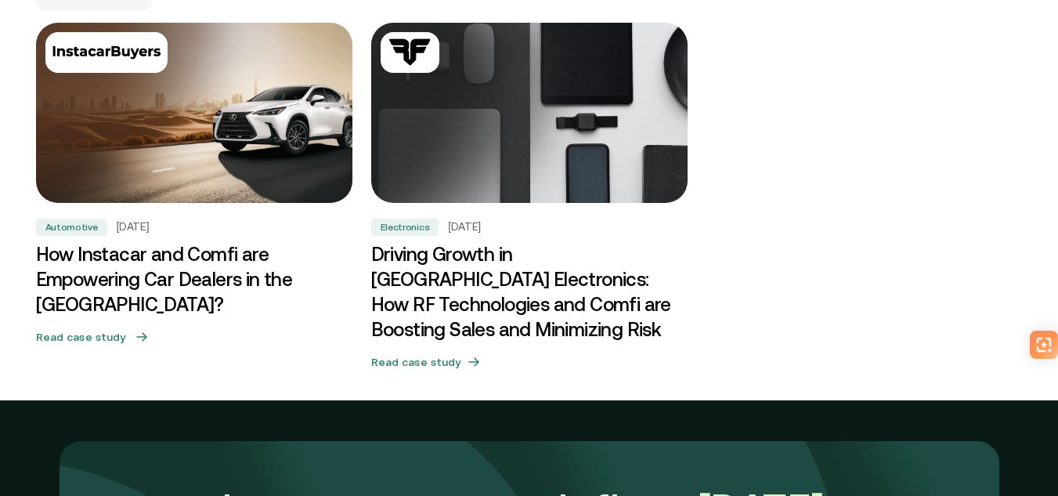
click at [132, 280] on h3 "How Instacar and Comfi are Empowering Car Dealers in the UAE?" at bounding box center [194, 279] width 316 height 75
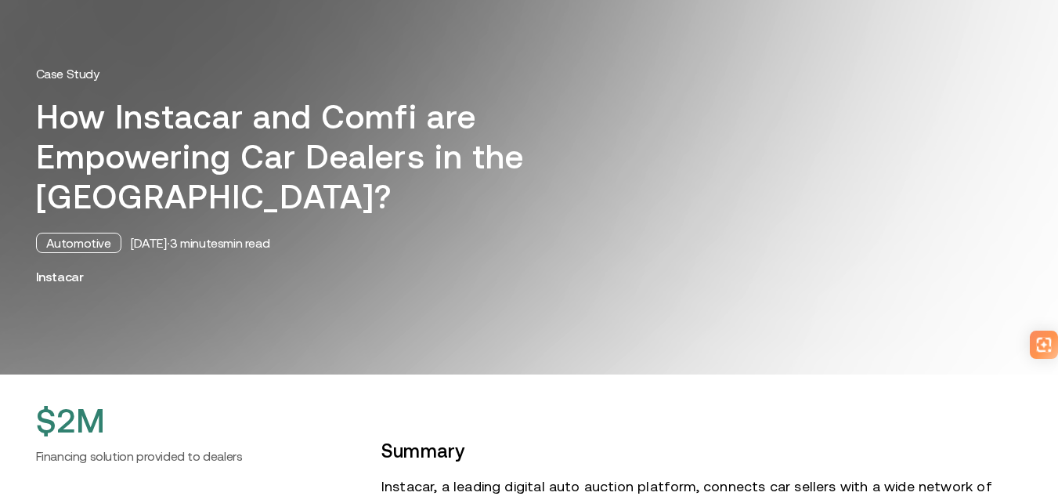
scroll to position [78, 0]
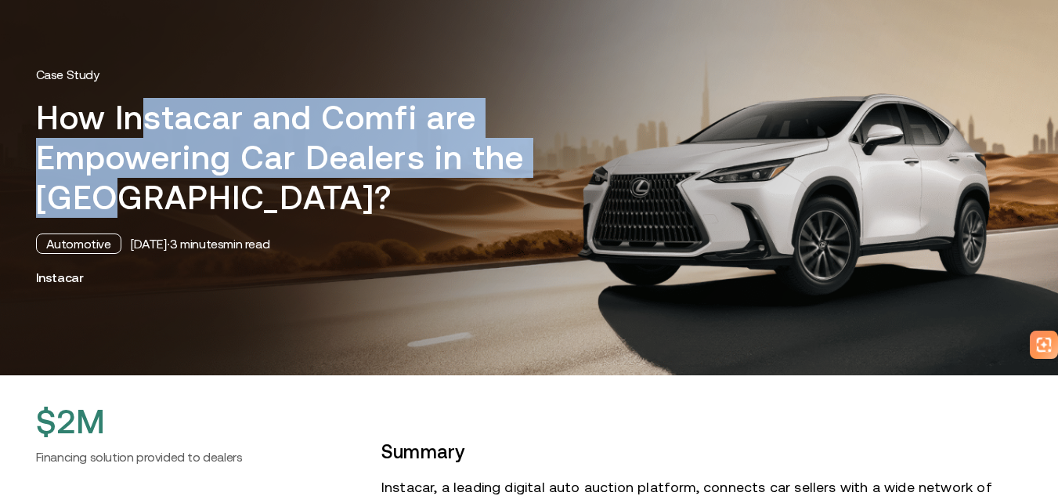
drag, startPoint x: 199, startPoint y: 133, endPoint x: 415, endPoint y: 193, distance: 224.4
click at [394, 192] on h1 "How Instacar and Comfi are Empowering Car Dealers in the UAE?" at bounding box center [316, 158] width 560 height 120
click at [415, 193] on h1 "How Instacar and Comfi are Empowering Car Dealers in the UAE?" at bounding box center [316, 158] width 560 height 120
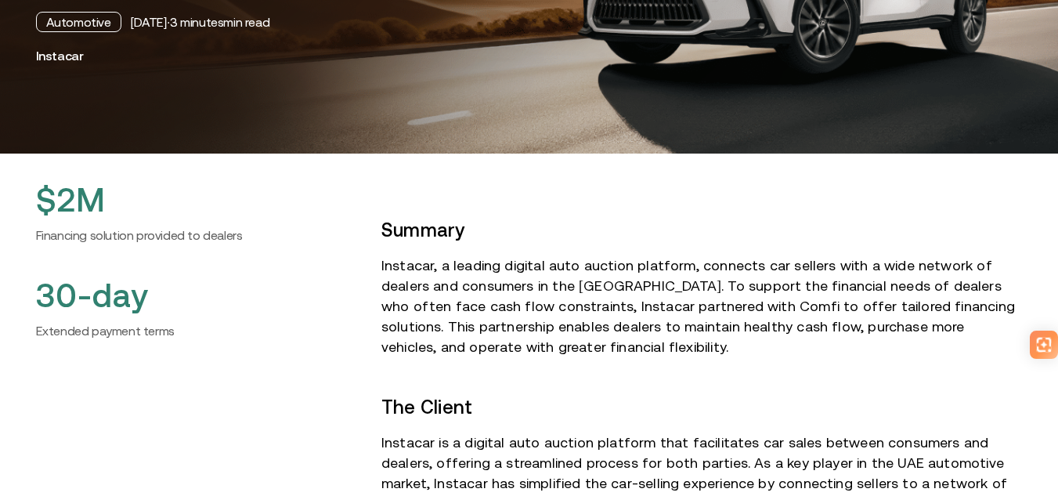
scroll to position [313, 0]
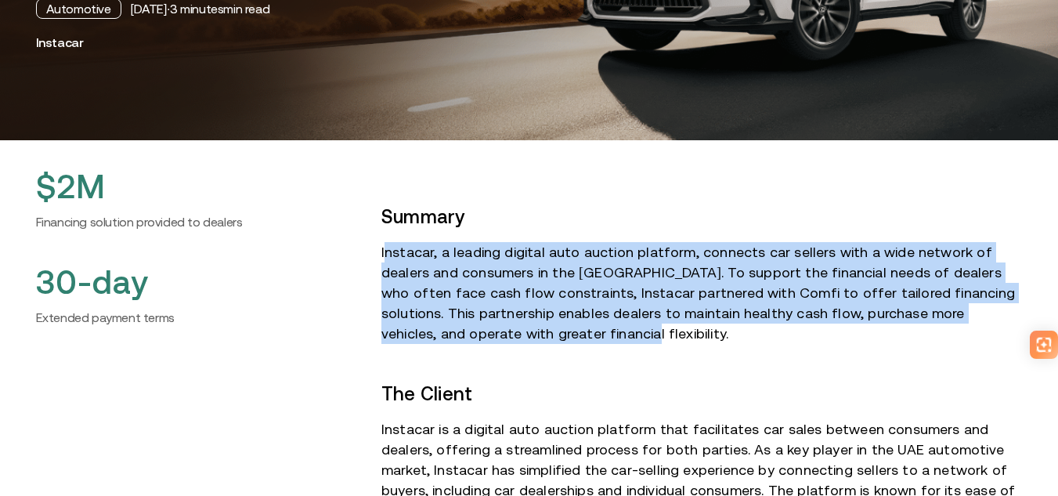
drag, startPoint x: 388, startPoint y: 253, endPoint x: 659, endPoint y: 345, distance: 286.1
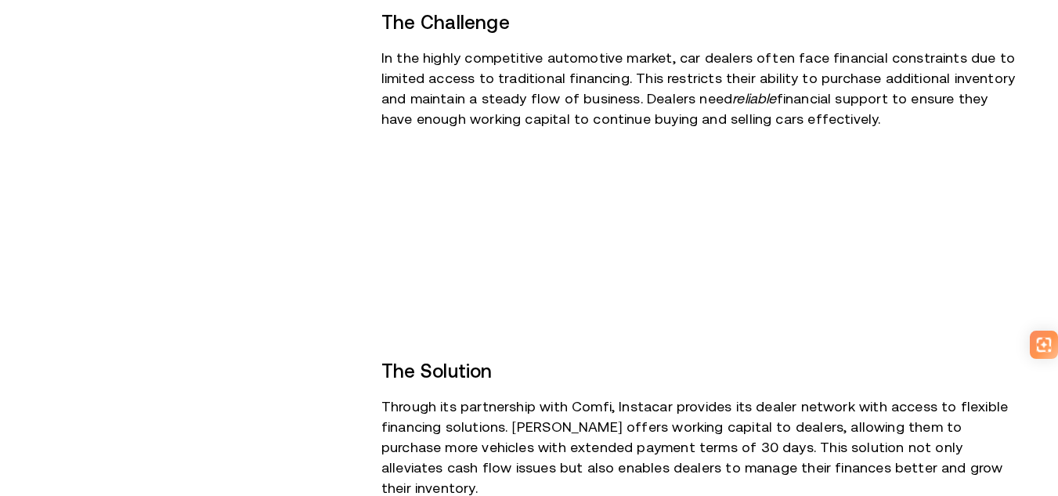
scroll to position [705, 0]
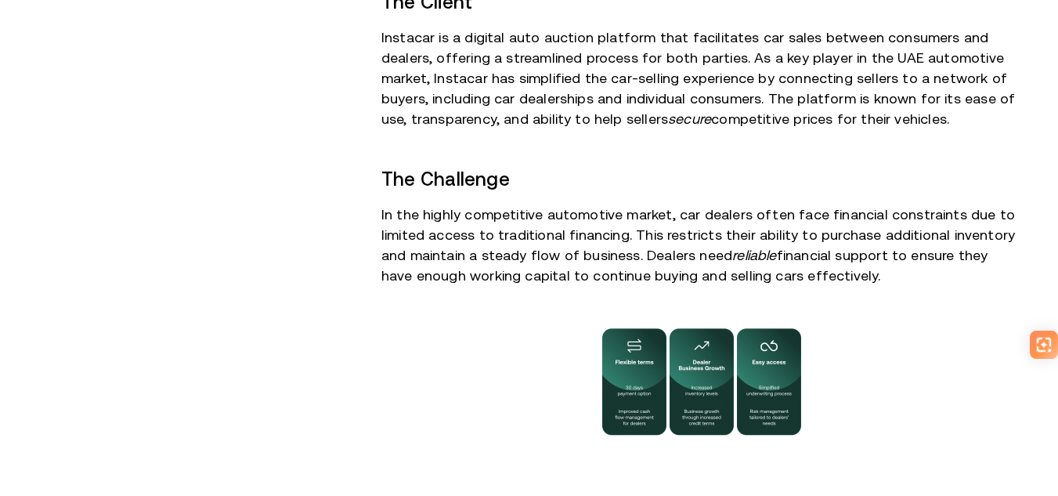
drag, startPoint x: 397, startPoint y: 211, endPoint x: 912, endPoint y: 276, distance: 519.3
click at [910, 276] on p "In the highly competitive automotive market, car dealers often face financial c…" at bounding box center [701, 244] width 641 height 81
click at [912, 276] on p "In the highly competitive automotive market, car dealers often face financial c…" at bounding box center [701, 244] width 641 height 81
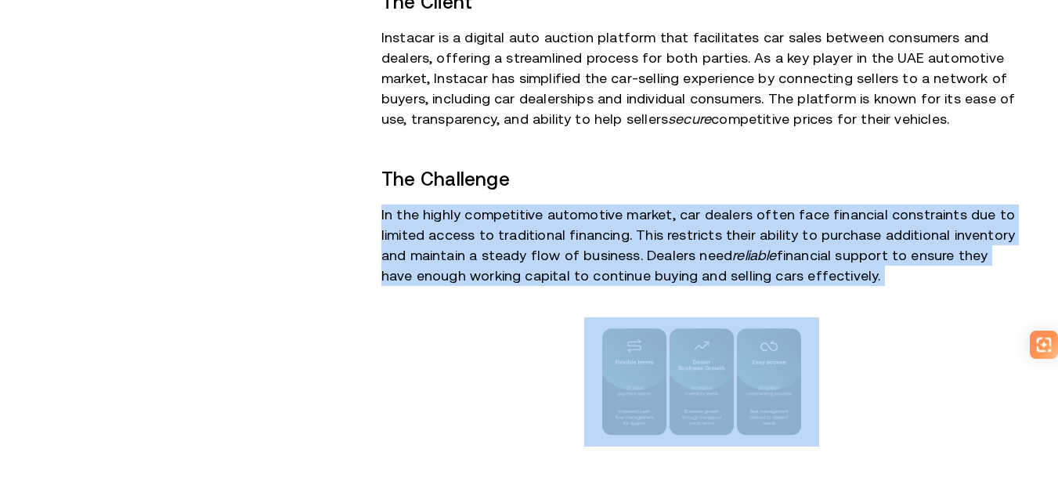
click at [912, 276] on p "In the highly competitive automotive market, car dealers often face financial c…" at bounding box center [701, 244] width 641 height 81
click at [738, 236] on p "In the highly competitive automotive market, car dealers often face financial c…" at bounding box center [701, 244] width 641 height 81
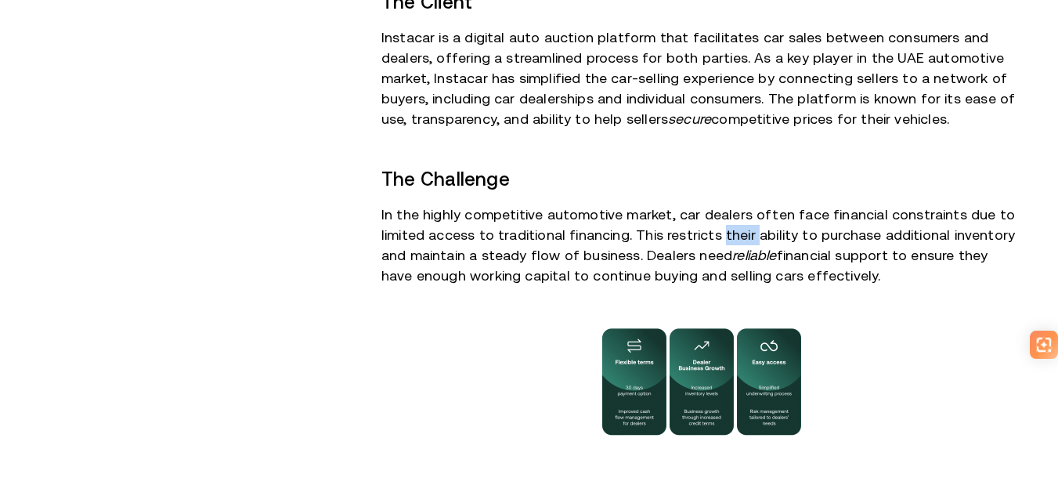
click at [738, 236] on p "In the highly competitive automotive market, car dealers often face financial c…" at bounding box center [701, 244] width 641 height 81
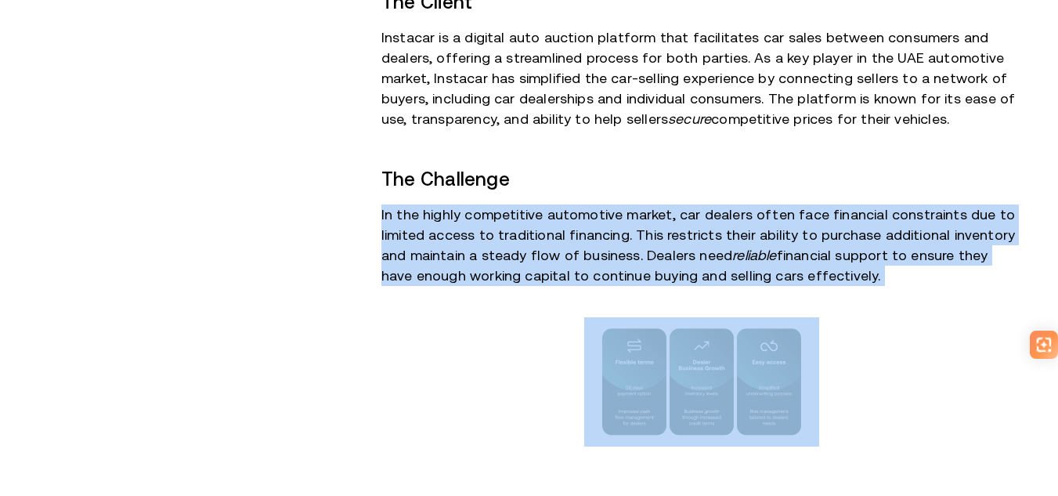
click at [738, 236] on p "In the highly competitive automotive market, car dealers often face financial c…" at bounding box center [701, 244] width 641 height 81
click at [749, 213] on p "In the highly competitive automotive market, car dealers often face financial c…" at bounding box center [701, 244] width 641 height 81
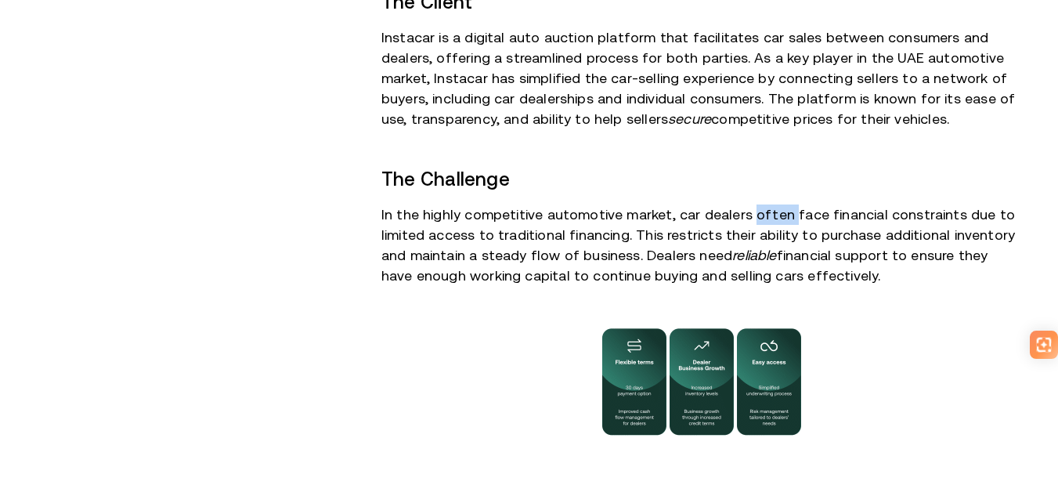
click at [749, 213] on p "In the highly competitive automotive market, car dealers often face financial c…" at bounding box center [701, 244] width 641 height 81
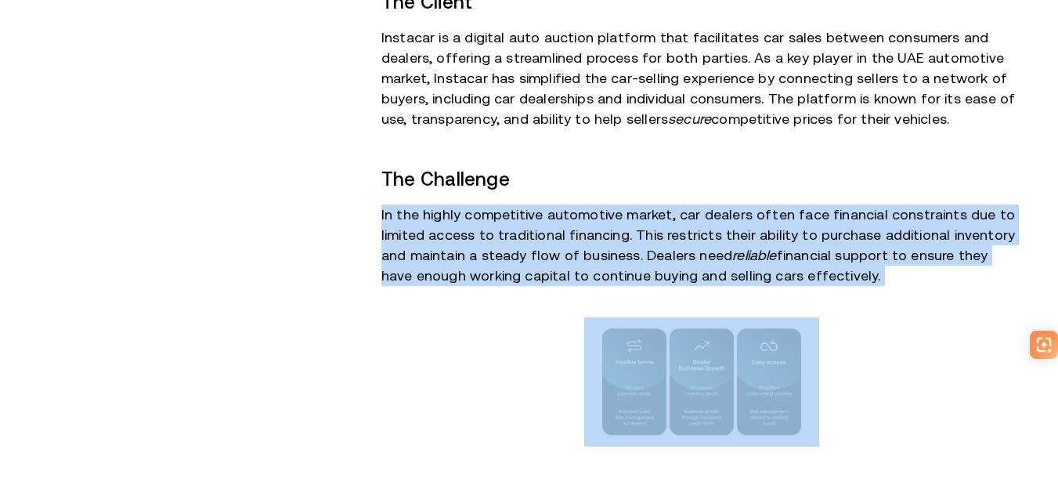
click at [749, 213] on p "In the highly competitive automotive market, car dealers often face financial c…" at bounding box center [701, 244] width 641 height 81
click at [875, 211] on p "In the highly competitive automotive market, car dealers often face financial c…" at bounding box center [701, 244] width 641 height 81
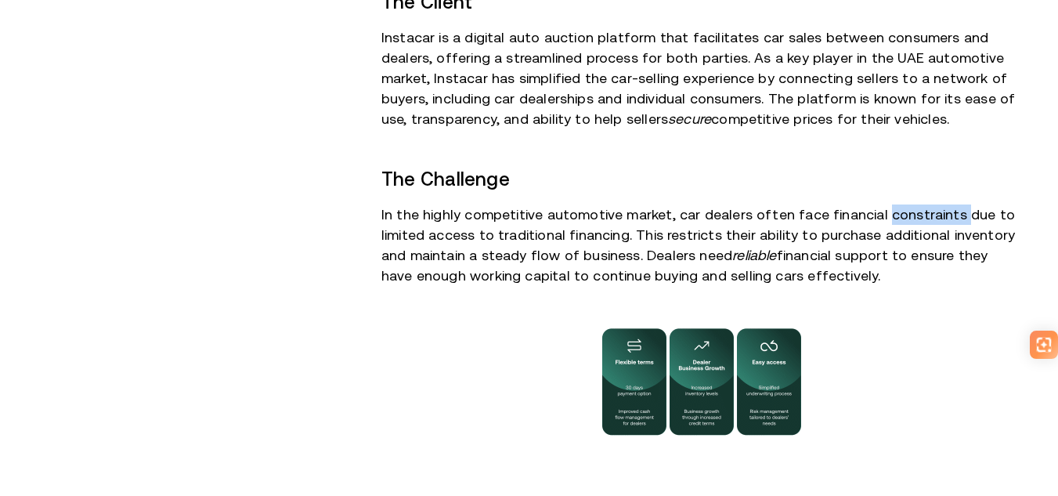
click at [875, 211] on p "In the highly competitive automotive market, car dealers often face financial c…" at bounding box center [701, 244] width 641 height 81
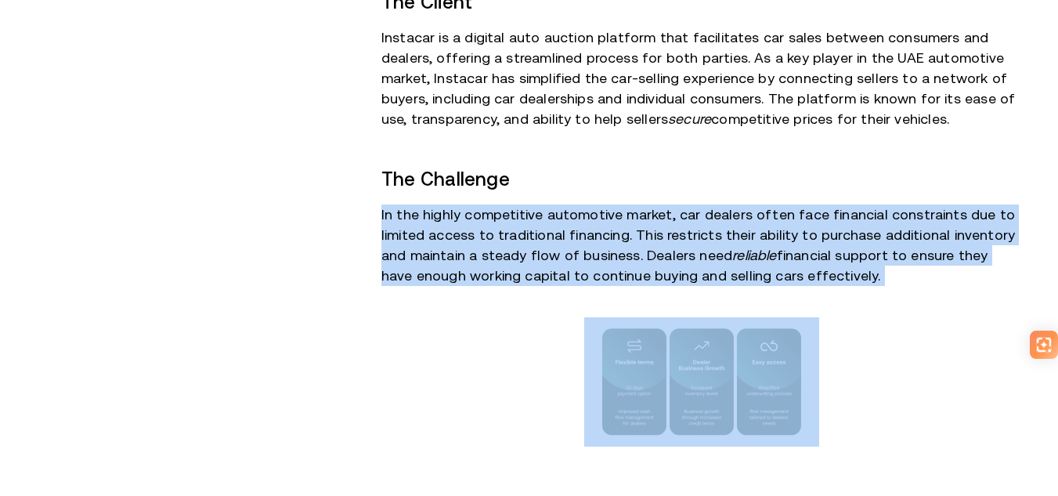
click at [875, 211] on p "In the highly competitive automotive market, car dealers often face financial c…" at bounding box center [701, 244] width 641 height 81
click at [800, 212] on p "In the highly competitive automotive market, car dealers often face financial c…" at bounding box center [701, 244] width 641 height 81
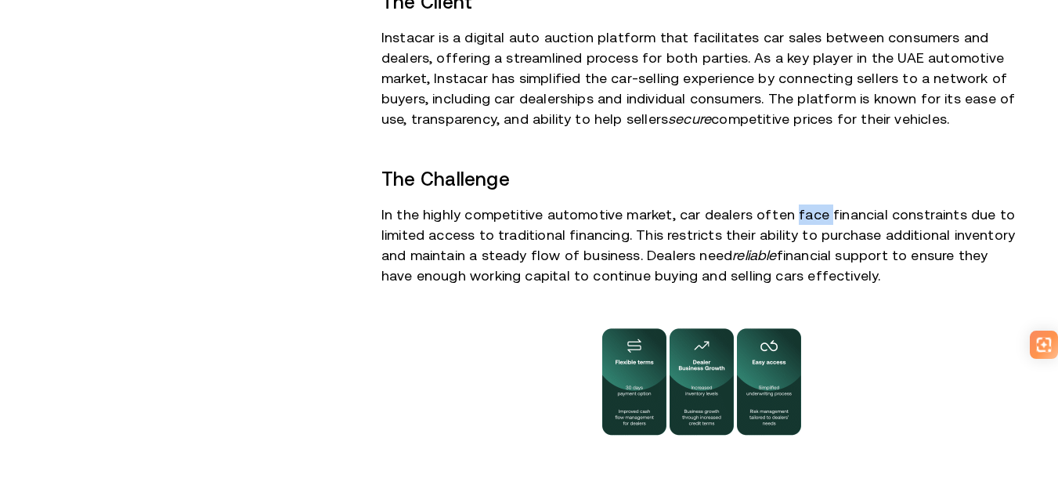
click at [800, 212] on p "In the highly competitive automotive market, car dealers often face financial c…" at bounding box center [701, 244] width 641 height 81
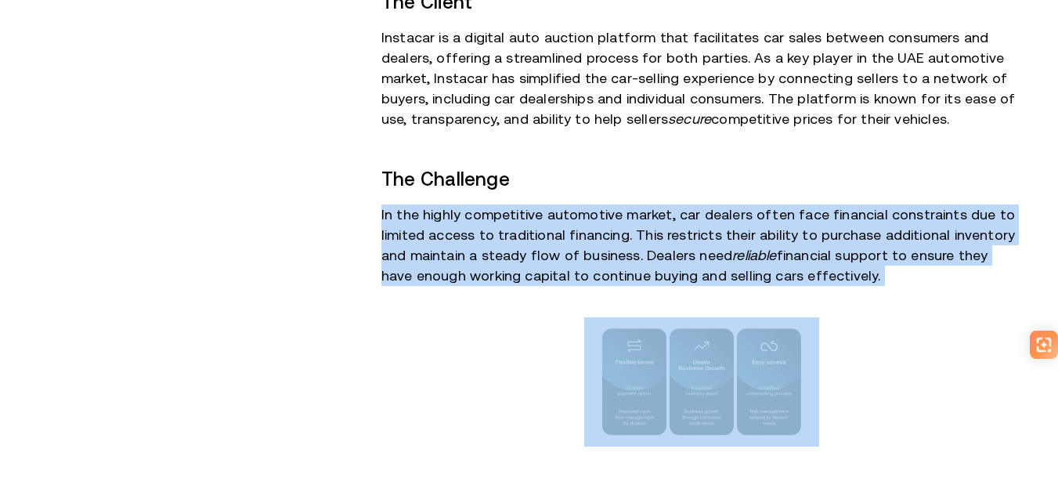
click at [800, 212] on p "In the highly competitive automotive market, car dealers often face financial c…" at bounding box center [701, 244] width 641 height 81
click at [617, 222] on p "In the highly competitive automotive market, car dealers often face financial c…" at bounding box center [701, 244] width 641 height 81
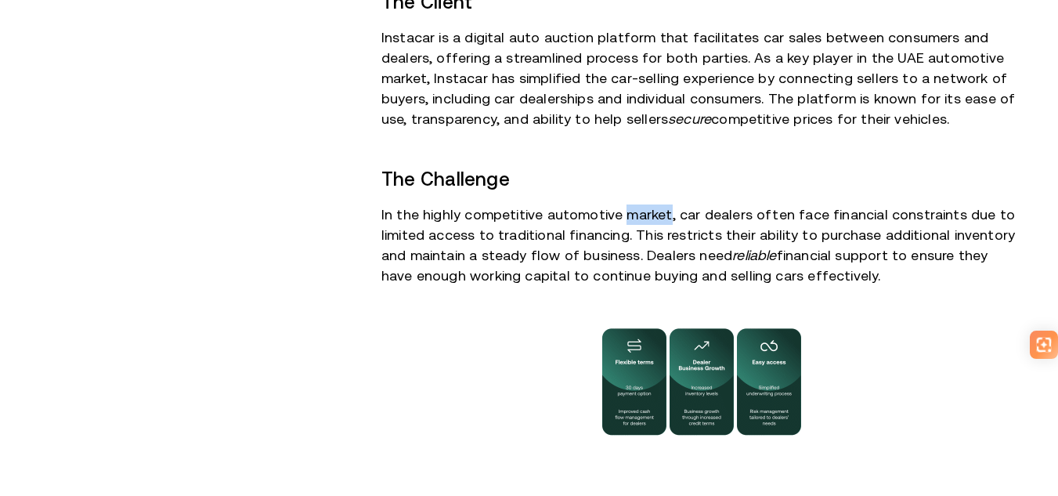
click at [617, 222] on p "In the highly competitive automotive market, car dealers often face financial c…" at bounding box center [701, 244] width 641 height 81
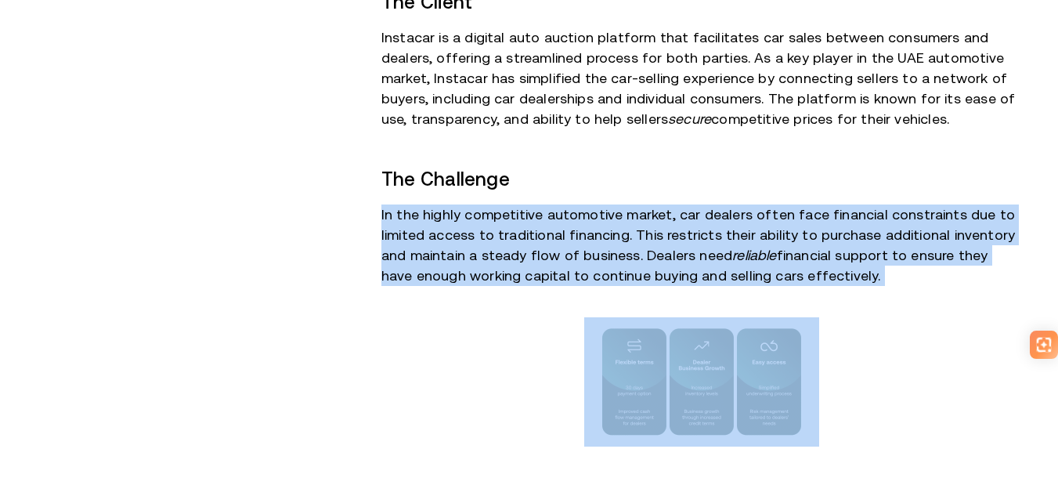
click at [617, 222] on p "In the highly competitive automotive market, car dealers often face financial c…" at bounding box center [701, 244] width 641 height 81
click at [671, 238] on p "In the highly competitive automotive market, car dealers often face financial c…" at bounding box center [701, 244] width 641 height 81
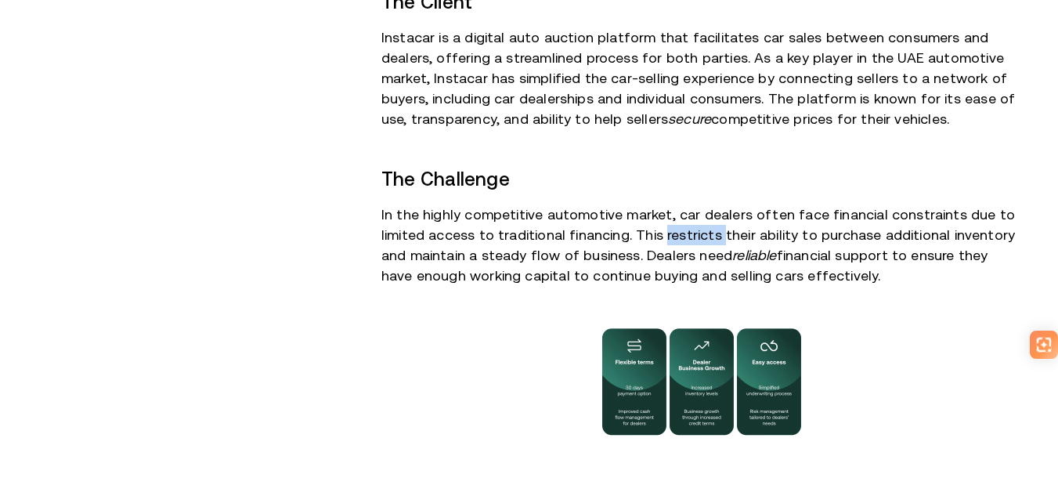
click at [671, 238] on p "In the highly competitive automotive market, car dealers often face financial c…" at bounding box center [701, 244] width 641 height 81
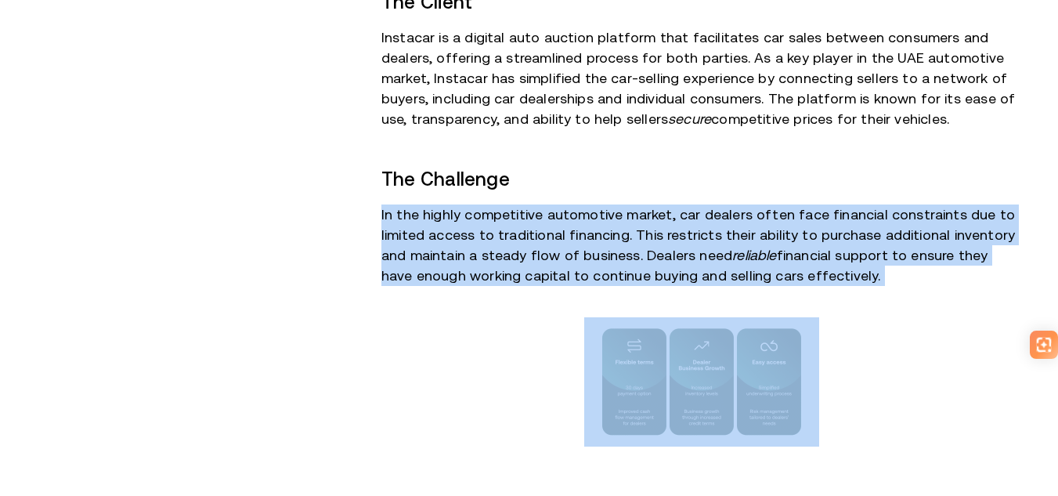
click at [671, 238] on p "In the highly competitive automotive market, car dealers often face financial c…" at bounding box center [701, 244] width 641 height 81
click at [782, 241] on p "In the highly competitive automotive market, car dealers often face financial c…" at bounding box center [701, 244] width 641 height 81
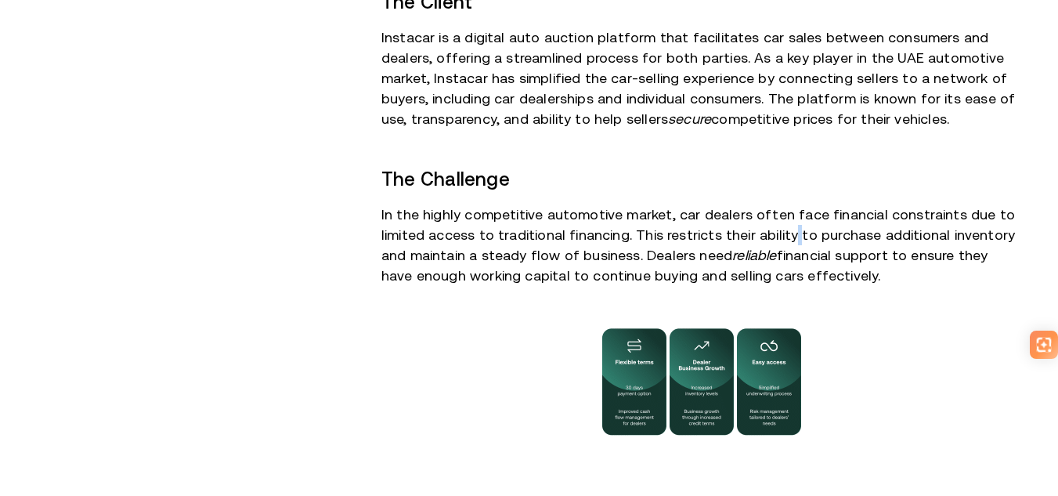
click at [782, 241] on p "In the highly competitive automotive market, car dealers often face financial c…" at bounding box center [701, 244] width 641 height 81
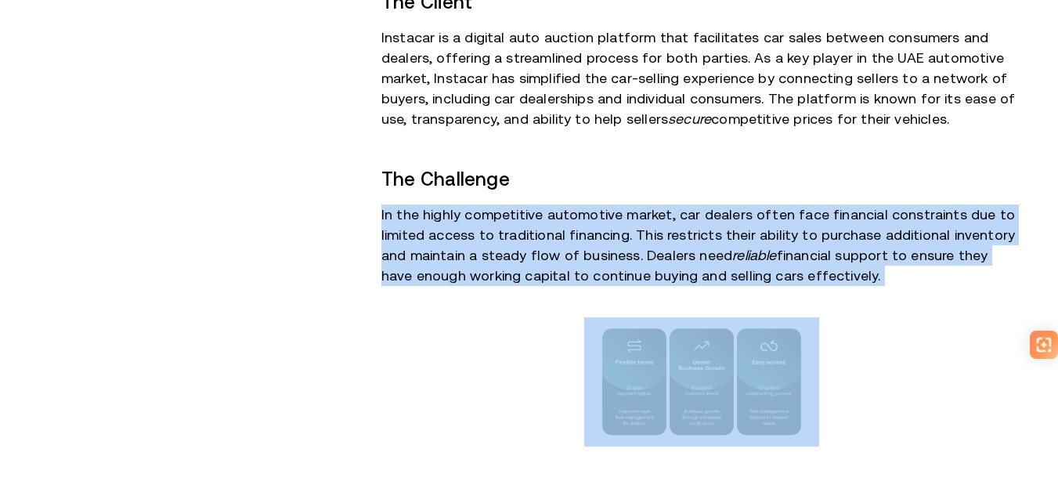
click at [782, 241] on p "In the highly competitive automotive market, car dealers often face financial c…" at bounding box center [701, 244] width 641 height 81
click at [906, 255] on p "In the highly competitive automotive market, car dealers often face financial c…" at bounding box center [701, 244] width 641 height 81
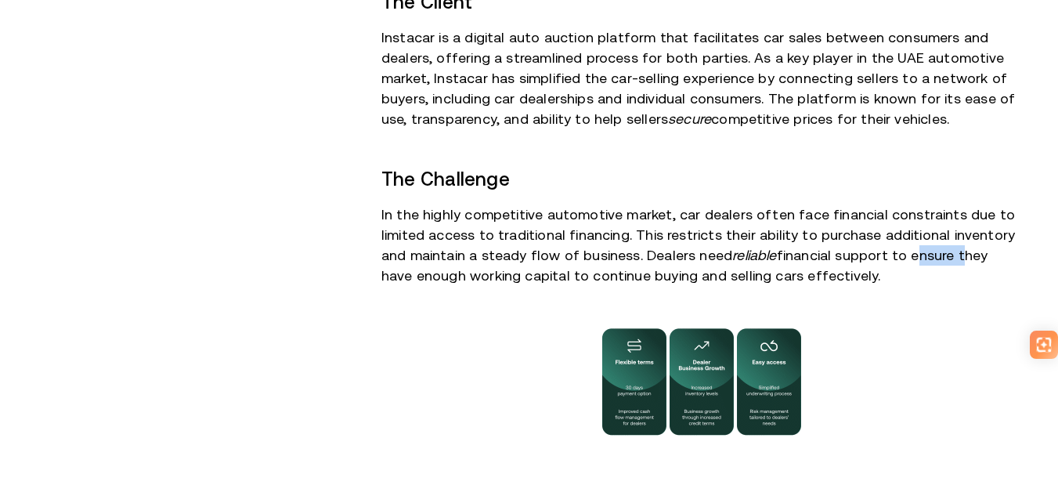
click at [906, 255] on p "In the highly competitive automotive market, car dealers often face financial c…" at bounding box center [701, 244] width 641 height 81
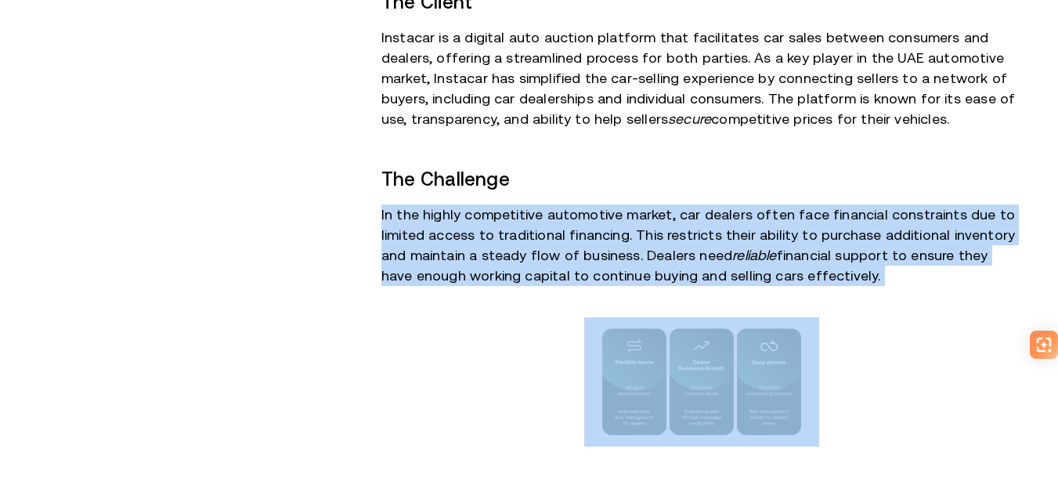
click at [906, 255] on p "In the highly competitive automotive market, car dealers often face financial c…" at bounding box center [701, 244] width 641 height 81
click at [824, 255] on p "In the highly competitive automotive market, car dealers often face financial c…" at bounding box center [701, 244] width 641 height 81
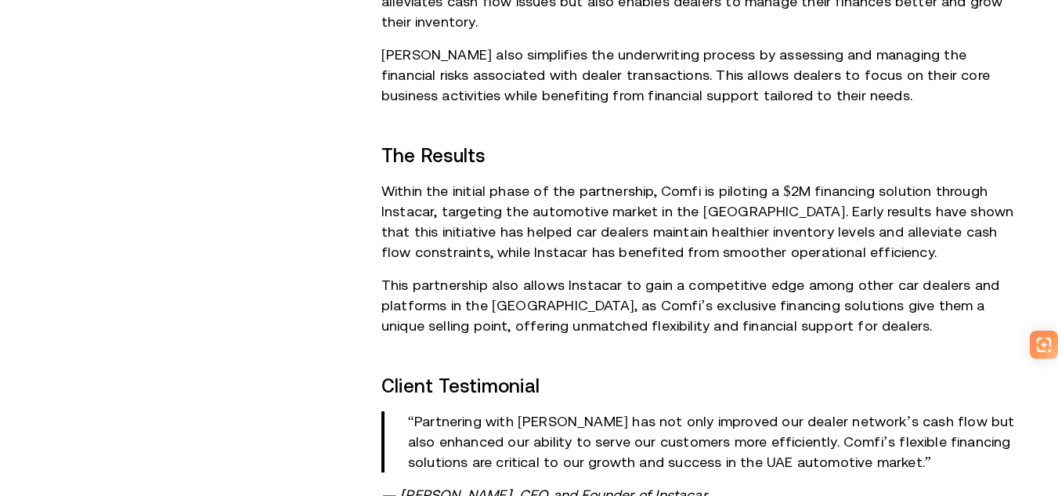
scroll to position [1331, 0]
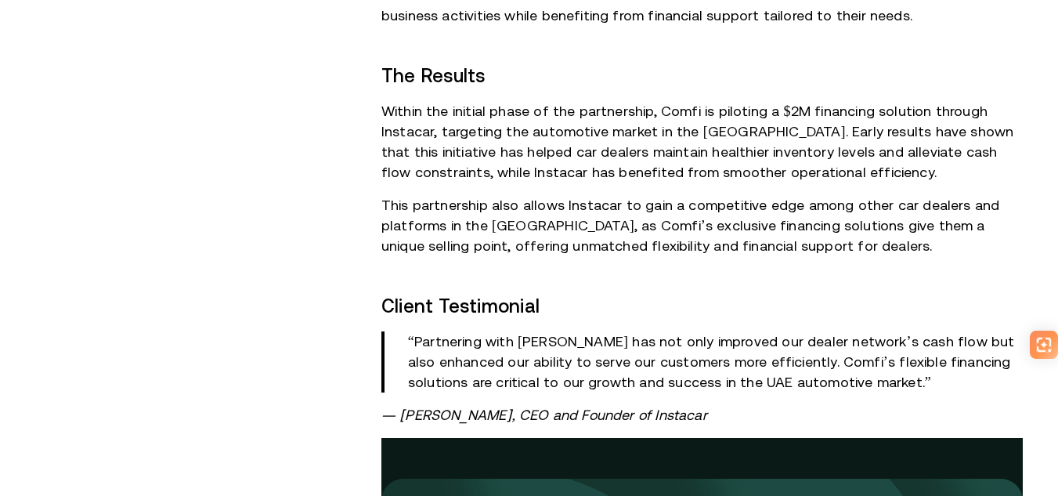
scroll to position [1566, 0]
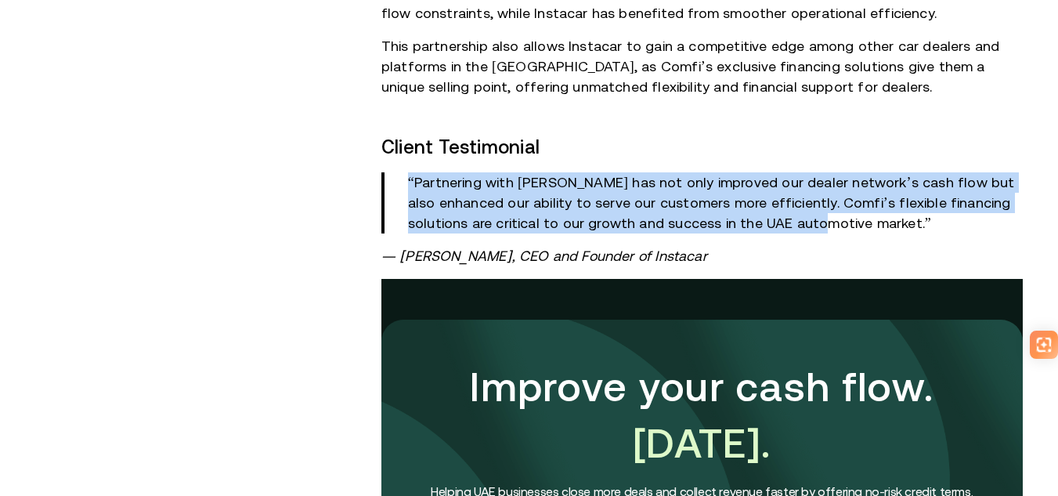
drag, startPoint x: 415, startPoint y: 169, endPoint x: 885, endPoint y: 195, distance: 470.6
click at [885, 195] on blockquote "“Partnering with Comfi has not only improved our dealer network’s cash flow but…" at bounding box center [701, 202] width 641 height 61
click at [887, 195] on p "“Partnering with Comfi has not only improved our dealer network’s cash flow but…" at bounding box center [715, 202] width 615 height 61
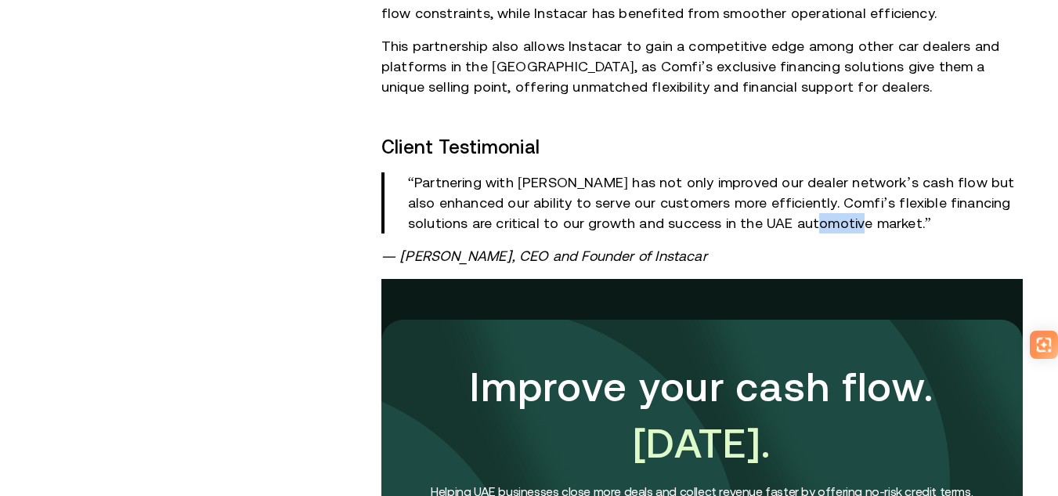
click at [887, 195] on p "“Partnering with Comfi has not only improved our dealer network’s cash flow but…" at bounding box center [715, 202] width 615 height 61
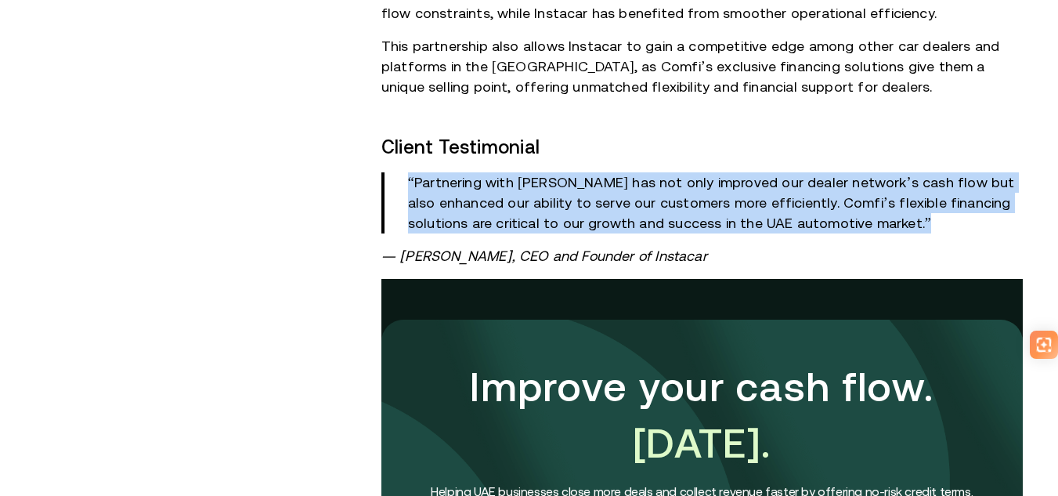
click at [887, 195] on p "“Partnering with Comfi has not only improved our dealer network’s cash flow but…" at bounding box center [715, 202] width 615 height 61
click at [760, 175] on p "“Partnering with Comfi has not only improved our dealer network’s cash flow but…" at bounding box center [715, 202] width 615 height 61
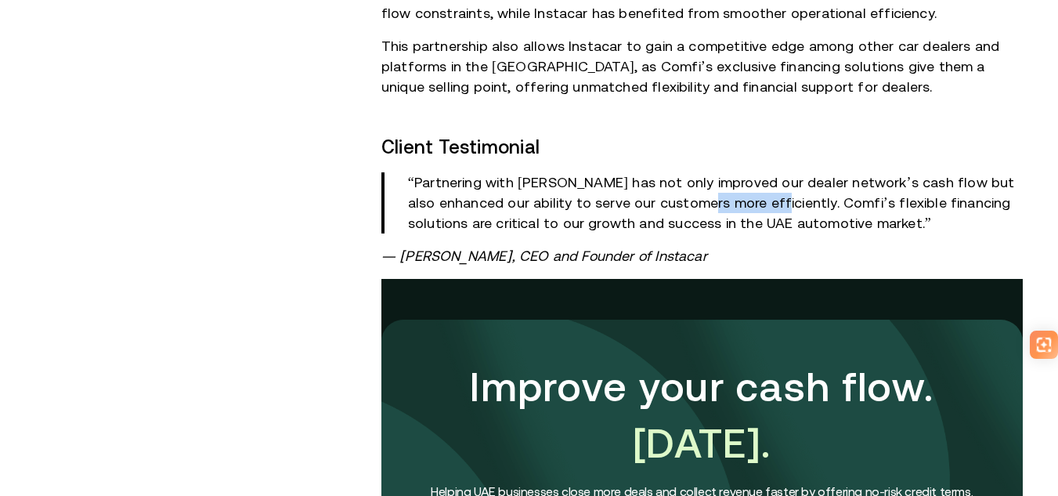
click at [760, 175] on p "“Partnering with Comfi has not only improved our dealer network’s cash flow but…" at bounding box center [715, 202] width 615 height 61
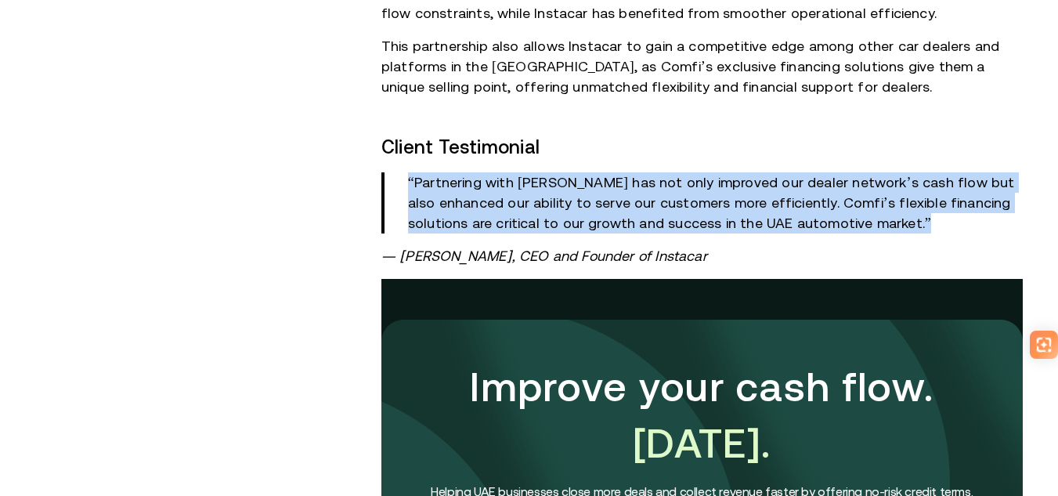
click at [760, 175] on p "“Partnering with Comfi has not only improved our dealer network’s cash flow but…" at bounding box center [715, 202] width 615 height 61
click at [925, 186] on p "“Partnering with Comfi has not only improved our dealer network’s cash flow but…" at bounding box center [715, 202] width 615 height 61
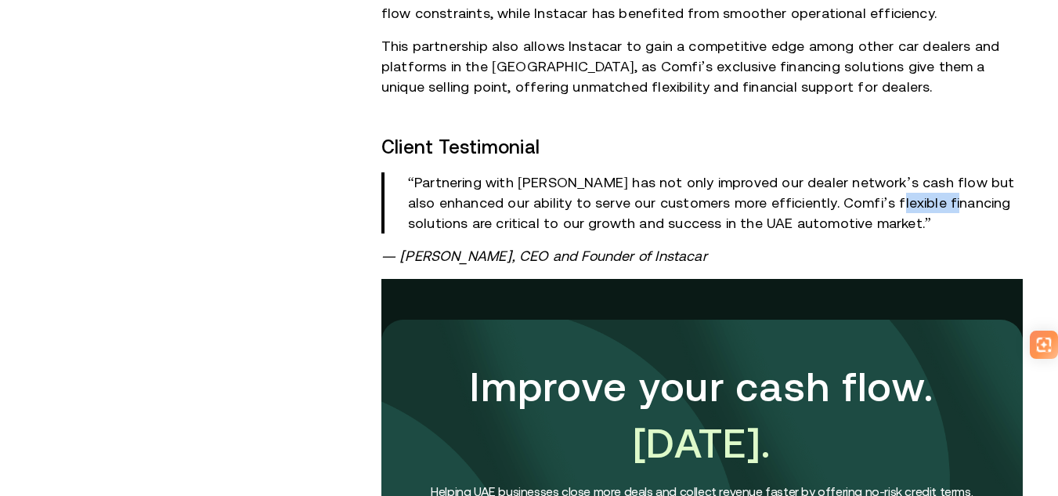
click at [925, 186] on p "“Partnering with Comfi has not only improved our dealer network’s cash flow but…" at bounding box center [715, 202] width 615 height 61
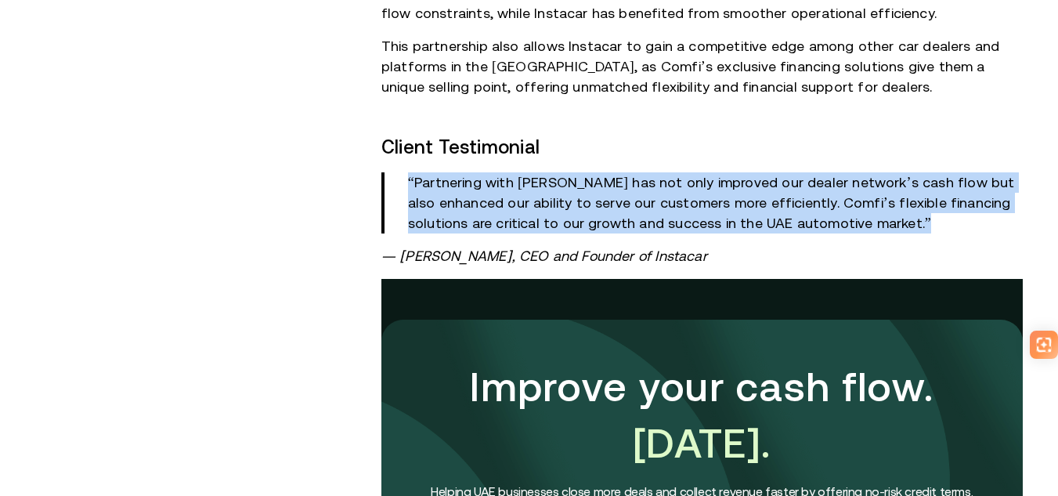
click at [925, 186] on p "“Partnering with Comfi has not only improved our dealer network’s cash flow but…" at bounding box center [715, 202] width 615 height 61
click at [799, 182] on p "“Partnering with Comfi has not only improved our dealer network’s cash flow but…" at bounding box center [715, 202] width 615 height 61
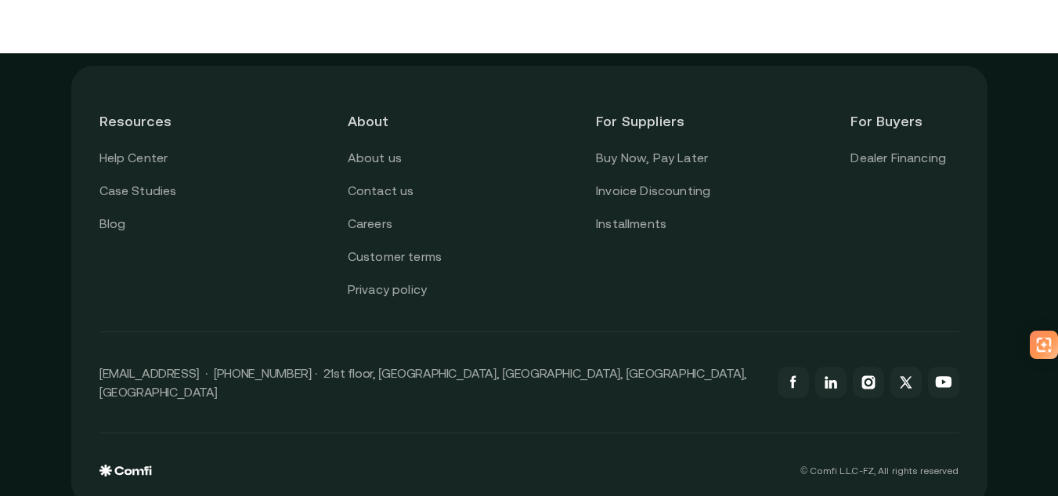
scroll to position [2619, 0]
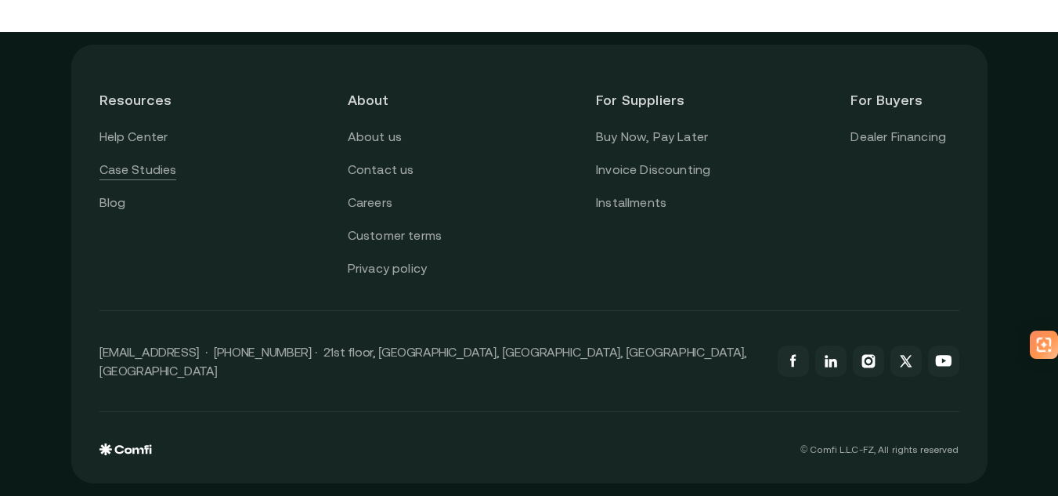
click at [135, 178] on link "Case Studies" at bounding box center [138, 170] width 78 height 20
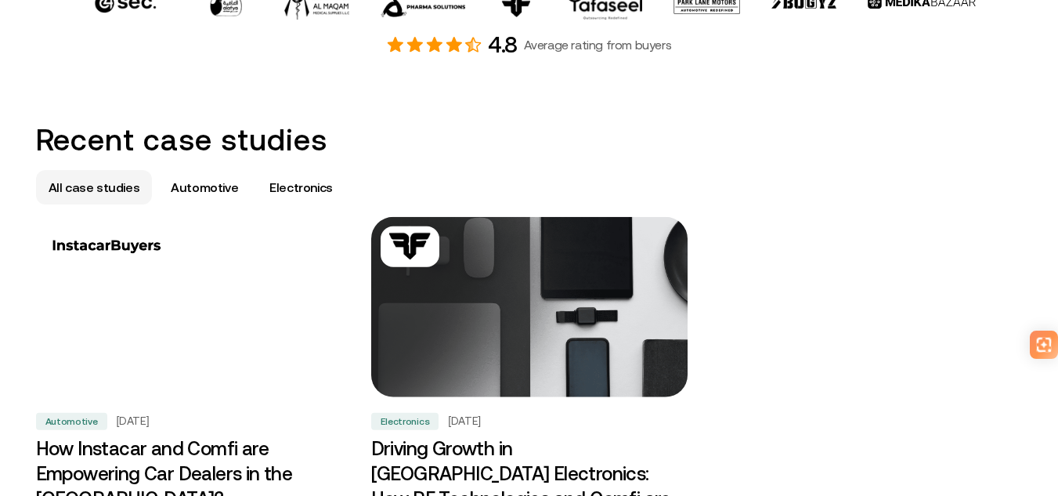
scroll to position [940, 0]
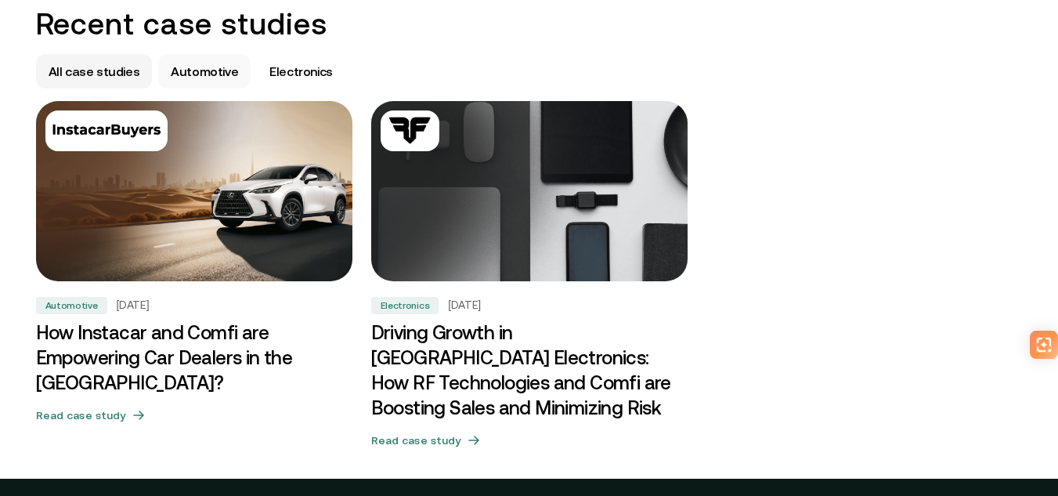
click at [203, 57] on div "Automotive" at bounding box center [204, 71] width 92 height 34
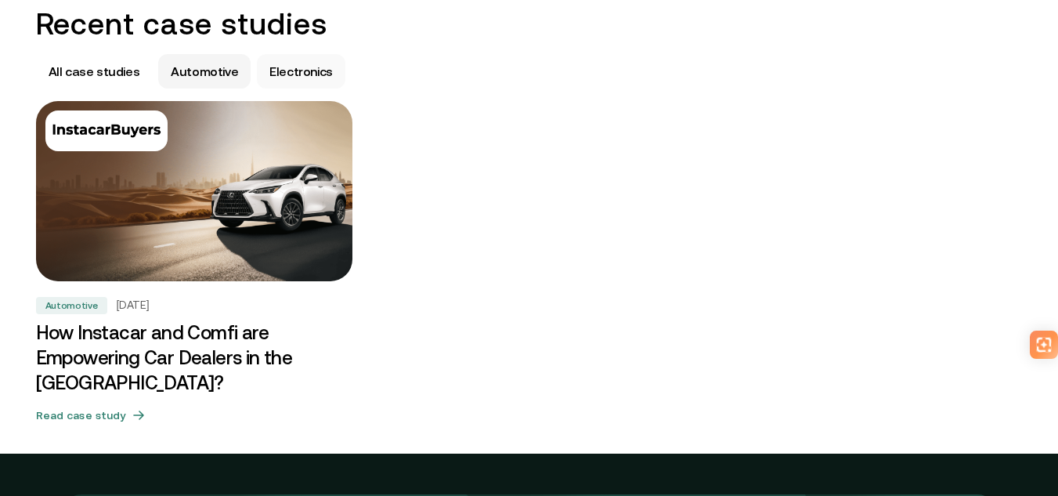
click at [279, 65] on p "Electronics" at bounding box center [300, 71] width 63 height 19
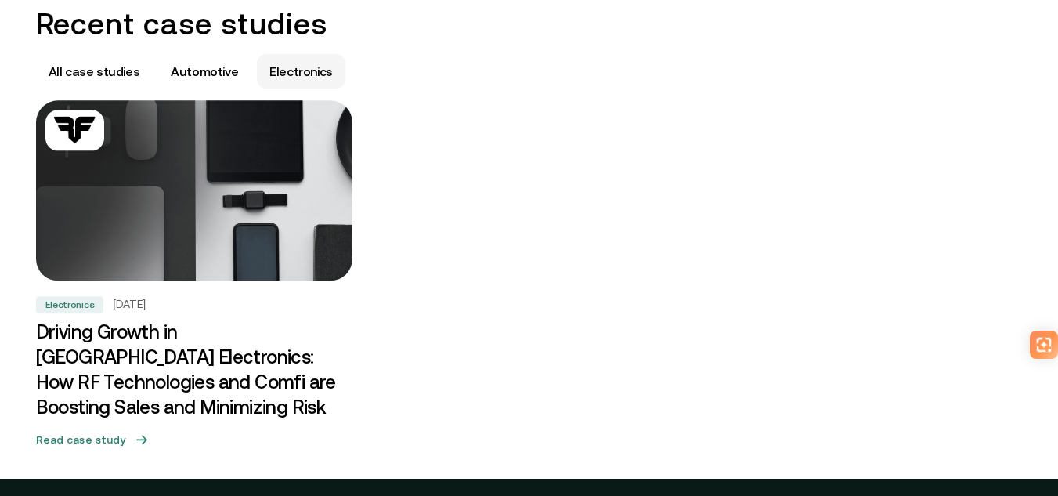
click at [98, 297] on div "Electronics" at bounding box center [70, 304] width 68 height 17
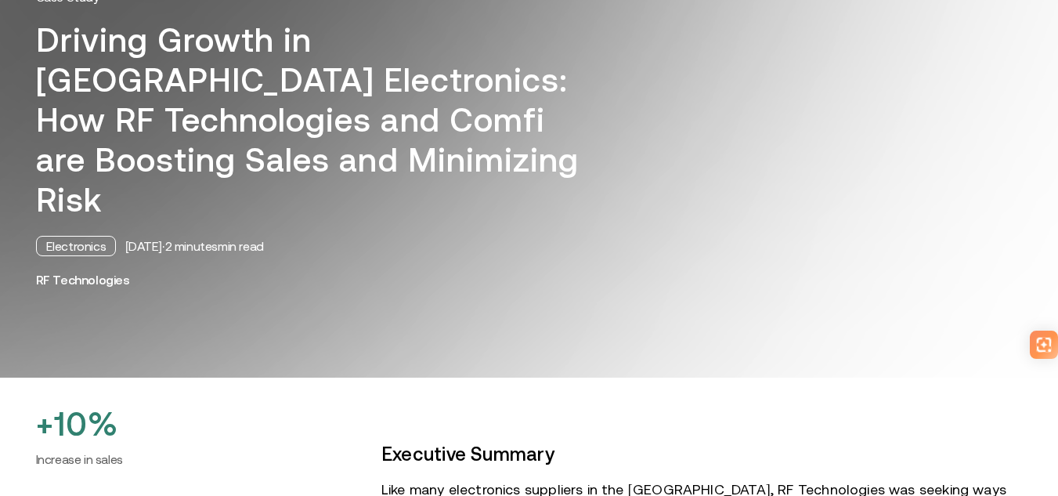
scroll to position [157, 0]
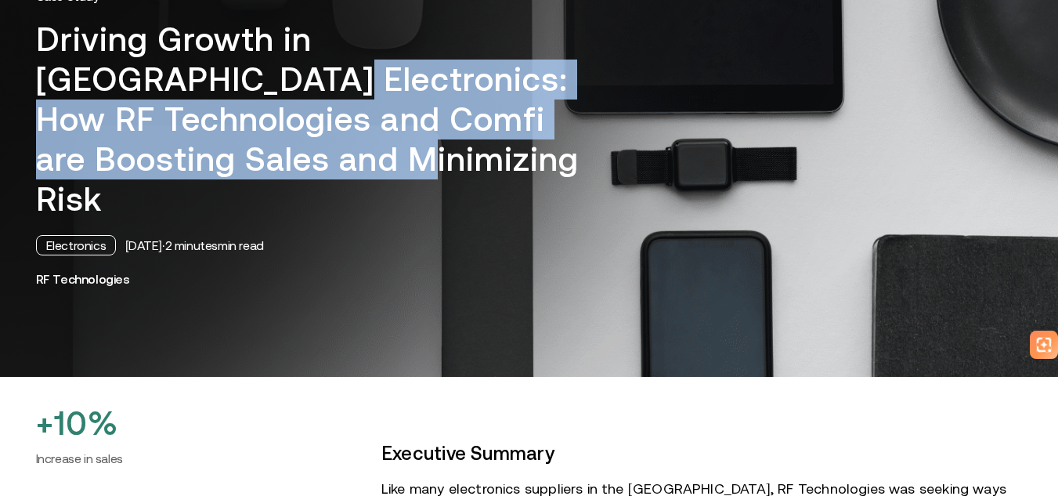
drag, startPoint x: 58, startPoint y: 78, endPoint x: 541, endPoint y: 176, distance: 493.2
click at [520, 172] on h1 "Driving Growth in UAE Electronics: How RF Technologies and Comfi are Boosting S…" at bounding box center [316, 120] width 560 height 200
click at [541, 176] on h1 "Driving Growth in UAE Electronics: How RF Technologies and Comfi are Boosting S…" at bounding box center [316, 120] width 560 height 200
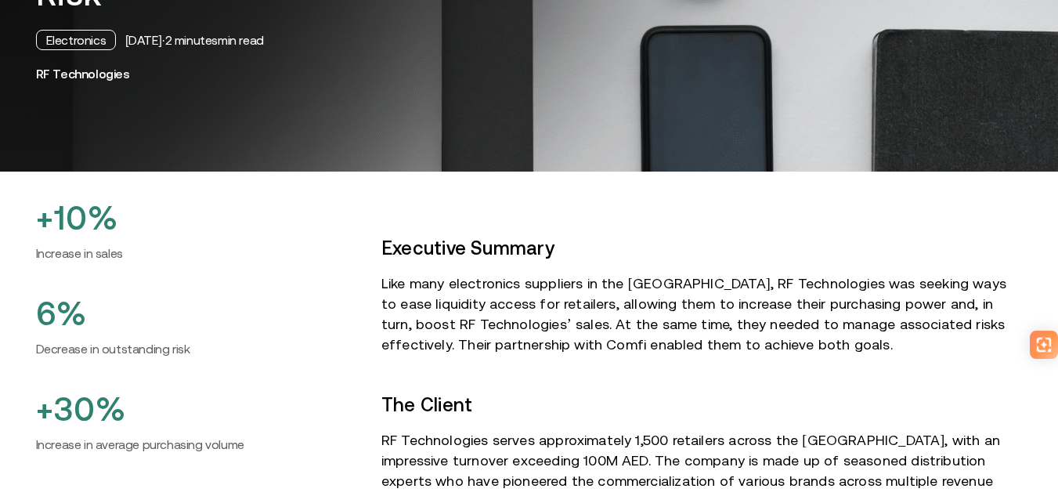
scroll to position [392, 0]
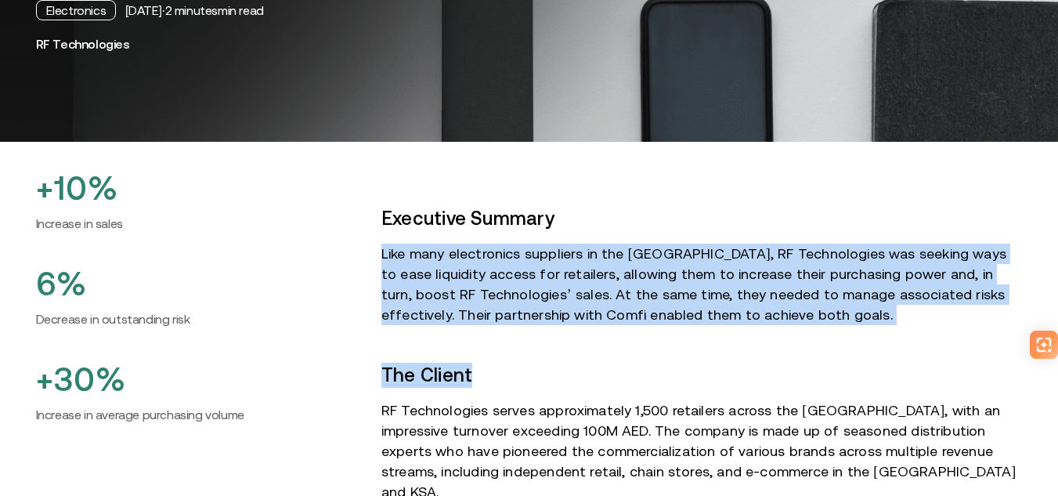
drag, startPoint x: 421, startPoint y: 221, endPoint x: 830, endPoint y: 295, distance: 415.5
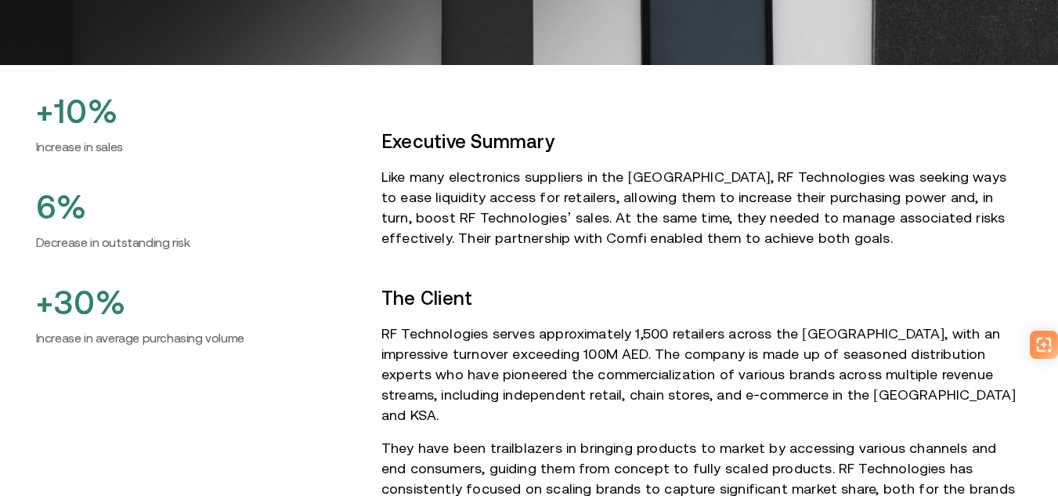
scroll to position [627, 0]
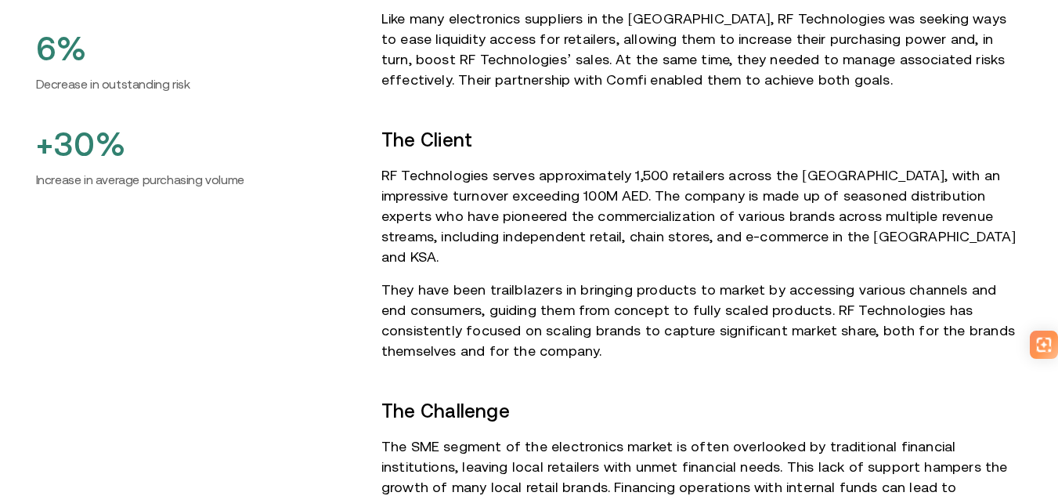
click at [621, 165] on p "RF Technologies serves approximately 1,500 retailers across the UAE, with an im…" at bounding box center [701, 216] width 641 height 102
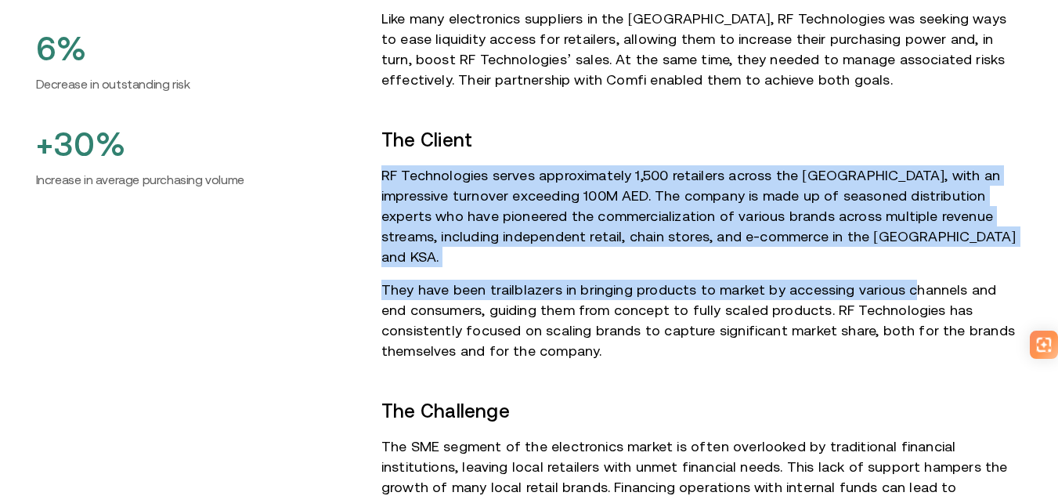
drag, startPoint x: 387, startPoint y: 132, endPoint x: 901, endPoint y: 215, distance: 520.4
click at [898, 200] on p "RF Technologies serves approximately 1,500 retailers across the UAE, with an im…" at bounding box center [701, 216] width 641 height 102
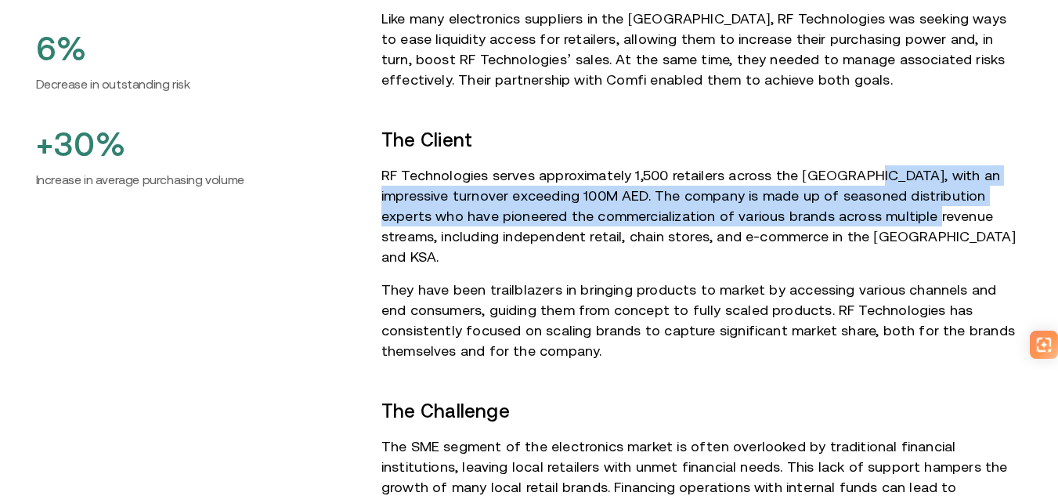
drag, startPoint x: 856, startPoint y: 125, endPoint x: 918, endPoint y: 188, distance: 88.1
click at [916, 185] on p "RF Technologies serves approximately 1,500 retailers across the UAE, with an im…" at bounding box center [701, 216] width 641 height 102
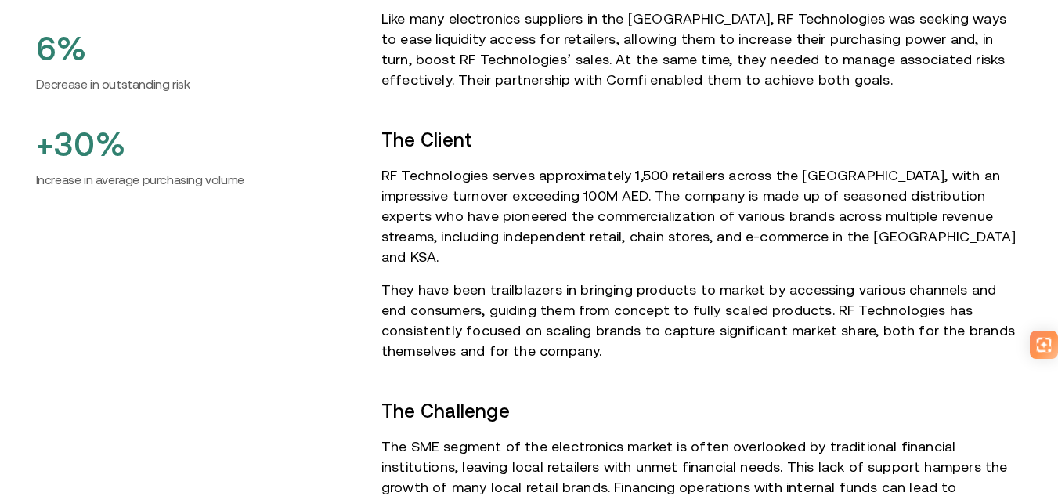
click at [918, 188] on p "RF Technologies serves approximately 1,500 retailers across the UAE, with an im…" at bounding box center [701, 216] width 641 height 102
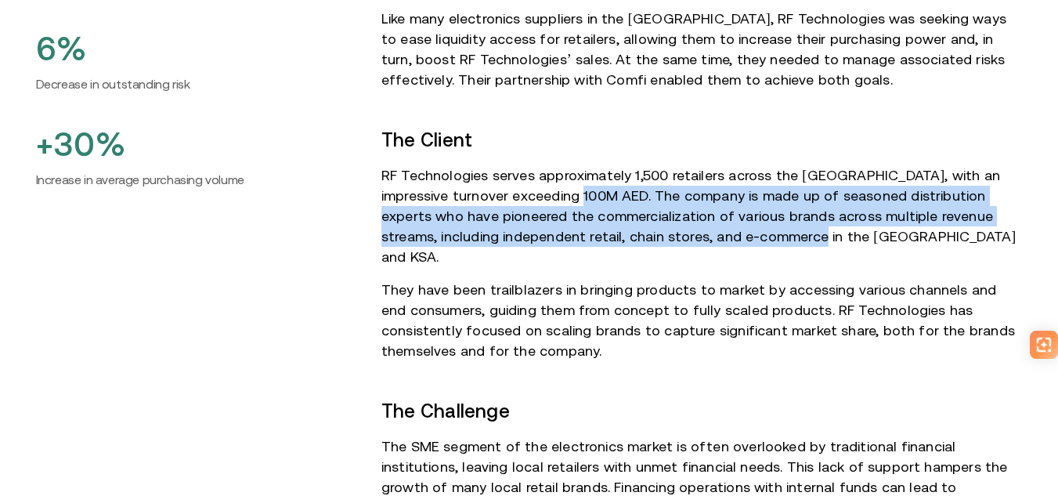
drag, startPoint x: 630, startPoint y: 167, endPoint x: 826, endPoint y: 197, distance: 198.0
click at [802, 197] on p "RF Technologies serves approximately 1,500 retailers across the UAE, with an im…" at bounding box center [701, 216] width 641 height 102
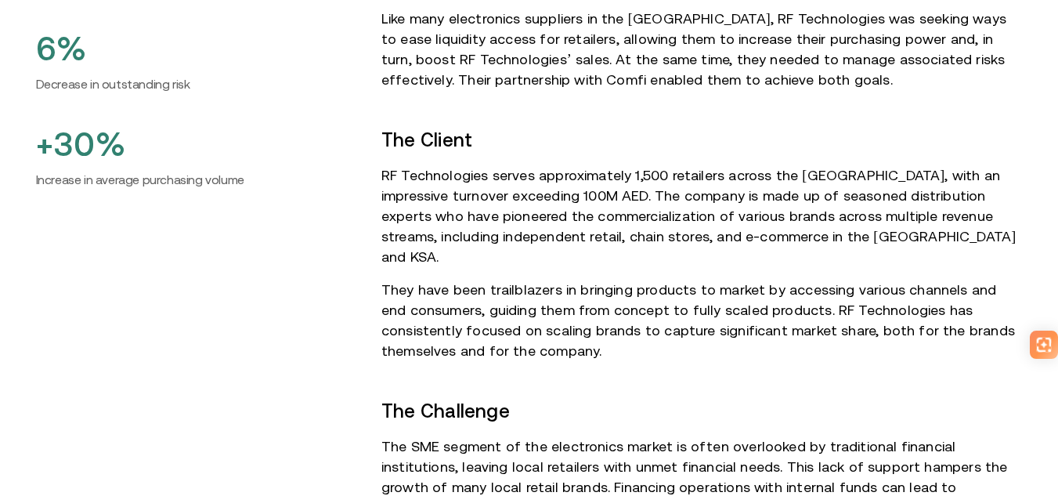
click at [836, 193] on p "RF Technologies serves approximately 1,500 retailers across the UAE, with an im…" at bounding box center [701, 216] width 641 height 102
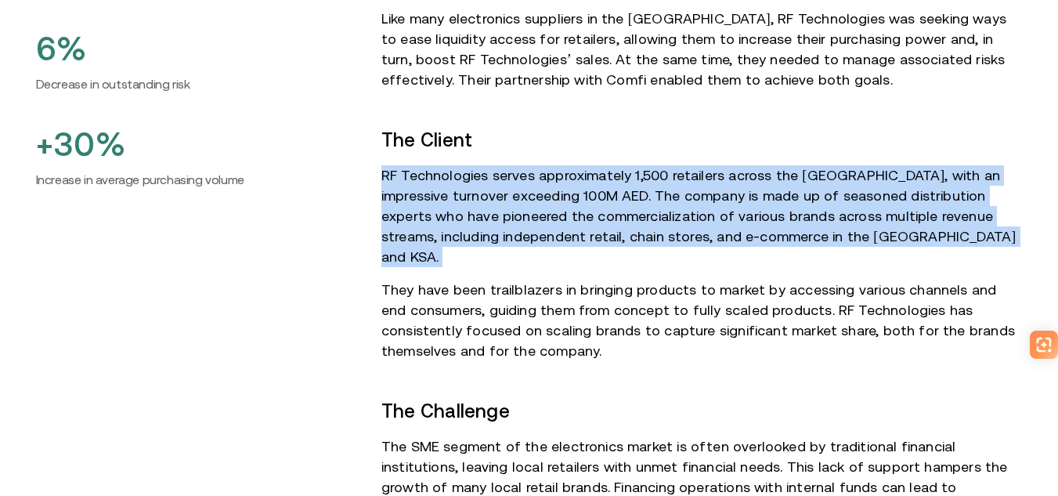
drag, startPoint x: 836, startPoint y: 193, endPoint x: 356, endPoint y: 132, distance: 484.1
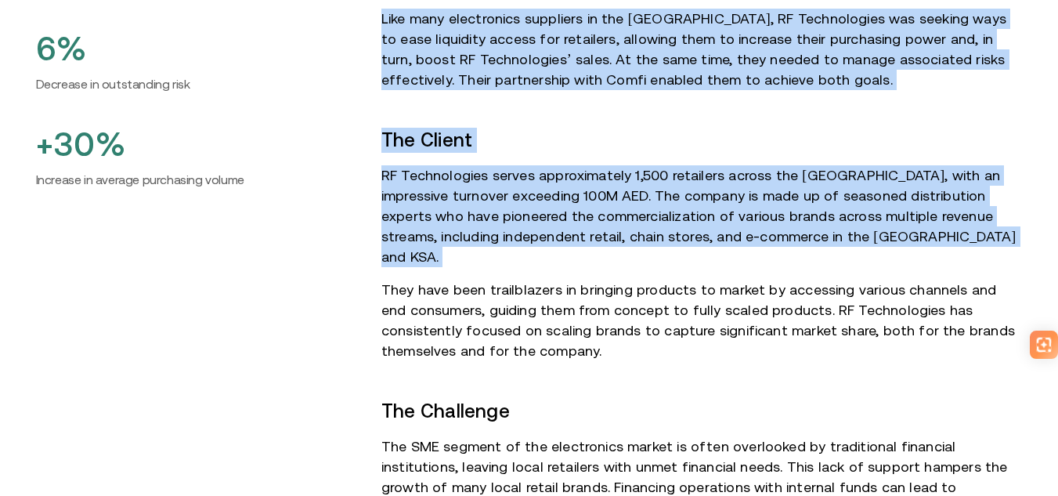
click at [339, 170] on h6 "Increase in average purchasing volume" at bounding box center [196, 179] width 320 height 19
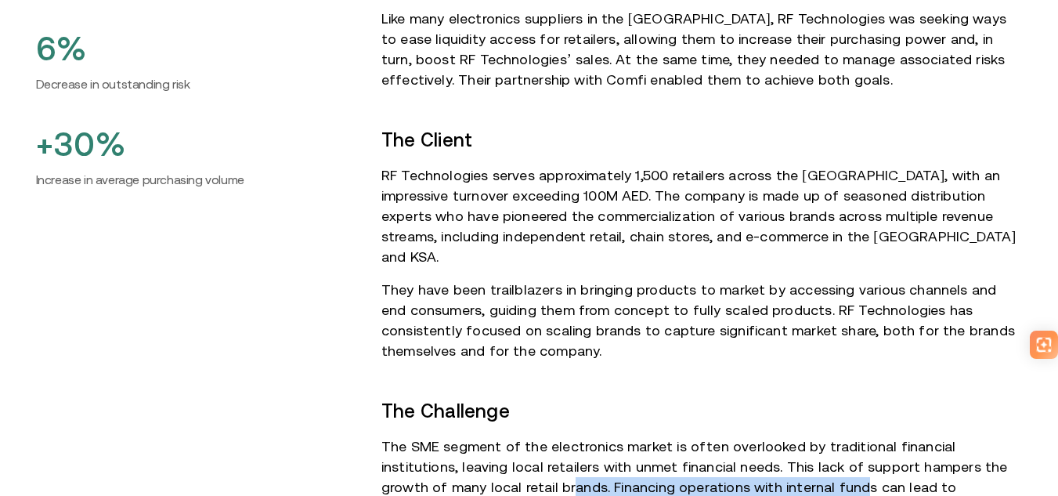
drag, startPoint x: 750, startPoint y: 432, endPoint x: 382, endPoint y: 377, distance: 371.4
click at [446, 436] on p "The SME segment of the electronics market is often overlooked by traditional fi…" at bounding box center [701, 476] width 641 height 81
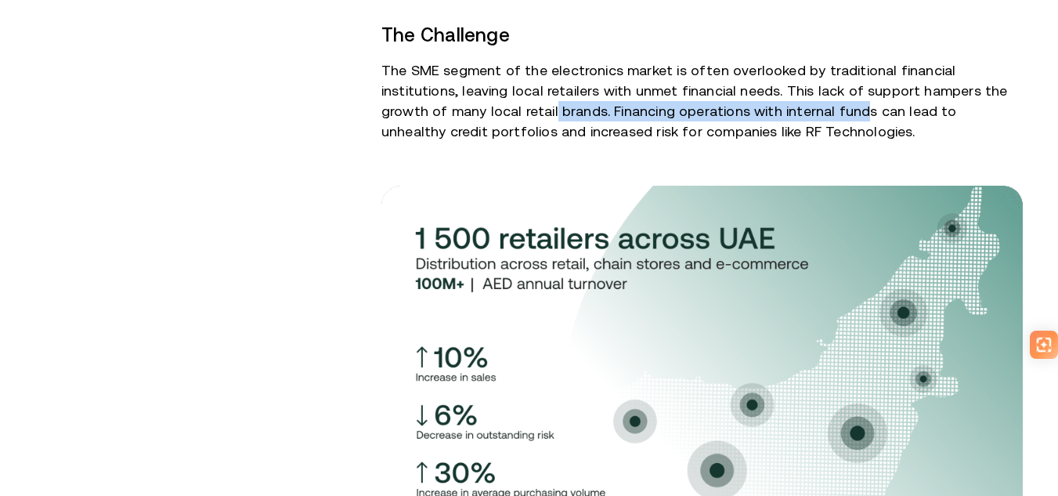
scroll to position [1018, 0]
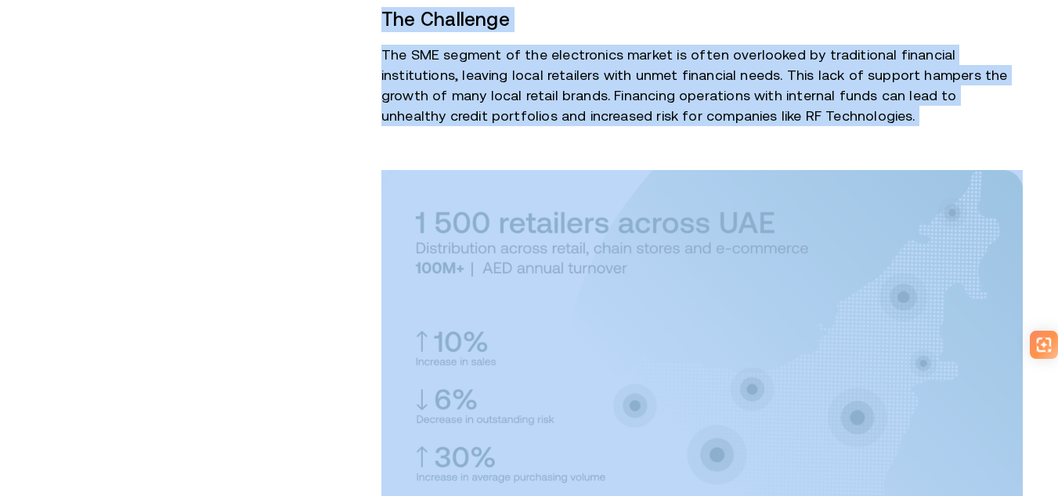
drag, startPoint x: 364, startPoint y: 161, endPoint x: 683, endPoint y: 176, distance: 319.1
click at [683, 176] on div "+10% Increase in sales 6% Decrease in outstanding risk +30% Increase in average…" at bounding box center [529, 464] width 1018 height 1845
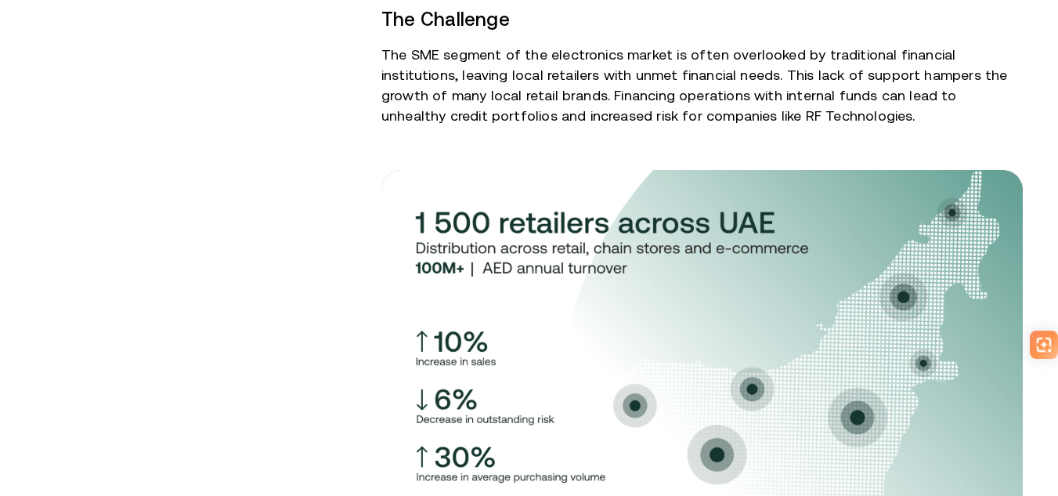
click at [223, 164] on div "+10% Increase in sales 6% Decrease in outstanding risk +30% Increase in average…" at bounding box center [196, 464] width 320 height 1845
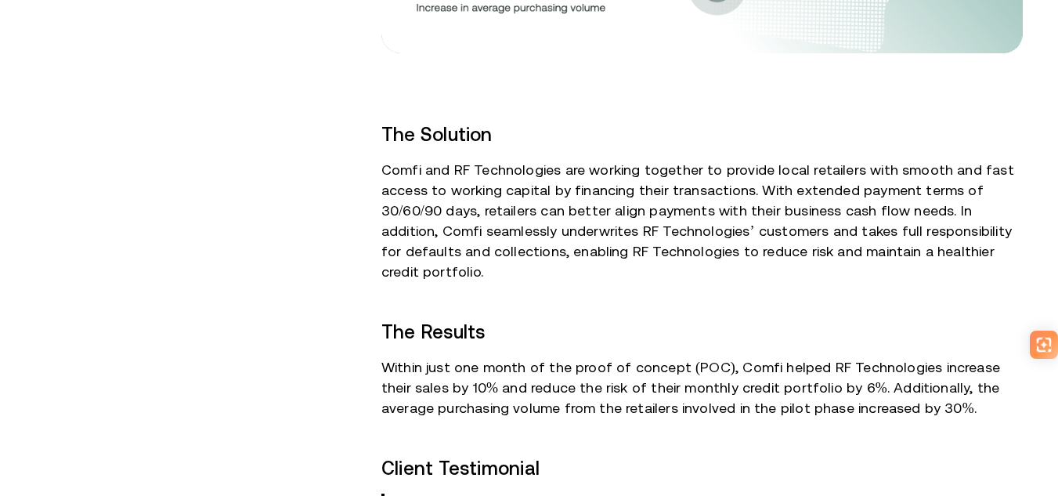
scroll to position [1488, 0]
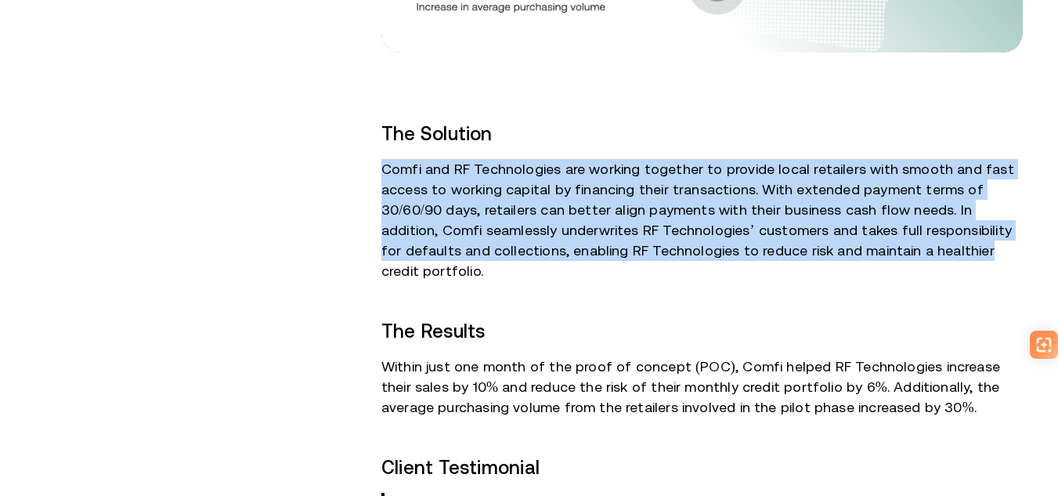
drag, startPoint x: 377, startPoint y: 113, endPoint x: 922, endPoint y: 179, distance: 548.3
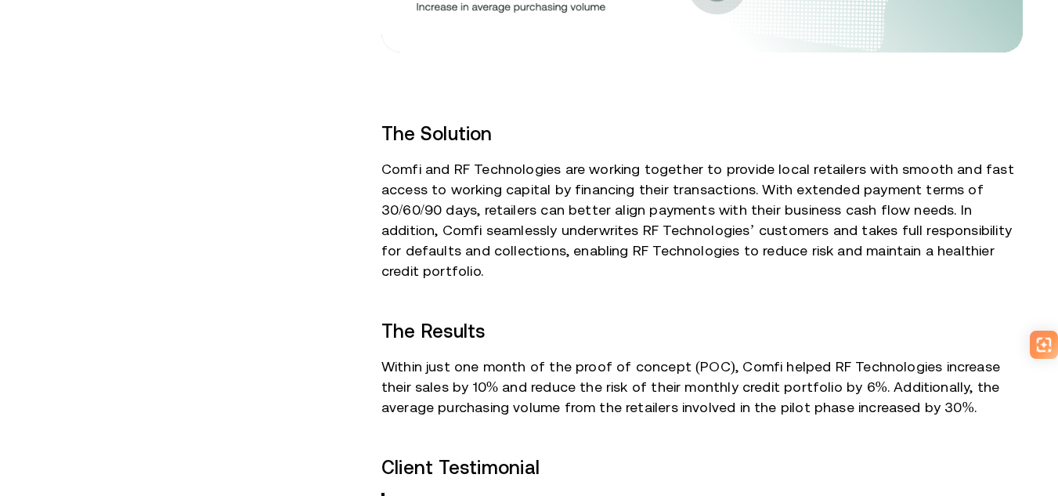
click at [922, 179] on p "Comfi and RF Technologies are working together to provide local retailers with …" at bounding box center [701, 220] width 641 height 122
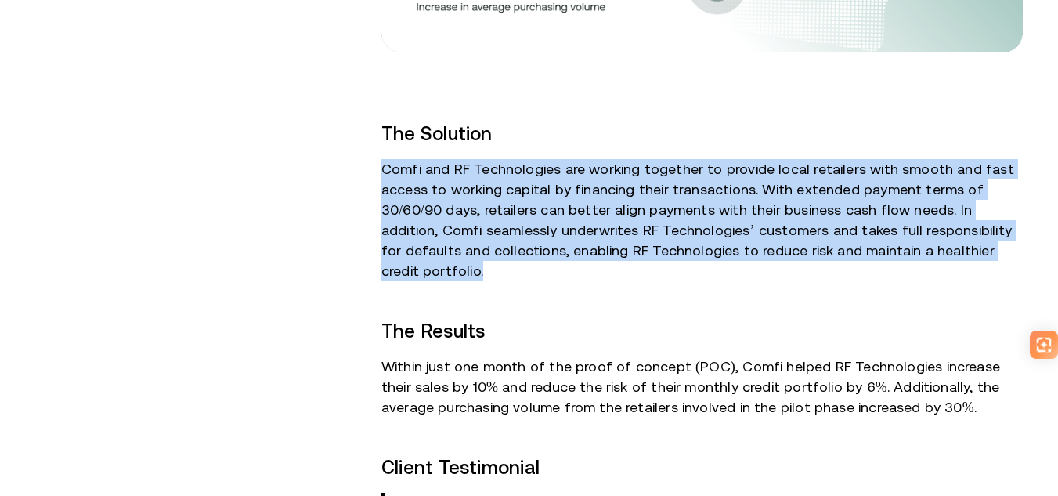
click at [922, 179] on p "Comfi and RF Technologies are working together to provide local retailers with …" at bounding box center [701, 220] width 641 height 122
click at [704, 164] on p "Comfi and RF Technologies are working together to provide local retailers with …" at bounding box center [701, 220] width 641 height 122
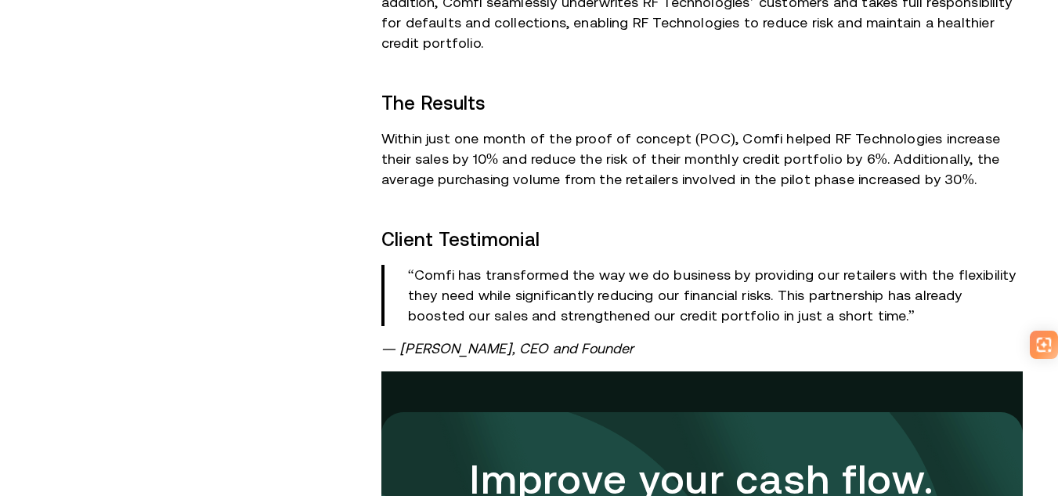
scroll to position [1723, 0]
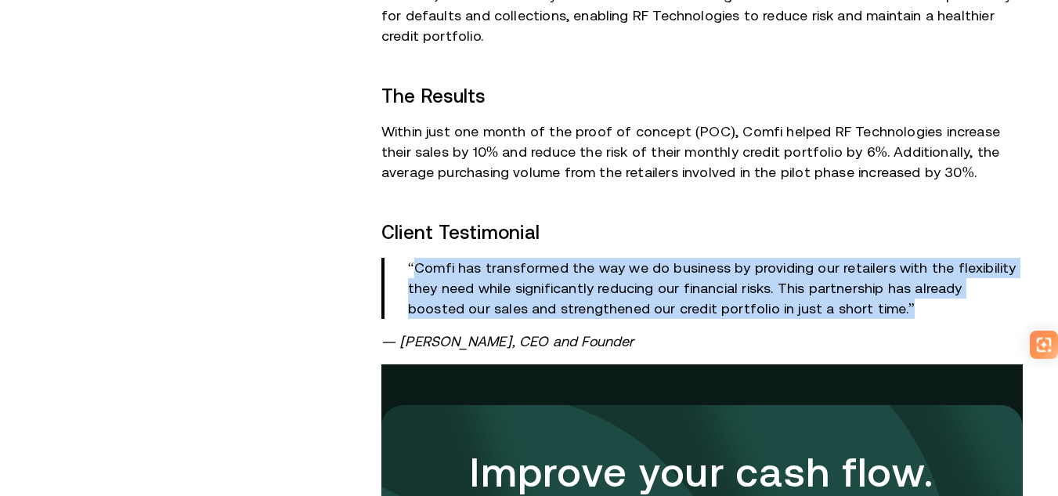
drag, startPoint x: 419, startPoint y: 184, endPoint x: 879, endPoint y: 222, distance: 461.3
click at [865, 258] on p "“Comfi has transformed the way we do business by providing our retailers with t…" at bounding box center [715, 288] width 615 height 61
click at [879, 258] on p "“Comfi has transformed the way we do business by providing our retailers with t…" at bounding box center [715, 288] width 615 height 61
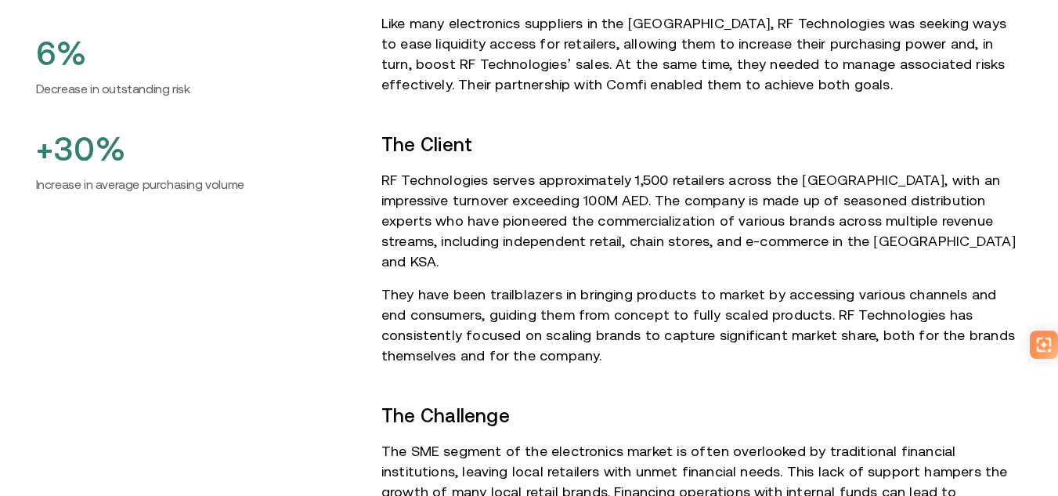
scroll to position [0, 0]
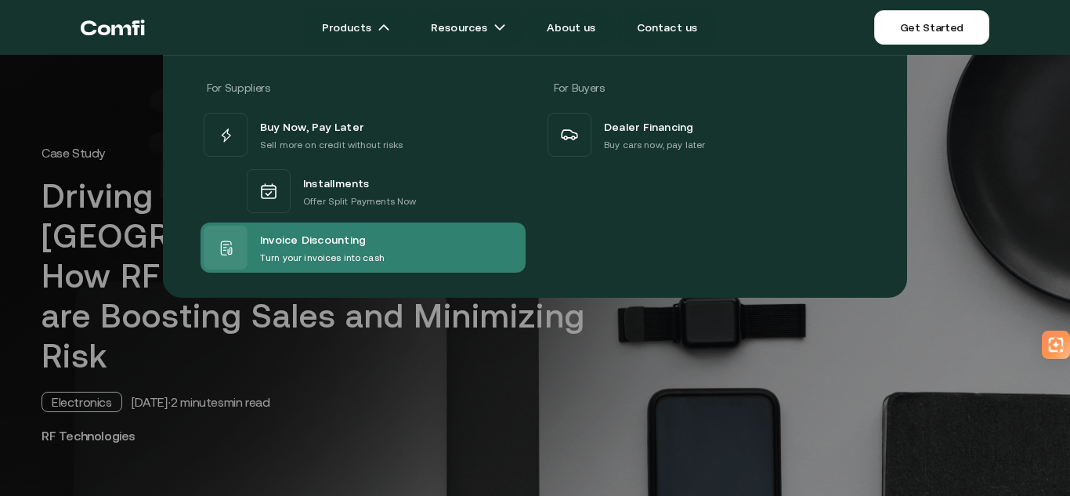
click at [372, 243] on div "Invoice Discounting" at bounding box center [322, 239] width 125 height 20
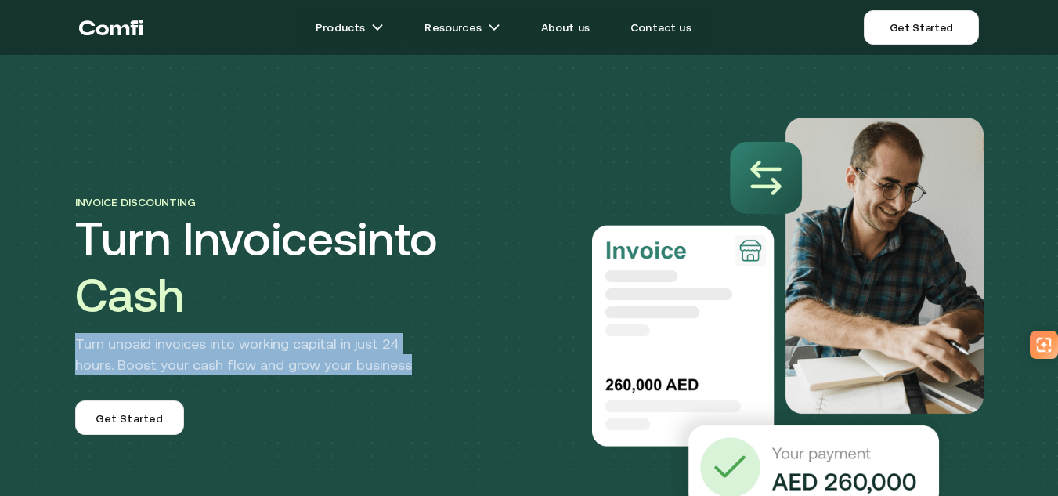
drag, startPoint x: 65, startPoint y: 346, endPoint x: 450, endPoint y: 367, distance: 385.1
click at [446, 367] on div "Invoice discounting Turn Invoices into Cash Turn unpaid invoices into working c…" at bounding box center [530, 282] width 940 height 454
click at [450, 367] on div "Invoice discounting Turn Invoices into Cash Turn unpaid invoices into working c…" at bounding box center [302, 313] width 454 height 243
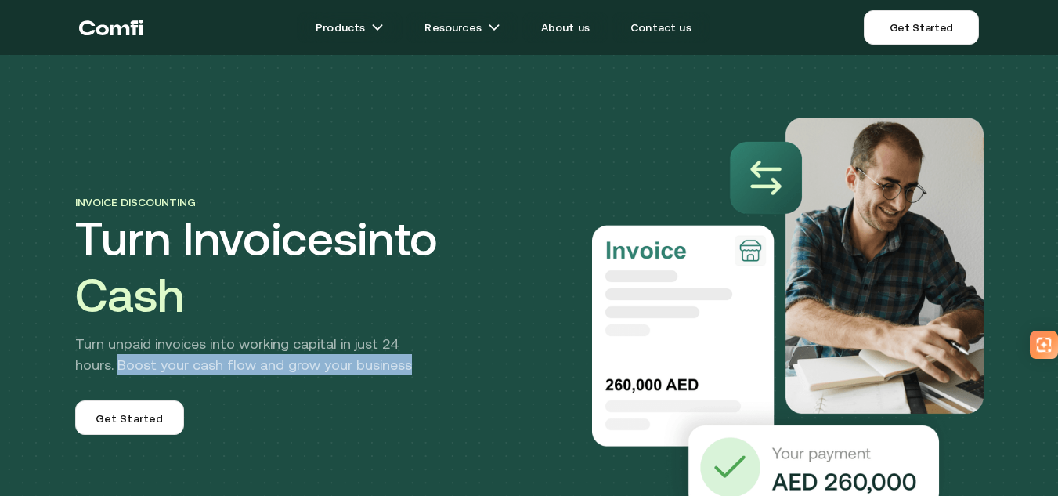
drag, startPoint x: 33, startPoint y: 370, endPoint x: 442, endPoint y: 370, distance: 408.8
click at [442, 370] on div "Invoice discounting Turn Invoices into Cash Turn unpaid invoices into working c…" at bounding box center [529, 329] width 1058 height 658
click at [439, 369] on p "Turn unpaid invoices into working capital in just 24 hours. Boost your cash flo…" at bounding box center [256, 354] width 363 height 42
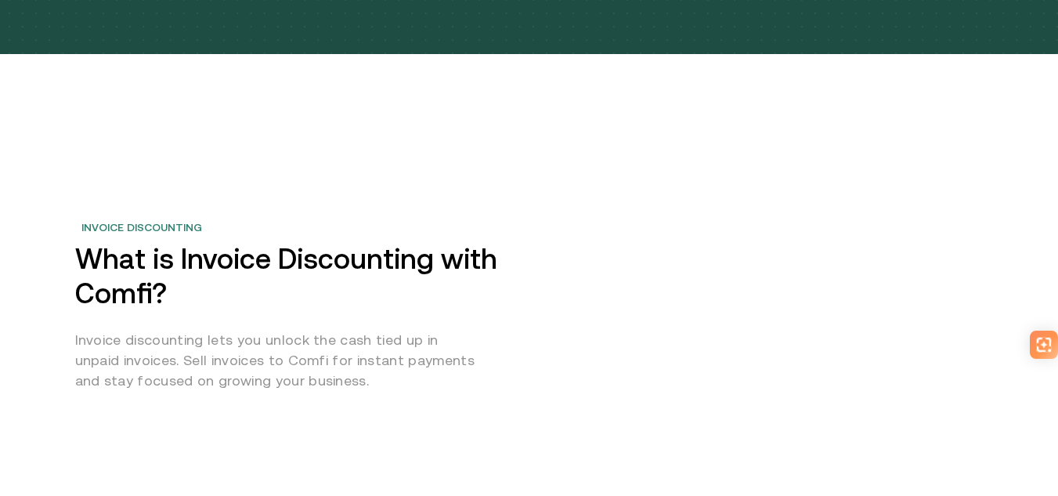
scroll to position [627, 0]
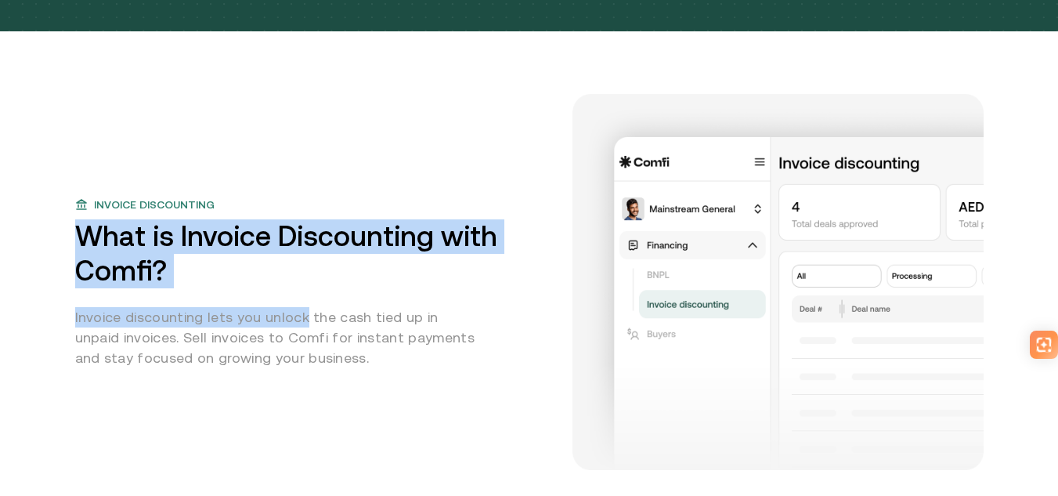
drag, startPoint x: 75, startPoint y: 249, endPoint x: 345, endPoint y: 287, distance: 272.1
click at [313, 294] on div "Invoice discounting What is Invoice Discounting with Comfi? Invoice discounting…" at bounding box center [530, 250] width 940 height 439
click at [350, 287] on h2 "What is Invoice Discounting with Comfi?" at bounding box center [314, 253] width 479 height 69
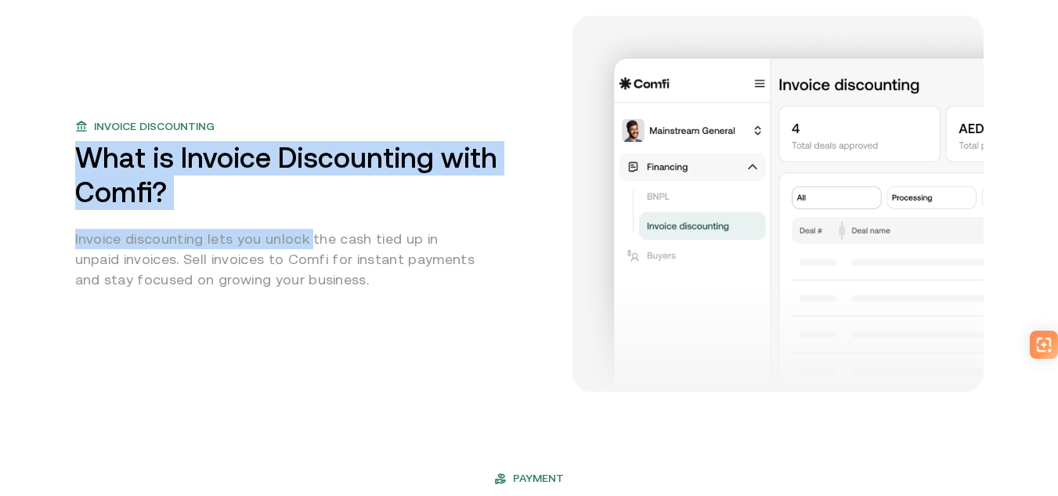
scroll to position [783, 0]
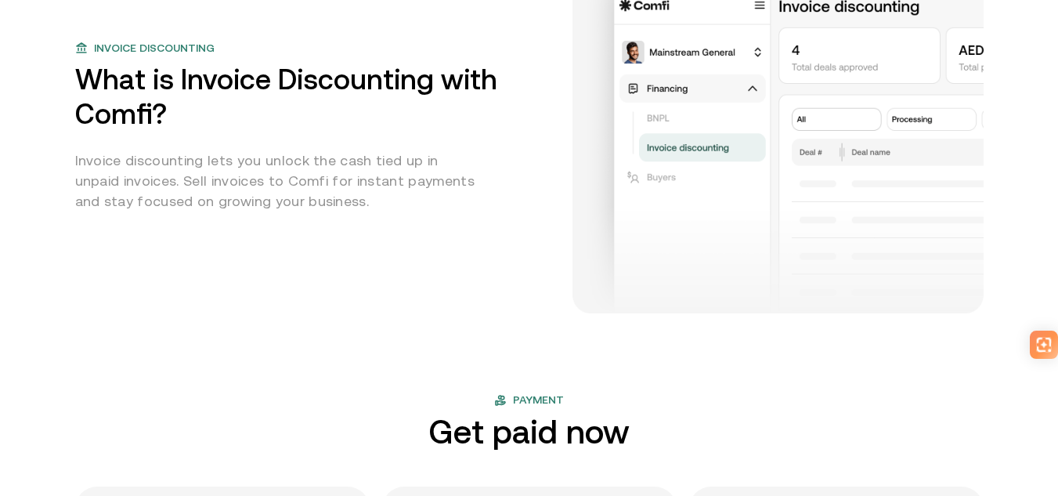
click at [181, 207] on p "Invoice discounting lets you unlock the cash tied up in unpaid invoices. Sell i…" at bounding box center [278, 180] width 407 height 61
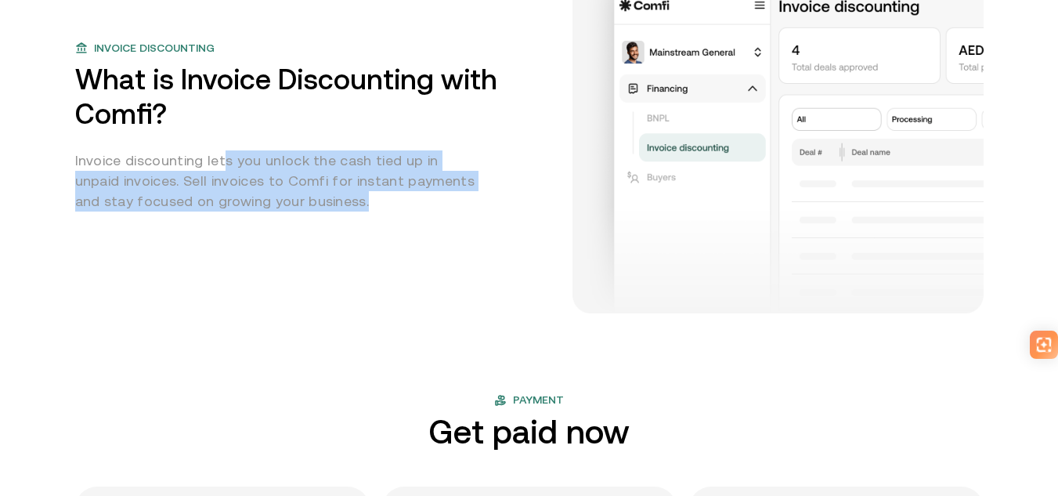
drag, startPoint x: 236, startPoint y: 155, endPoint x: 385, endPoint y: 197, distance: 155.2
click at [381, 194] on p "Invoice discounting lets you unlock the cash tied up in unpaid invoices. Sell i…" at bounding box center [278, 180] width 407 height 61
click at [403, 197] on p "Invoice discounting lets you unlock the cash tied up in unpaid invoices. Sell i…" at bounding box center [278, 180] width 407 height 61
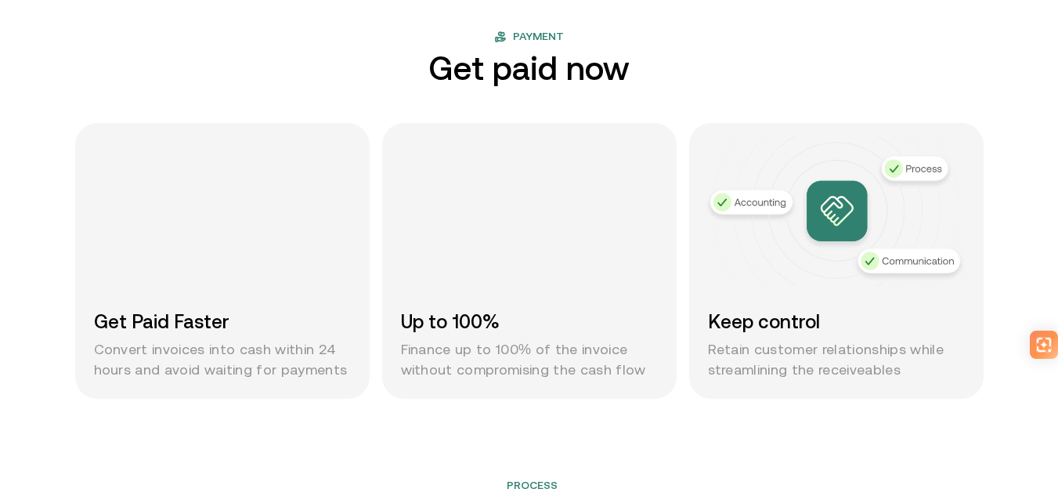
scroll to position [1175, 0]
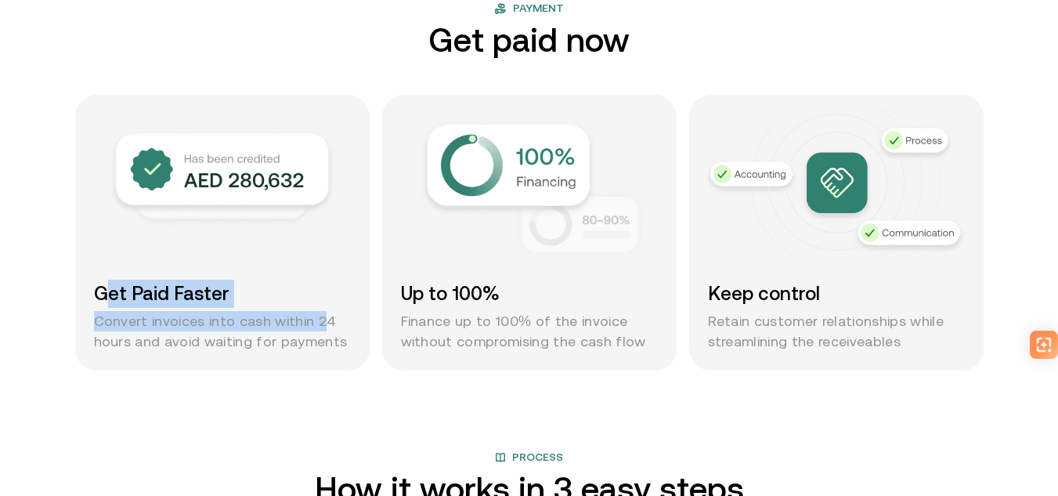
drag, startPoint x: 112, startPoint y: 298, endPoint x: 345, endPoint y: 326, distance: 234.3
click at [338, 326] on div "Get Paid Faster Convert invoices into cash within 24 hours and avoid waiting fo…" at bounding box center [222, 316] width 257 height 72
click at [351, 327] on p "Convert invoices into cash within 24 hours and avoid waiting for payments" at bounding box center [222, 331] width 257 height 41
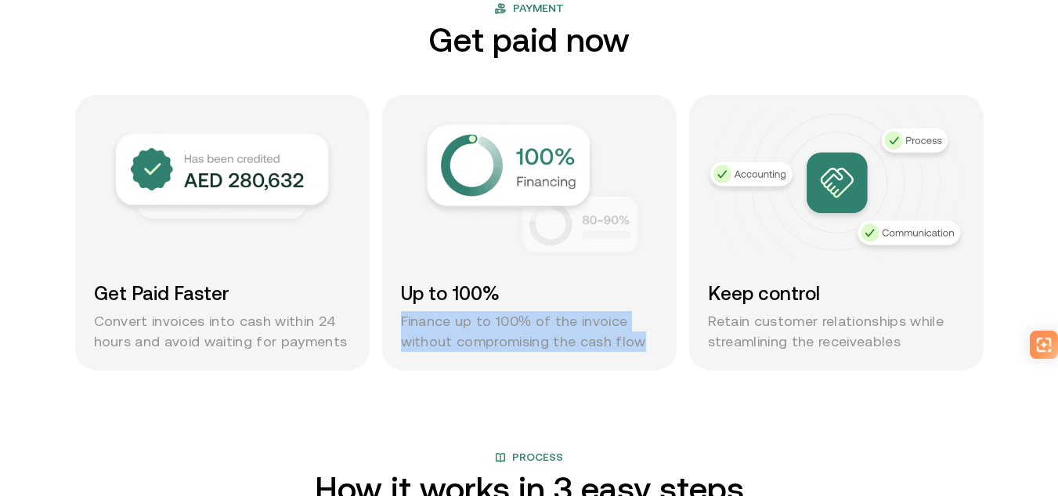
drag, startPoint x: 401, startPoint y: 315, endPoint x: 666, endPoint y: 347, distance: 267.4
click at [665, 347] on div "Up to 100% Finance up to 100% of the invoice without compromising the cash flow" at bounding box center [529, 233] width 294 height 276
click at [670, 347] on div "Up to 100% Finance up to 100% of the invoice without compromising the cash flow" at bounding box center [529, 233] width 294 height 276
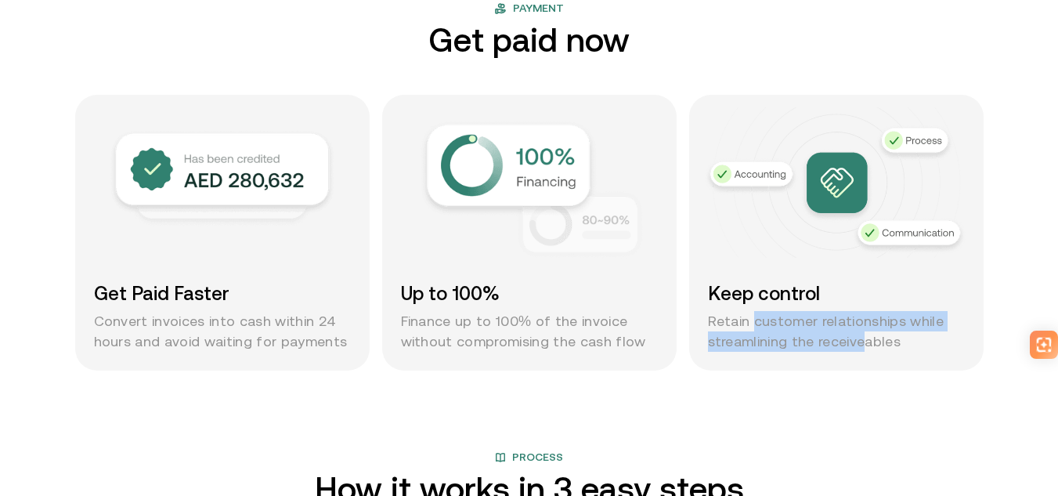
drag, startPoint x: 787, startPoint y: 324, endPoint x: 922, endPoint y: 343, distance: 136.0
click at [916, 343] on p "Retain customer relationships while streamlining the receiveables" at bounding box center [836, 331] width 257 height 41
click at [927, 343] on p "Retain customer relationships while streamlining the receiveables" at bounding box center [836, 331] width 257 height 41
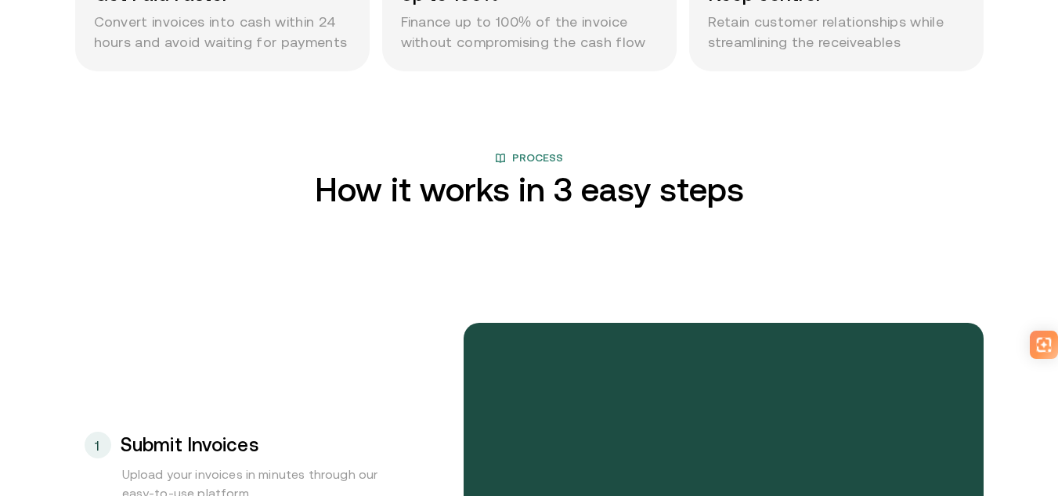
scroll to position [1488, 0]
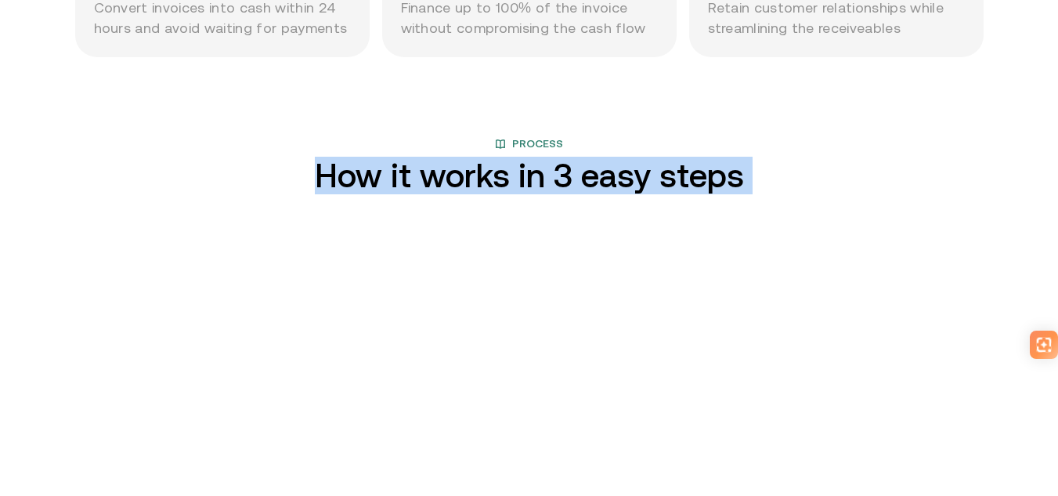
drag, startPoint x: 298, startPoint y: 164, endPoint x: 974, endPoint y: 155, distance: 676.0
click at [963, 161] on div "Process How it works in 3 easy steps 3 Receive Cash 2 Get Approval 1 Submit Inv…" at bounding box center [530, 394] width 940 height 519
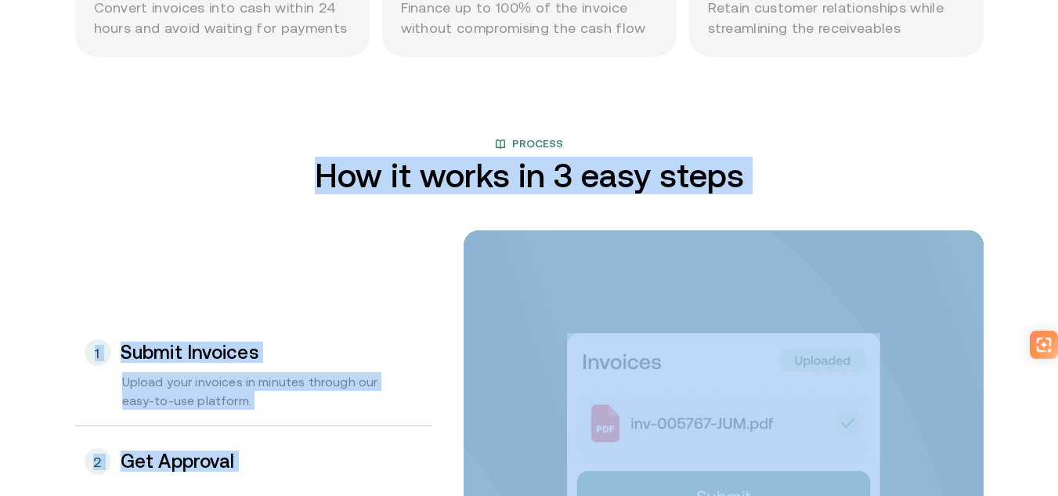
click at [982, 151] on div "Process How it works in 3 easy steps 3 Receive Cash 2 Get Approval 1 Submit Inv…" at bounding box center [530, 394] width 940 height 519
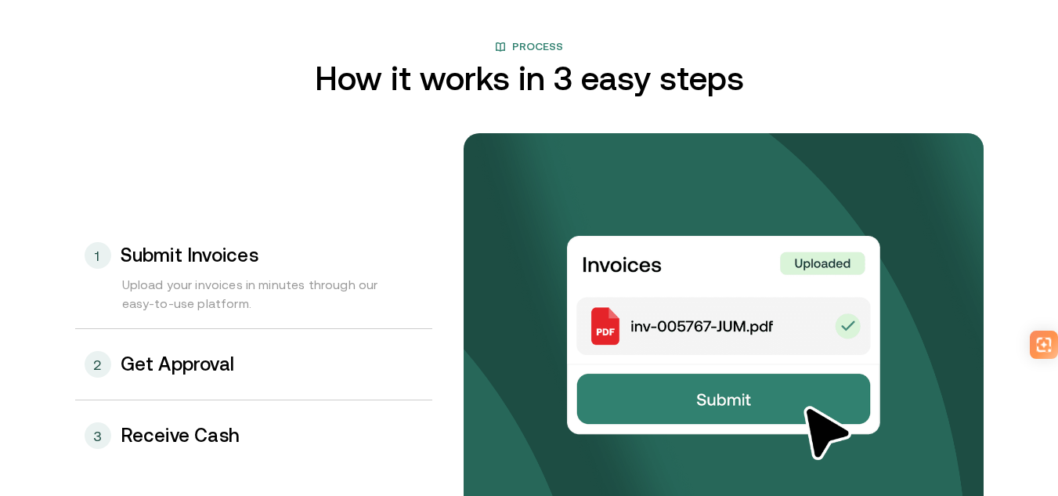
scroll to position [1645, 0]
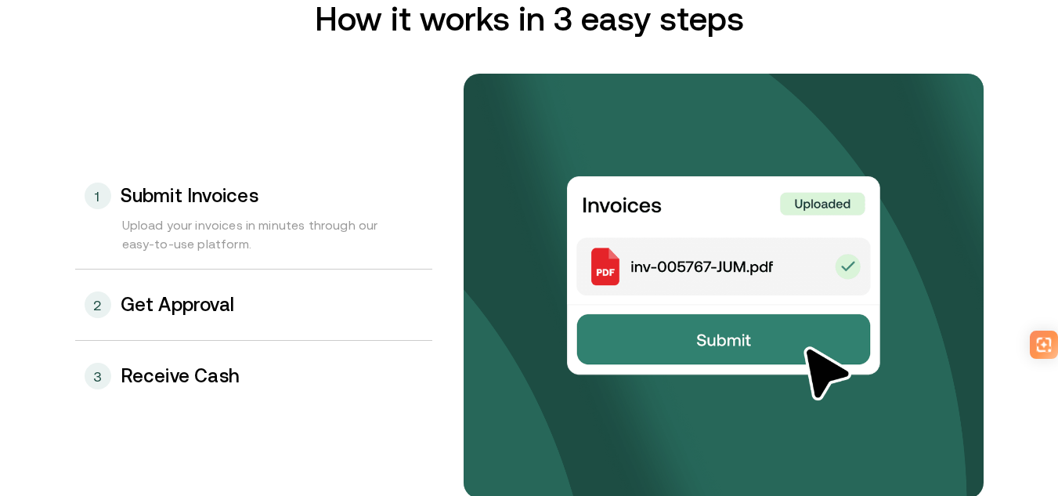
click at [121, 207] on div "1 Submit Invoices" at bounding box center [253, 188] width 357 height 55
click at [244, 194] on h3 "Submit Invoices" at bounding box center [190, 196] width 138 height 20
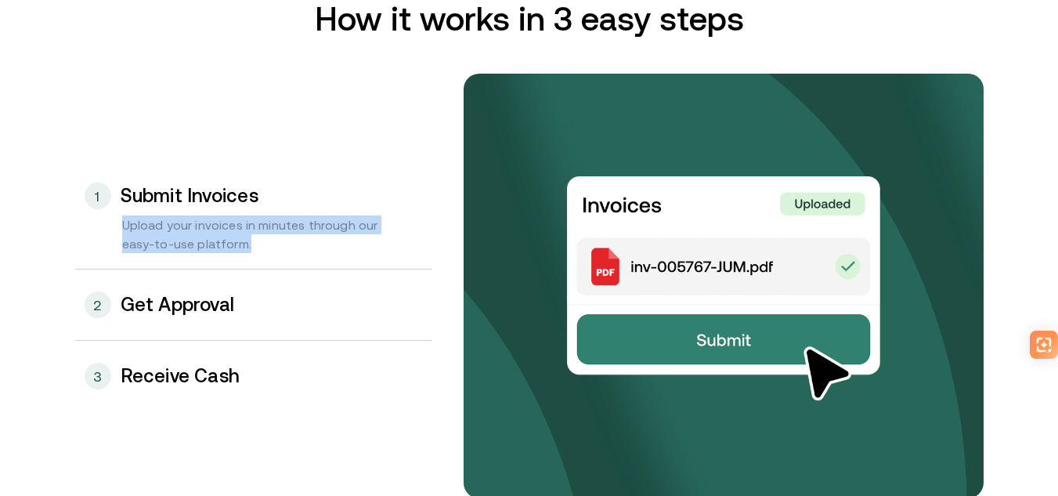
drag, startPoint x: 117, startPoint y: 224, endPoint x: 301, endPoint y: 249, distance: 185.0
click at [301, 249] on div "Upload your invoices in minutes through our easy-to-use platform." at bounding box center [253, 241] width 357 height 53
drag, startPoint x: 207, startPoint y: 242, endPoint x: 106, endPoint y: 230, distance: 101.7
click at [106, 230] on div "Upload your invoices in minutes through our easy-to-use platform." at bounding box center [253, 241] width 357 height 53
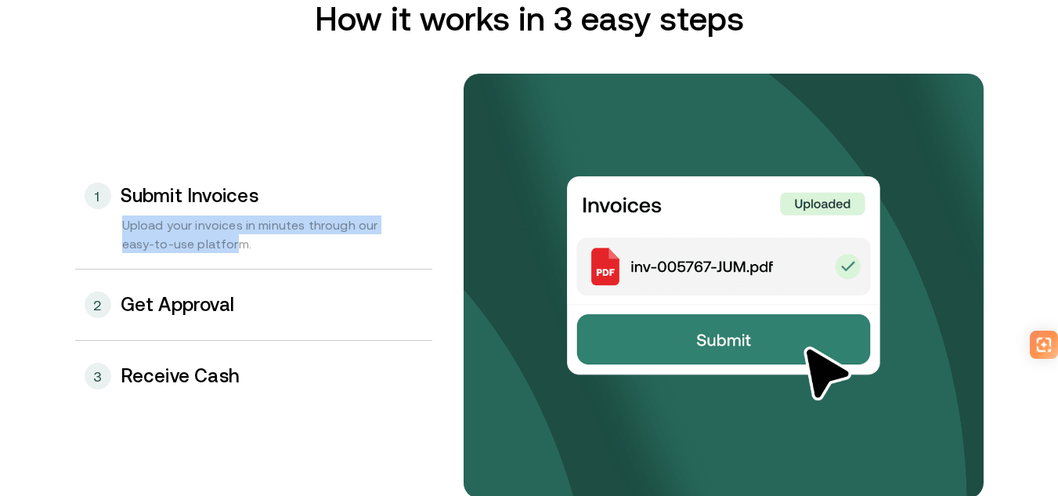
click at [106, 230] on div "Upload your invoices in minutes through our easy-to-use platform." at bounding box center [253, 241] width 357 height 53
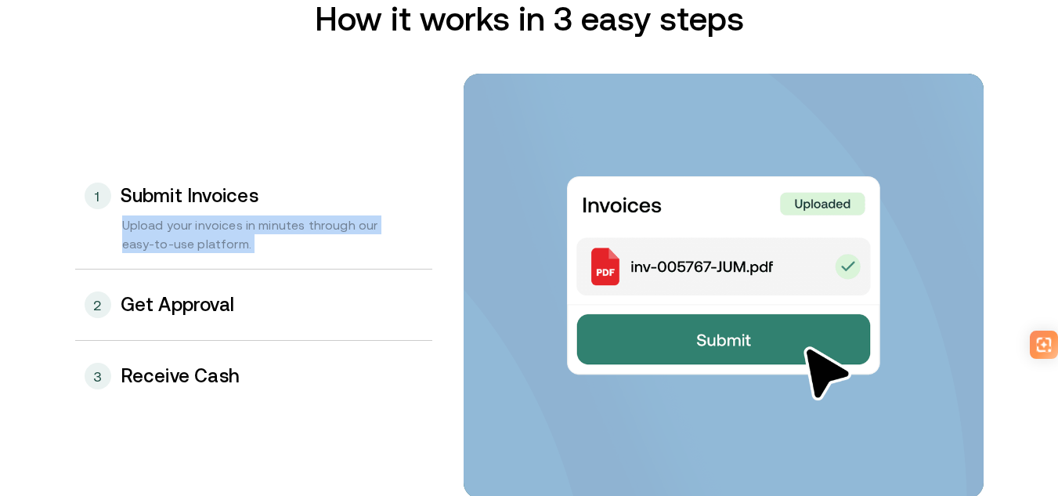
drag, startPoint x: 106, startPoint y: 230, endPoint x: 301, endPoint y: 250, distance: 196.0
click at [288, 250] on div "Upload your invoices in minutes through our easy-to-use platform." at bounding box center [253, 241] width 357 height 53
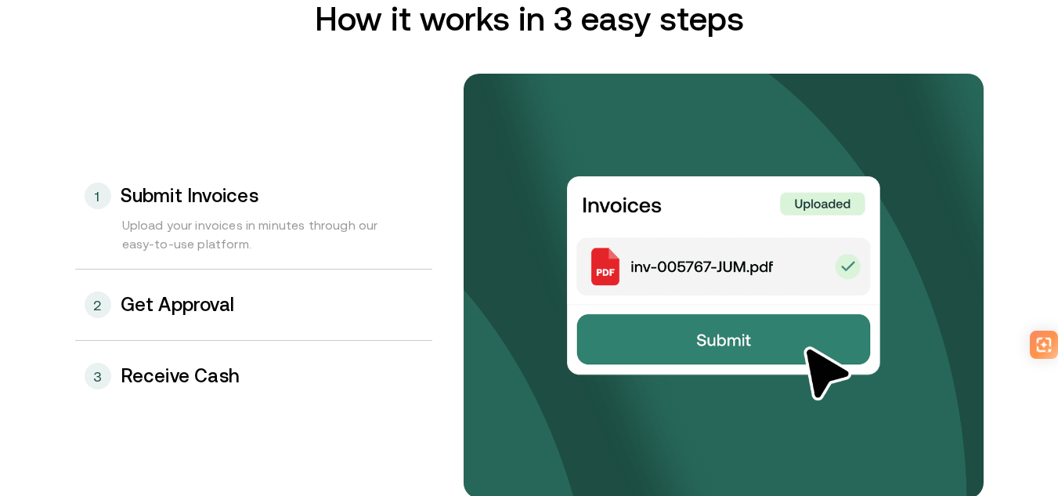
click at [265, 309] on div "2 Get Approval" at bounding box center [253, 304] width 357 height 70
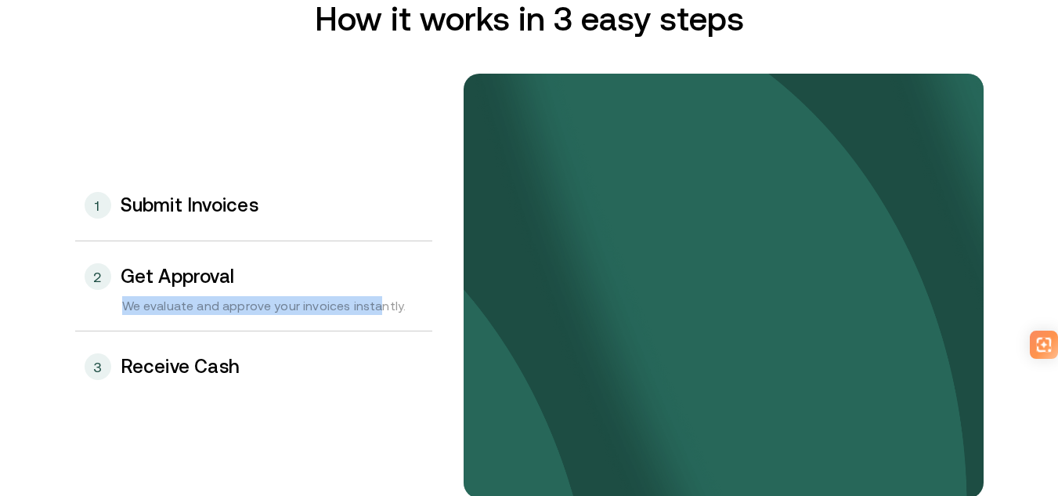
drag, startPoint x: 106, startPoint y: 309, endPoint x: 386, endPoint y: 307, distance: 280.4
click at [385, 307] on div "We evaluate and approve your invoices instantly." at bounding box center [253, 313] width 357 height 34
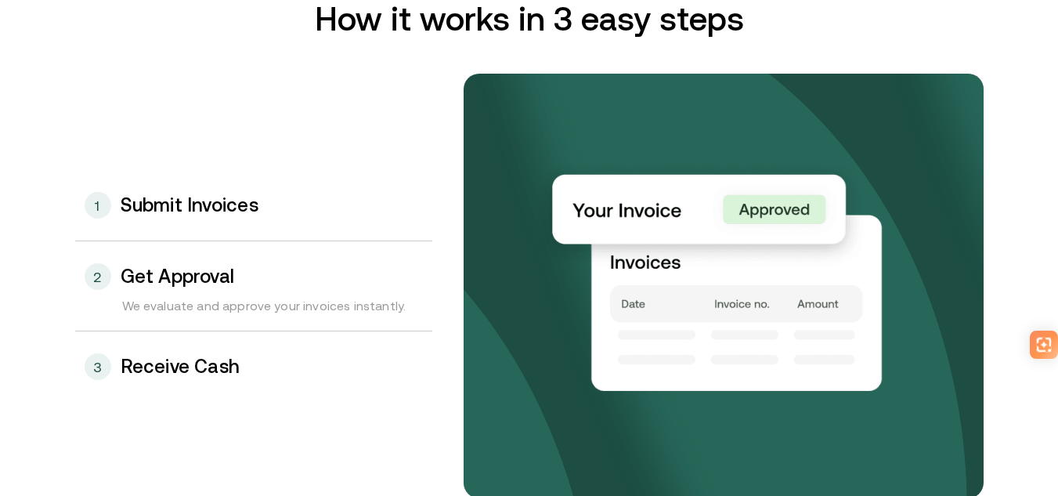
click at [391, 306] on div "We evaluate and approve your invoices instantly." at bounding box center [253, 313] width 357 height 34
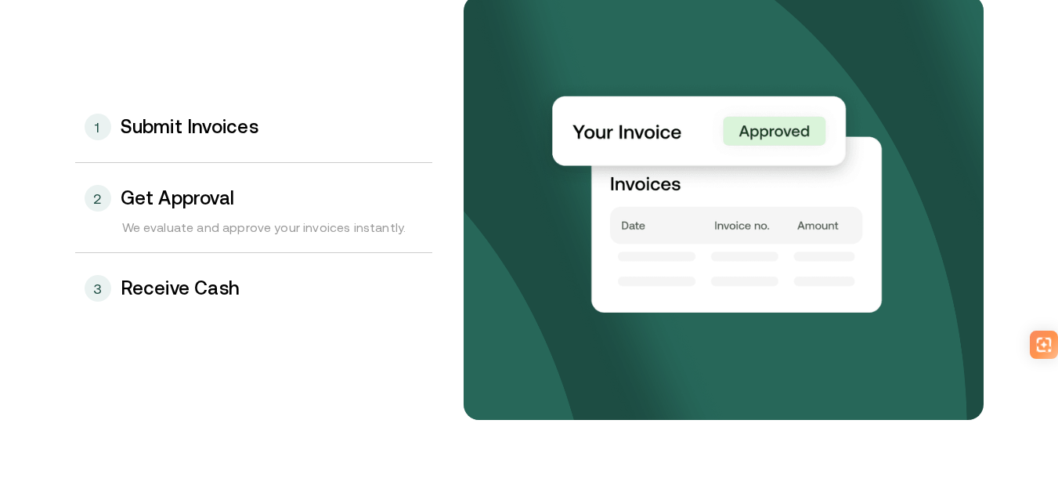
click at [186, 294] on h3 "Receive Cash" at bounding box center [181, 288] width 120 height 20
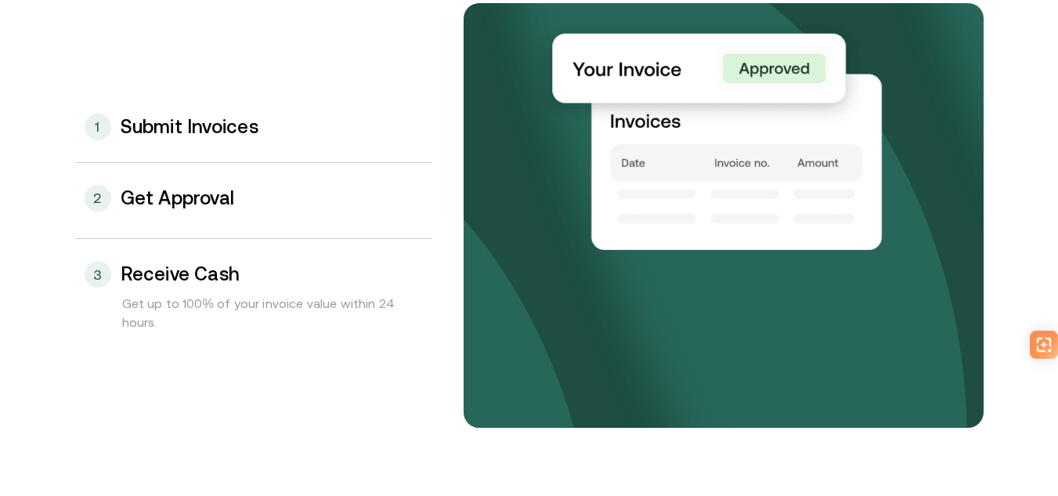
scroll to position [1714, 0]
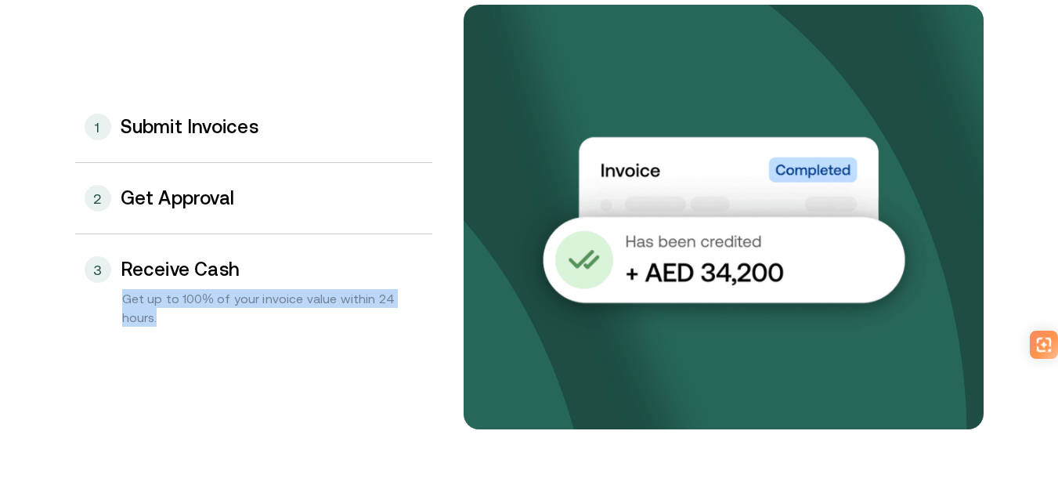
drag, startPoint x: 162, startPoint y: 309, endPoint x: 268, endPoint y: 331, distance: 108.0
click at [247, 328] on div "Get up to 100% of your invoice value within 24 hours." at bounding box center [253, 315] width 357 height 53
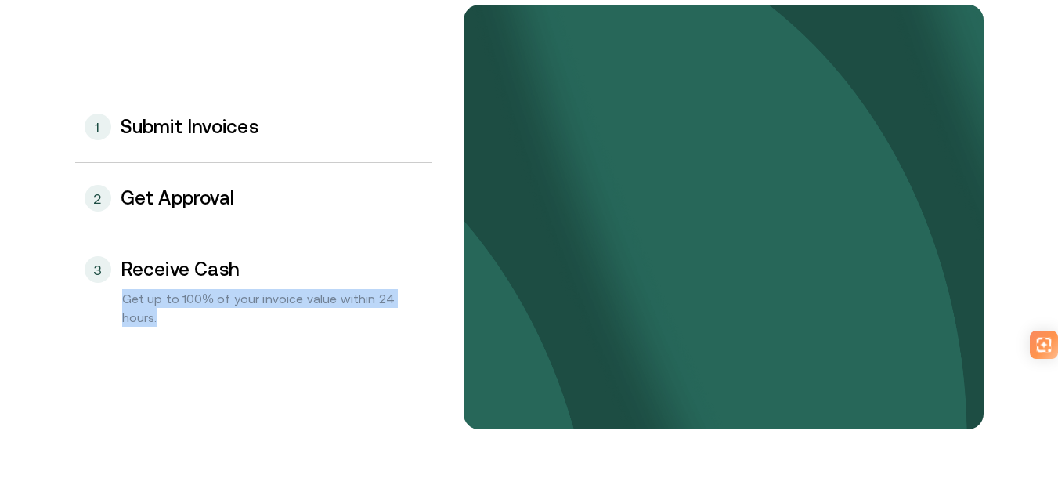
click at [275, 331] on div "Get up to 100% of your invoice value within 24 hours." at bounding box center [253, 315] width 357 height 53
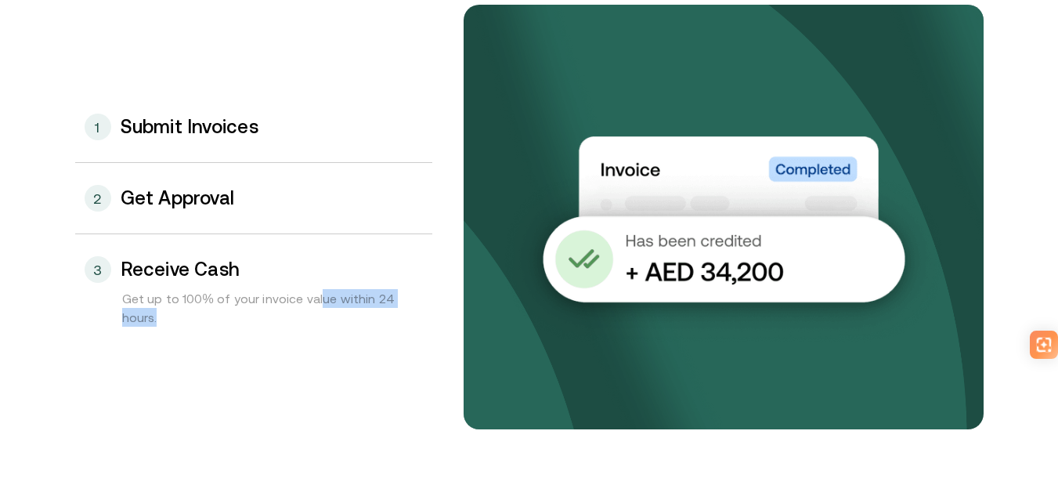
drag, startPoint x: 327, startPoint y: 291, endPoint x: 396, endPoint y: 341, distance: 85.7
click at [396, 341] on div "Get up to 100% of your invoice value within 24 hours." at bounding box center [253, 315] width 357 height 53
click at [399, 341] on div "Get up to 100% of your invoice value within 24 hours." at bounding box center [253, 315] width 357 height 53
click at [226, 274] on h3 "Receive Cash" at bounding box center [181, 269] width 120 height 20
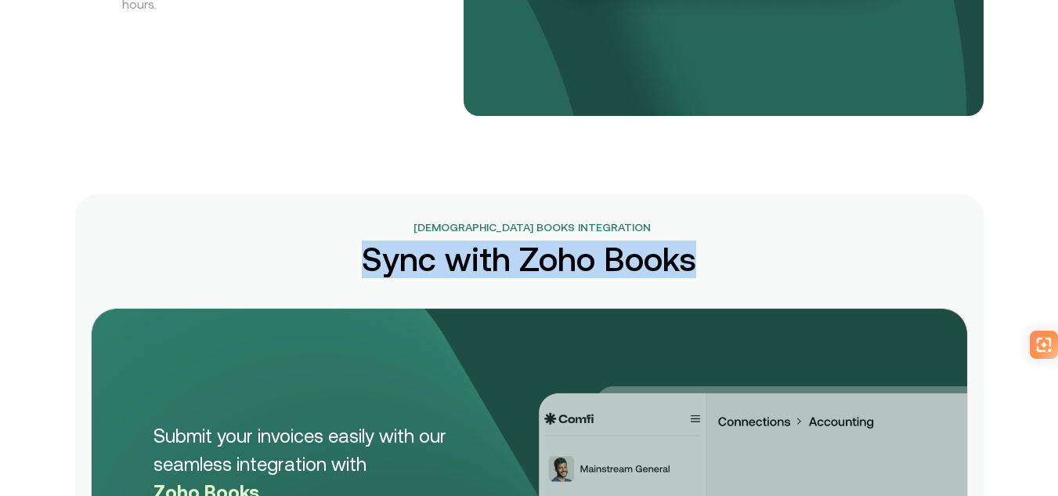
drag, startPoint x: 341, startPoint y: 259, endPoint x: 750, endPoint y: 259, distance: 409.6
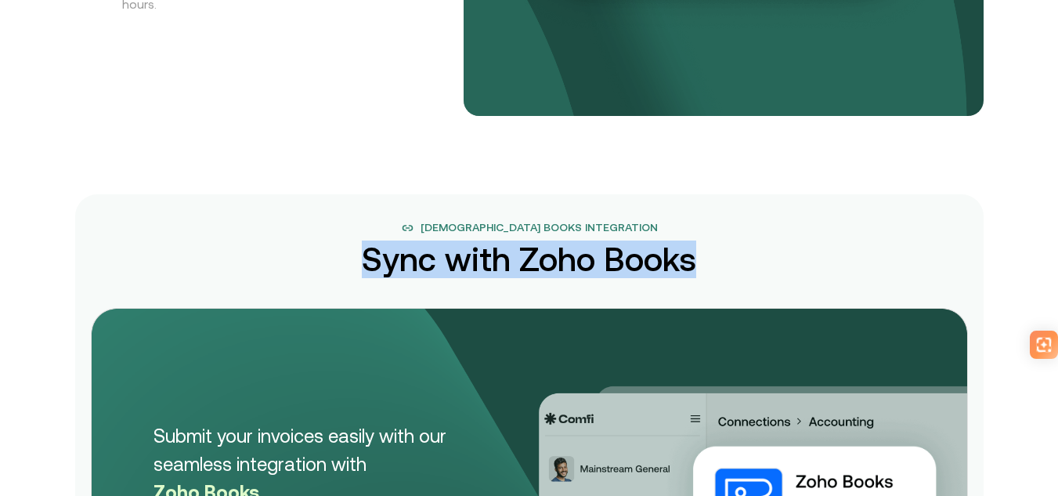
click at [748, 259] on div "Zoho Books Integration Sync with Zoho Books Submit your invoices easily with ou…" at bounding box center [529, 494] width 908 height 601
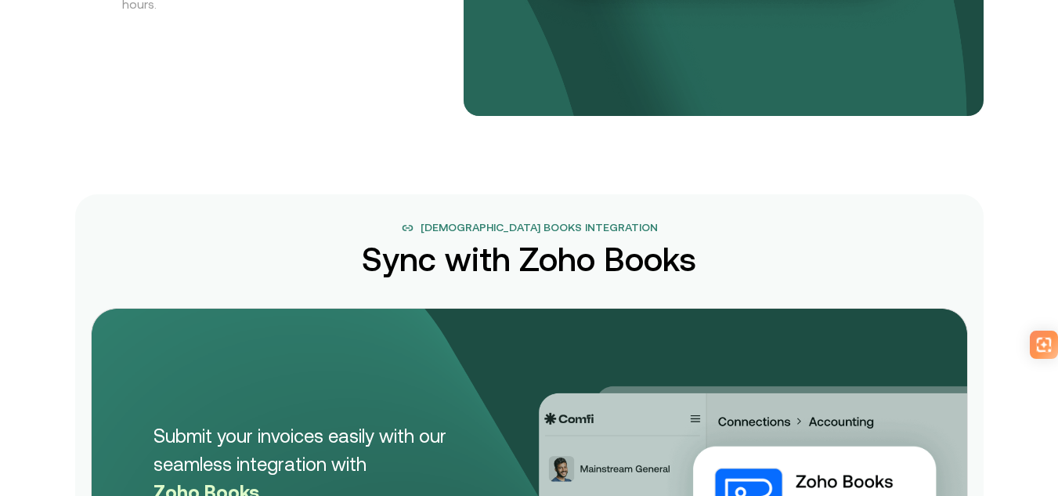
click at [751, 259] on div "Zoho Books Integration Sync with Zoho Books Submit your invoices easily with ou…" at bounding box center [529, 494] width 908 height 601
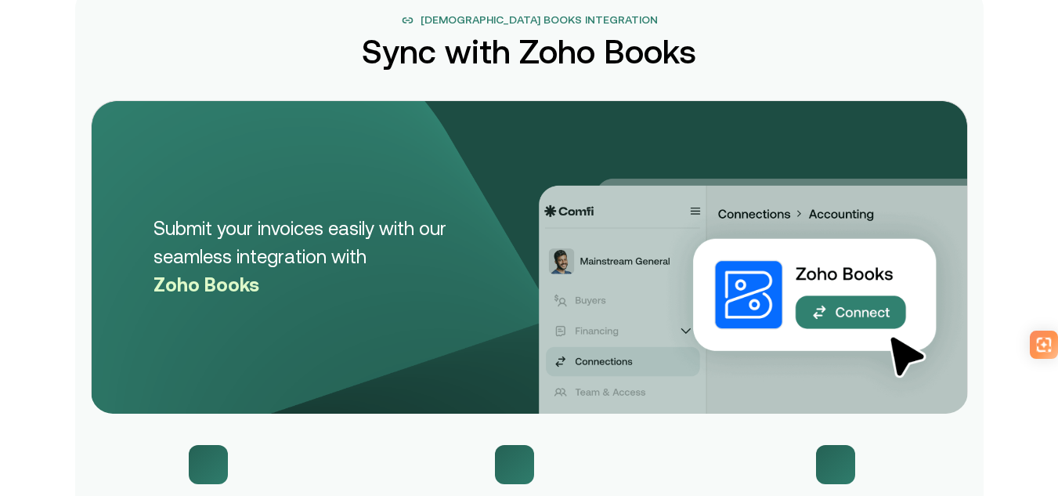
scroll to position [2262, 0]
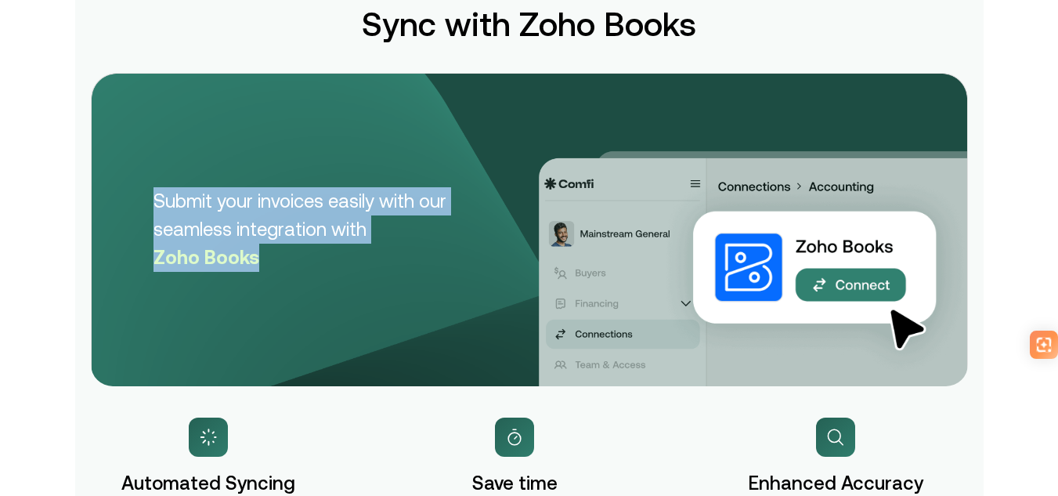
drag, startPoint x: 155, startPoint y: 200, endPoint x: 365, endPoint y: 273, distance: 222.4
click at [363, 273] on div "Submit your invoices easily with our seamless integration with Zoho Books" at bounding box center [529, 229] width 877 height 313
click at [372, 273] on div "Submit your invoices easily with our seamless integration with Zoho Books" at bounding box center [529, 229] width 877 height 313
drag, startPoint x: 338, startPoint y: 268, endPoint x: 170, endPoint y: 201, distance: 180.3
click at [175, 203] on p "Submit your invoices easily with our seamless integration with Zoho Books" at bounding box center [334, 229] width 361 height 85
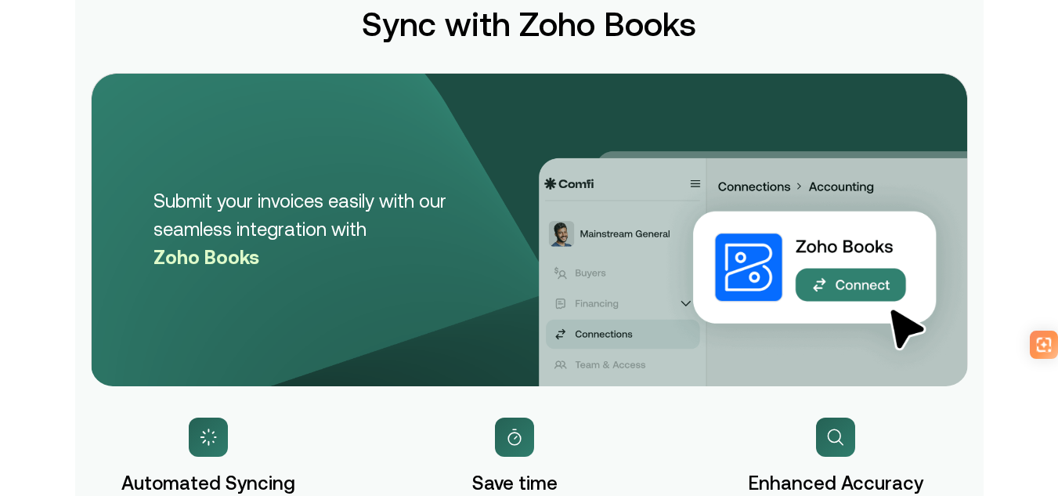
click at [157, 196] on div "Submit your invoices easily with our seamless integration with Zoho Books" at bounding box center [529, 229] width 877 height 313
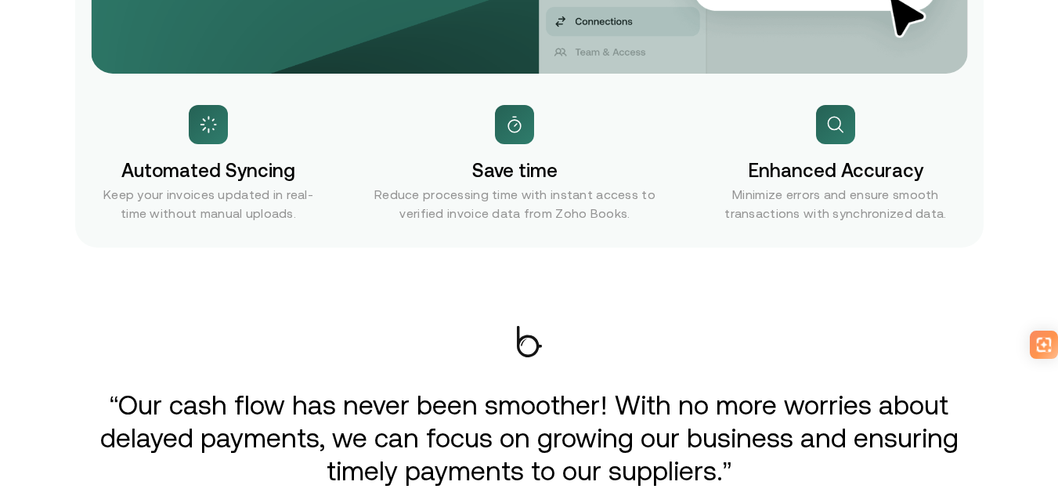
scroll to position [2575, 0]
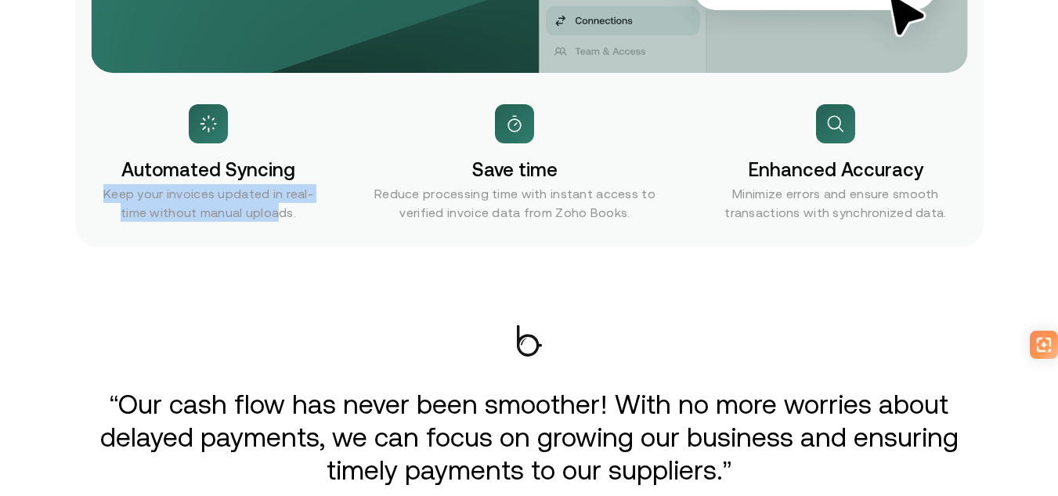
drag, startPoint x: 103, startPoint y: 174, endPoint x: 316, endPoint y: 217, distance: 217.3
click at [286, 217] on div "Automated Syncing Keep your invoices updated in real-time without manual upload…" at bounding box center [209, 162] width 236 height 117
click at [316, 217] on p "Keep your invoices updated in real-time without manual uploads." at bounding box center [209, 203] width 236 height 38
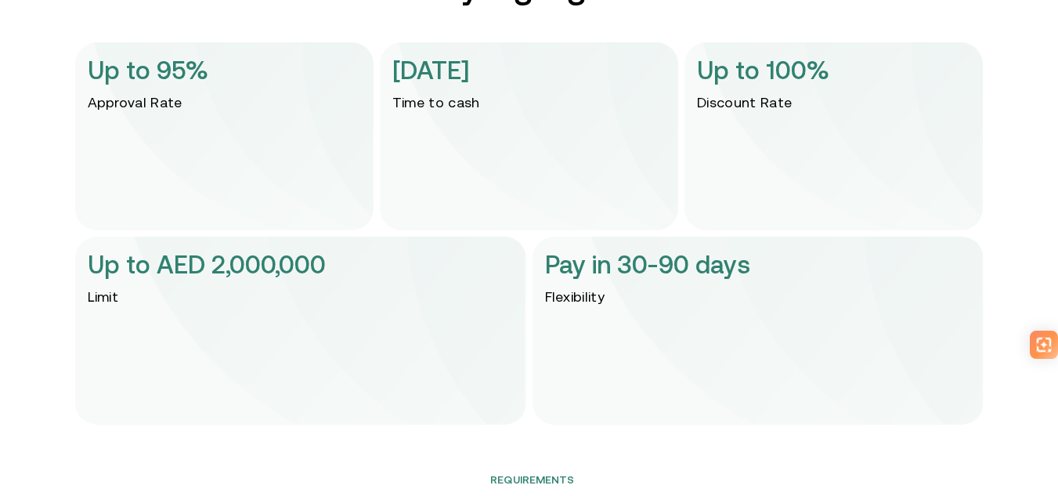
scroll to position [3202, 0]
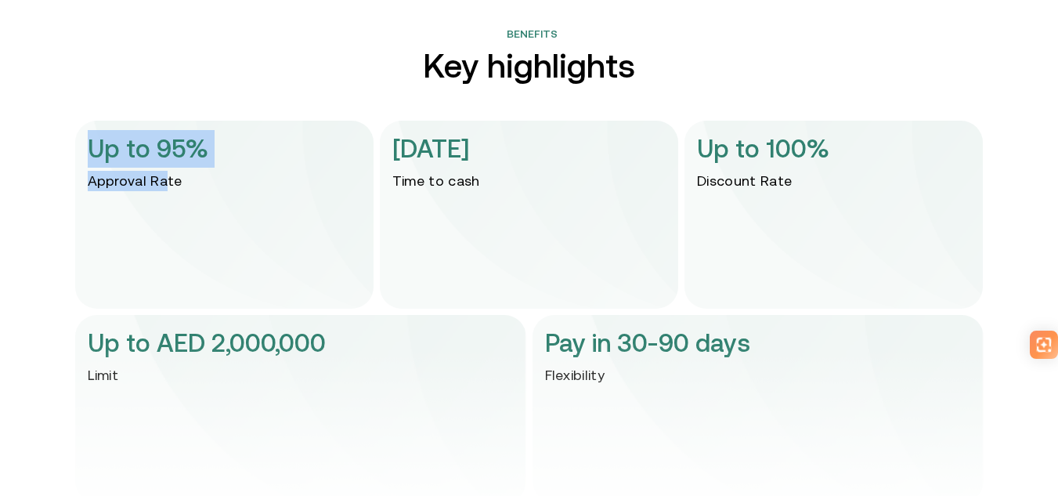
drag, startPoint x: 88, startPoint y: 146, endPoint x: 208, endPoint y: 179, distance: 124.1
click at [188, 179] on div "Up to 95% Approval Rate" at bounding box center [224, 215] width 298 height 188
click at [208, 179] on div "Up to 95% Approval Rate" at bounding box center [224, 215] width 298 height 188
drag, startPoint x: 157, startPoint y: 179, endPoint x: 75, endPoint y: 151, distance: 86.7
click at [75, 151] on div "Benefits Key highlights Up to 95% Approval Rate In 1 day Time to cash Up to 100…" at bounding box center [530, 264] width 940 height 477
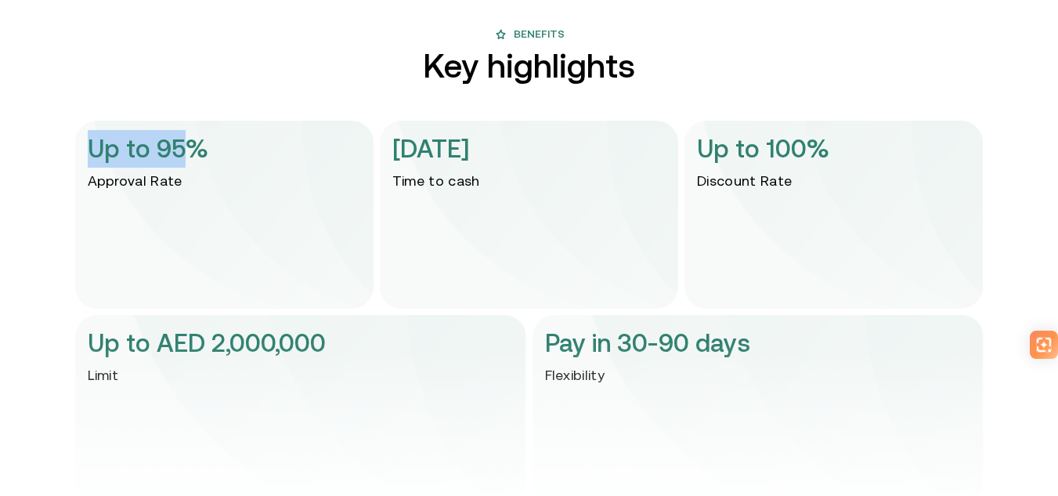
click at [75, 151] on div "Benefits Key highlights Up to 95% Approval Rate In 1 day Time to cash Up to 100…" at bounding box center [530, 264] width 940 height 477
drag, startPoint x: 76, startPoint y: 150, endPoint x: 210, endPoint y: 180, distance: 137.2
click at [200, 179] on div "Benefits Key highlights Up to 95% Approval Rate In 1 day Time to cash Up to 100…" at bounding box center [530, 264] width 940 height 477
click at [211, 180] on div "Up to 95% Approval Rate" at bounding box center [224, 215] width 298 height 188
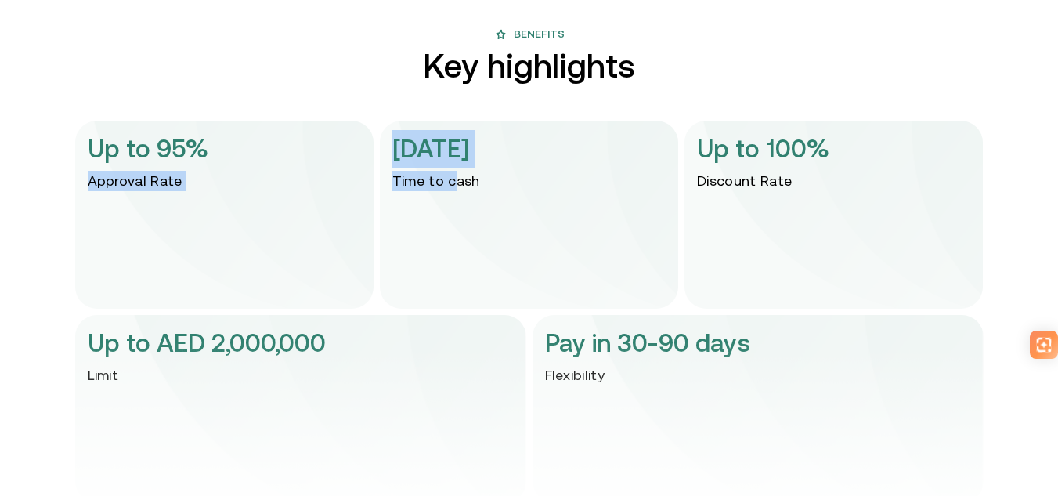
drag, startPoint x: 371, startPoint y: 169, endPoint x: 483, endPoint y: 185, distance: 113.1
click at [475, 185] on div "Up to 95% Approval Rate In 1 day Time to cash Up to 100% Discount Rate" at bounding box center [529, 215] width 908 height 188
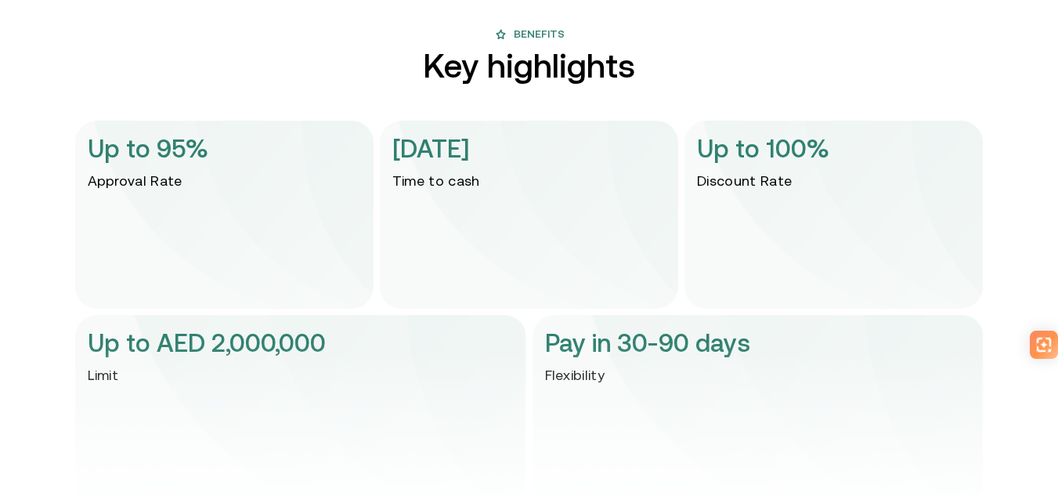
click at [494, 185] on div "In 1 day Time to cash" at bounding box center [529, 215] width 298 height 188
drag, startPoint x: 807, startPoint y: 177, endPoint x: 864, endPoint y: 185, distance: 57.7
click at [863, 185] on div "Up to 100% Discount Rate" at bounding box center [834, 215] width 298 height 188
click at [865, 185] on div "Up to 100% Discount Rate" at bounding box center [834, 215] width 298 height 188
drag, startPoint x: 811, startPoint y: 179, endPoint x: 709, endPoint y: 149, distance: 107.0
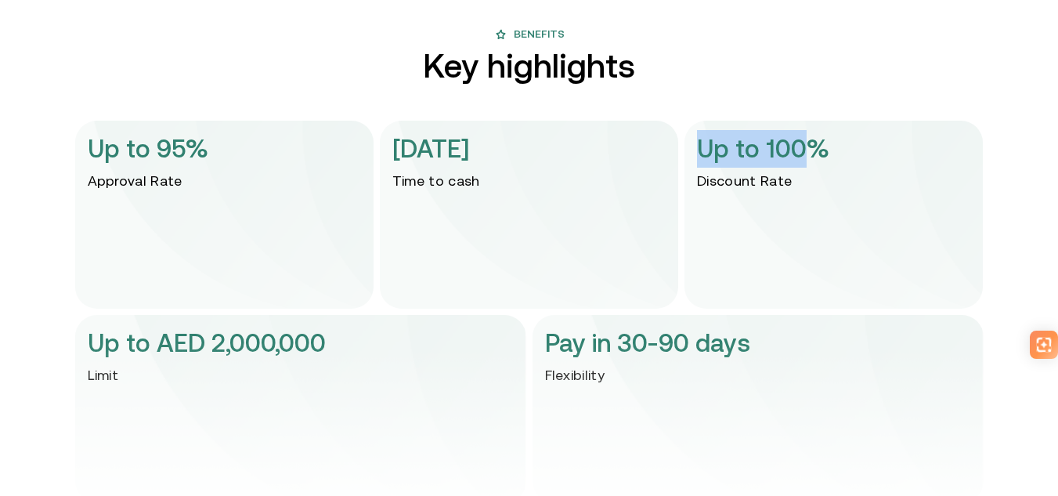
click at [709, 149] on div "Up to 100% Discount Rate" at bounding box center [834, 215] width 298 height 188
click at [709, 149] on p "Up to 100%" at bounding box center [763, 149] width 132 height 38
drag, startPoint x: 709, startPoint y: 149, endPoint x: 800, endPoint y: 171, distance: 94.2
click at [784, 171] on div "Up to 100% Discount Rate" at bounding box center [834, 215] width 298 height 188
click at [800, 171] on div "Up to 100% Discount Rate" at bounding box center [834, 215] width 298 height 188
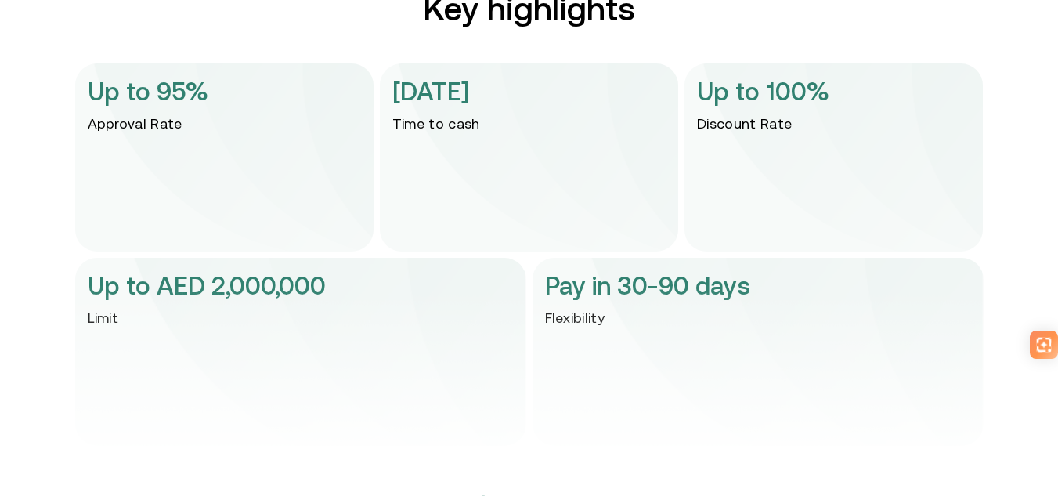
scroll to position [3358, 0]
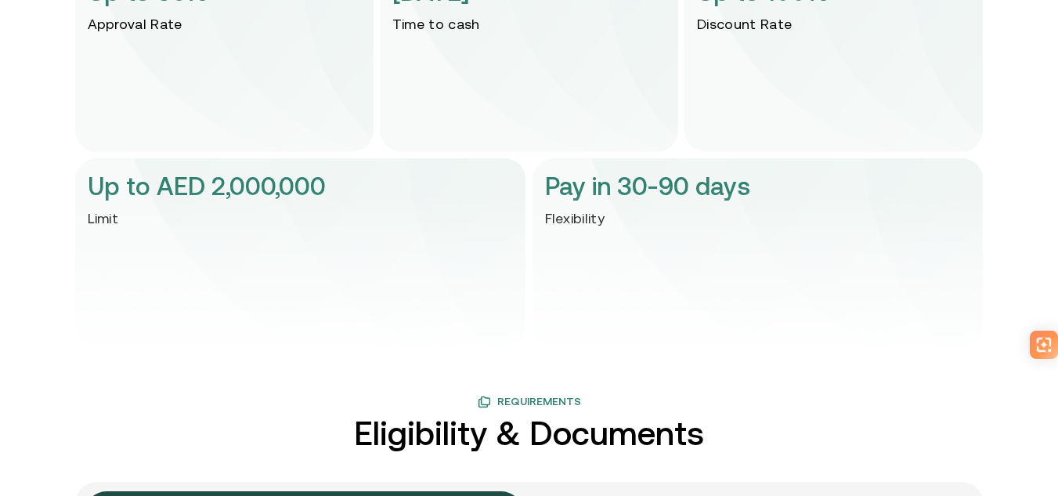
click at [176, 207] on img at bounding box center [529, 280] width 908 height 188
drag, startPoint x: 258, startPoint y: 181, endPoint x: 132, endPoint y: 203, distance: 128.8
click at [132, 203] on div "Up to AED 2,000,000 Limit Pay in 30-90 days Flexibility" at bounding box center [529, 252] width 908 height 188
click at [132, 203] on img at bounding box center [529, 280] width 908 height 188
click at [490, 172] on div "Up to AED 2,000,000 Limit" at bounding box center [300, 252] width 451 height 188
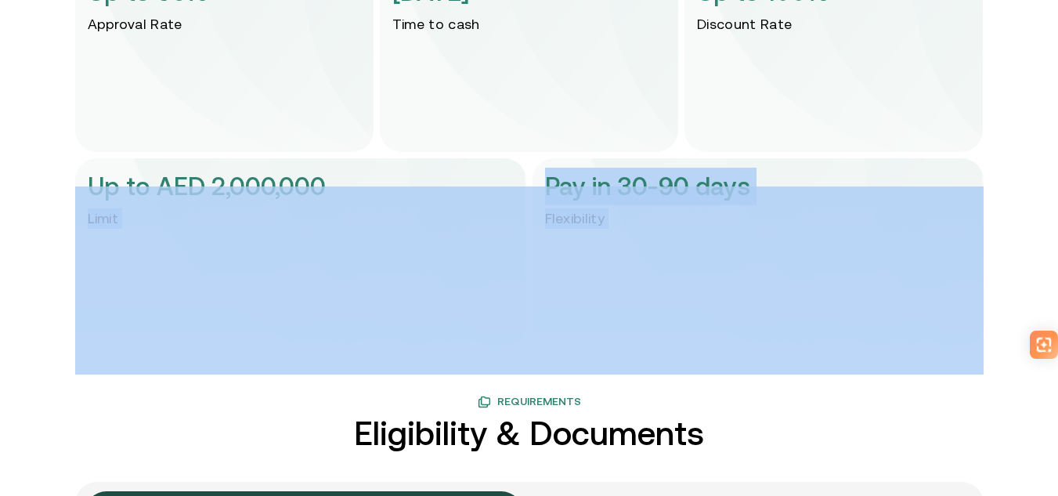
drag, startPoint x: 519, startPoint y: 175, endPoint x: 670, endPoint y: 219, distance: 156.4
click at [638, 218] on div "Up to AED 2,000,000 Limit Pay in 30-90 days Flexibility" at bounding box center [529, 252] width 908 height 188
click at [670, 219] on img at bounding box center [529, 280] width 908 height 188
click at [663, 219] on img at bounding box center [529, 280] width 908 height 188
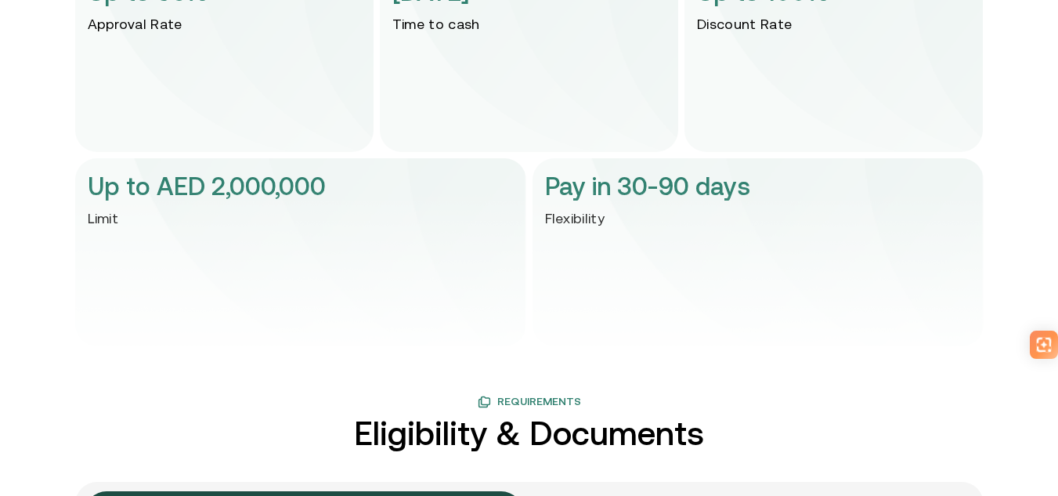
click at [540, 188] on img at bounding box center [529, 280] width 908 height 188
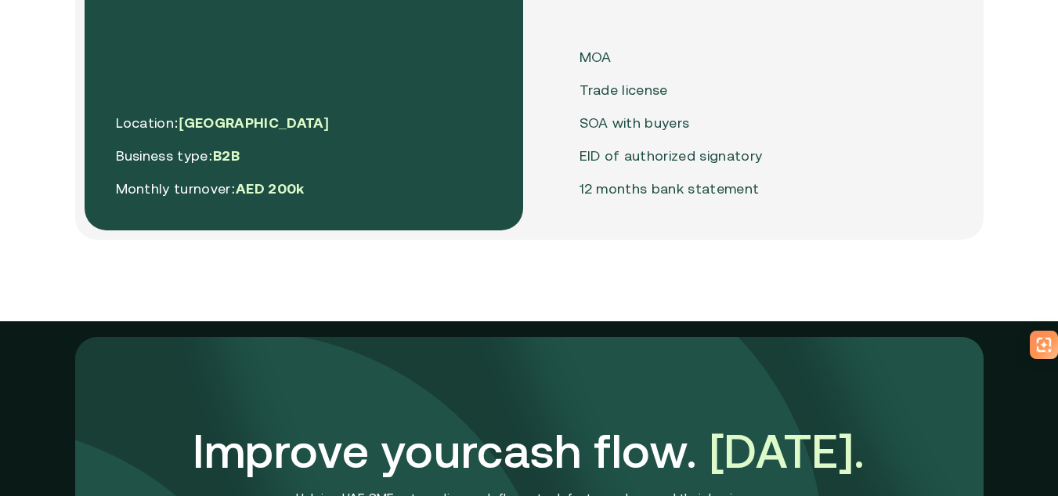
scroll to position [4220, 0]
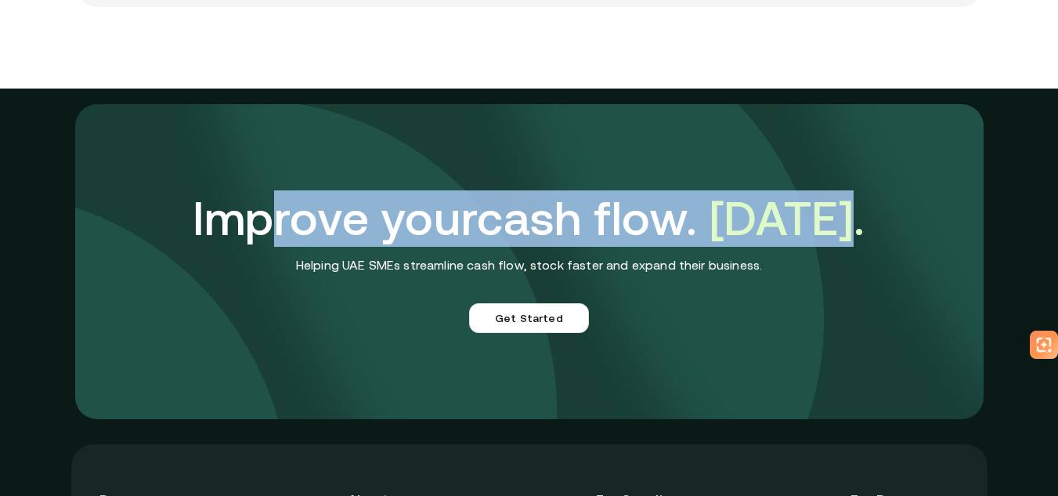
drag, startPoint x: 375, startPoint y: 224, endPoint x: 942, endPoint y: 206, distance: 567.3
click at [929, 206] on div "Improve your cash flow. Today. Helping UAE SMEs streamline cash flow, stock fas…" at bounding box center [529, 261] width 908 height 315
click at [942, 206] on div "Improve your cash flow. Today. Helping UAE SMEs streamline cash flow, stock fas…" at bounding box center [529, 261] width 908 height 315
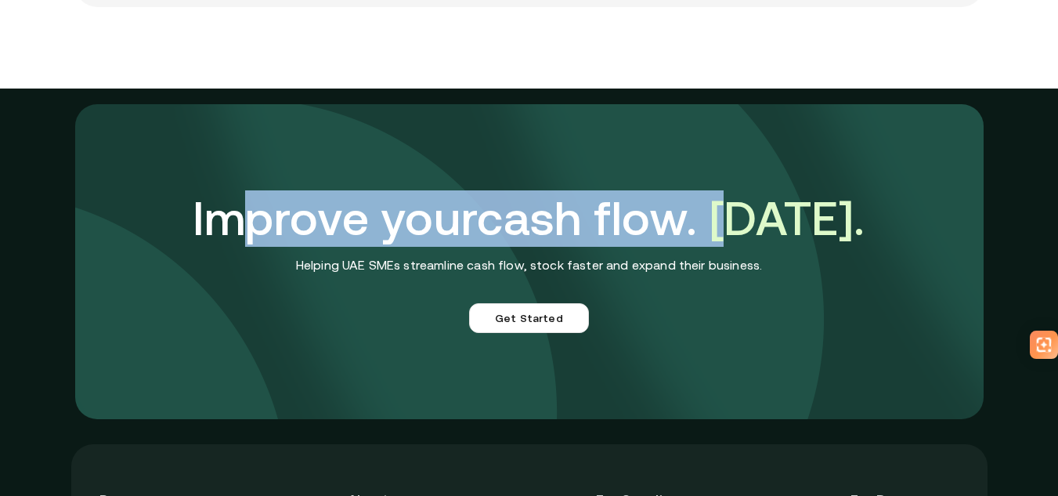
drag, startPoint x: 567, startPoint y: 244, endPoint x: 745, endPoint y: 244, distance: 177.8
click at [745, 244] on h3 "Improve your cash flow. Today." at bounding box center [529, 218] width 673 height 56
click at [764, 243] on span "[DATE]." at bounding box center [788, 218] width 156 height 54
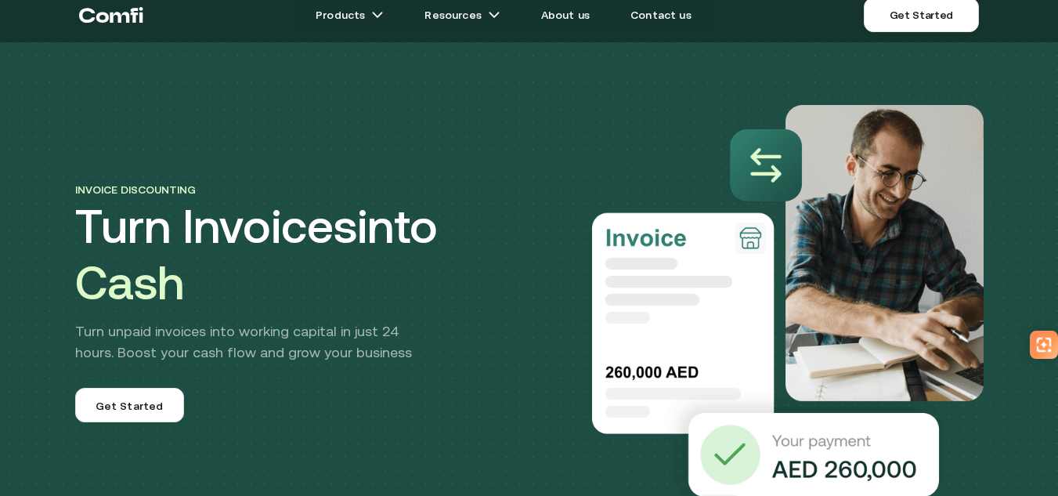
scroll to position [0, 0]
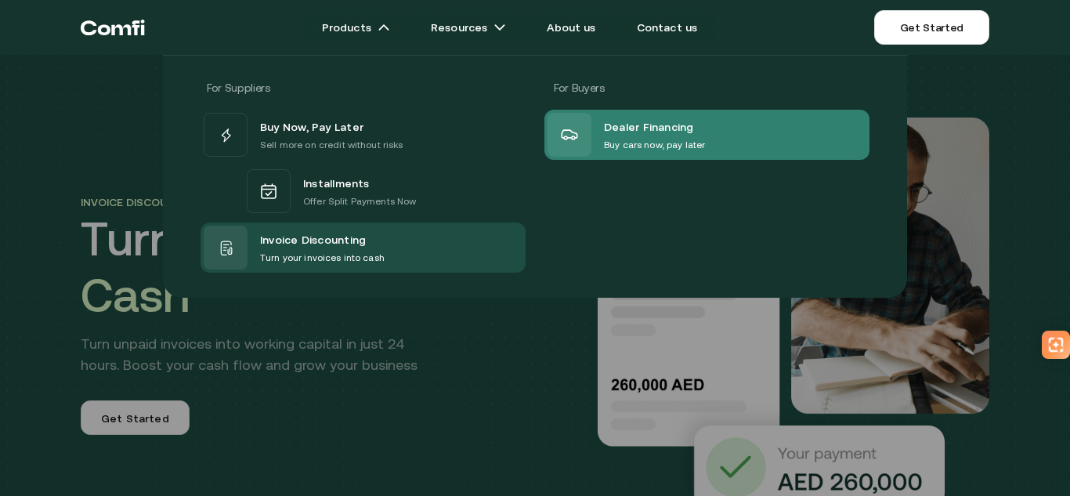
click at [645, 130] on span "Dealer Financing" at bounding box center [649, 127] width 90 height 20
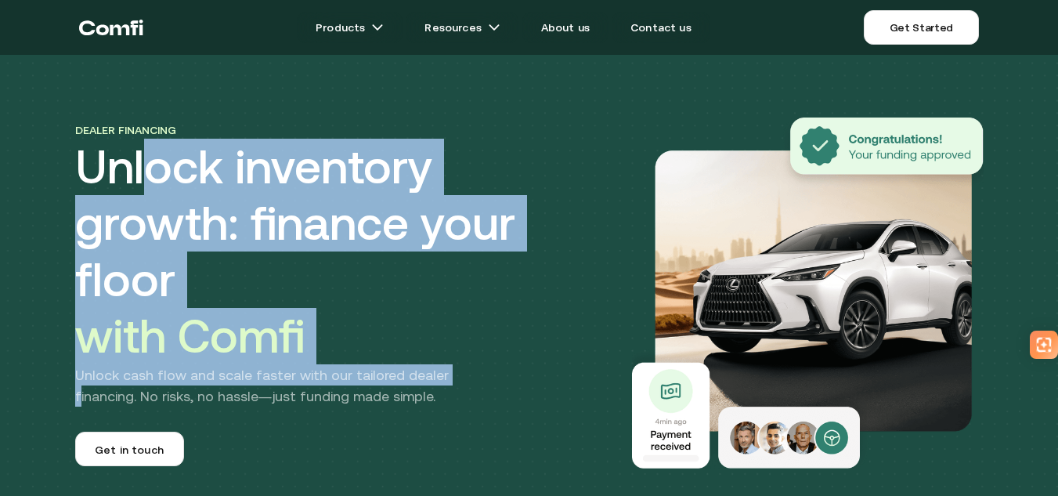
drag, startPoint x: 151, startPoint y: 204, endPoint x: 497, endPoint y: 355, distance: 377.7
click at [481, 355] on div "Dealer financing Unlock inventory growth: finance your floor with Comfi Unlock …" at bounding box center [341, 293] width 533 height 346
click at [550, 327] on h1 "Unlock inventory growth: finance your floor with Comfi" at bounding box center [341, 252] width 533 height 226
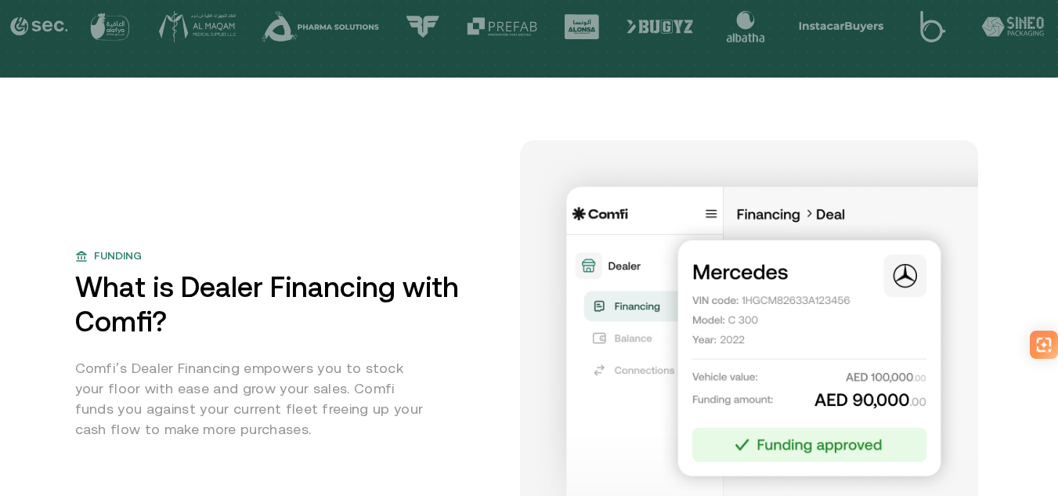
scroll to position [705, 0]
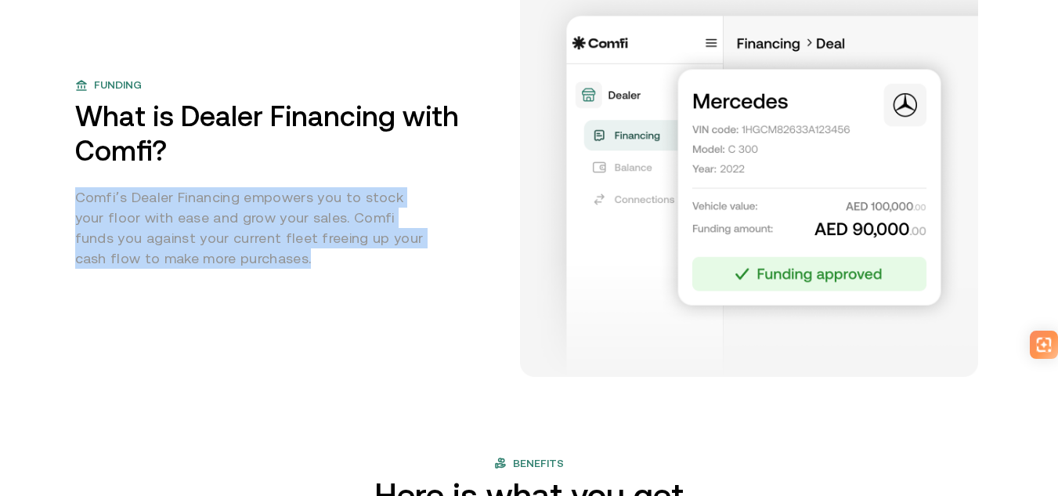
drag, startPoint x: 78, startPoint y: 191, endPoint x: 312, endPoint y: 265, distance: 246.5
click at [309, 265] on div "Funding What is Dealer Financing with Comfi? Comfi’s Dealer Financing empowers …" at bounding box center [530, 142] width 940 height 470
click at [318, 266] on p "Comfi’s Dealer Financing empowers you to stock your floor with ease and grow yo…" at bounding box center [254, 227] width 358 height 81
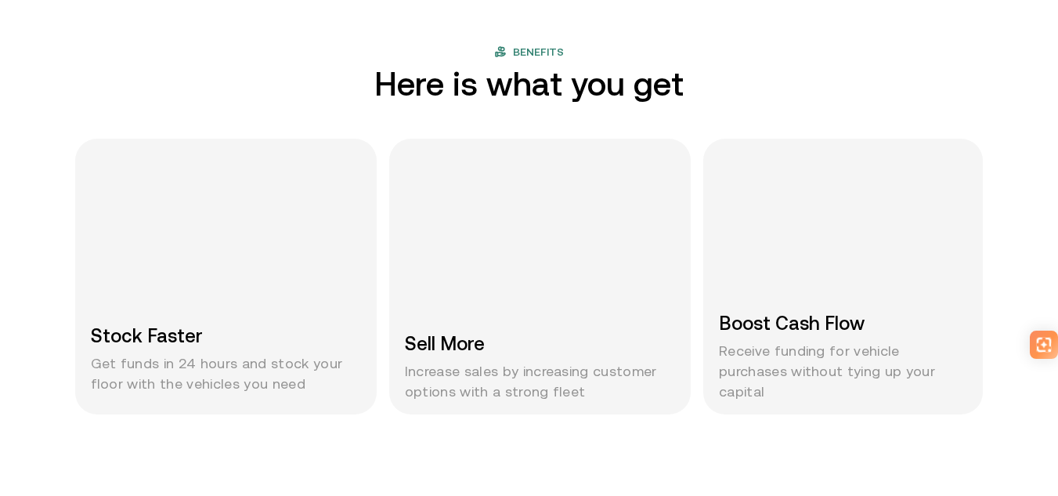
scroll to position [1175, 0]
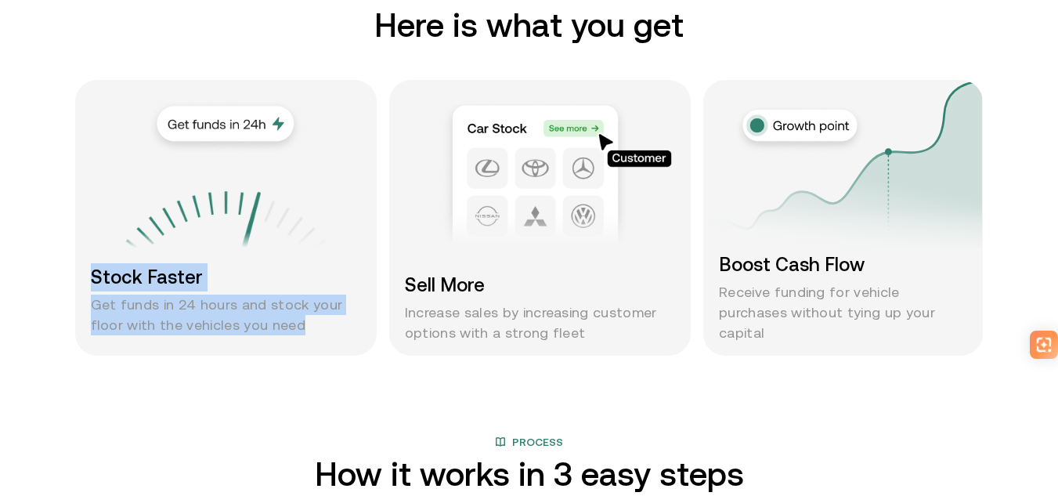
drag, startPoint x: 99, startPoint y: 275, endPoint x: 376, endPoint y: 328, distance: 282.3
click at [376, 328] on div "Stock Faster Get funds in 24 hours and stock your floor with the vehicles you n…" at bounding box center [226, 218] width 302 height 276
drag, startPoint x: 345, startPoint y: 328, endPoint x: 89, endPoint y: 294, distance: 257.6
click at [89, 294] on div "Stock Faster Get funds in 24 hours and stock your floor with the vehicles you n…" at bounding box center [226, 218] width 302 height 276
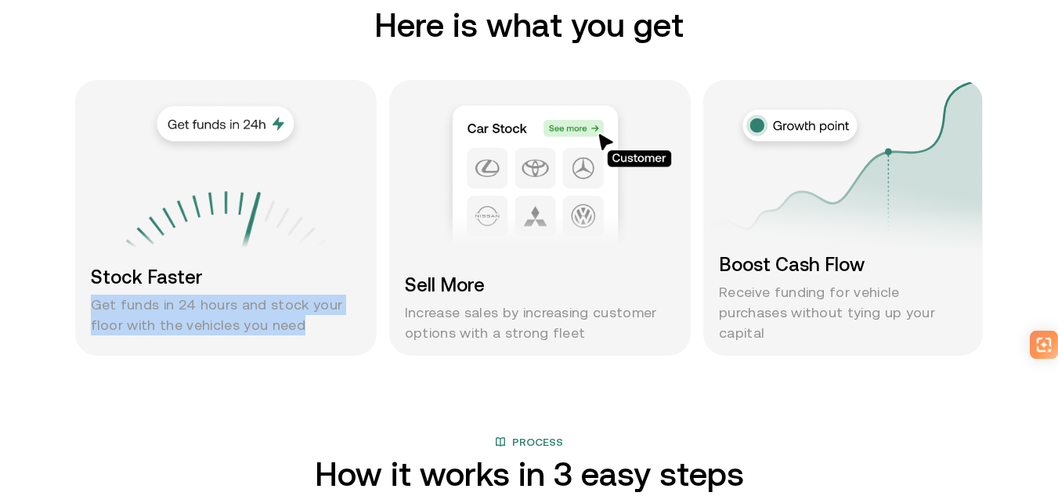
click at [89, 294] on div "Stock Faster Get funds in 24 hours and stock your floor with the vehicles you n…" at bounding box center [226, 218] width 302 height 276
drag, startPoint x: 89, startPoint y: 294, endPoint x: 339, endPoint y: 313, distance: 250.6
click at [316, 312] on div "Stock Faster Get funds in 24 hours and stock your floor with the vehicles you n…" at bounding box center [226, 218] width 302 height 276
click at [339, 313] on p "Get funds in 24 hours and stock your floor with the vehicles you need" at bounding box center [226, 314] width 270 height 41
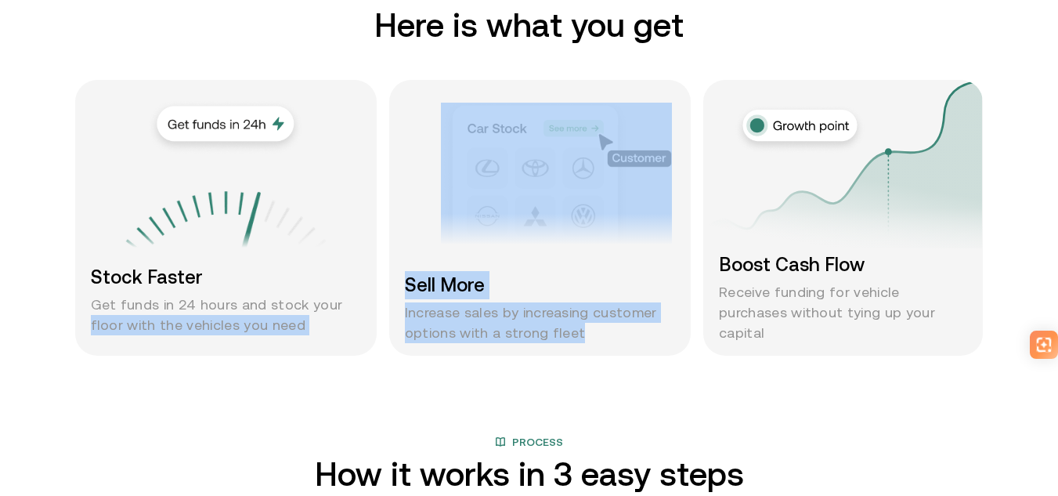
drag, startPoint x: 432, startPoint y: 316, endPoint x: 608, endPoint y: 338, distance: 176.8
click at [601, 339] on div "Stock Faster Get funds in 24 hours and stock your floor with the vehicles you n…" at bounding box center [529, 218] width 908 height 276
click at [608, 338] on p "Increase sales by increasing customer options with a strong fleet" at bounding box center [540, 322] width 270 height 41
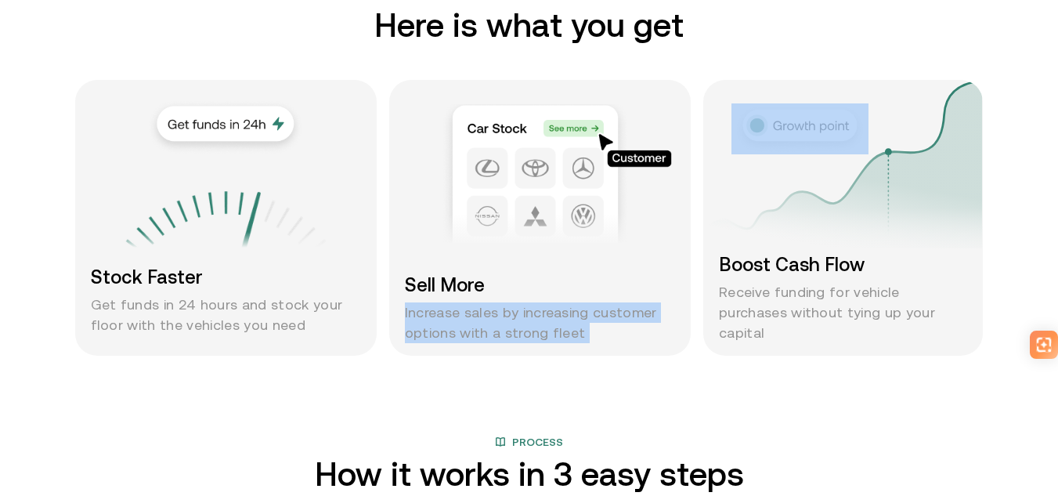
drag, startPoint x: 608, startPoint y: 338, endPoint x: 386, endPoint y: 312, distance: 223.1
click at [390, 312] on div "Stock Faster Get funds in 24 hours and stock your floor with the vehicles you n…" at bounding box center [529, 218] width 908 height 276
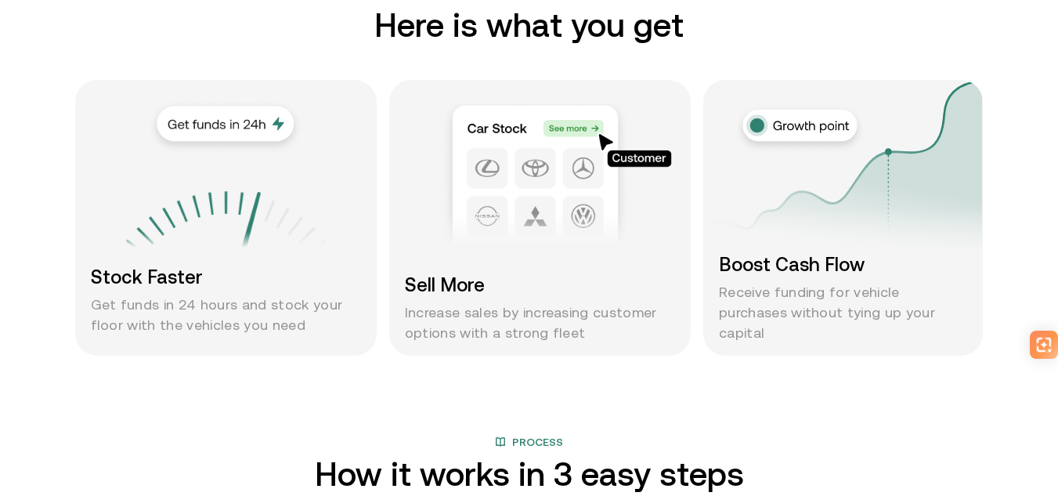
click at [385, 312] on div "Stock Faster Get funds in 24 hours and stock your floor with the vehicles you n…" at bounding box center [529, 218] width 908 height 276
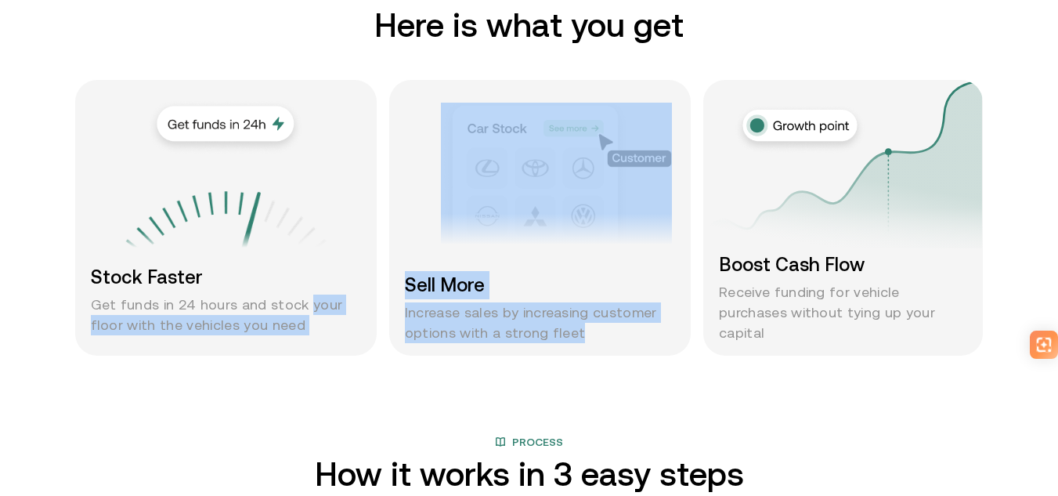
drag, startPoint x: 385, startPoint y: 312, endPoint x: 564, endPoint y: 344, distance: 181.3
click at [564, 344] on div "Stock Faster Get funds in 24 hours and stock your floor with the vehicles you n…" at bounding box center [529, 218] width 908 height 276
click at [569, 343] on div "Sell More Increase sales by increasing customer options with a strong fleet" at bounding box center [540, 218] width 302 height 276
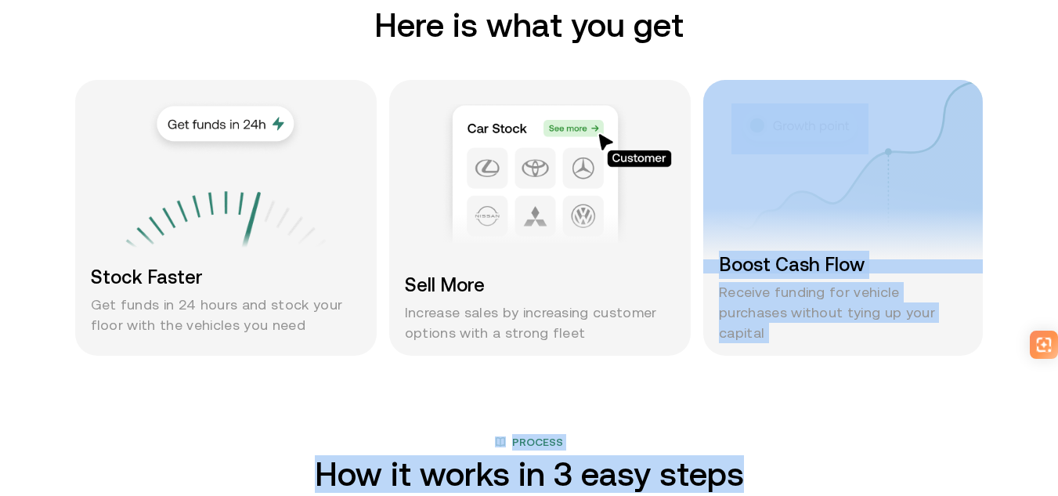
drag, startPoint x: 687, startPoint y: 331, endPoint x: 808, endPoint y: 363, distance: 125.4
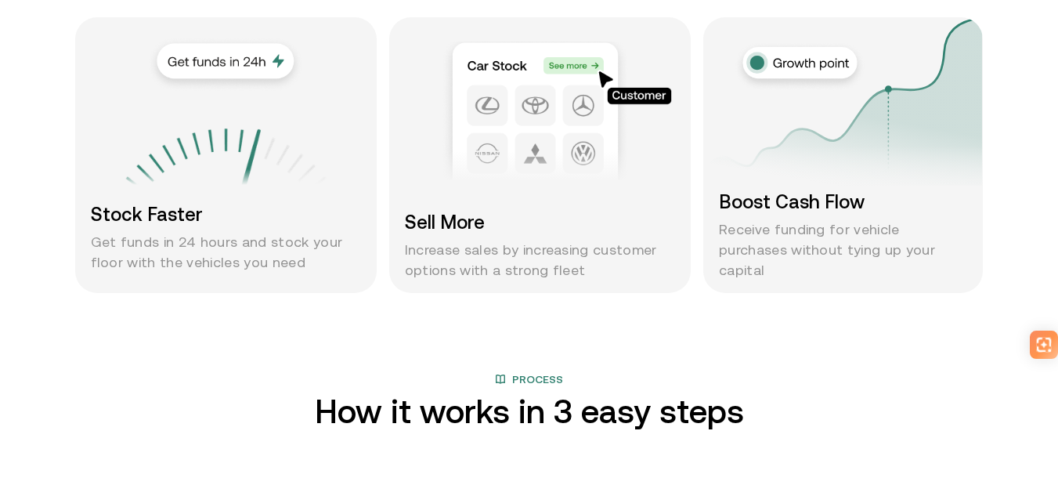
scroll to position [1410, 0]
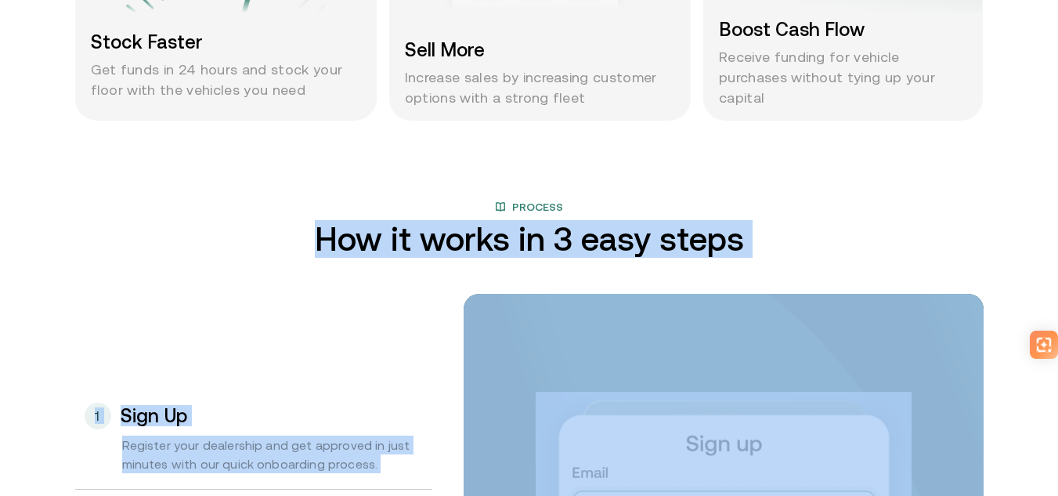
drag, startPoint x: 293, startPoint y: 244, endPoint x: 800, endPoint y: 263, distance: 507.1
click at [800, 263] on div "Process How it works in 3 easy steps 3 Get paid instantly 2 Request financing 1…" at bounding box center [530, 458] width 940 height 519
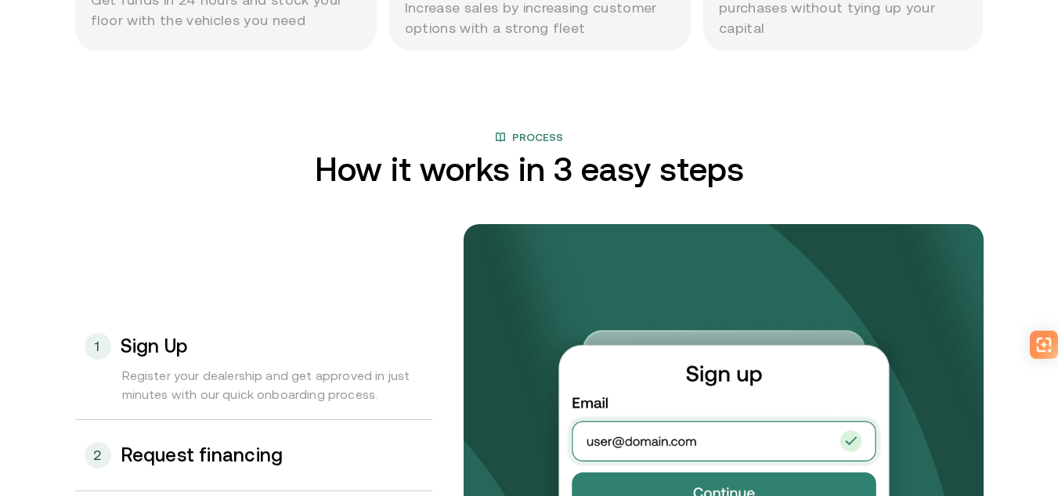
scroll to position [1645, 0]
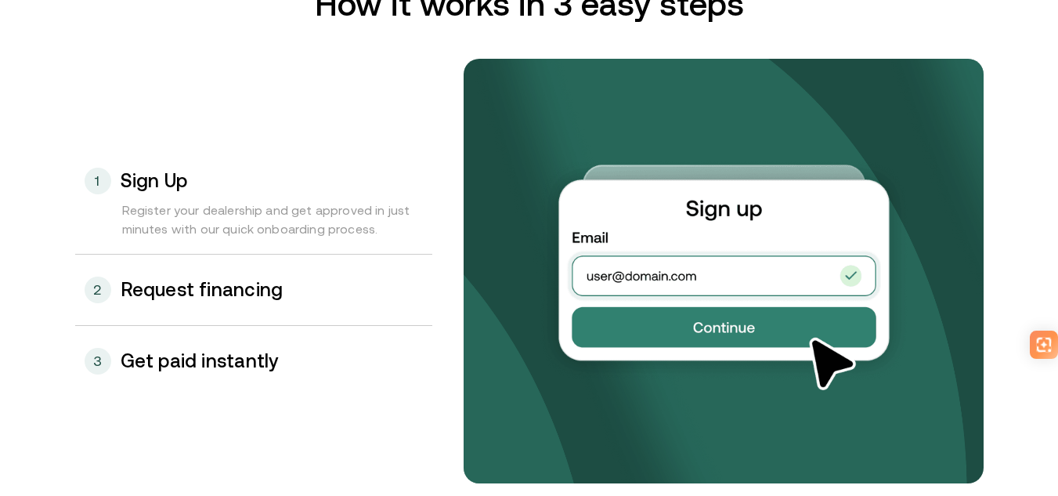
click at [217, 280] on h3 "Request financing" at bounding box center [202, 290] width 163 height 20
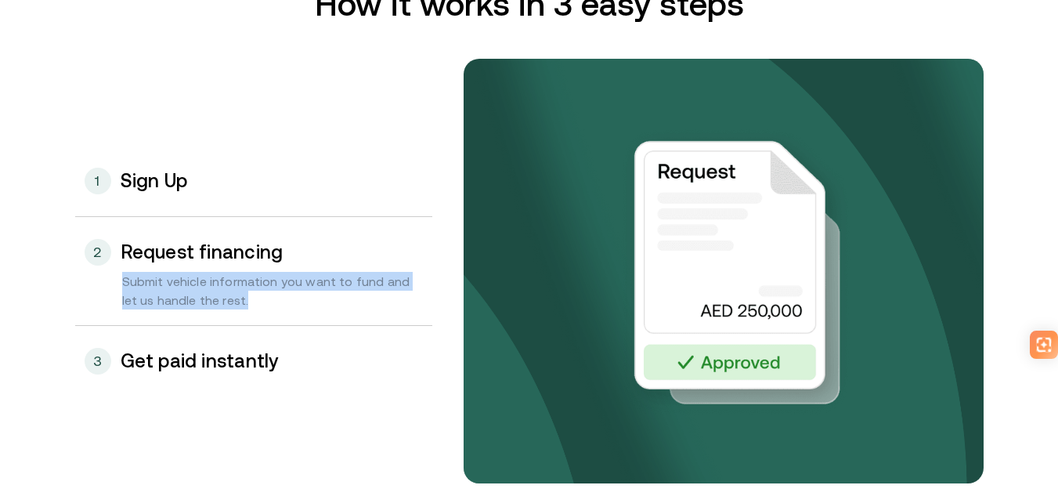
drag, startPoint x: 70, startPoint y: 290, endPoint x: 309, endPoint y: 300, distance: 238.3
click at [305, 300] on div "Process How it works in 3 easy steps 3 Get paid instantly 2 Request financing S…" at bounding box center [530, 223] width 940 height 519
click at [309, 300] on div "Submit vehicle information you want to fund and let us handle the rest." at bounding box center [253, 298] width 357 height 53
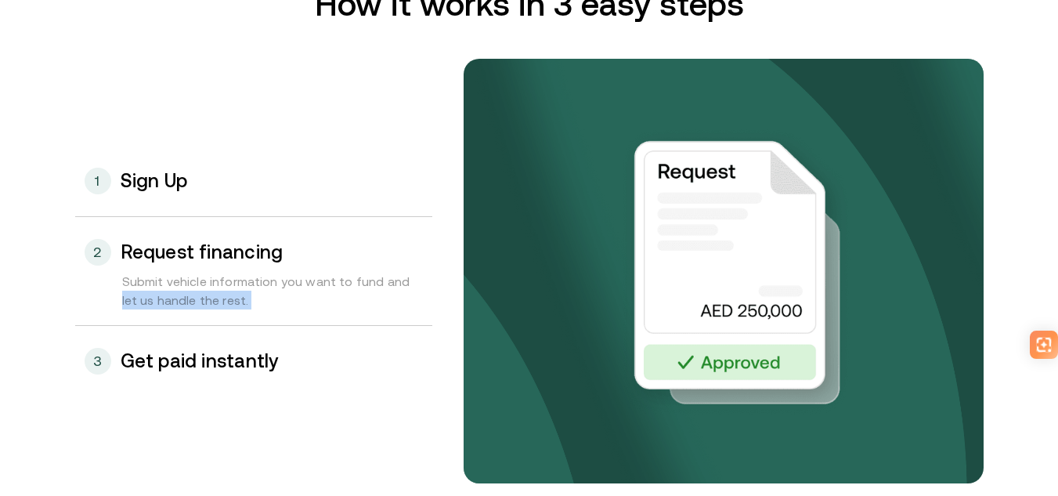
drag, startPoint x: 309, startPoint y: 300, endPoint x: 68, endPoint y: 317, distance: 241.1
click at [68, 317] on div "Process How it works in 3 easy steps 3 Get paid instantly 2 Request financing S…" at bounding box center [530, 223] width 940 height 519
click at [73, 299] on div "Process How it works in 3 easy steps 3 Get paid instantly 2 Request financing S…" at bounding box center [530, 223] width 940 height 519
drag, startPoint x: 81, startPoint y: 294, endPoint x: 274, endPoint y: 309, distance: 194.0
click at [266, 309] on div "Process How it works in 3 easy steps 3 Get paid instantly 2 Request financing S…" at bounding box center [530, 223] width 940 height 519
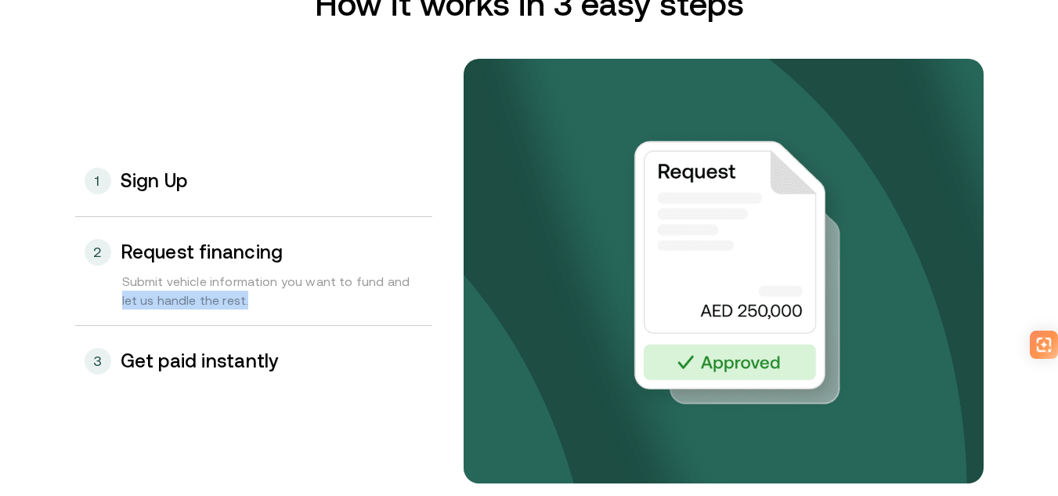
click at [276, 309] on div "Submit vehicle information you want to fund and let us handle the rest." at bounding box center [253, 298] width 357 height 53
click at [215, 357] on h3 "Get paid instantly" at bounding box center [200, 361] width 158 height 20
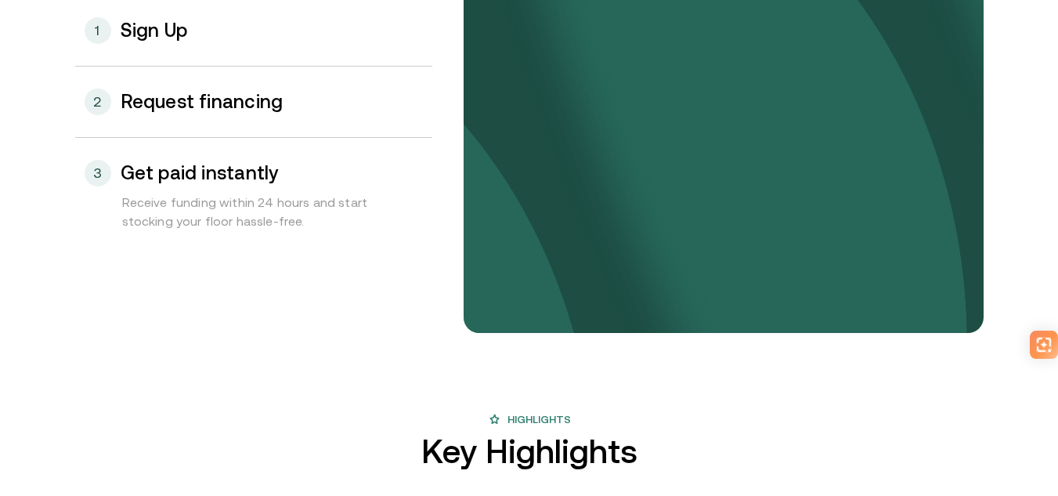
scroll to position [1958, 0]
